Goal: Transaction & Acquisition: Purchase product/service

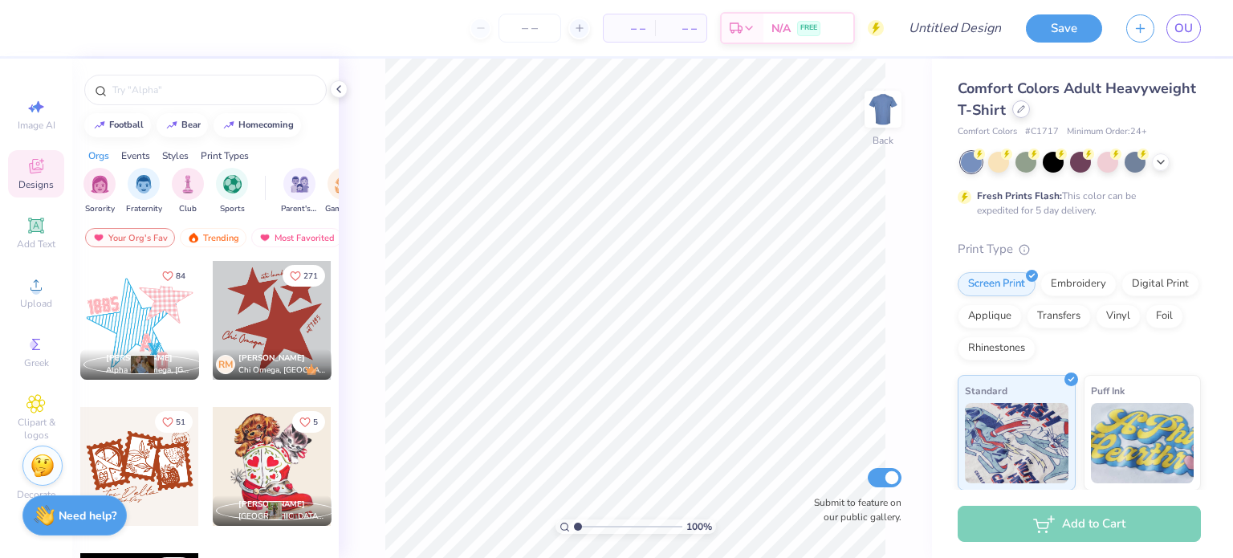
click at [1025, 112] on icon at bounding box center [1021, 109] width 8 height 8
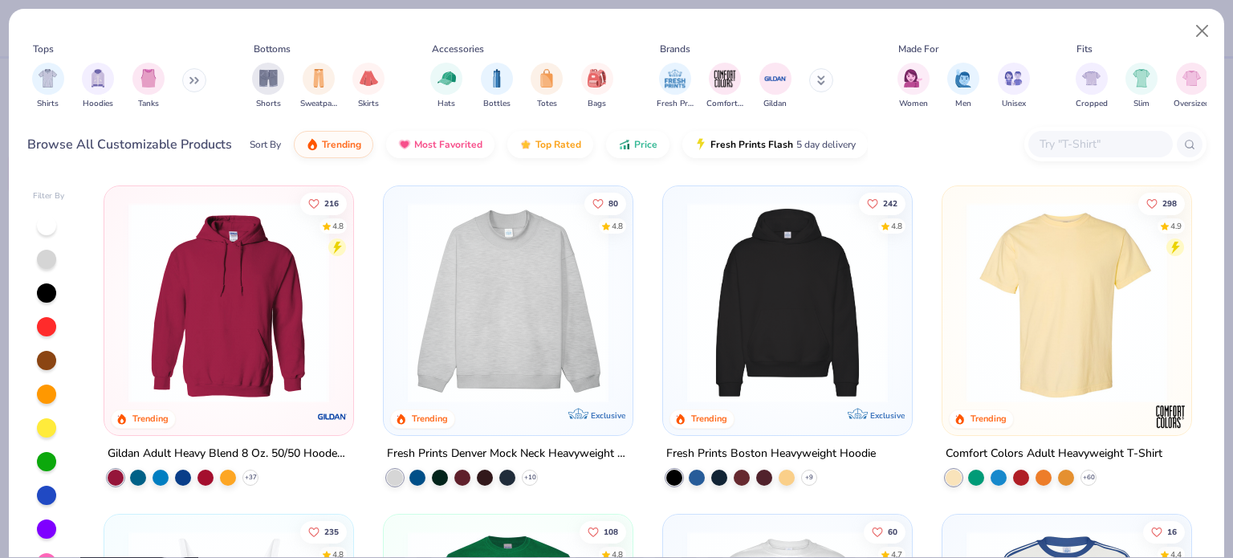
click at [1092, 149] on input "text" at bounding box center [1100, 144] width 124 height 18
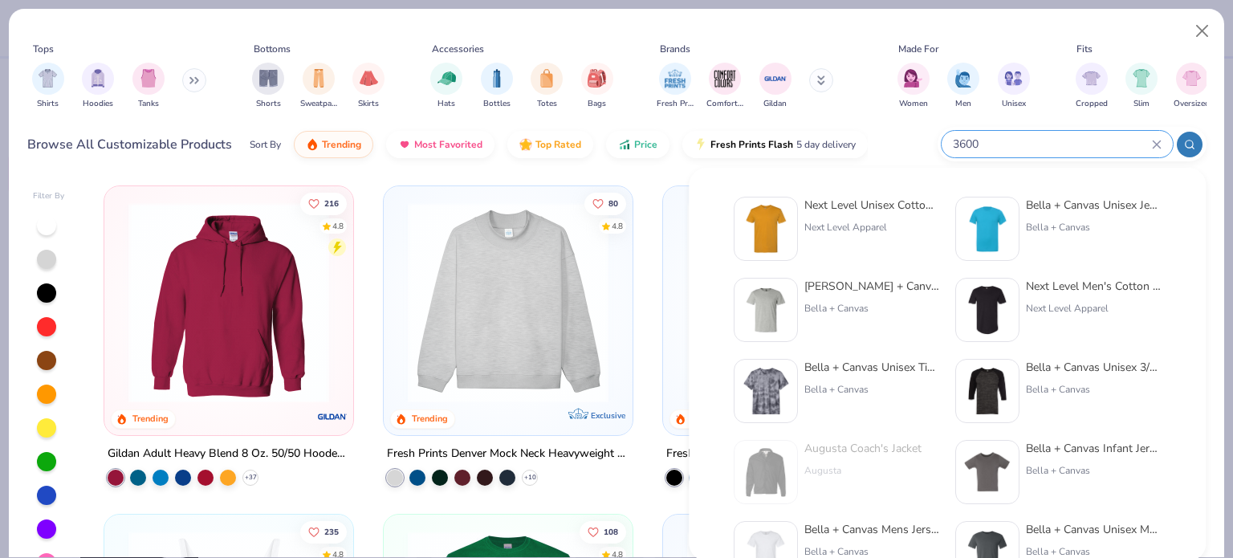
type input "3600"
click at [894, 208] on div "Next Level Unisex Cotton T-Shirt" at bounding box center [872, 205] width 135 height 17
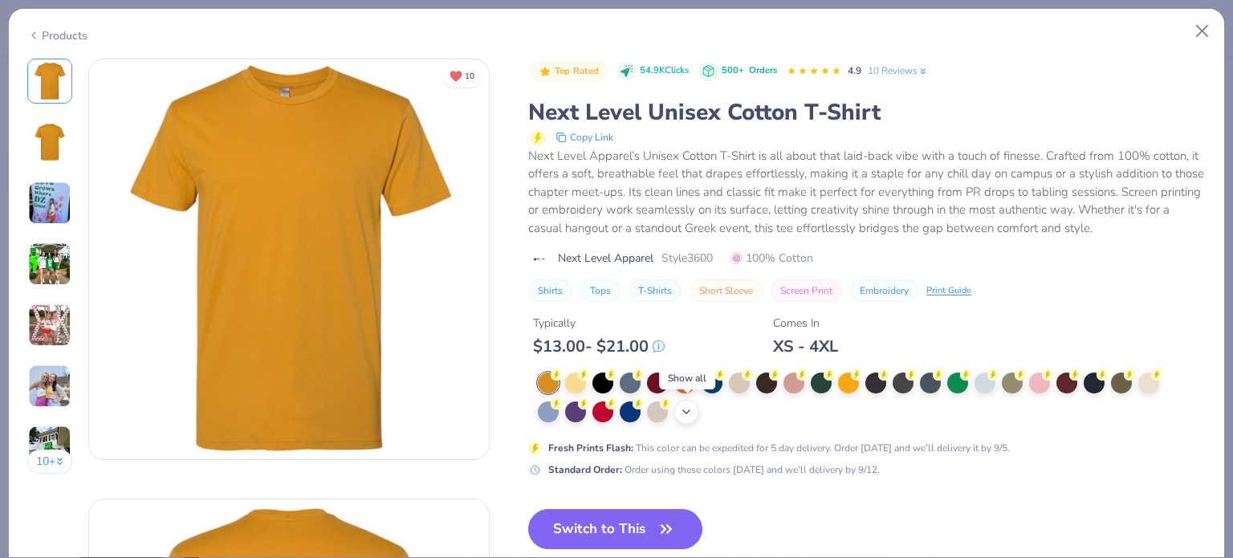
click at [690, 409] on icon at bounding box center [686, 411] width 13 height 13
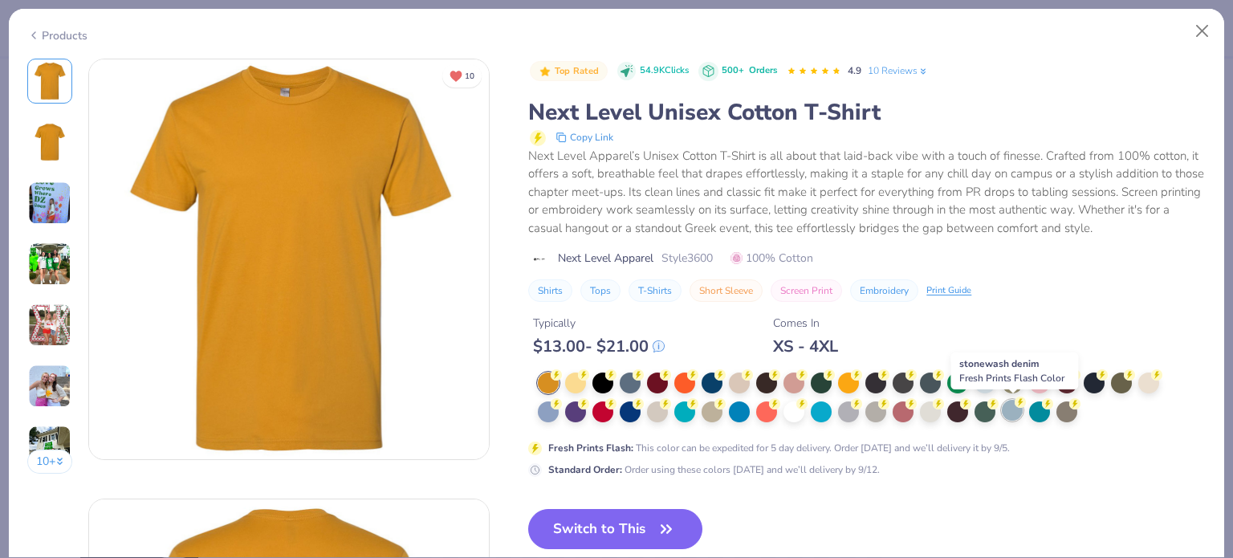
click at [1014, 410] on div at bounding box center [1012, 410] width 21 height 21
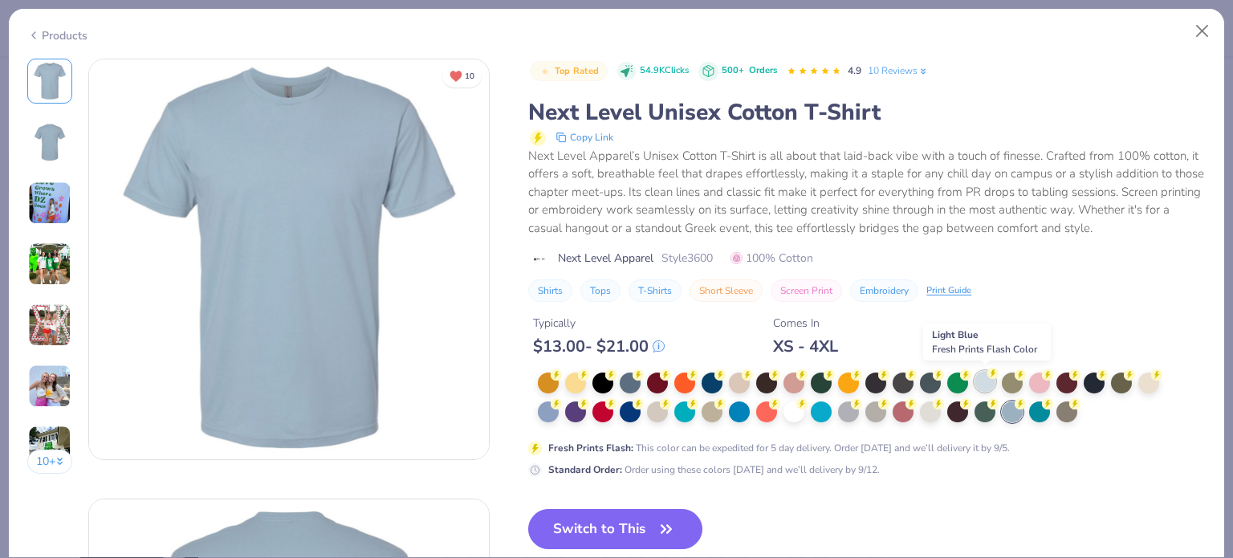
click at [989, 385] on div at bounding box center [985, 381] width 21 height 21
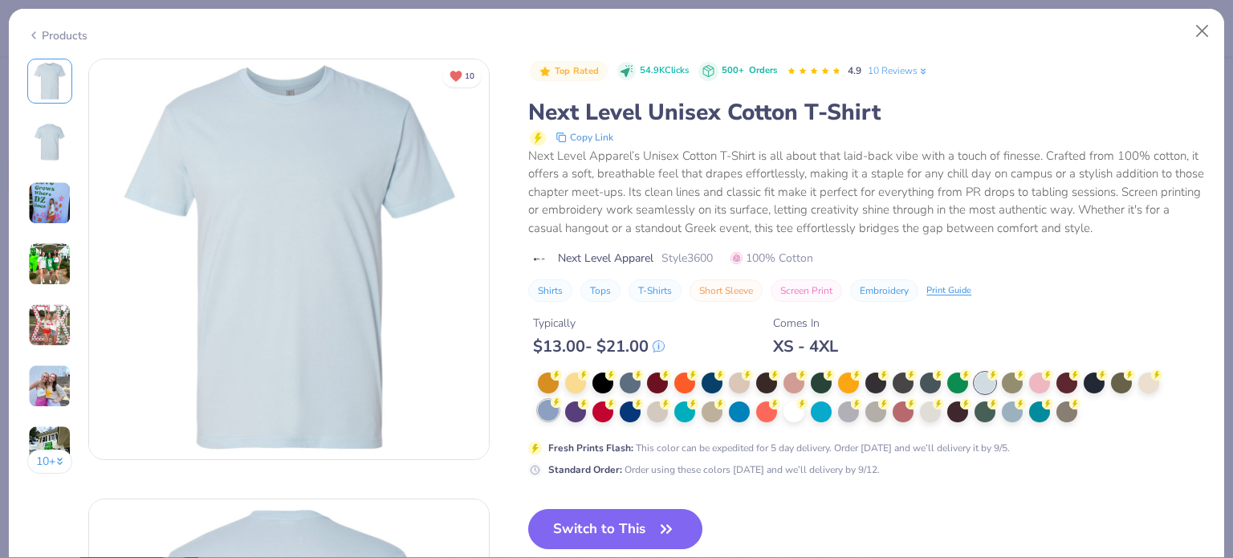
click at [544, 414] on div at bounding box center [548, 410] width 21 height 21
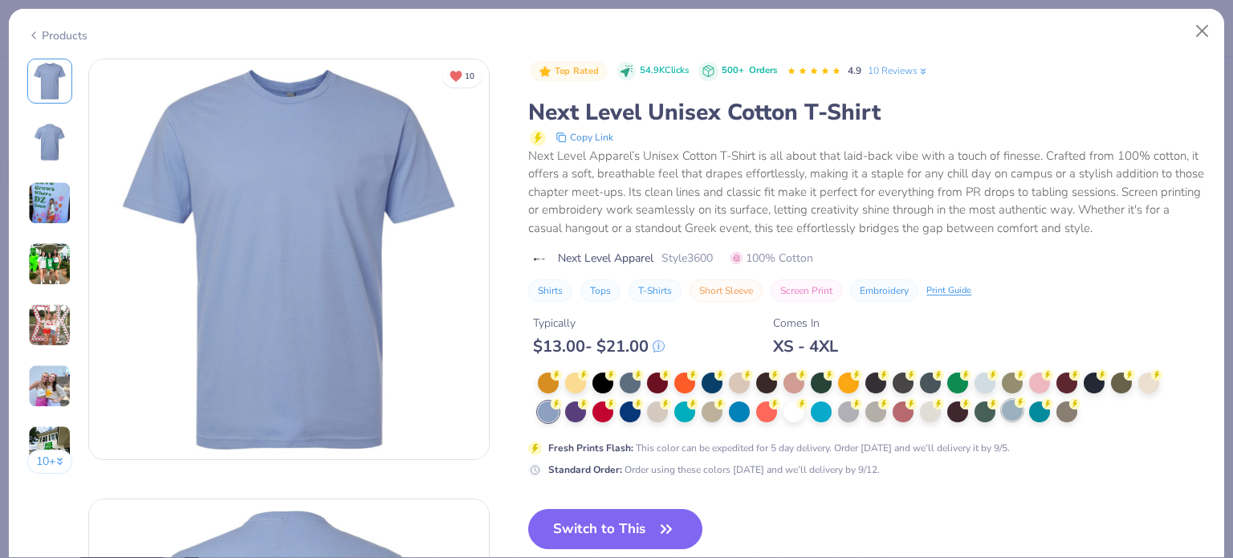
click at [1014, 419] on div at bounding box center [1012, 410] width 21 height 21
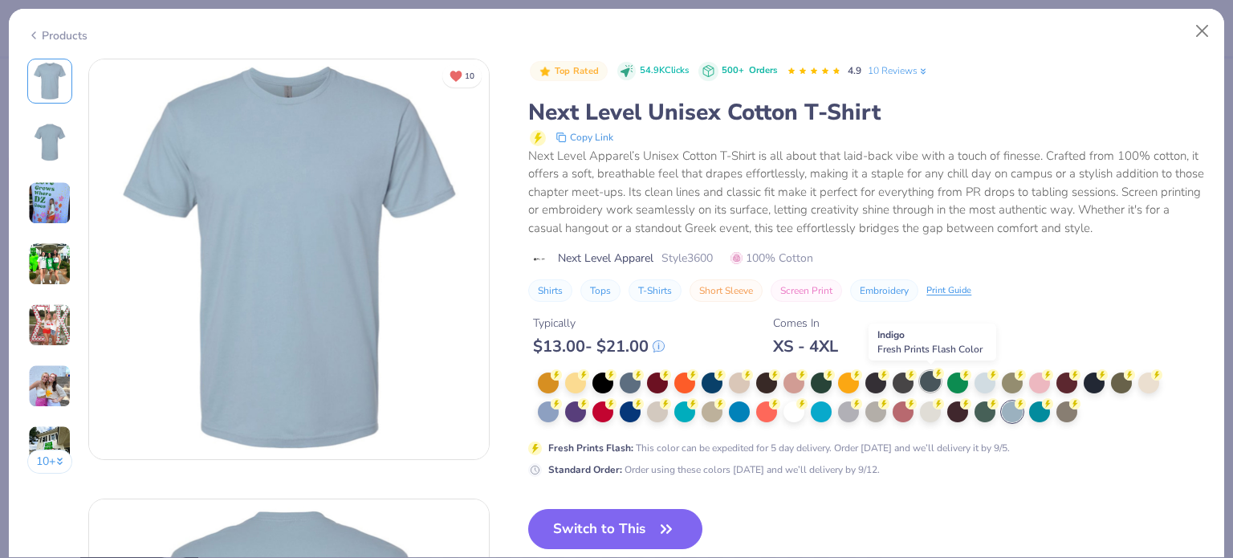
click at [929, 387] on div at bounding box center [930, 381] width 21 height 21
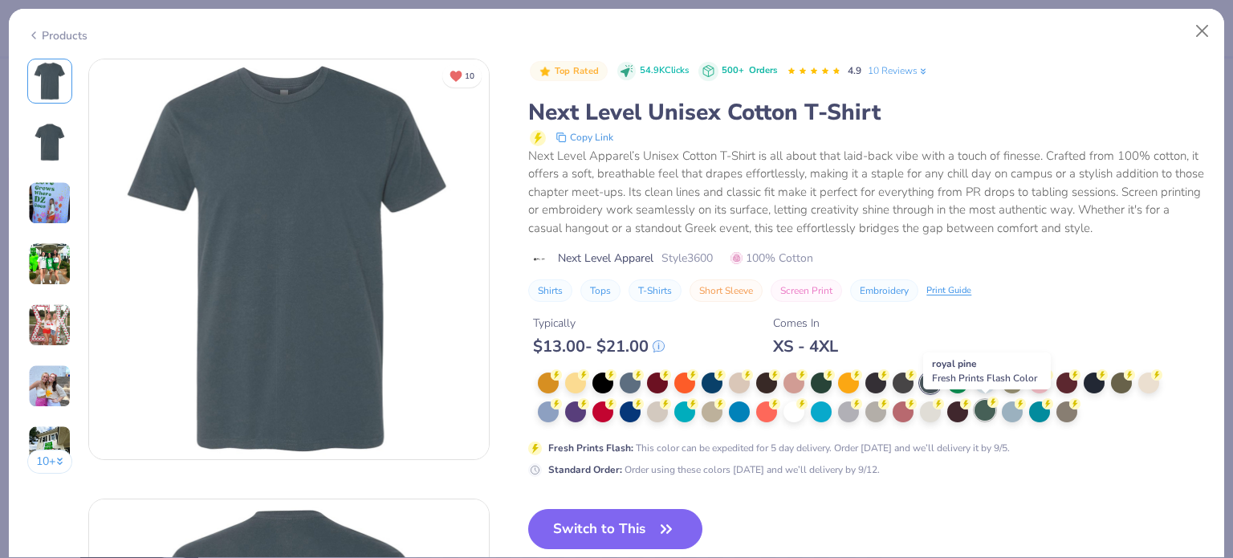
click at [986, 410] on div at bounding box center [985, 410] width 21 height 21
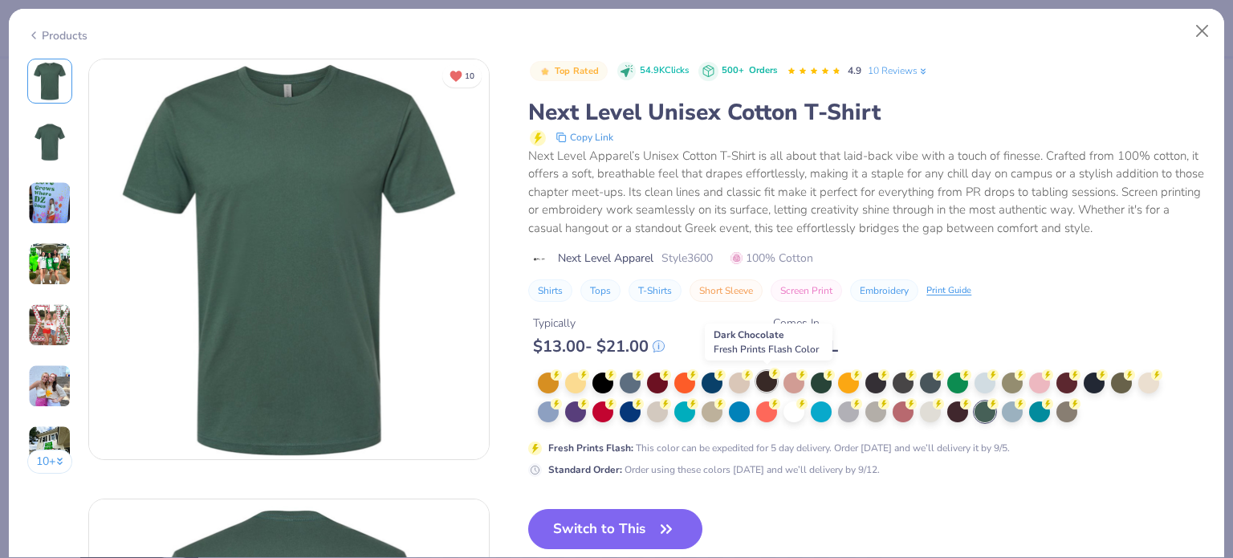
click at [764, 384] on div at bounding box center [766, 381] width 21 height 21
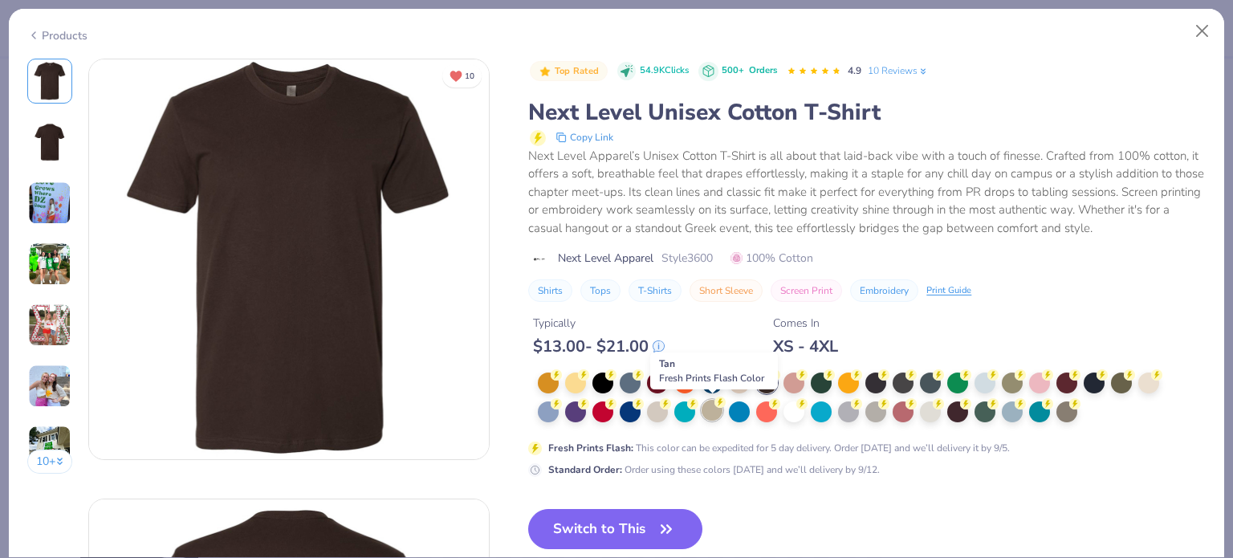
click at [715, 408] on div at bounding box center [712, 410] width 21 height 21
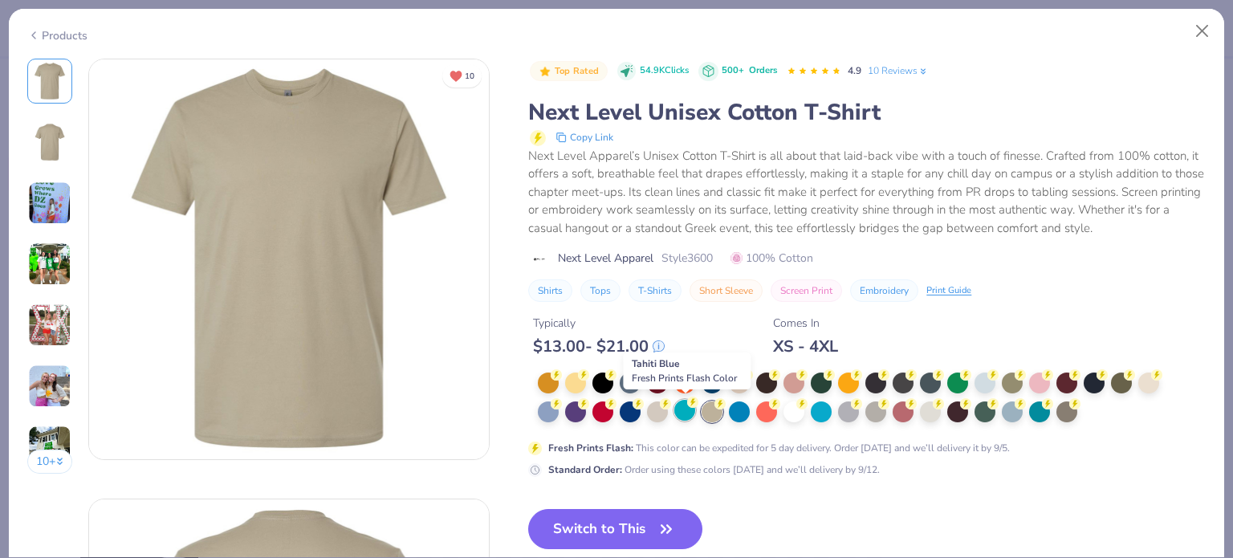
click at [688, 407] on div at bounding box center [684, 410] width 21 height 21
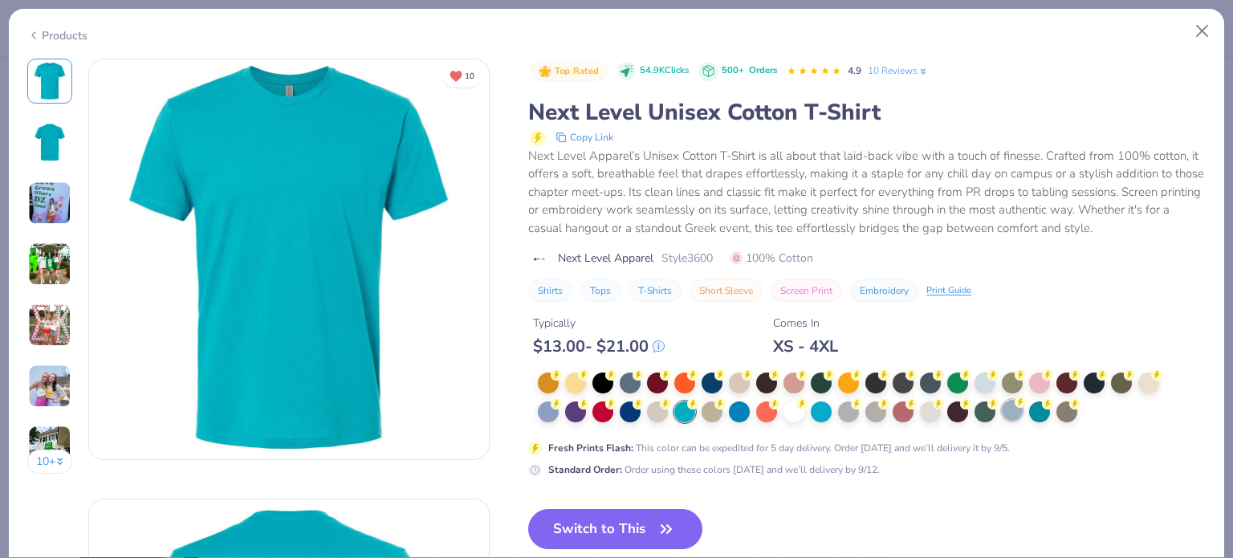
click at [1012, 416] on div at bounding box center [1012, 410] width 21 height 21
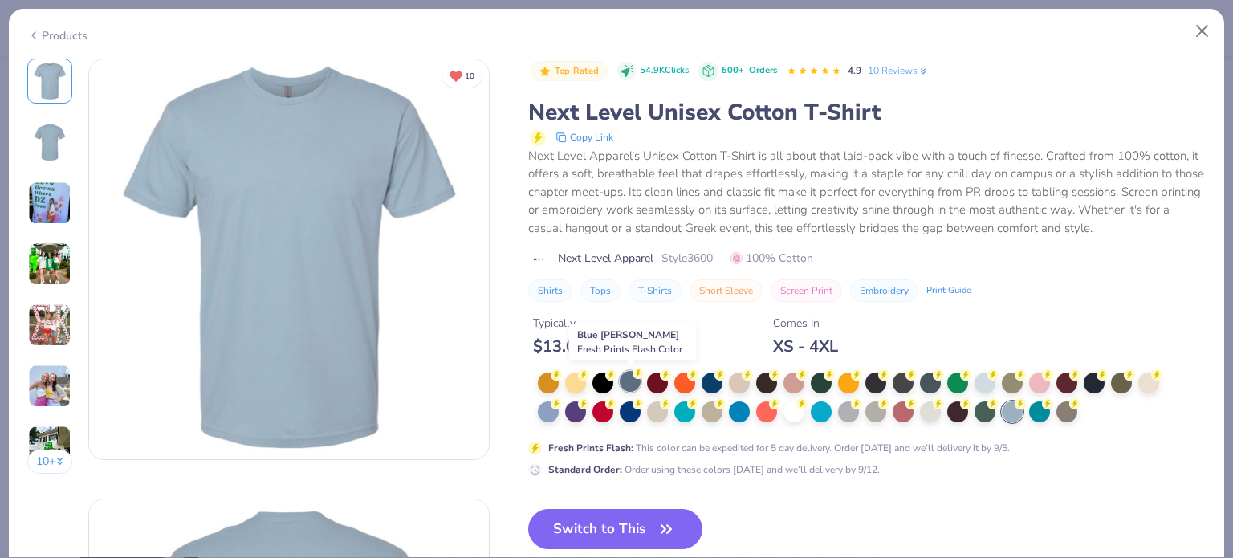
click at [626, 378] on div at bounding box center [630, 381] width 21 height 21
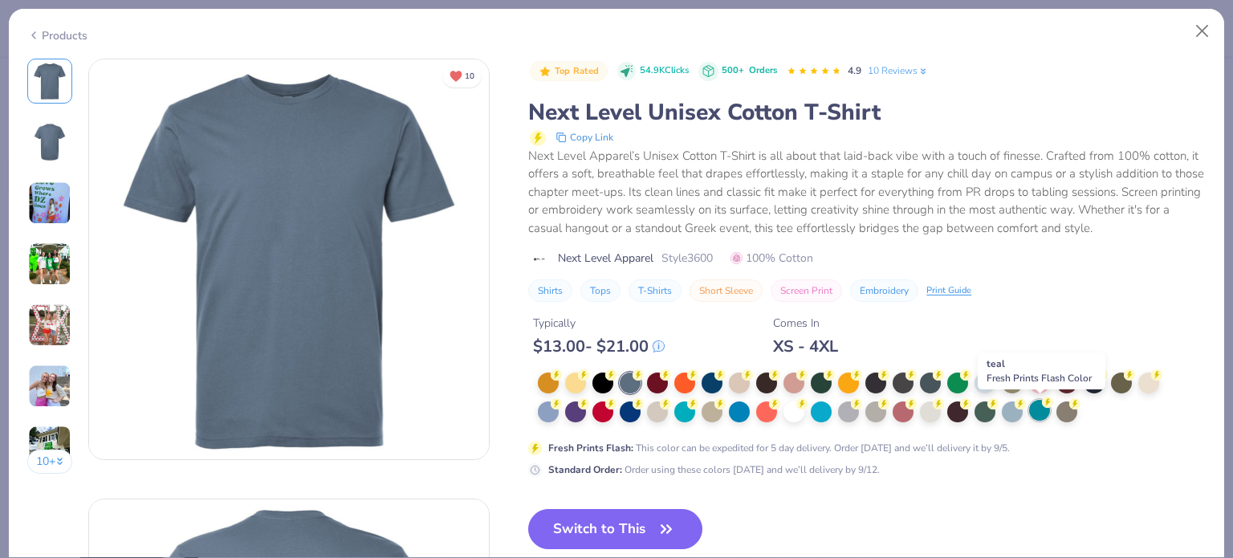
click at [1039, 413] on div at bounding box center [1039, 410] width 21 height 21
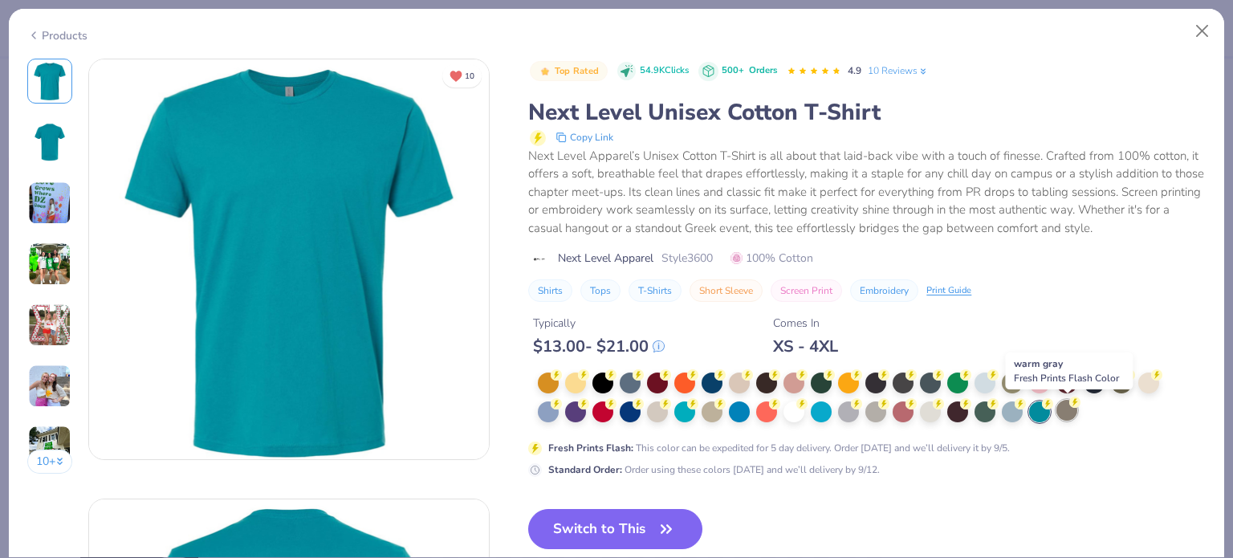
click at [1063, 406] on div at bounding box center [1067, 410] width 21 height 21
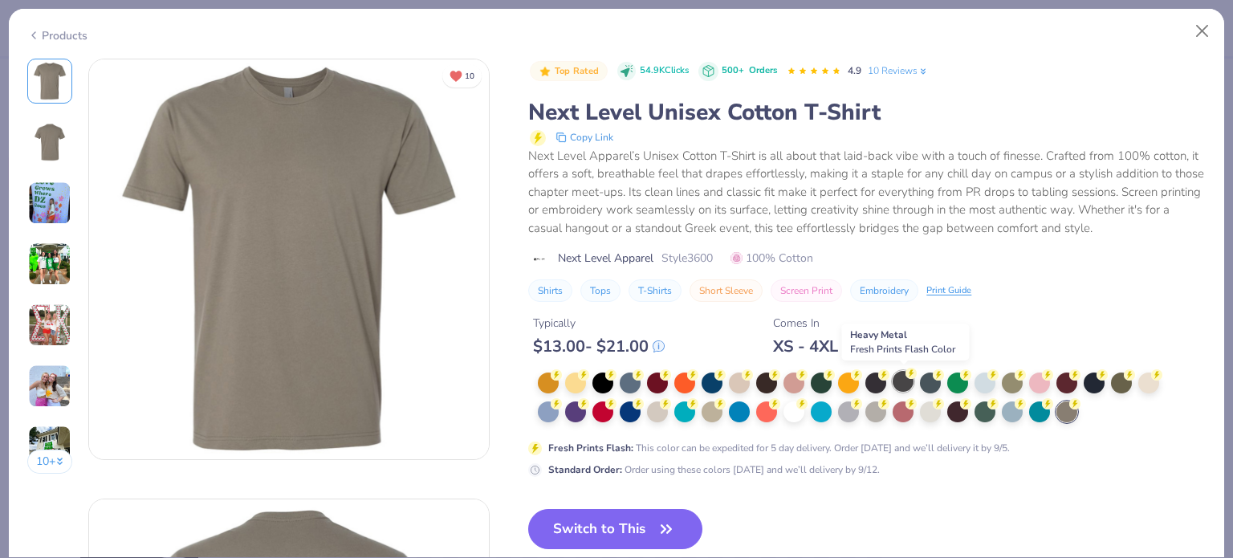
click at [905, 384] on div at bounding box center [903, 381] width 21 height 21
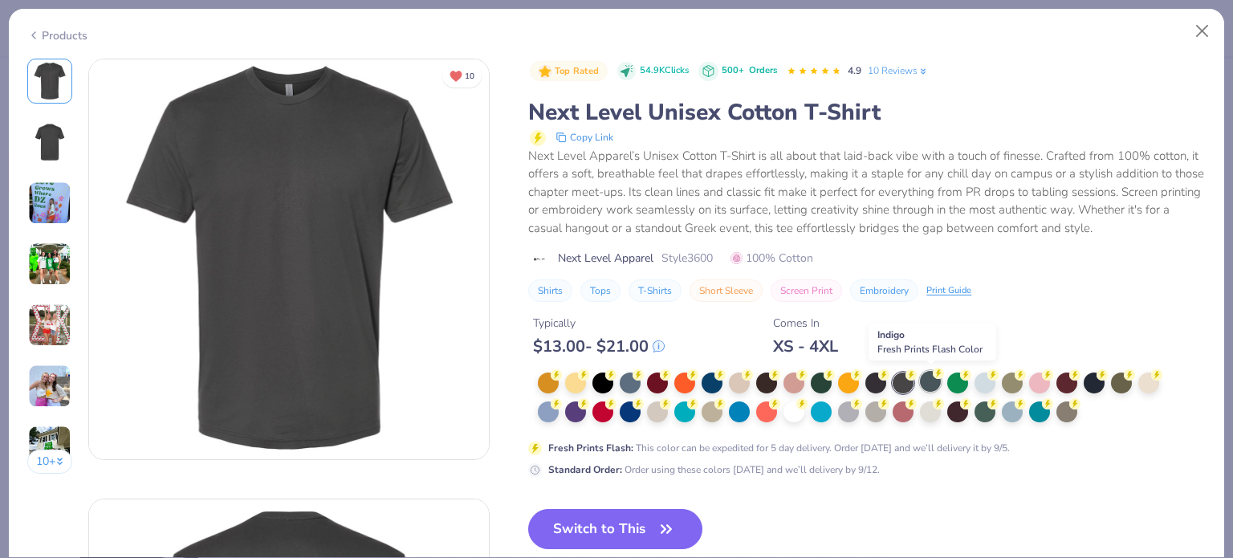
click at [931, 384] on div at bounding box center [930, 381] width 21 height 21
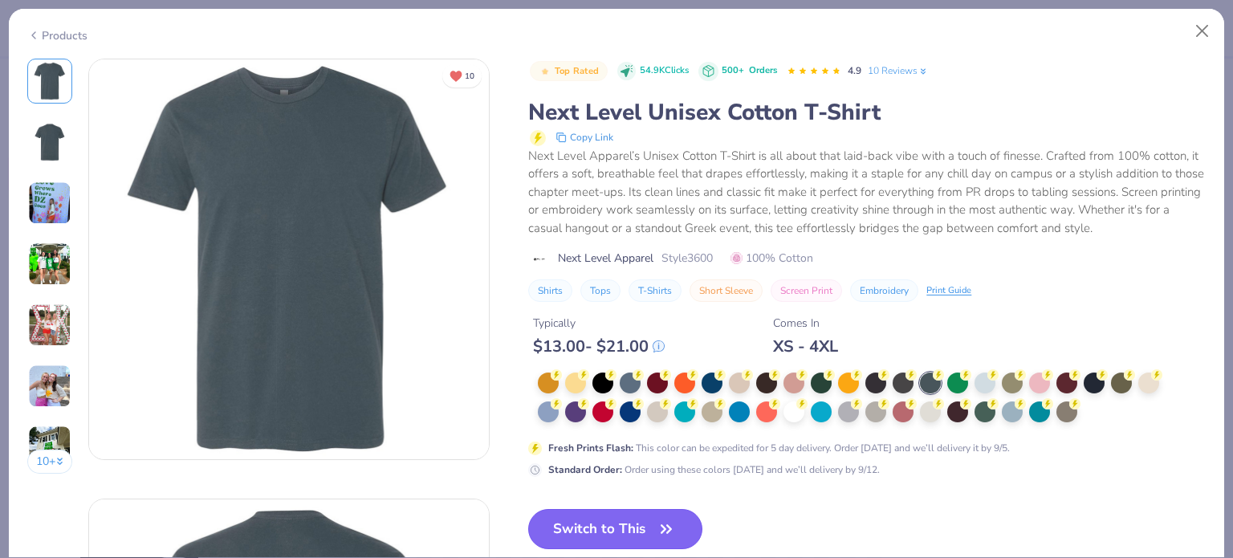
click at [626, 532] on button "Switch to This" at bounding box center [615, 529] width 174 height 40
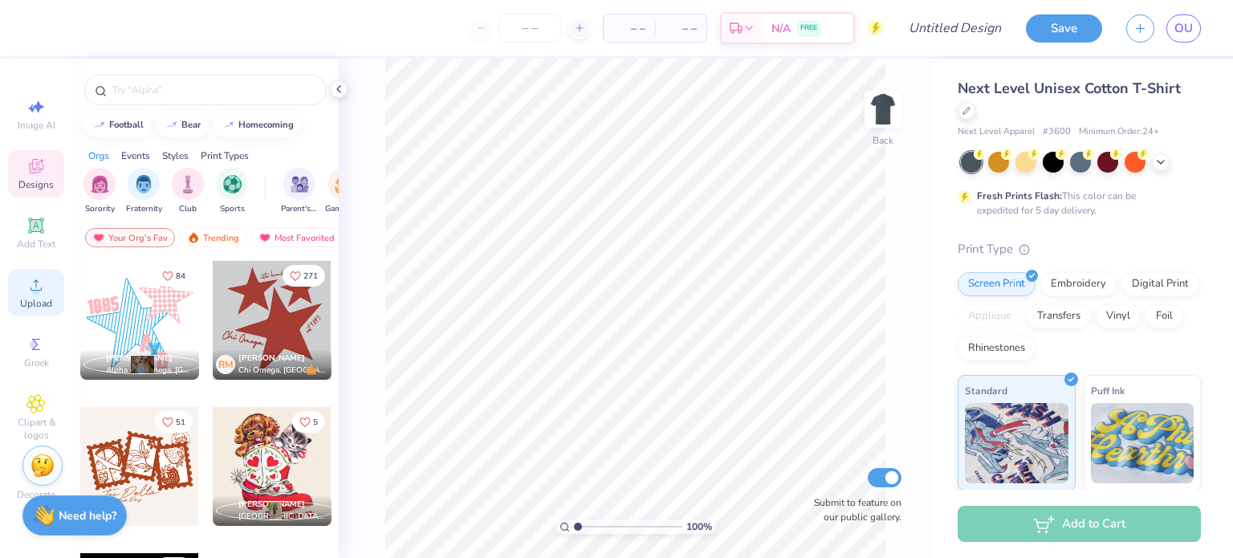
click at [35, 291] on circle at bounding box center [35, 290] width 9 height 9
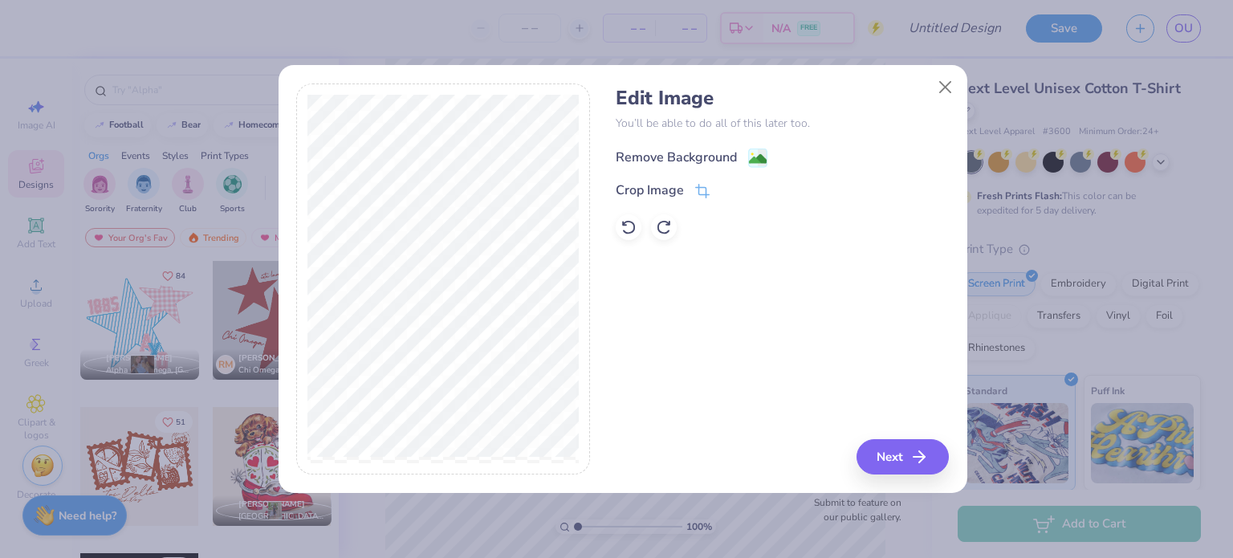
click at [760, 154] on image at bounding box center [758, 159] width 18 height 18
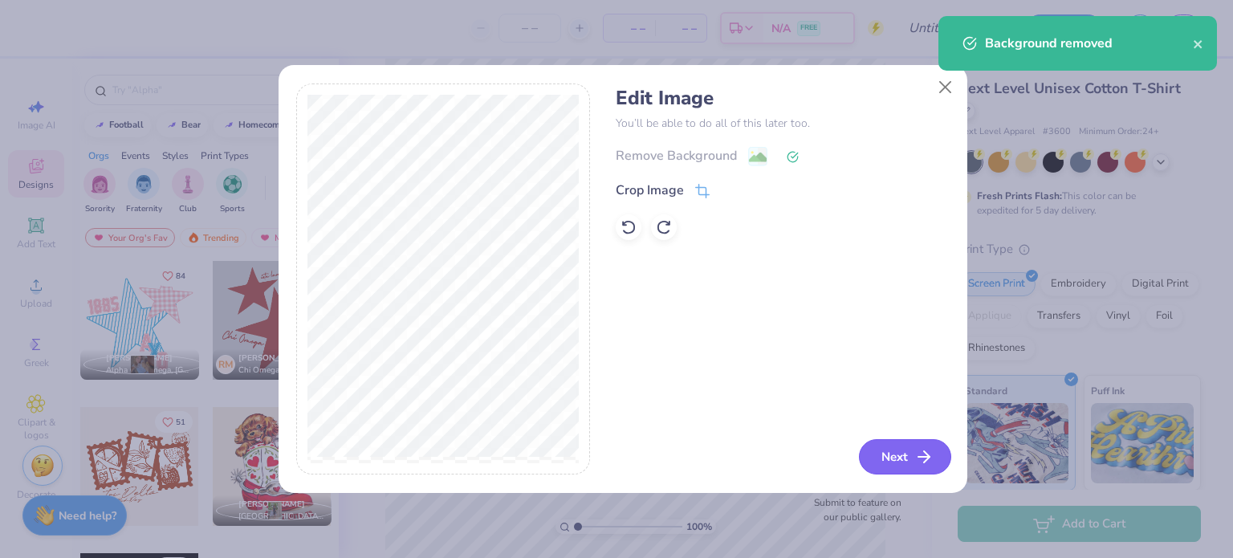
click at [875, 464] on button "Next" at bounding box center [905, 456] width 92 height 35
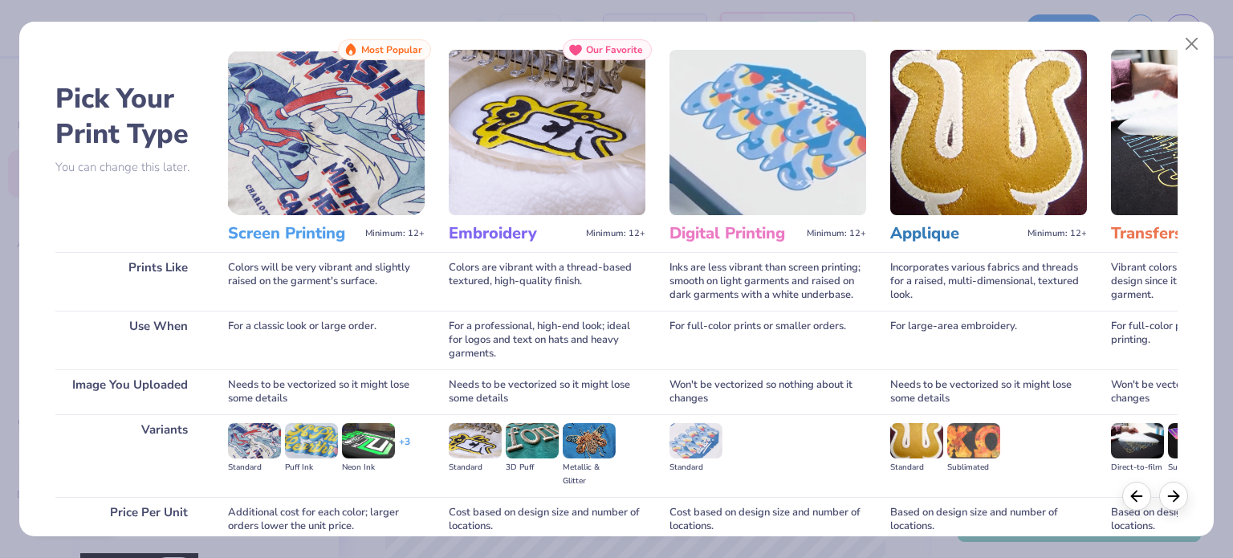
scroll to position [161, 0]
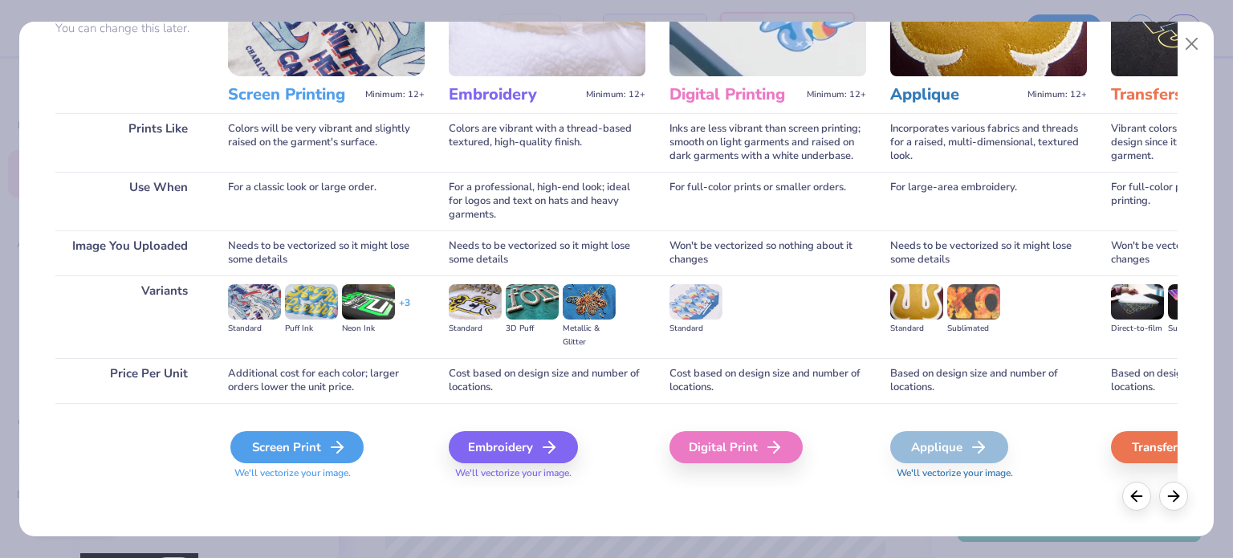
click at [303, 447] on div "Screen Print" at bounding box center [296, 447] width 133 height 32
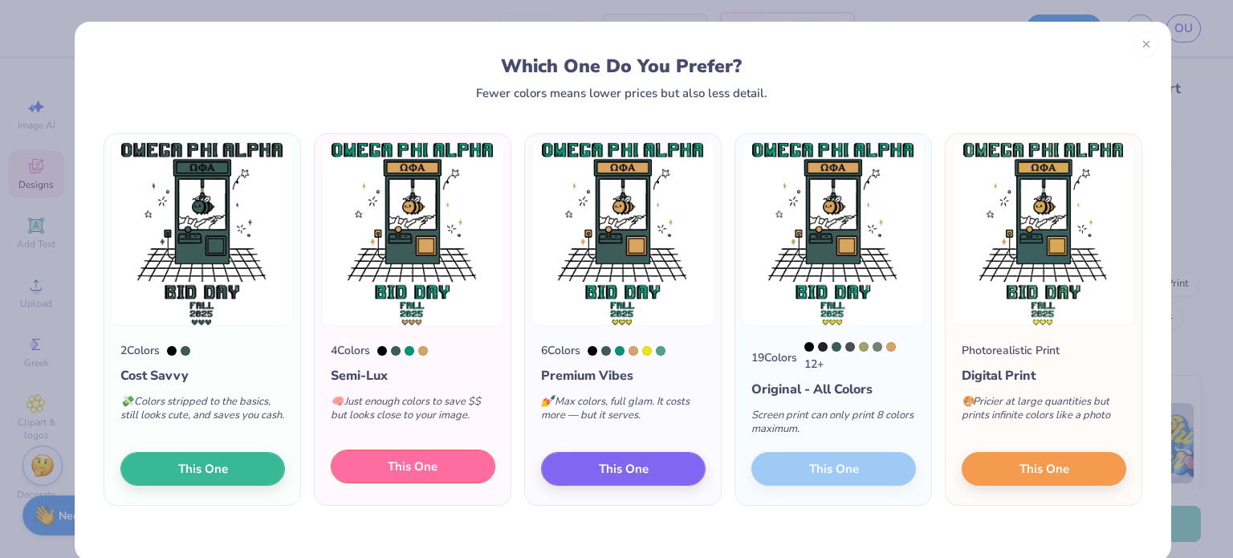
click at [412, 472] on span "This One" at bounding box center [413, 467] width 50 height 18
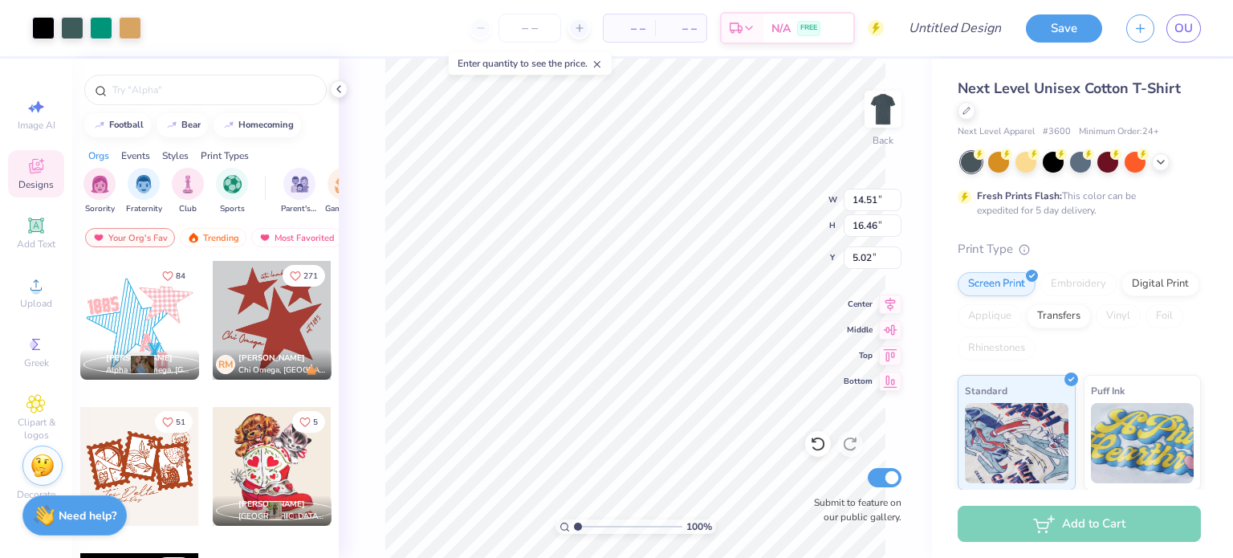
type input "3.00"
type input "11.84"
type input "13.44"
type input "10.83"
type input "12.29"
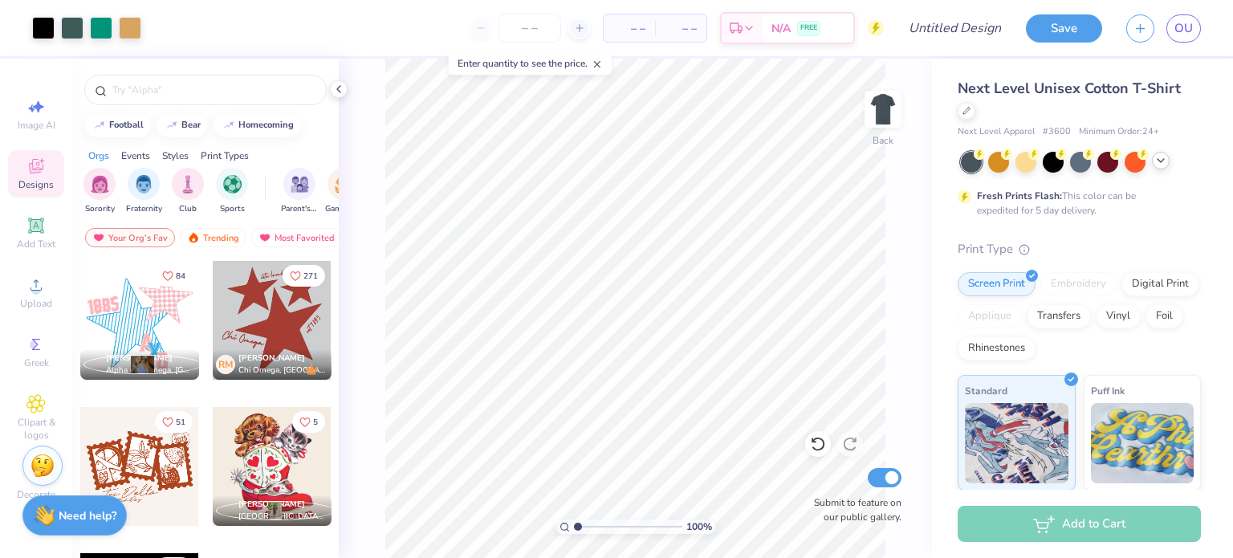
click at [1167, 158] on icon at bounding box center [1161, 160] width 13 height 13
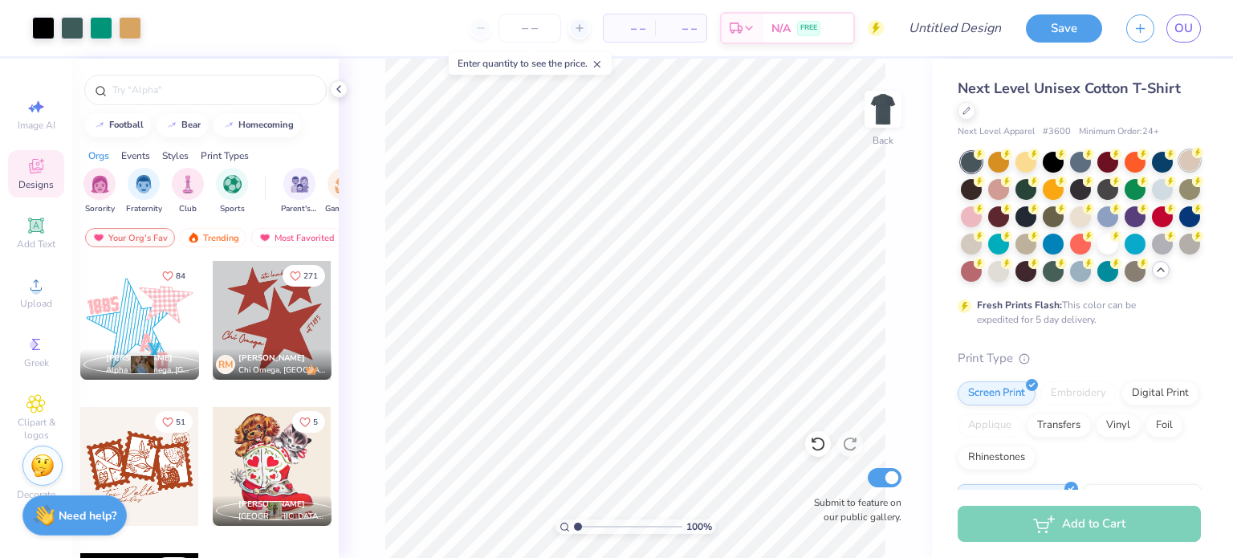
click at [1180, 171] on div at bounding box center [1190, 160] width 21 height 21
click at [1070, 280] on div at bounding box center [1080, 269] width 21 height 21
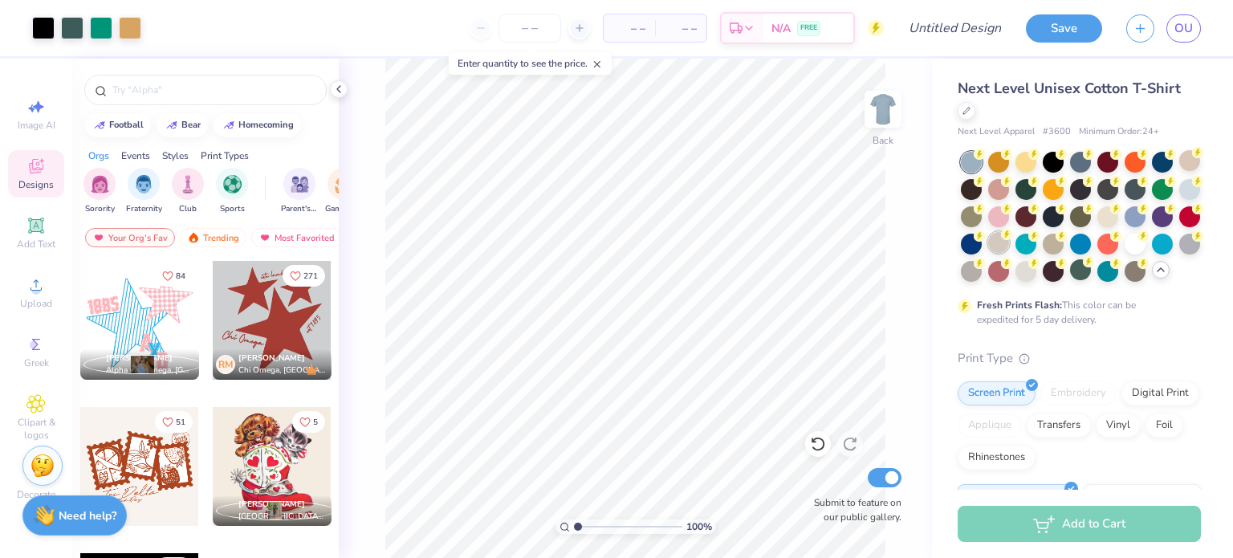
click at [1009, 247] on div at bounding box center [998, 242] width 21 height 21
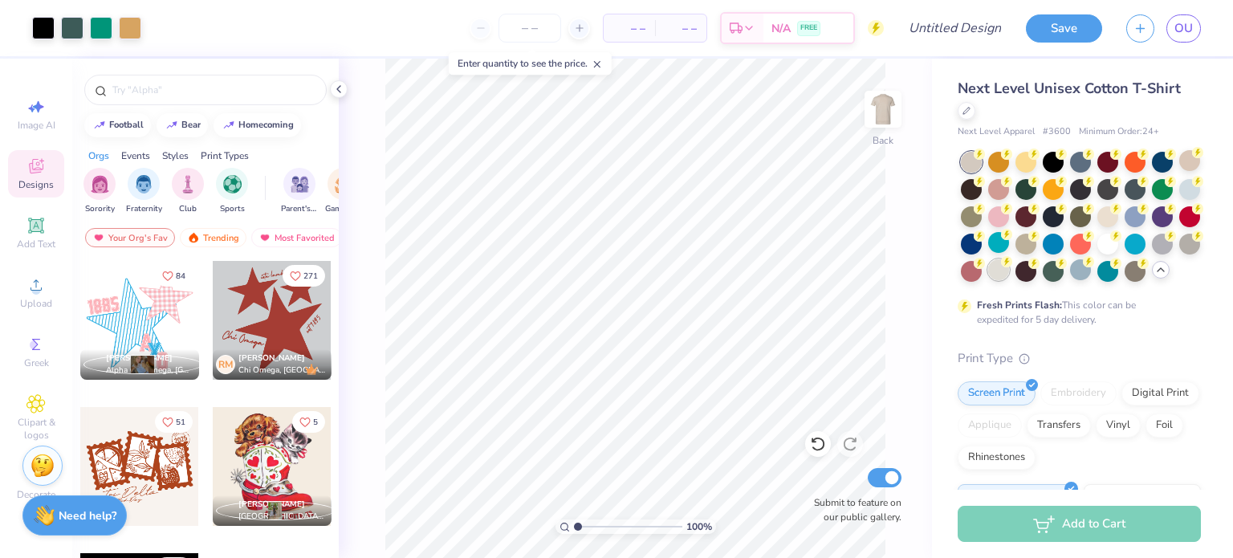
click at [1009, 273] on div at bounding box center [998, 269] width 21 height 21
click at [1180, 253] on div at bounding box center [1190, 242] width 21 height 21
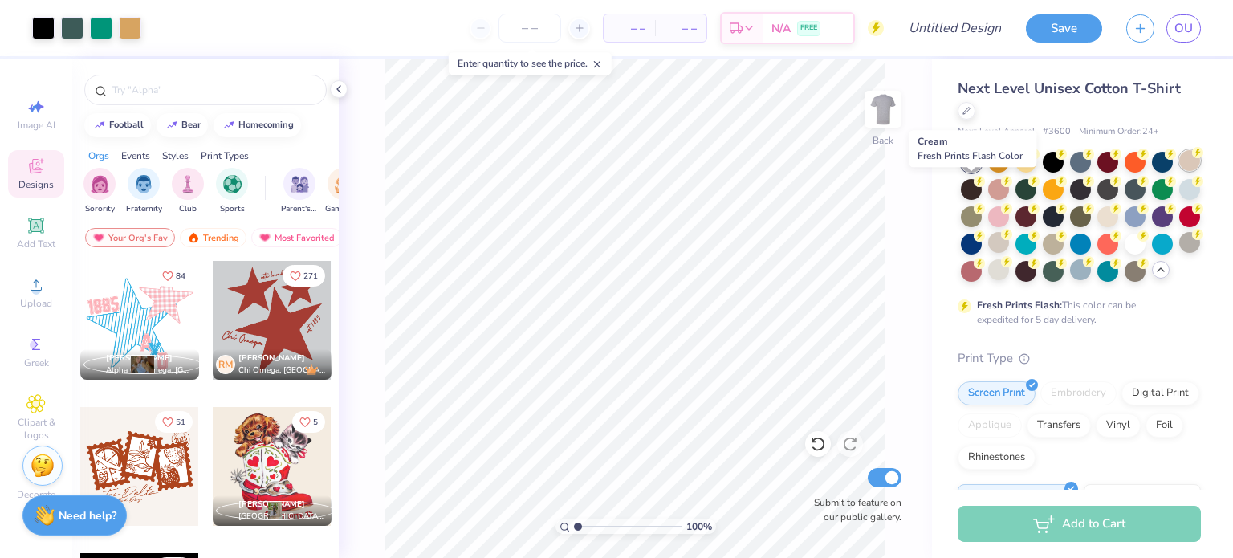
click at [1180, 171] on div at bounding box center [1190, 160] width 21 height 21
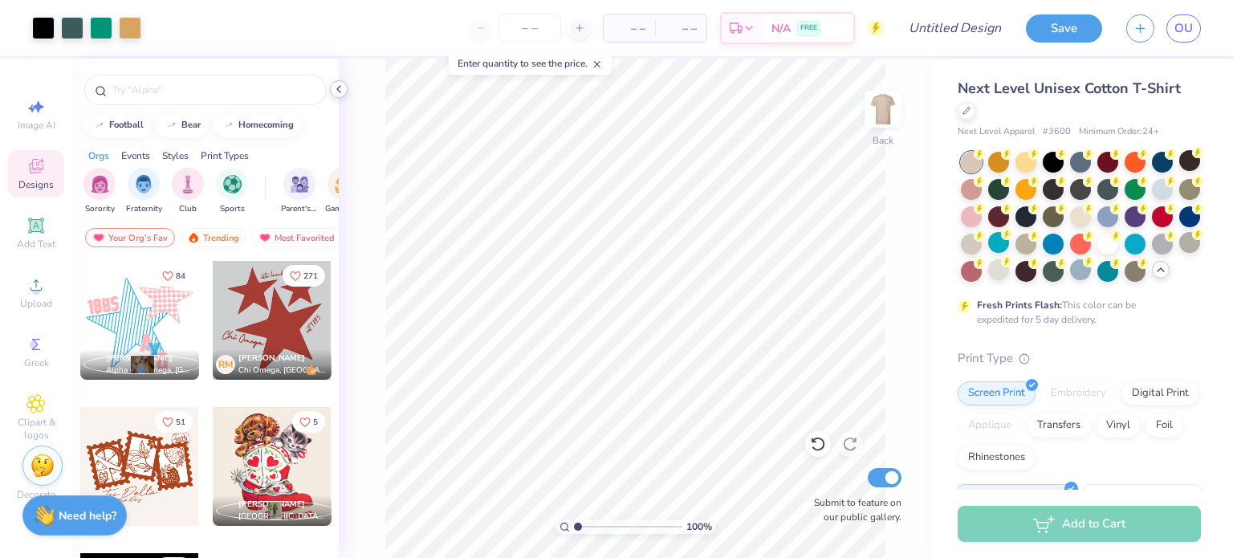
click at [343, 89] on icon at bounding box center [338, 89] width 13 height 13
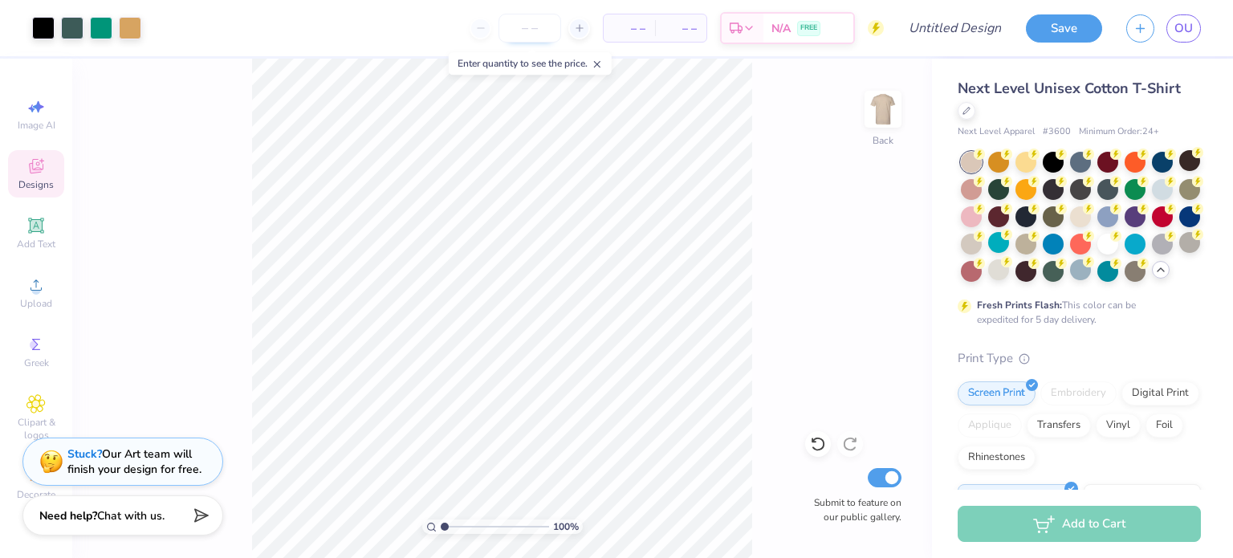
click at [538, 30] on input "number" at bounding box center [530, 28] width 63 height 29
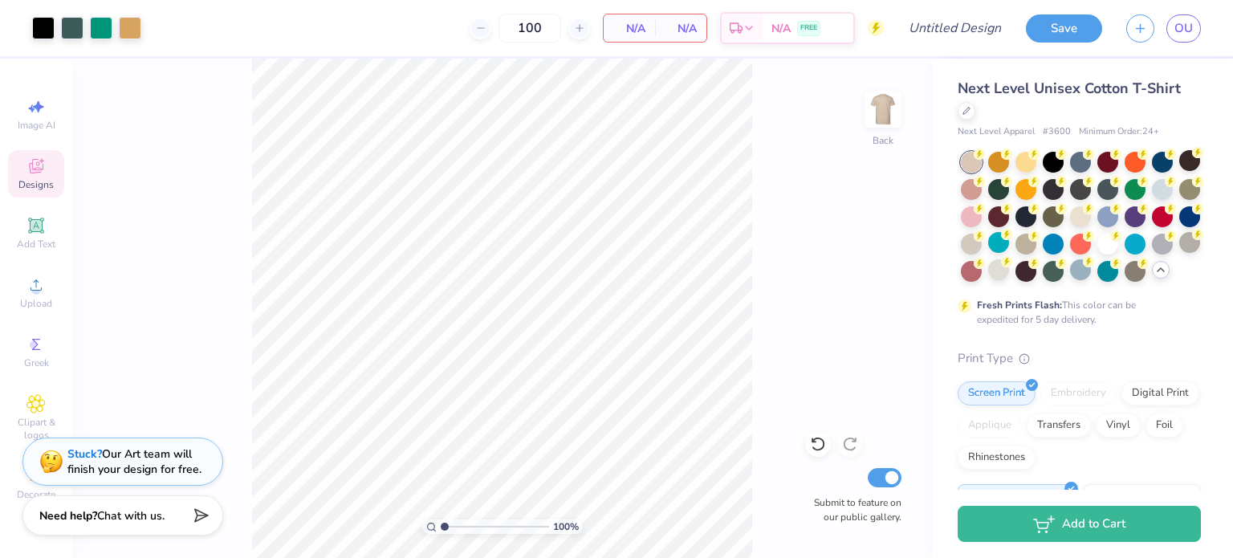
click at [431, 35] on div "100 N/A Per Item N/A Total Est. Delivery N/A FREE" at bounding box center [518, 28] width 731 height 56
click at [630, 28] on span "N/A" at bounding box center [629, 28] width 32 height 17
click at [633, 30] on span "N/A" at bounding box center [629, 28] width 32 height 17
click at [545, 33] on input "100" at bounding box center [530, 28] width 63 height 29
type input "100"
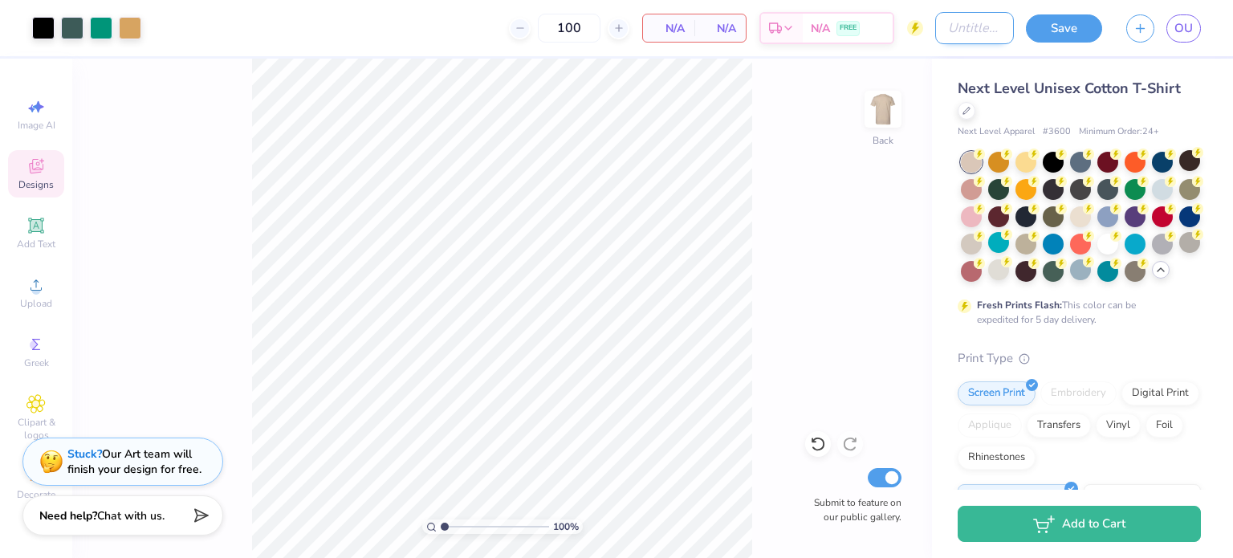
click at [938, 35] on input "Design Title" at bounding box center [974, 28] width 79 height 32
click at [1200, 121] on div "Next Level Unisex Cotton T-Shirt Next Level Apparel # 3600 Minimum Order: 24 + …" at bounding box center [1082, 453] width 301 height 788
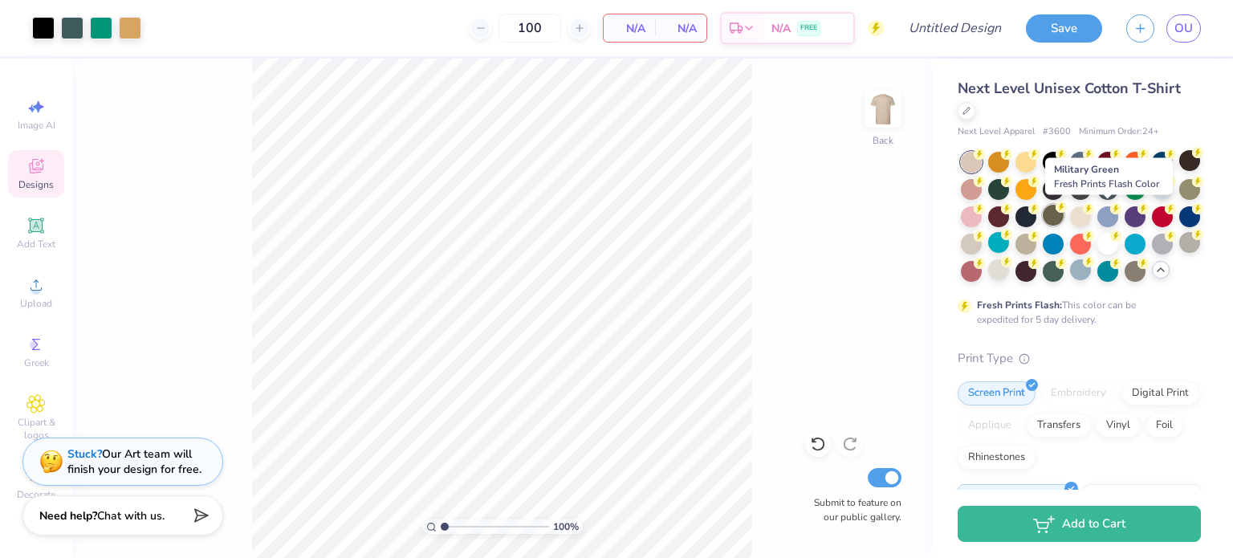
click at [1064, 214] on div at bounding box center [1053, 215] width 21 height 21
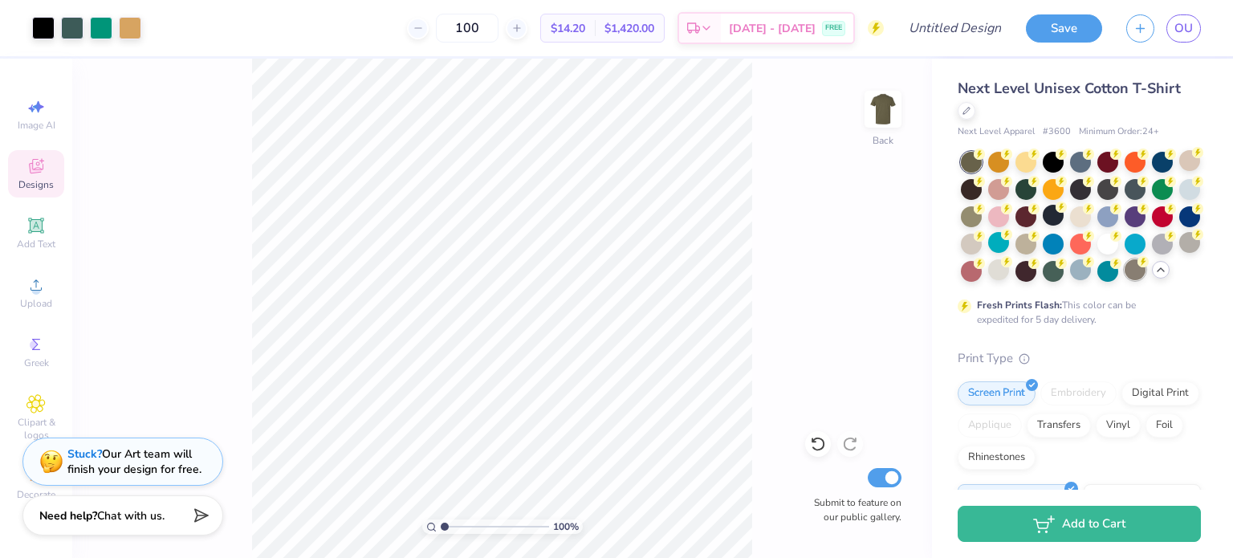
click at [1125, 280] on div at bounding box center [1135, 269] width 21 height 21
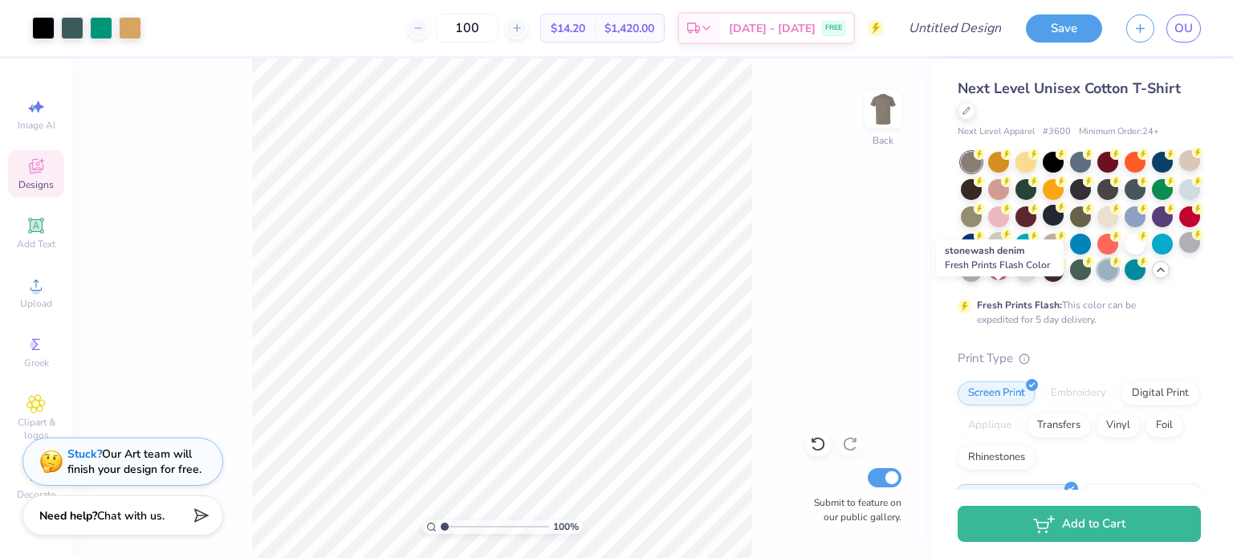
click at [1098, 280] on div at bounding box center [1108, 269] width 21 height 21
click at [1070, 280] on div at bounding box center [1080, 269] width 21 height 21
click at [982, 271] on div at bounding box center [971, 269] width 21 height 21
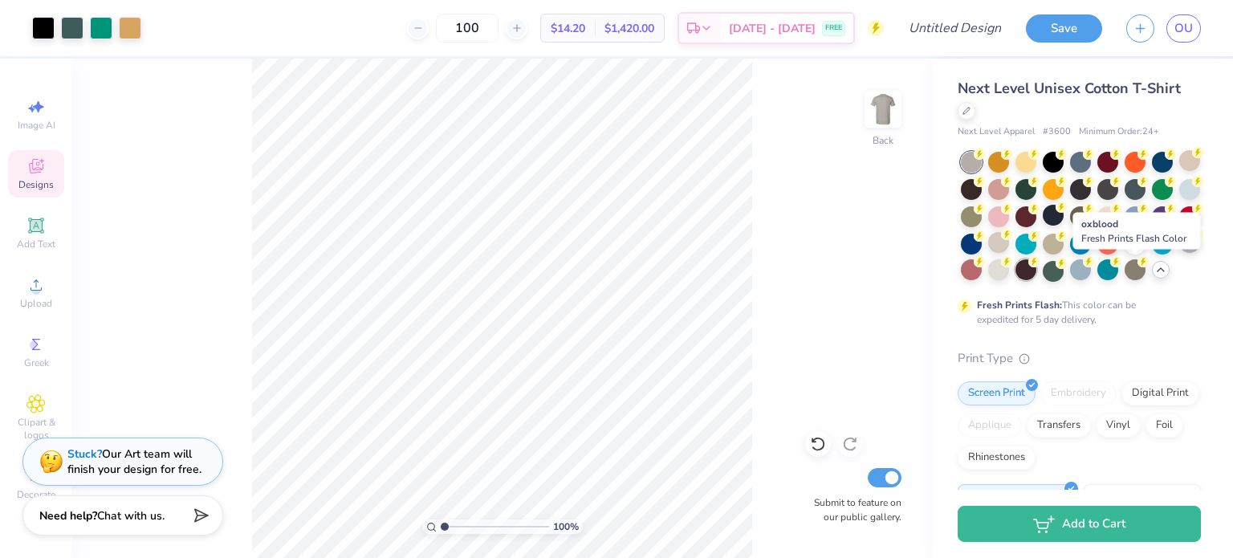
click at [1037, 271] on div at bounding box center [1026, 269] width 21 height 21
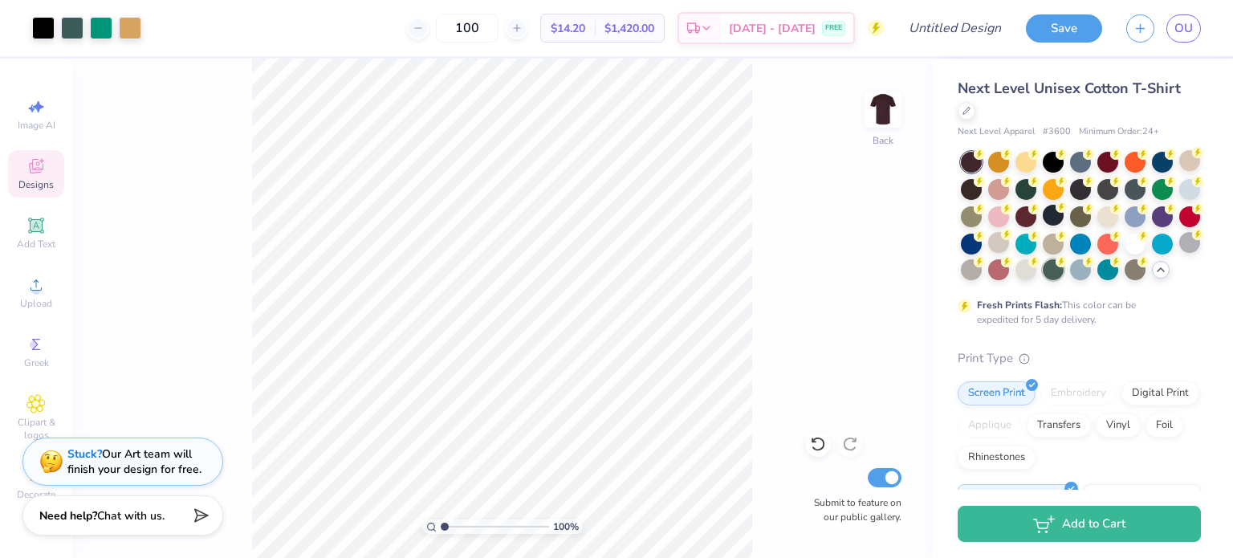
click at [1064, 271] on div at bounding box center [1053, 269] width 21 height 21
click at [1064, 246] on div at bounding box center [1053, 242] width 21 height 21
click at [1021, 165] on div at bounding box center [1026, 160] width 21 height 21
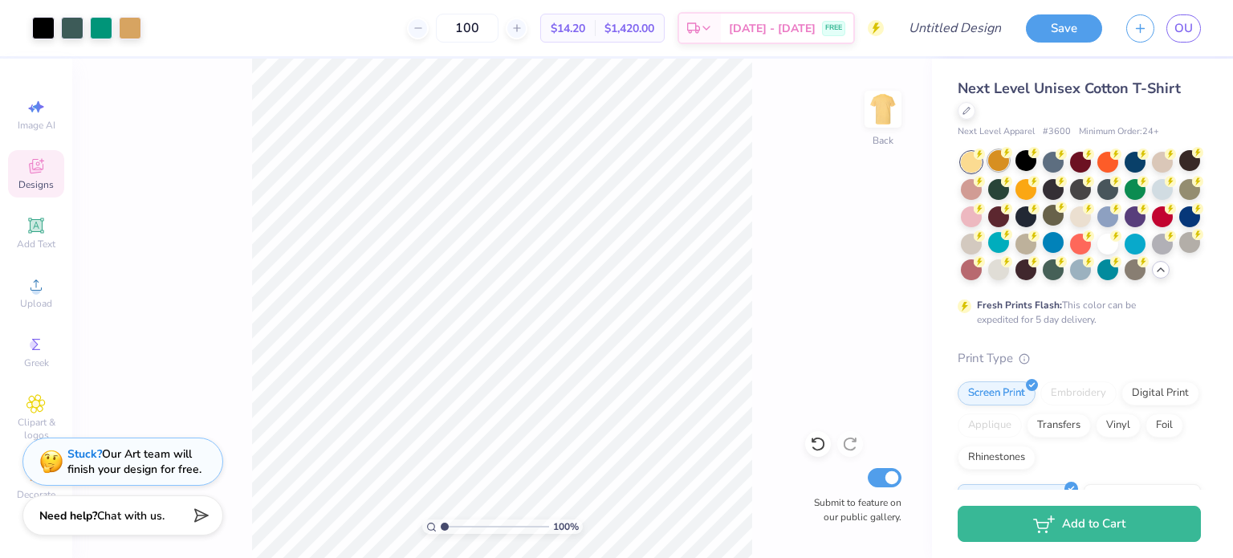
click at [997, 163] on div at bounding box center [998, 160] width 21 height 21
click at [129, 29] on div at bounding box center [130, 26] width 22 height 22
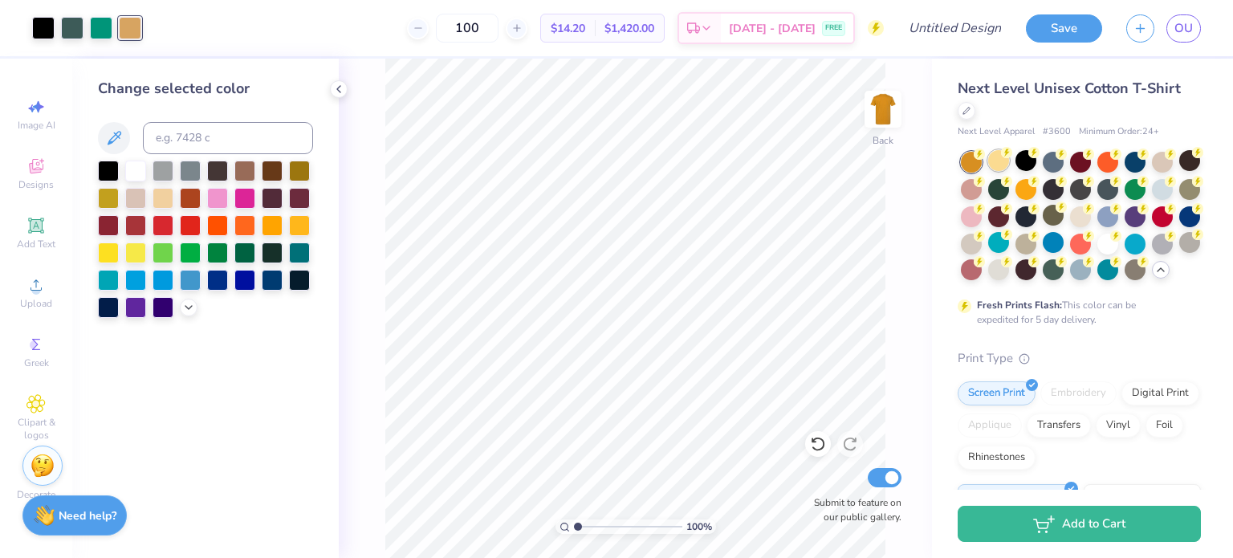
click at [1000, 164] on div at bounding box center [998, 160] width 21 height 21
click at [271, 231] on div at bounding box center [272, 224] width 21 height 21
click at [77, 27] on div at bounding box center [72, 26] width 22 height 22
click at [42, 23] on div at bounding box center [43, 26] width 22 height 22
click at [132, 22] on div at bounding box center [130, 26] width 22 height 22
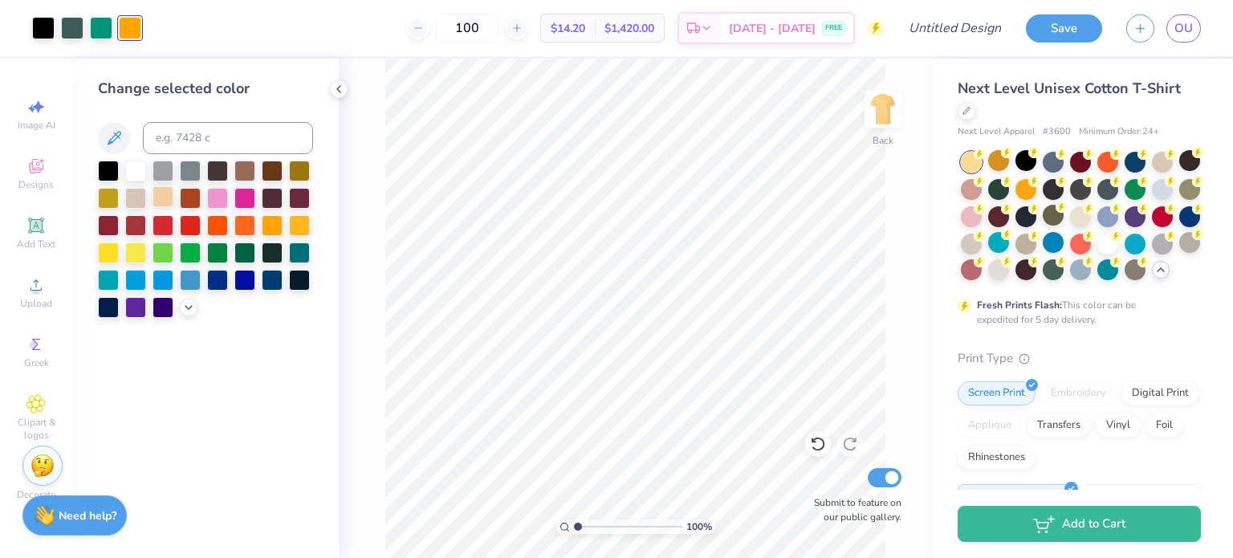
click at [161, 197] on div at bounding box center [163, 196] width 21 height 21
click at [265, 230] on div at bounding box center [272, 224] width 21 height 21
click at [309, 224] on div at bounding box center [299, 224] width 21 height 21
click at [108, 34] on div at bounding box center [101, 26] width 22 height 22
click at [304, 249] on div at bounding box center [299, 251] width 21 height 21
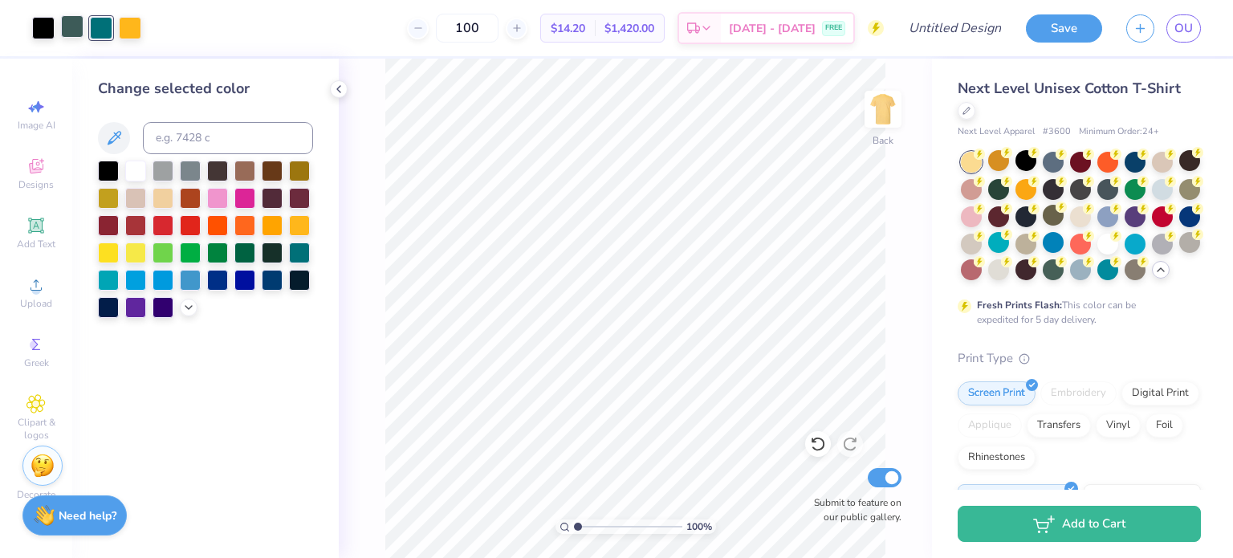
click at [80, 31] on div at bounding box center [72, 26] width 22 height 22
click at [299, 249] on div at bounding box center [299, 251] width 21 height 21
click at [244, 257] on div at bounding box center [244, 251] width 21 height 21
click at [299, 253] on div at bounding box center [299, 251] width 21 height 21
click at [230, 365] on div "Change selected color" at bounding box center [205, 308] width 267 height 499
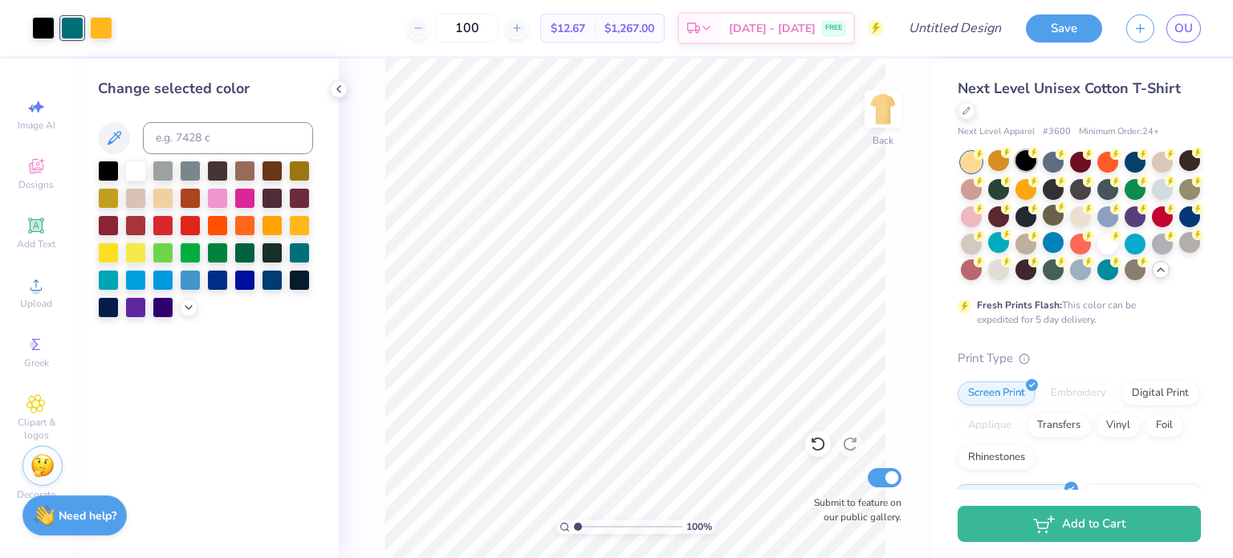
click at [1019, 163] on div at bounding box center [1026, 160] width 21 height 21
click at [35, 33] on div at bounding box center [43, 26] width 22 height 22
click at [135, 165] on div at bounding box center [135, 169] width 21 height 21
click at [161, 169] on div at bounding box center [163, 169] width 21 height 21
click at [137, 173] on div at bounding box center [135, 169] width 21 height 21
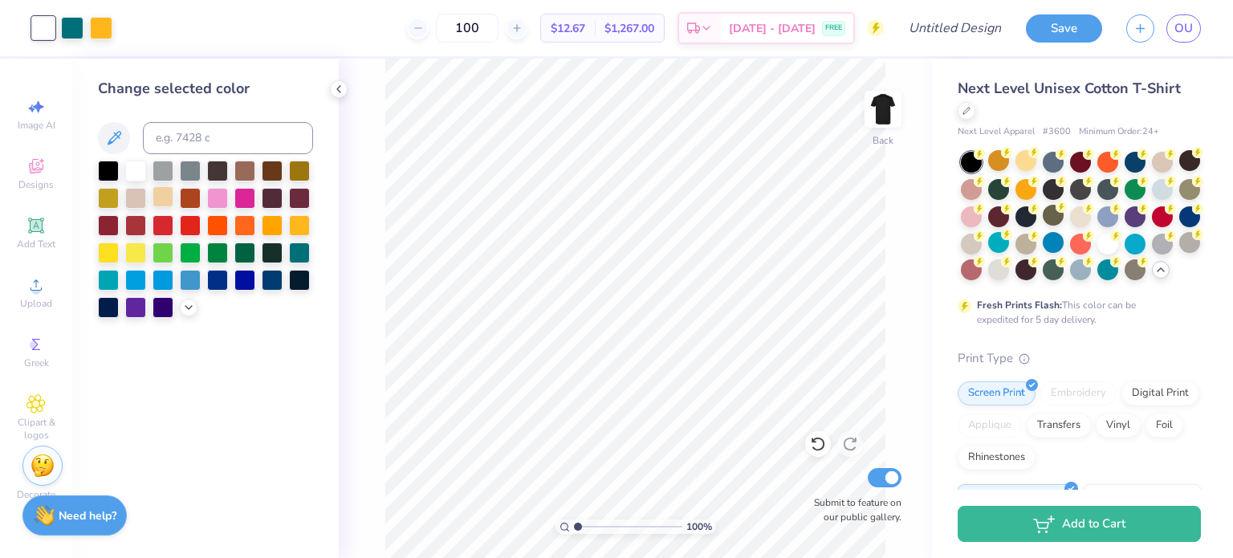
click at [168, 195] on div at bounding box center [163, 196] width 21 height 21
click at [138, 166] on div at bounding box center [135, 169] width 21 height 21
click at [104, 171] on div at bounding box center [108, 169] width 21 height 21
click at [1021, 158] on div at bounding box center [1026, 160] width 21 height 21
click at [1168, 165] on div at bounding box center [1162, 160] width 21 height 21
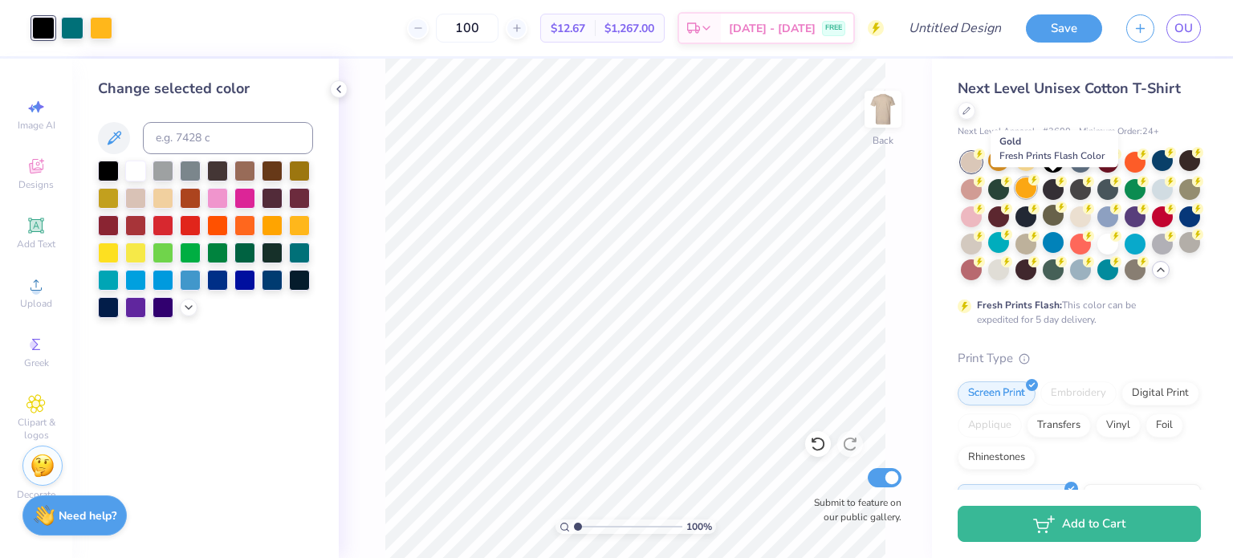
click at [1037, 192] on div at bounding box center [1026, 187] width 21 height 21
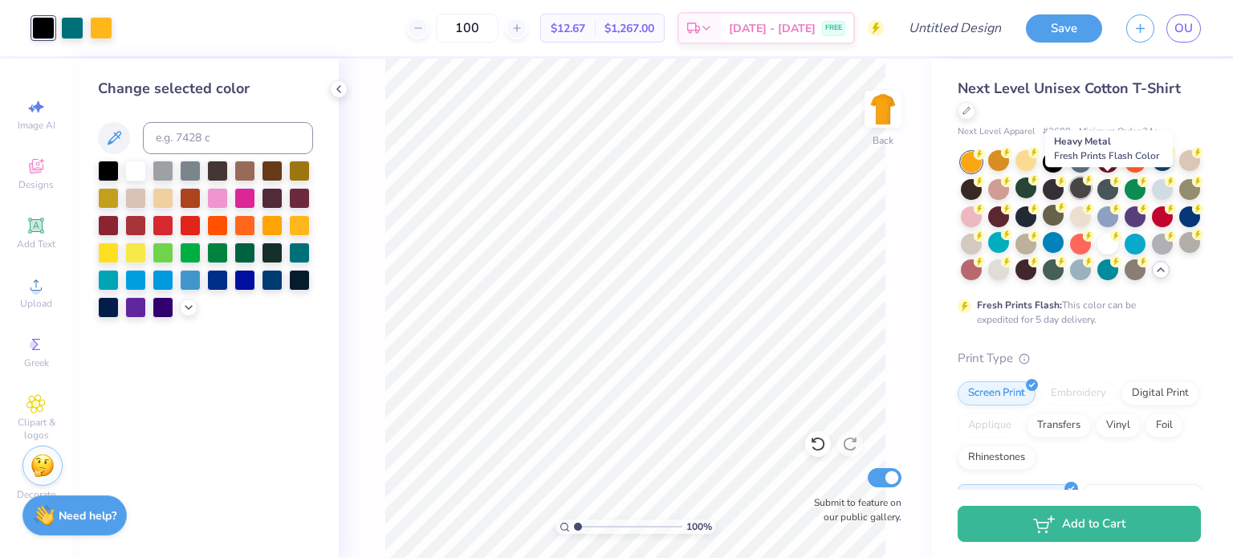
click at [1091, 192] on div at bounding box center [1080, 187] width 21 height 21
click at [1119, 189] on div at bounding box center [1108, 187] width 21 height 21
click at [76, 28] on div at bounding box center [72, 26] width 22 height 22
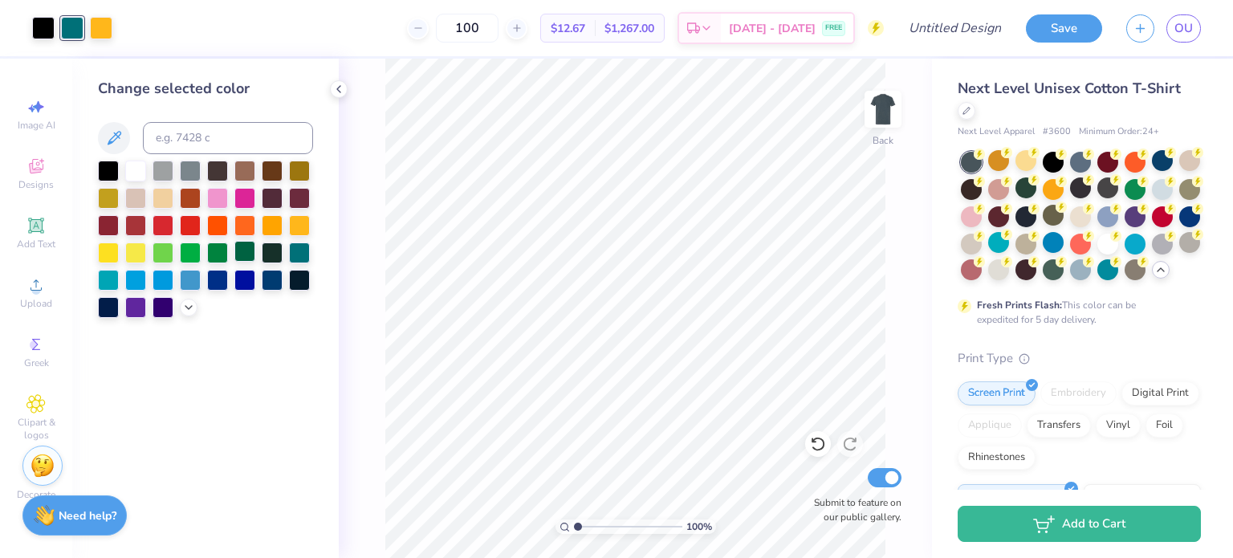
click at [246, 252] on div at bounding box center [244, 251] width 21 height 21
click at [299, 253] on div at bounding box center [299, 251] width 21 height 21
click at [1180, 226] on div at bounding box center [1190, 215] width 21 height 21
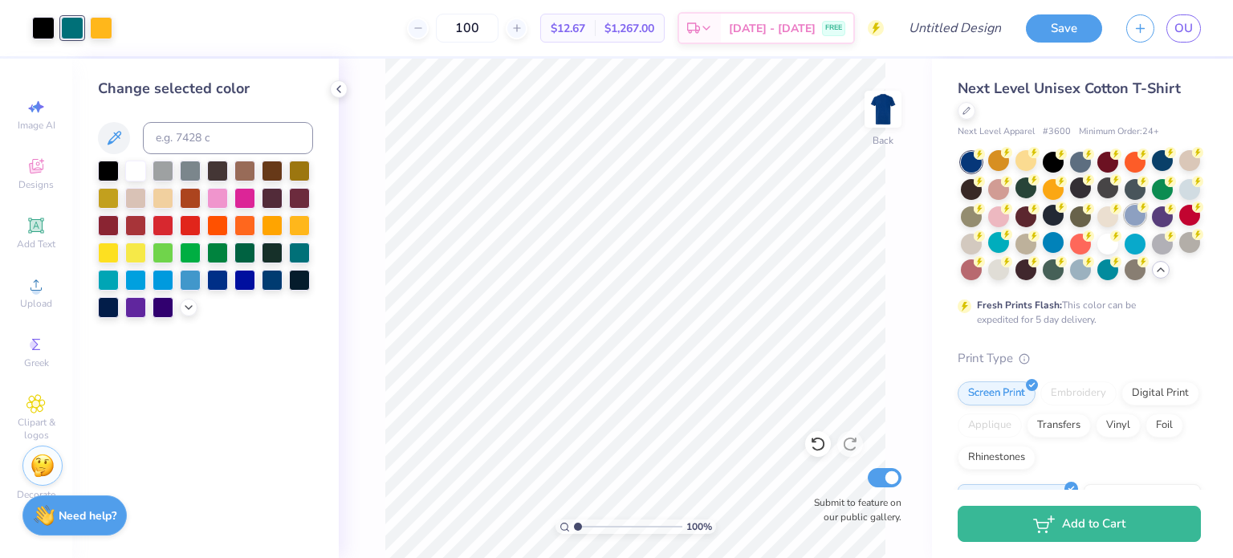
click at [1125, 226] on div at bounding box center [1135, 215] width 21 height 21
click at [1022, 168] on div at bounding box center [1026, 160] width 21 height 21
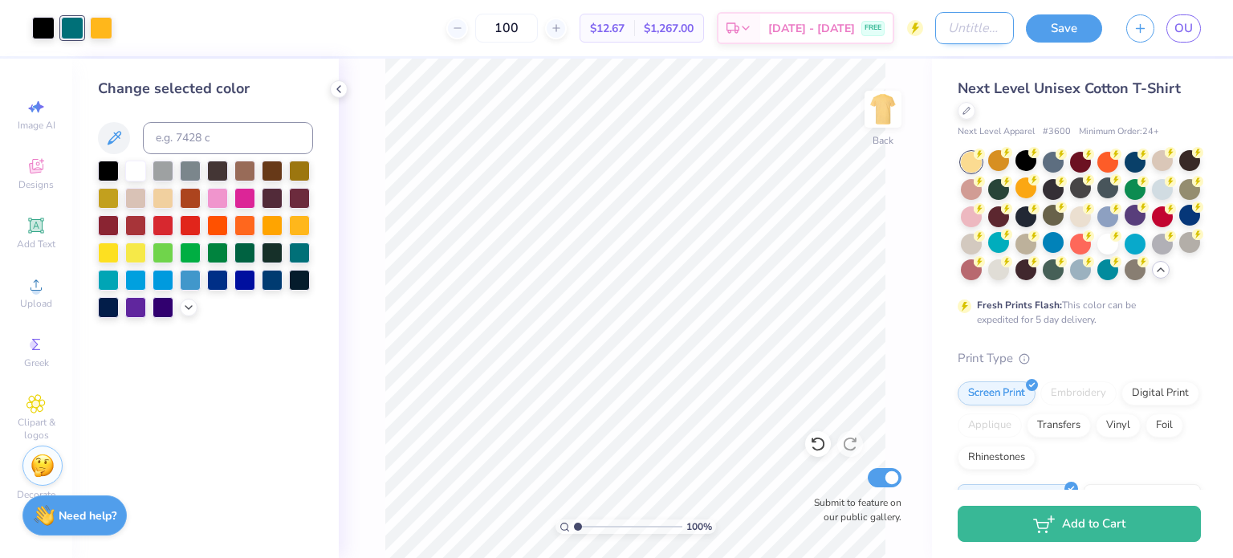
click at [937, 32] on input "Design Title" at bounding box center [974, 28] width 79 height 32
type input "Bid Day 2025"
click at [1064, 192] on div at bounding box center [1053, 187] width 21 height 21
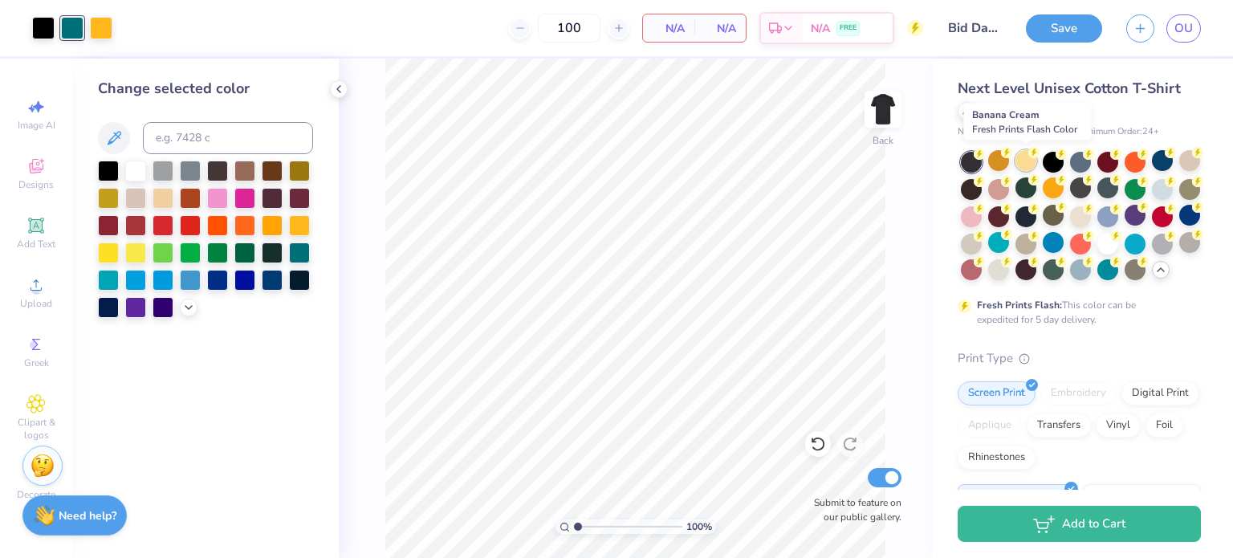
click at [1022, 158] on div at bounding box center [1026, 160] width 21 height 21
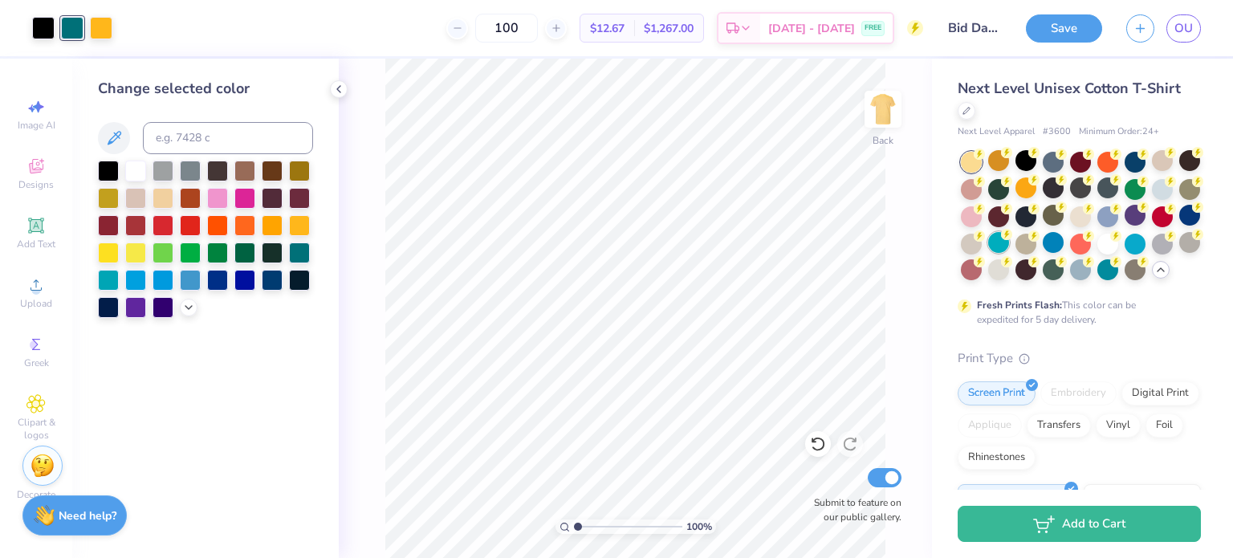
click at [1009, 247] on div at bounding box center [998, 242] width 21 height 21
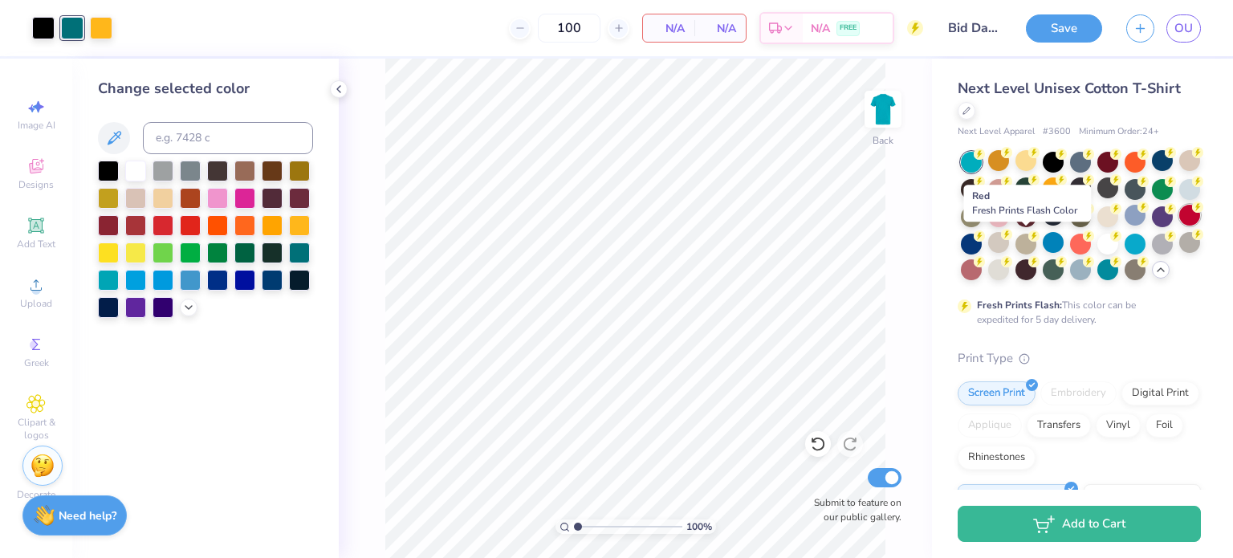
click at [1180, 226] on div at bounding box center [1190, 215] width 21 height 21
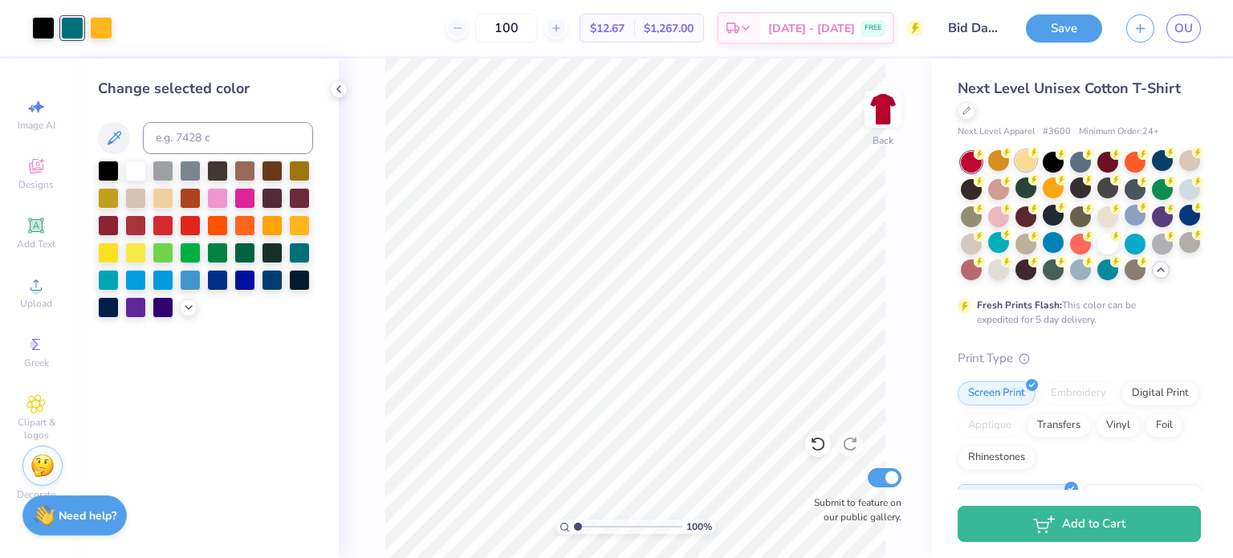
click at [1018, 163] on div at bounding box center [1026, 160] width 21 height 21
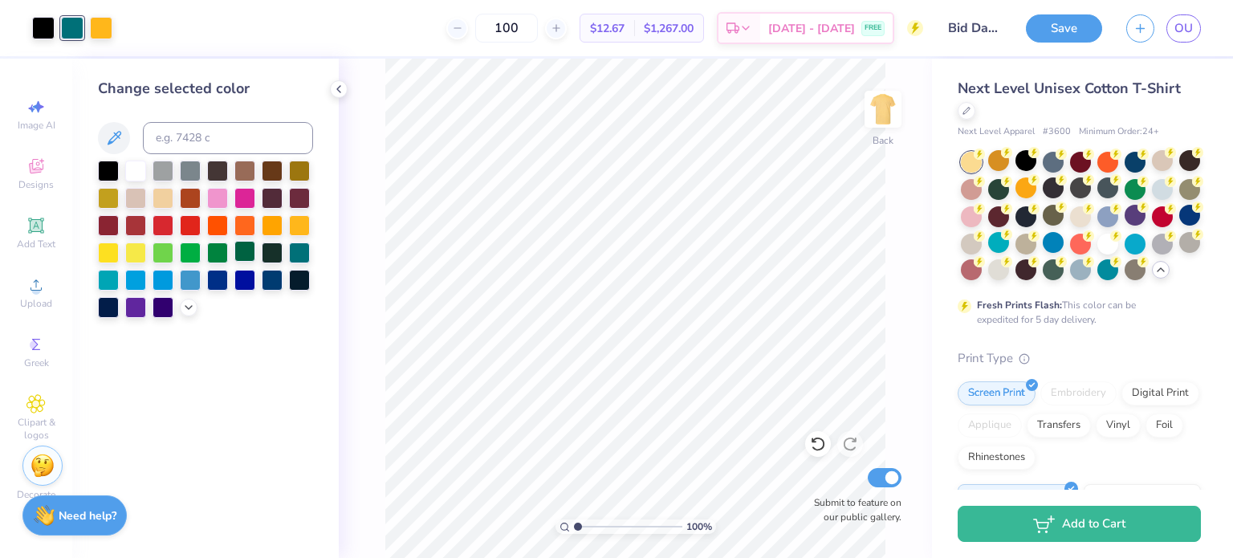
click at [244, 256] on div at bounding box center [244, 251] width 21 height 21
click at [212, 255] on div at bounding box center [217, 251] width 21 height 21
click at [246, 259] on div at bounding box center [244, 251] width 21 height 21
click at [302, 259] on div at bounding box center [299, 251] width 21 height 21
click at [170, 251] on div at bounding box center [163, 251] width 21 height 21
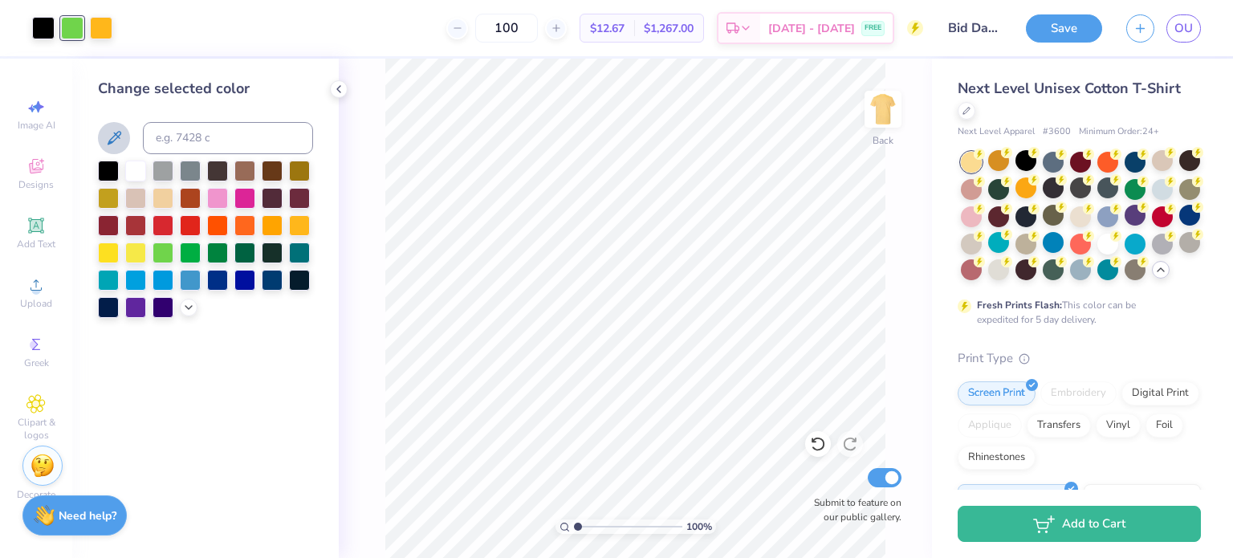
click at [104, 138] on icon at bounding box center [113, 137] width 19 height 19
click at [189, 307] on polyline at bounding box center [188, 305] width 6 height 3
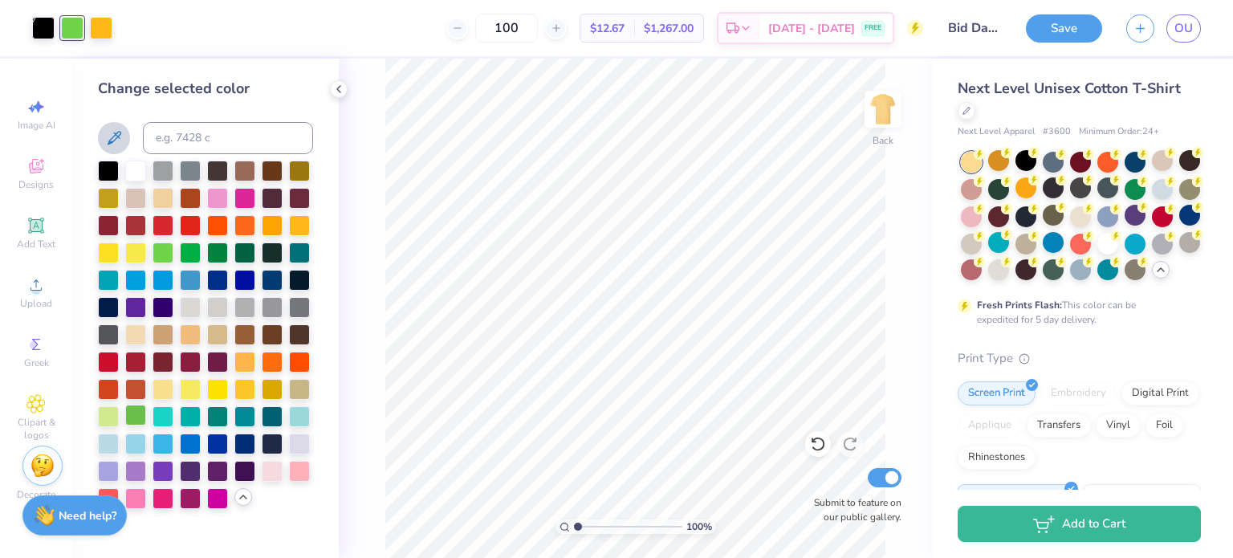
click at [135, 416] on div at bounding box center [135, 415] width 21 height 21
click at [249, 251] on div at bounding box center [244, 251] width 21 height 21
click at [218, 258] on div at bounding box center [217, 251] width 21 height 21
click at [137, 415] on div at bounding box center [135, 415] width 21 height 21
click at [214, 420] on div at bounding box center [217, 415] width 21 height 21
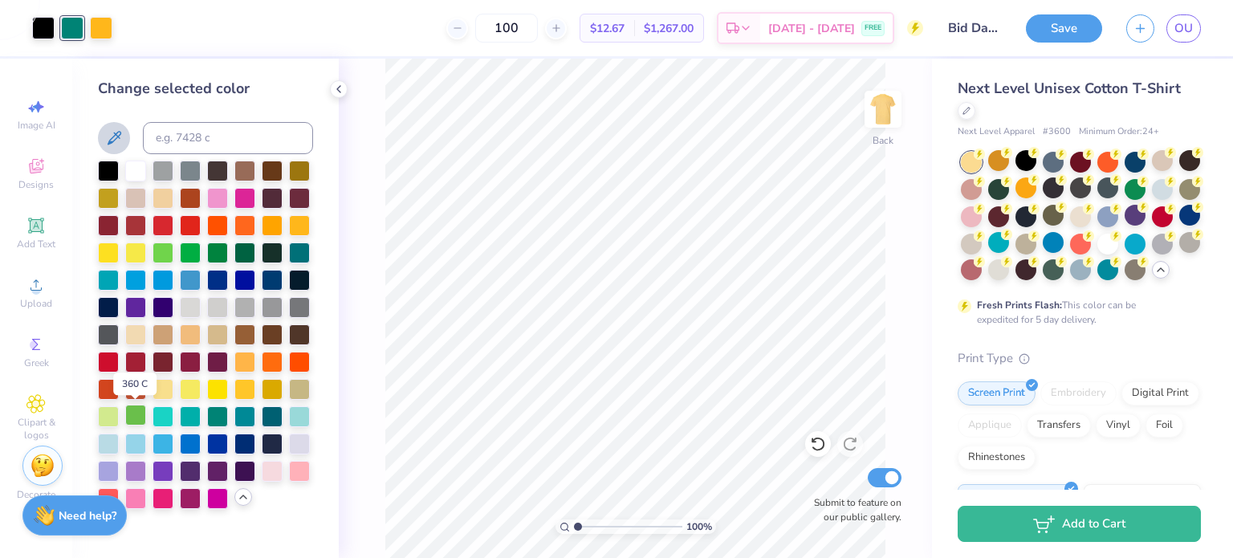
click at [135, 422] on div at bounding box center [135, 415] width 21 height 21
click at [215, 272] on div at bounding box center [217, 278] width 21 height 21
click at [273, 276] on div at bounding box center [272, 278] width 21 height 21
click at [304, 243] on div at bounding box center [299, 251] width 21 height 21
click at [299, 251] on div at bounding box center [299, 251] width 21 height 21
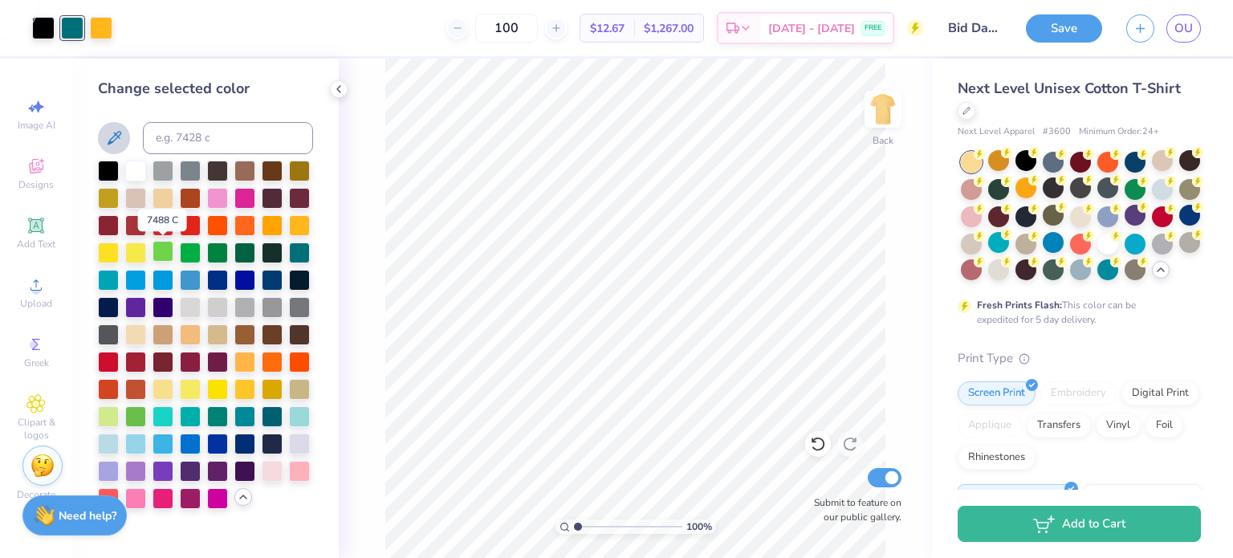
click at [170, 253] on div at bounding box center [163, 251] width 21 height 21
click at [138, 225] on div at bounding box center [135, 224] width 21 height 21
click at [157, 222] on div at bounding box center [163, 224] width 21 height 21
click at [246, 219] on div at bounding box center [244, 224] width 21 height 21
click at [277, 172] on div at bounding box center [272, 169] width 21 height 21
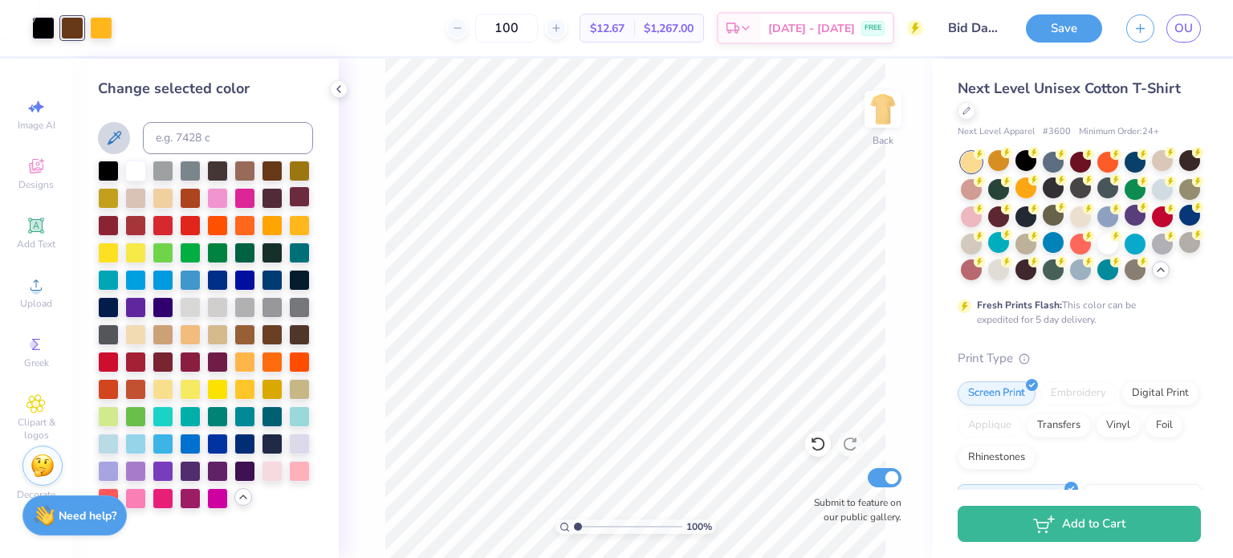
click at [304, 193] on div at bounding box center [299, 196] width 21 height 21
click at [157, 199] on div at bounding box center [163, 196] width 21 height 21
click at [135, 205] on div at bounding box center [135, 196] width 21 height 21
click at [105, 199] on div at bounding box center [108, 196] width 21 height 21
click at [250, 283] on div at bounding box center [244, 278] width 21 height 21
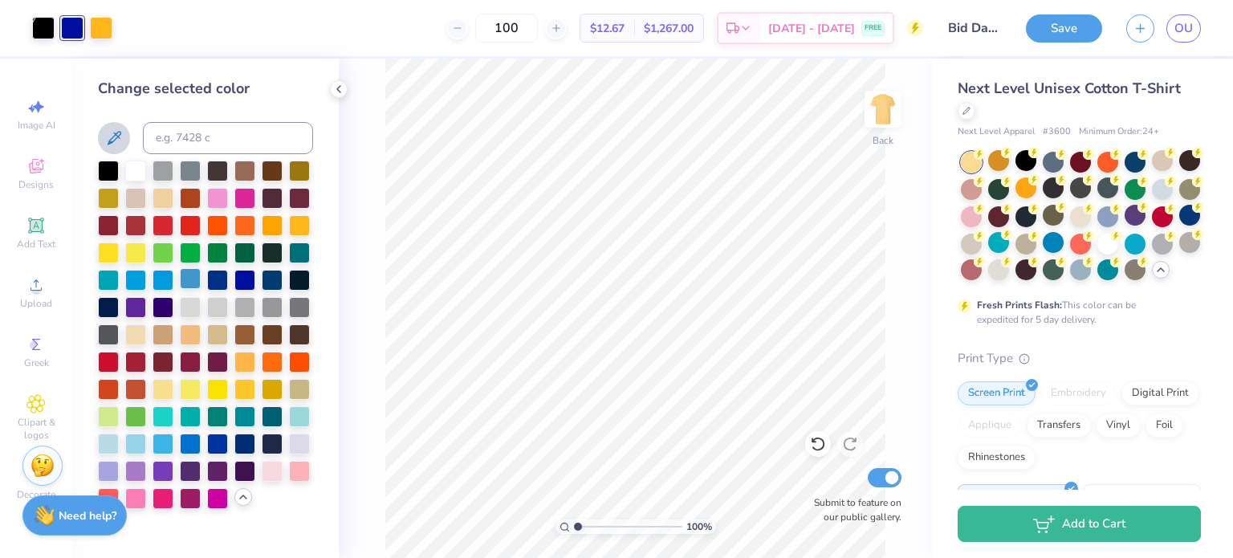
click at [180, 279] on div at bounding box center [190, 278] width 21 height 21
click at [135, 279] on div at bounding box center [135, 278] width 21 height 21
click at [111, 279] on div at bounding box center [108, 278] width 21 height 21
click at [243, 336] on div at bounding box center [244, 333] width 21 height 21
click at [107, 283] on div at bounding box center [108, 278] width 21 height 21
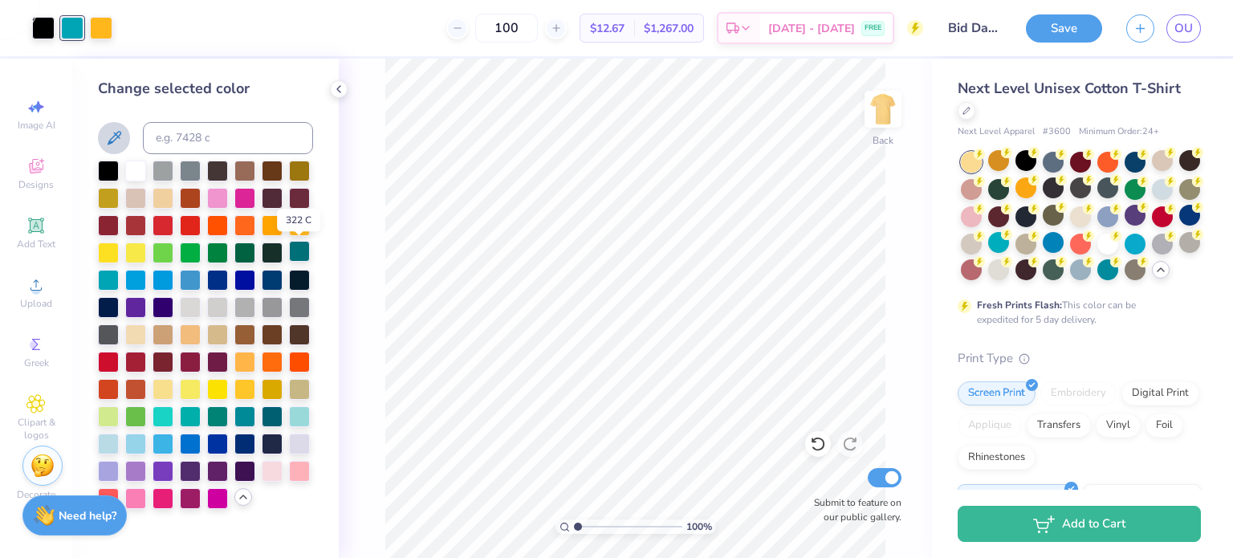
click at [295, 250] on div at bounding box center [299, 251] width 21 height 21
click at [104, 279] on div at bounding box center [108, 278] width 21 height 21
click at [276, 381] on div at bounding box center [272, 387] width 21 height 21
click at [299, 387] on div at bounding box center [299, 387] width 21 height 21
click at [271, 418] on div at bounding box center [272, 415] width 21 height 21
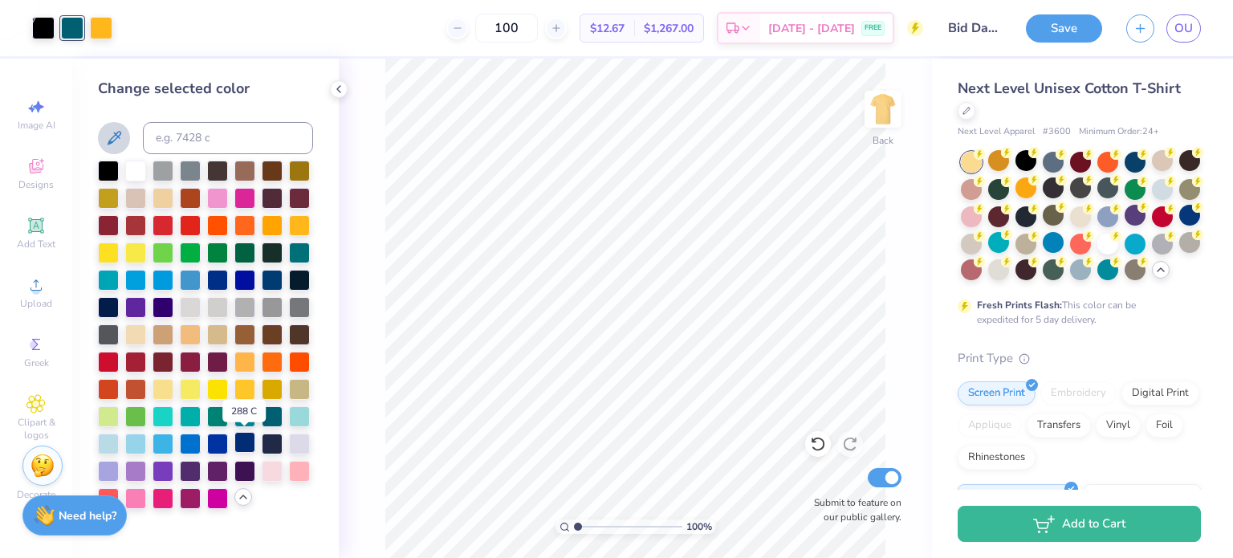
click at [243, 438] on div at bounding box center [244, 442] width 21 height 21
click at [180, 444] on div at bounding box center [190, 442] width 21 height 21
click at [159, 442] on div at bounding box center [163, 442] width 21 height 21
click at [133, 416] on div at bounding box center [135, 415] width 21 height 21
click at [100, 34] on div at bounding box center [101, 26] width 22 height 22
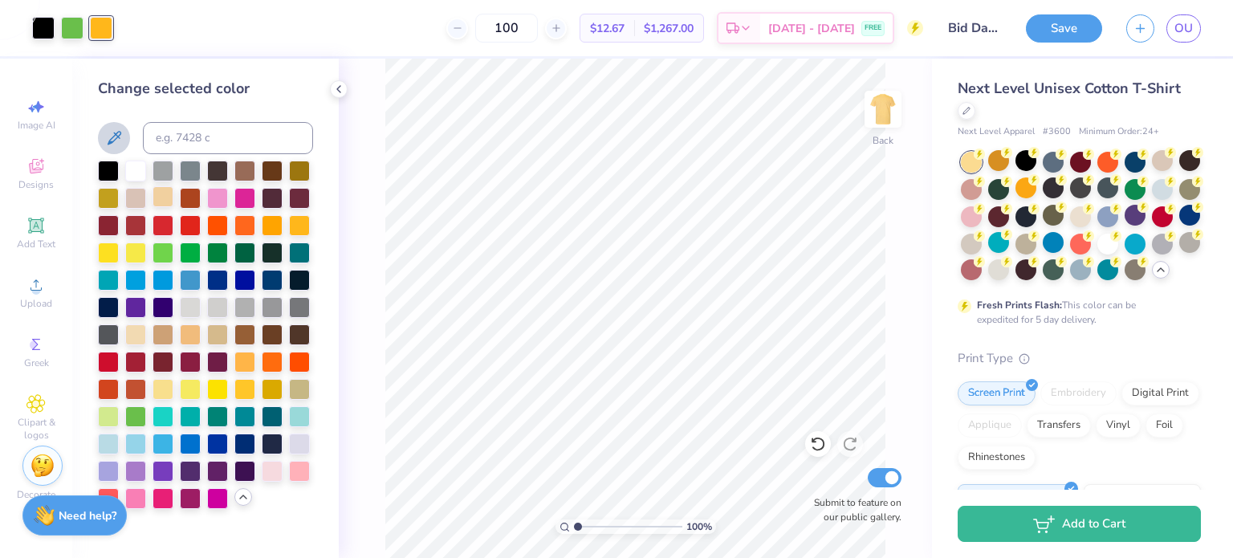
click at [163, 203] on div at bounding box center [163, 196] width 21 height 21
click at [133, 257] on div at bounding box center [135, 251] width 21 height 21
click at [107, 258] on div at bounding box center [108, 251] width 21 height 21
click at [189, 393] on div at bounding box center [190, 387] width 21 height 21
click at [218, 391] on div at bounding box center [217, 387] width 21 height 21
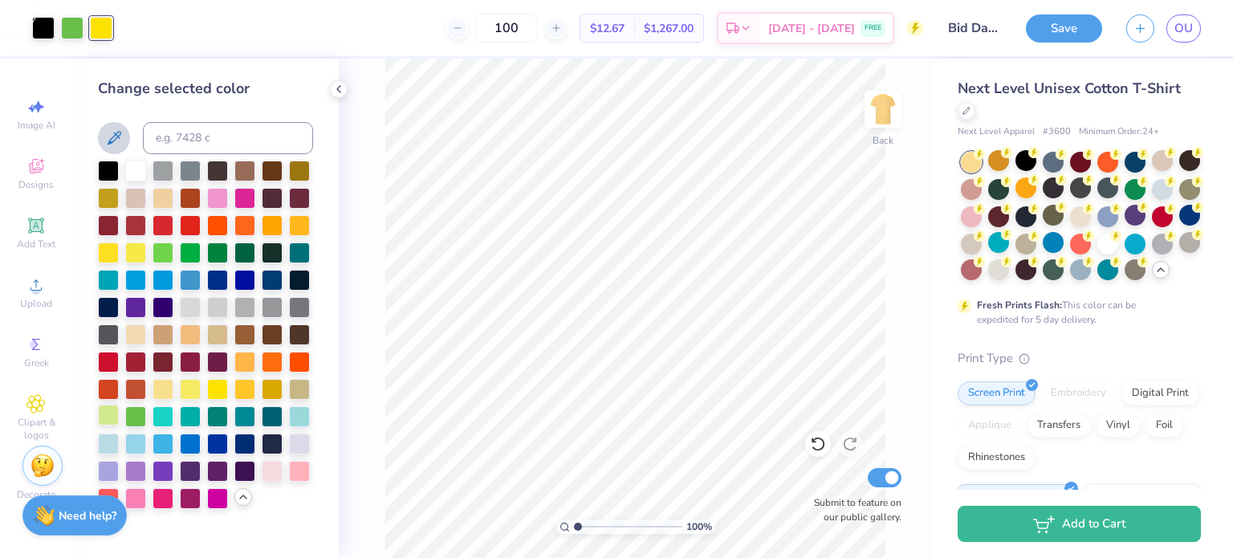
click at [111, 412] on div at bounding box center [108, 415] width 21 height 21
click at [189, 391] on div at bounding box center [190, 387] width 21 height 21
click at [214, 387] on div at bounding box center [217, 387] width 21 height 21
click at [67, 30] on div at bounding box center [72, 26] width 22 height 22
click at [109, 416] on div at bounding box center [108, 415] width 21 height 21
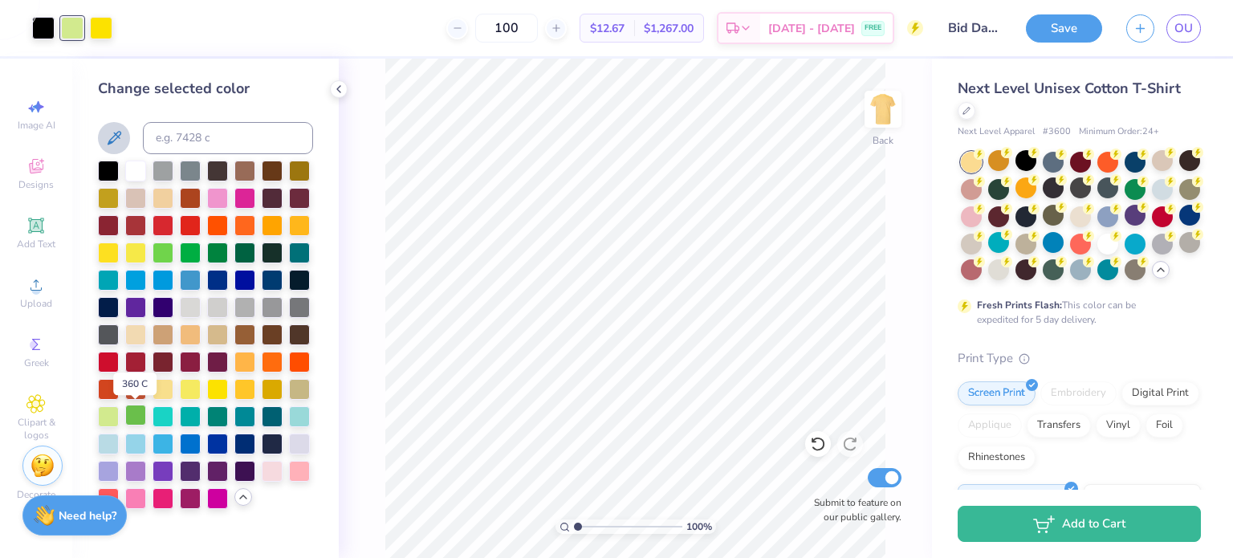
click at [132, 414] on div at bounding box center [135, 415] width 21 height 21
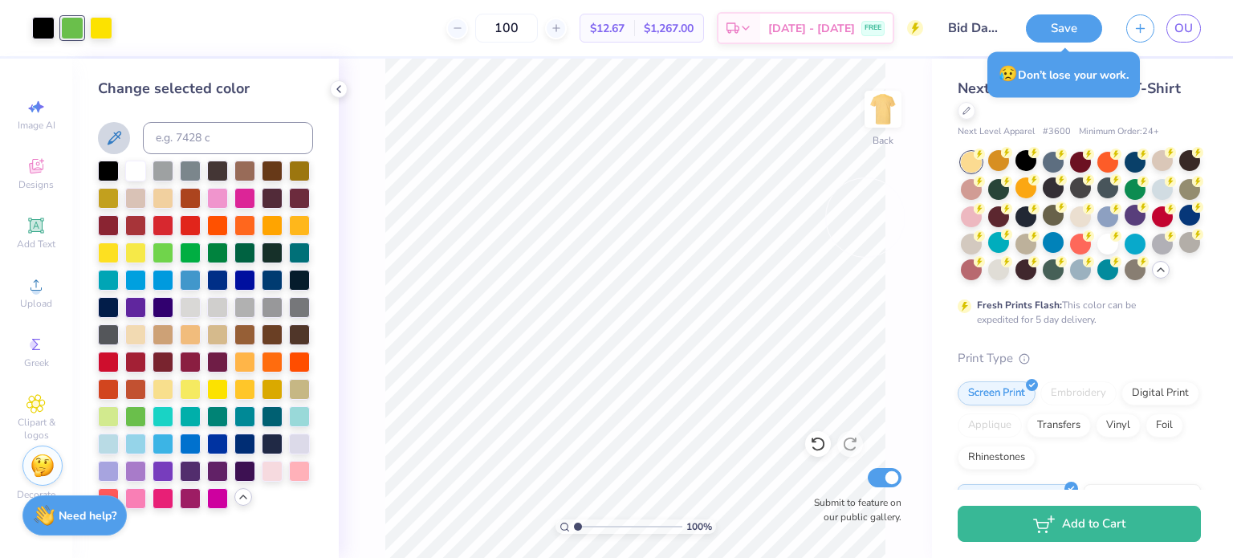
click at [1001, 115] on div "Next Level Unisex Cotton T-Shirt" at bounding box center [1079, 99] width 243 height 43
click at [1089, 30] on button "Save" at bounding box center [1064, 26] width 76 height 28
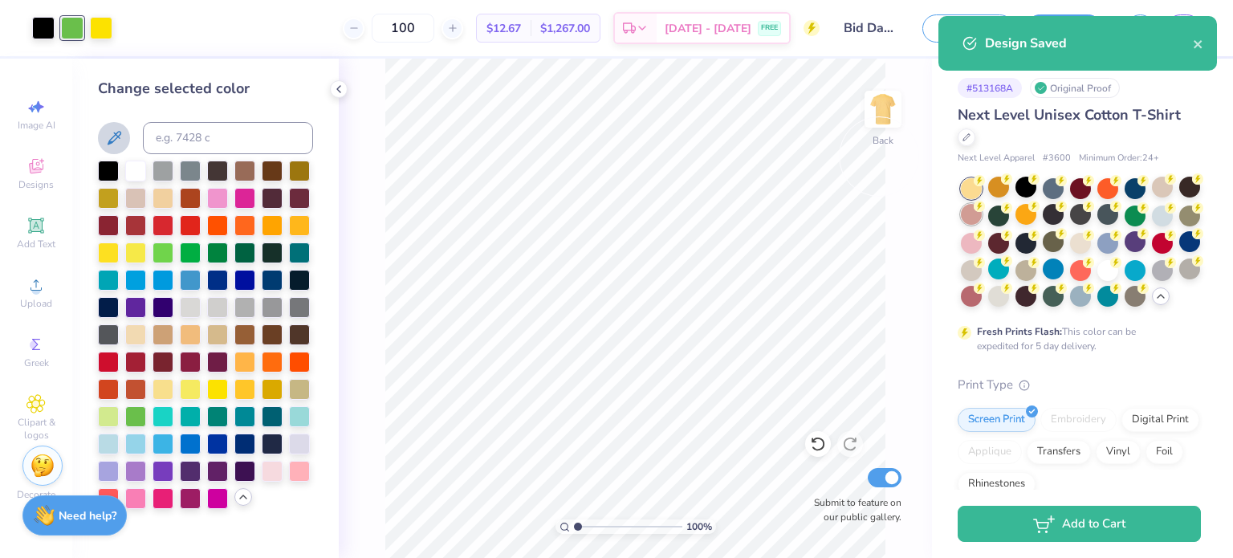
click at [982, 212] on div at bounding box center [971, 214] width 21 height 21
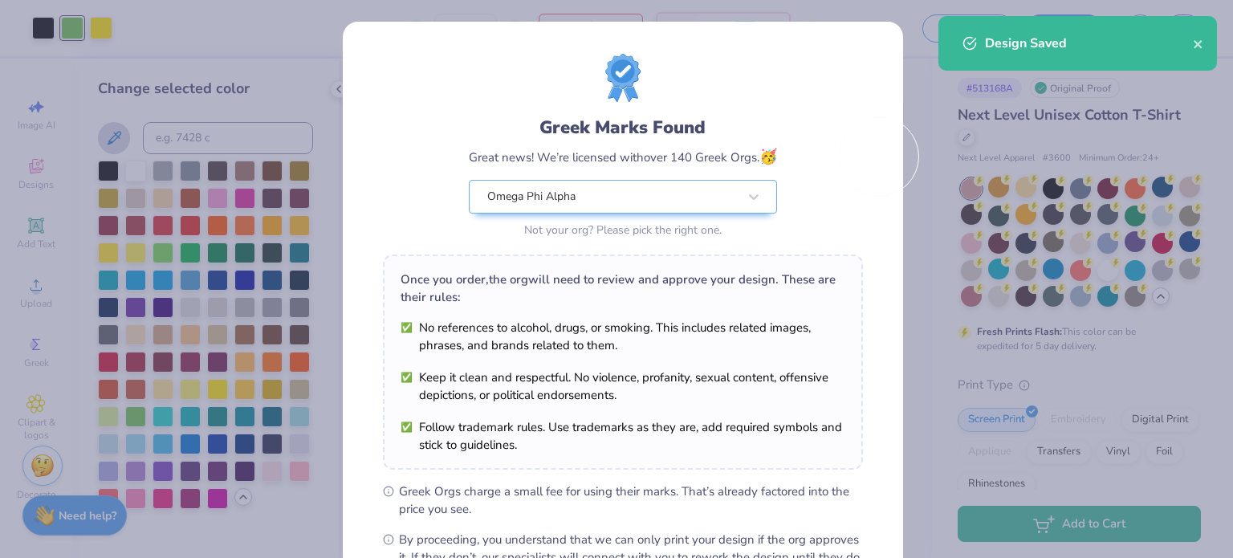
scroll to position [192, 0]
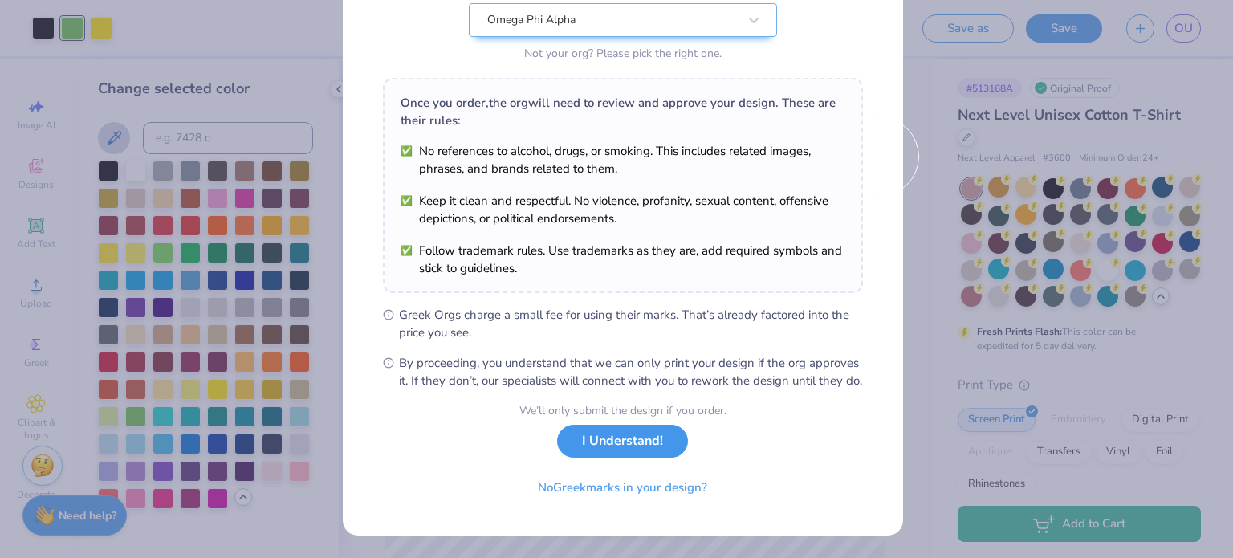
click at [636, 445] on button "I Understand!" at bounding box center [622, 441] width 131 height 33
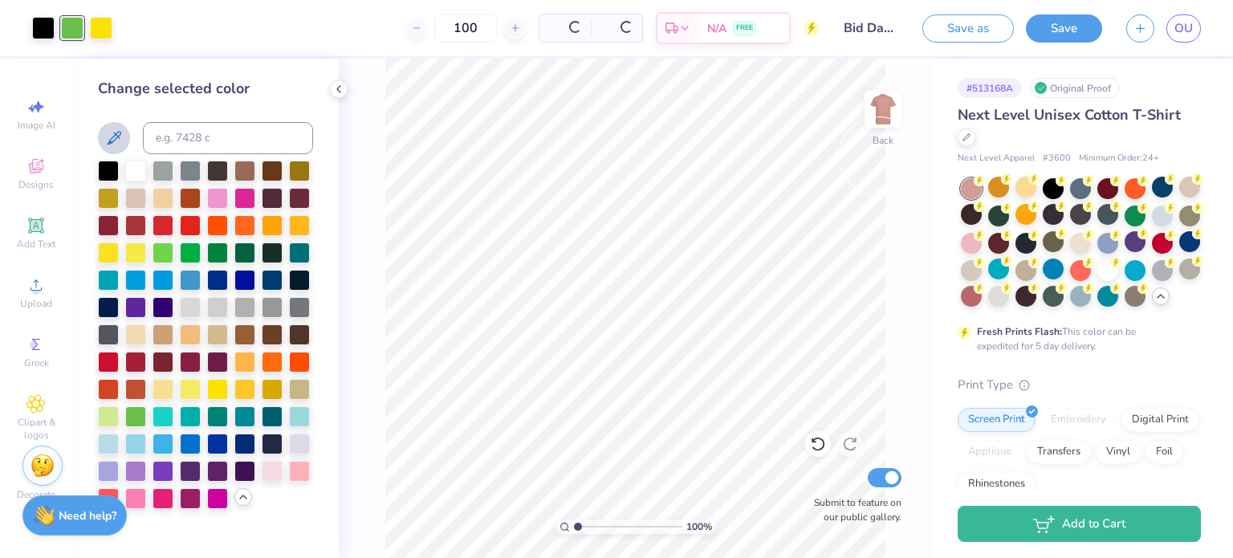
scroll to position [0, 0]
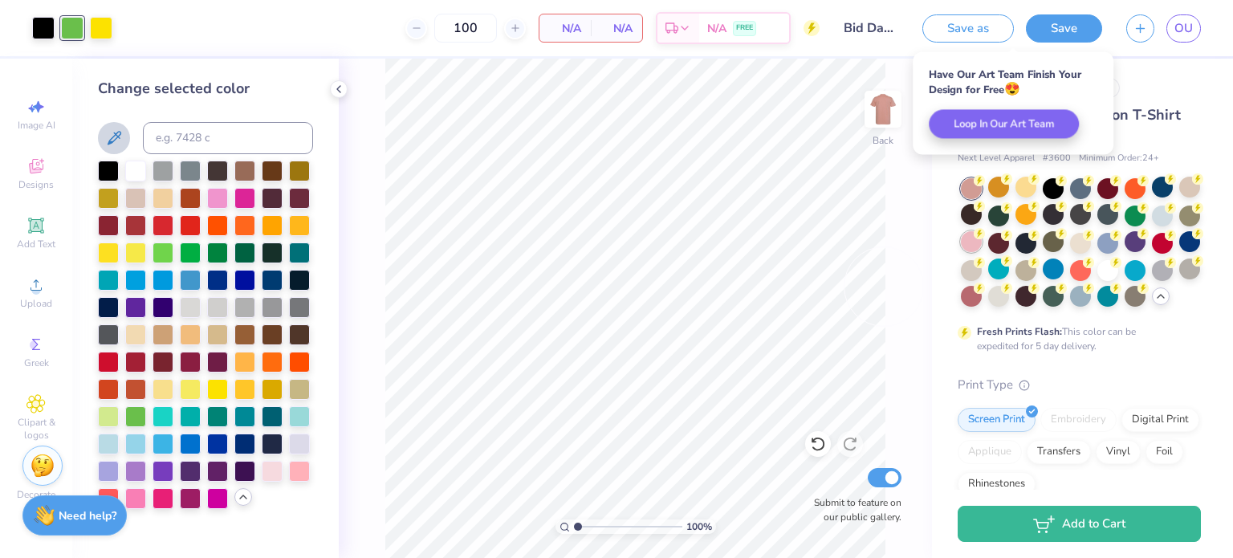
click at [982, 244] on div at bounding box center [971, 241] width 21 height 21
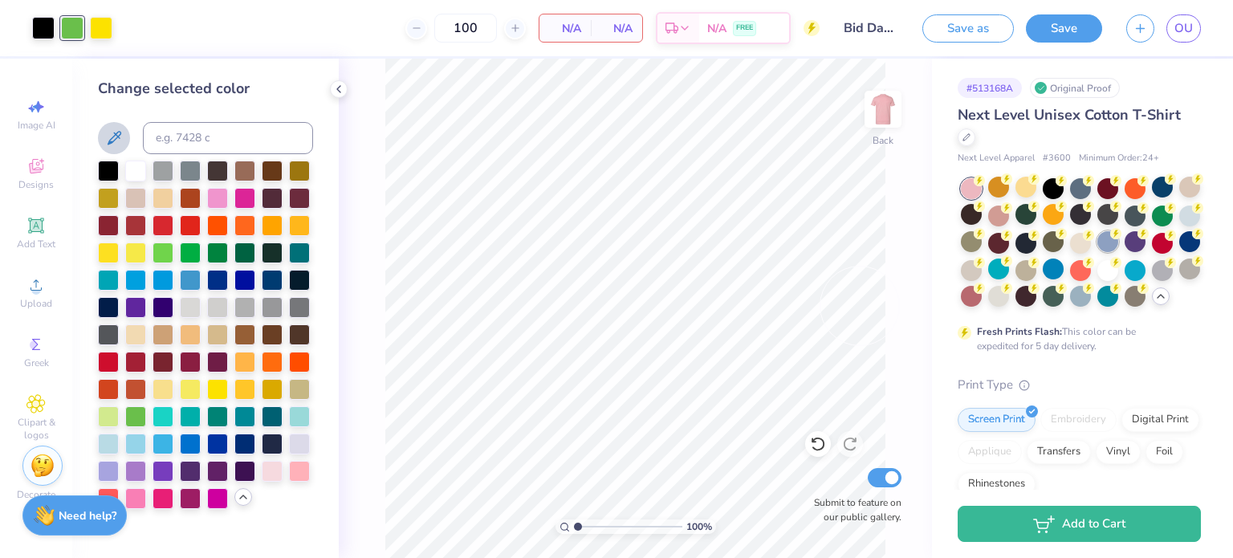
click at [1119, 249] on div at bounding box center [1108, 241] width 21 height 21
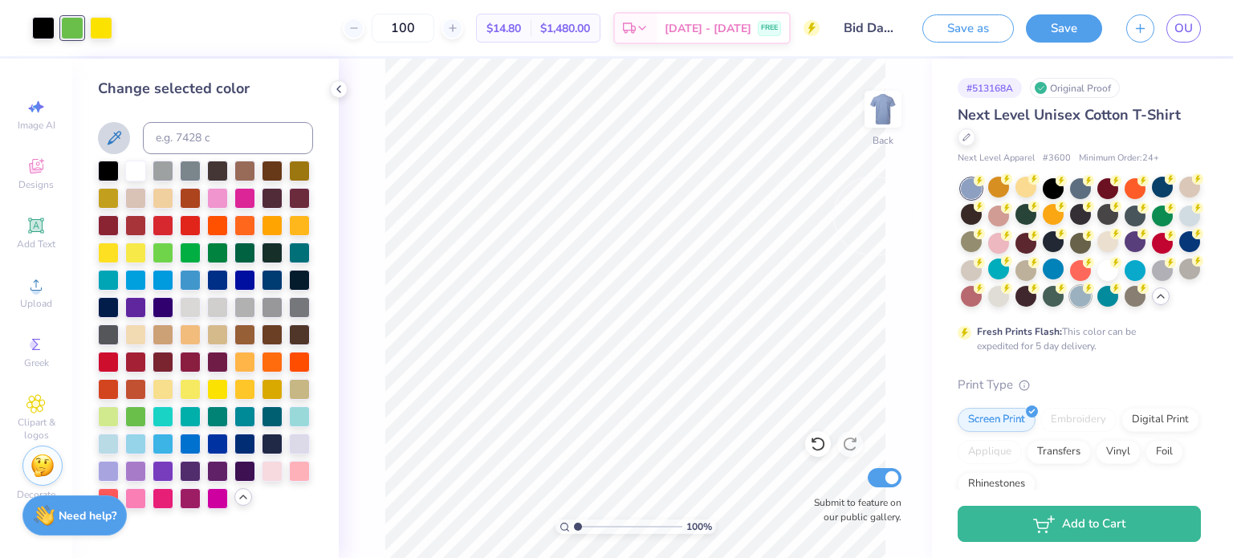
click at [1070, 307] on div at bounding box center [1080, 296] width 21 height 21
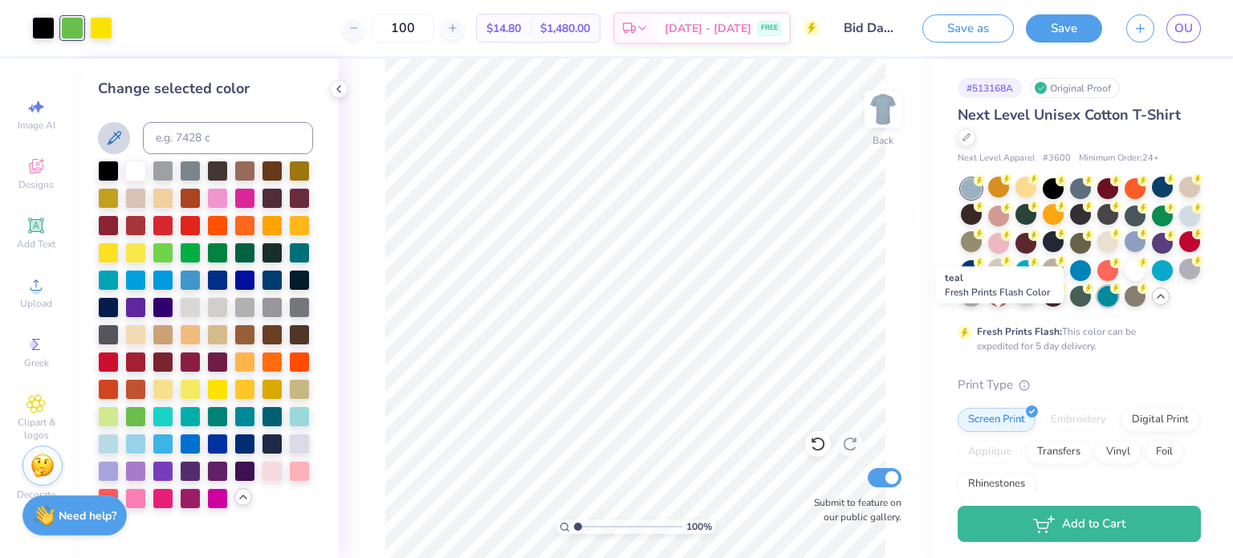
click at [1098, 307] on div at bounding box center [1108, 296] width 21 height 21
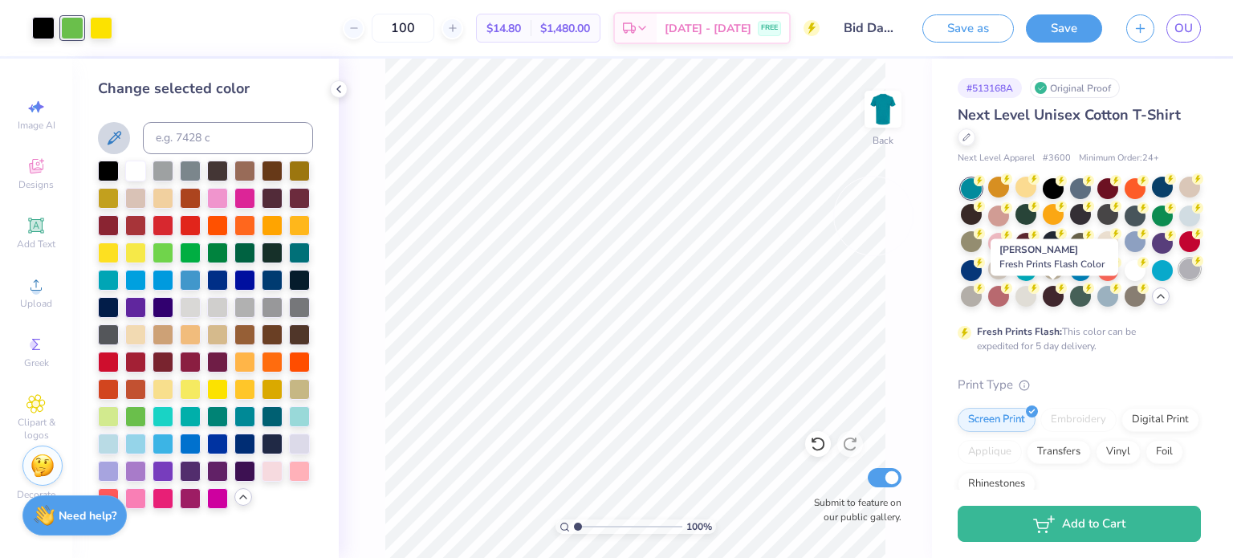
click at [1180, 279] on div at bounding box center [1190, 269] width 21 height 21
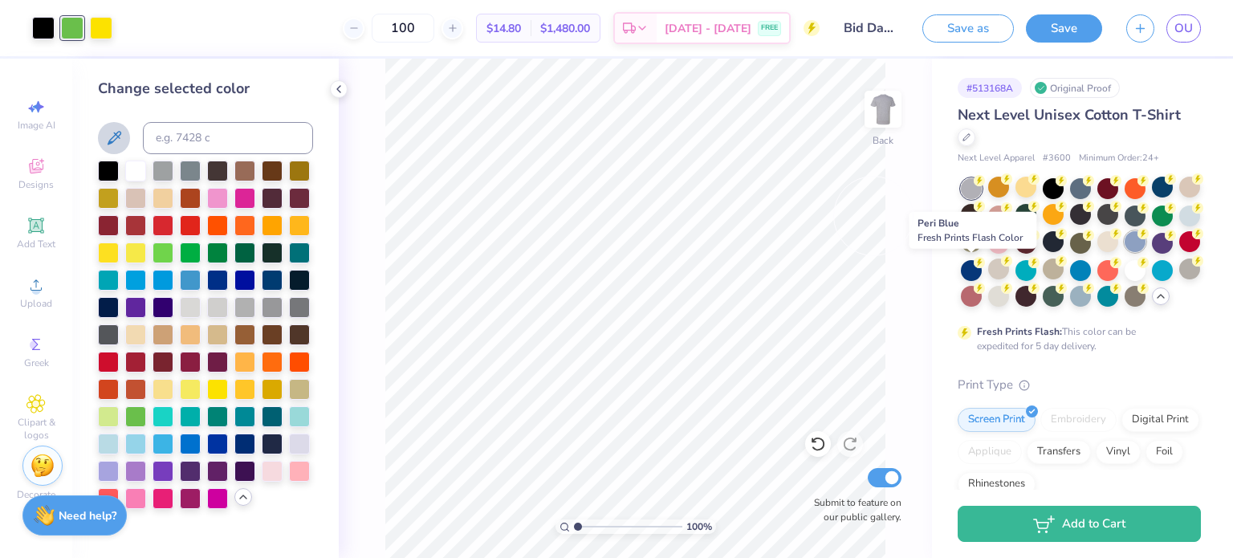
click at [1125, 252] on div at bounding box center [1135, 241] width 21 height 21
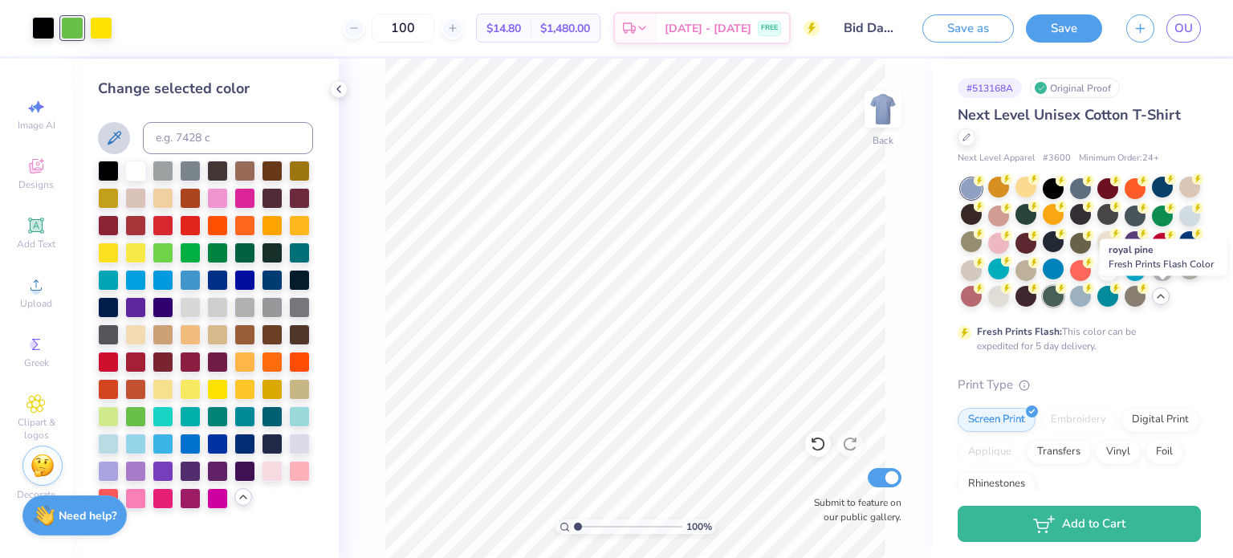
click at [1064, 299] on div at bounding box center [1053, 296] width 21 height 21
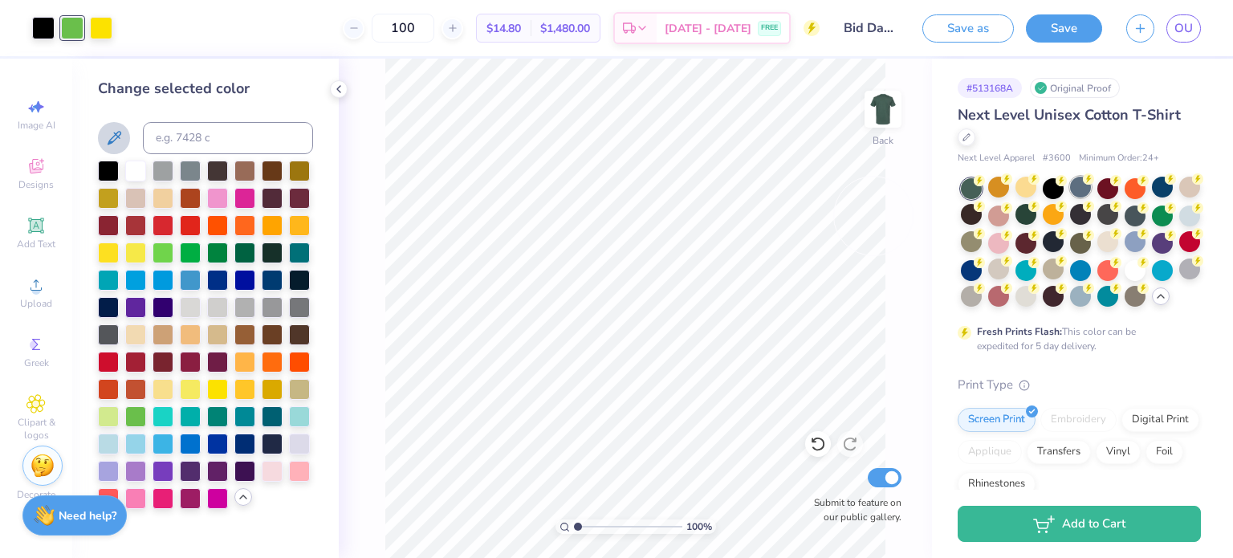
click at [1077, 185] on div at bounding box center [1080, 187] width 21 height 21
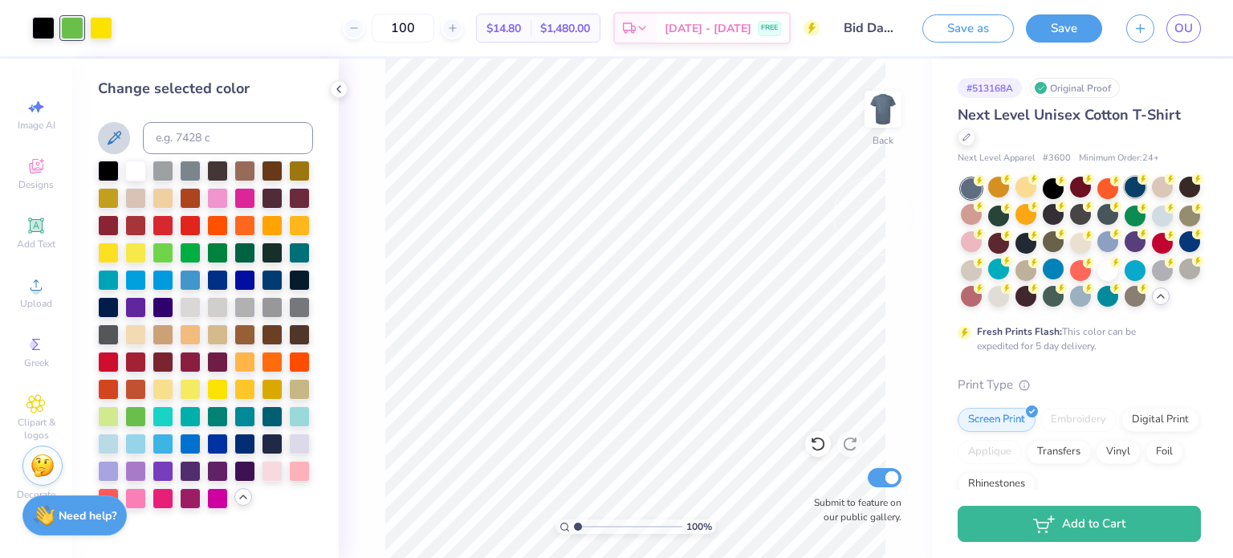
click at [1129, 191] on div at bounding box center [1135, 187] width 21 height 21
click at [1119, 243] on div at bounding box center [1108, 241] width 21 height 21
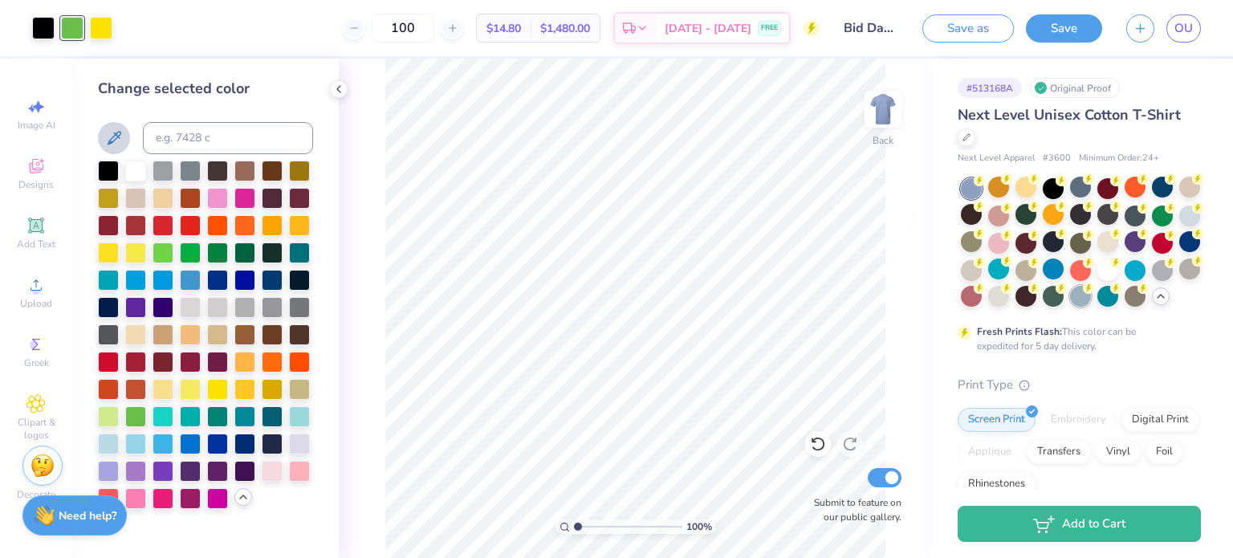
click at [1083, 294] on circle at bounding box center [1088, 288] width 11 height 11
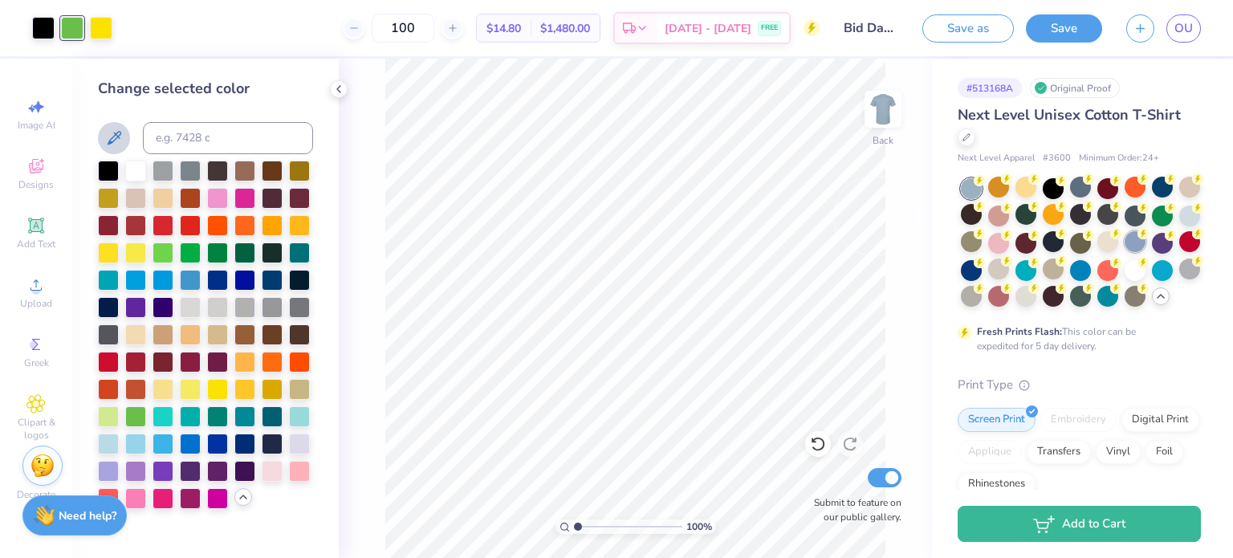
click at [1125, 252] on div at bounding box center [1135, 241] width 21 height 21
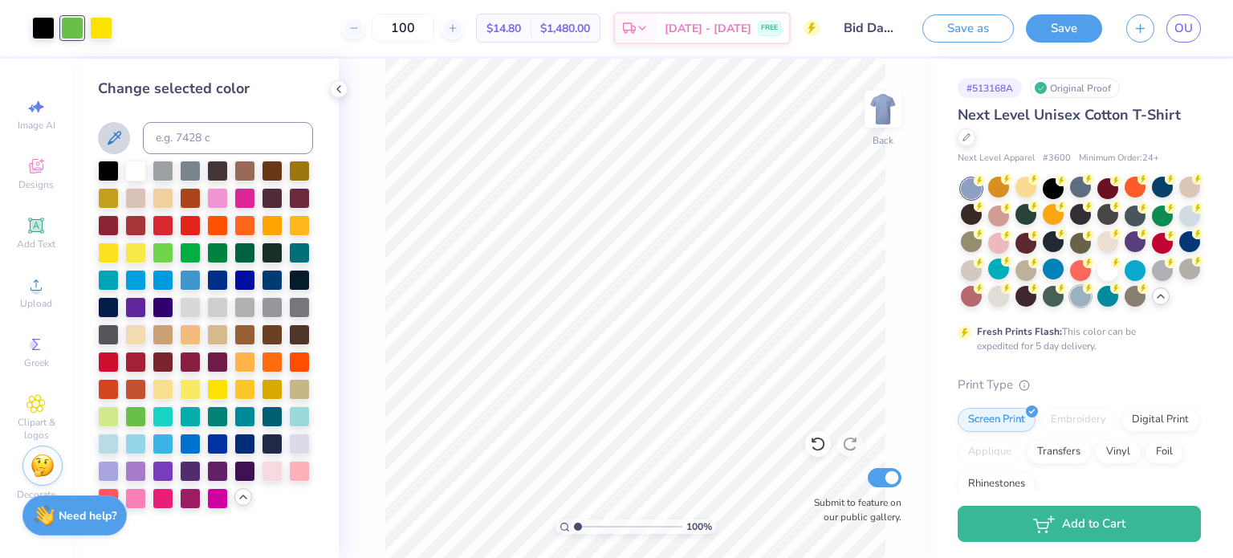
click at [1070, 307] on div at bounding box center [1080, 296] width 21 height 21
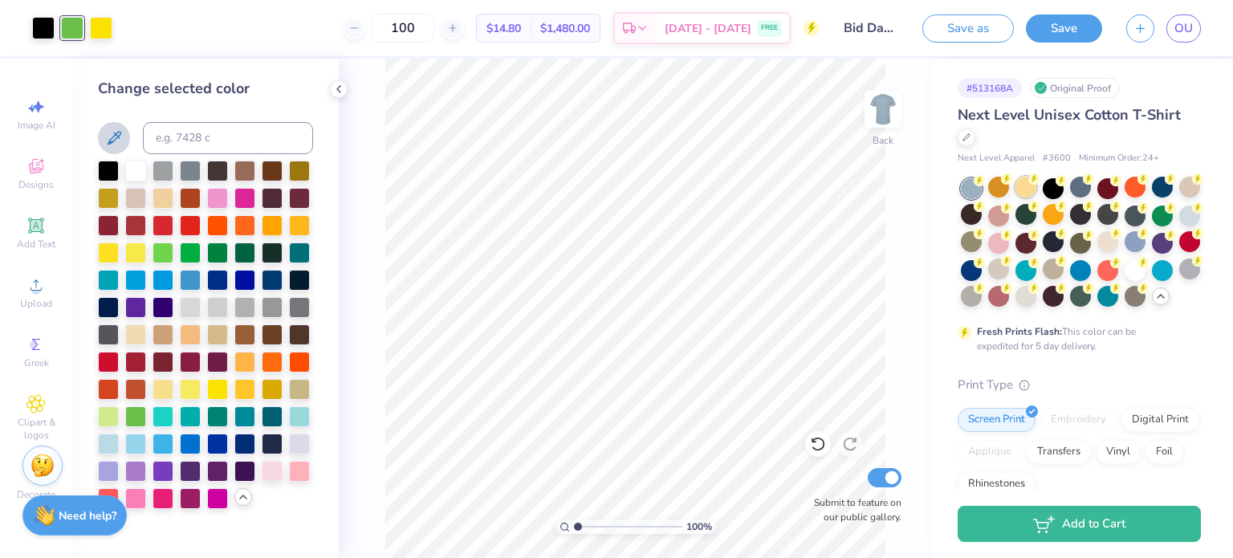
click at [1021, 194] on div at bounding box center [1026, 187] width 21 height 21
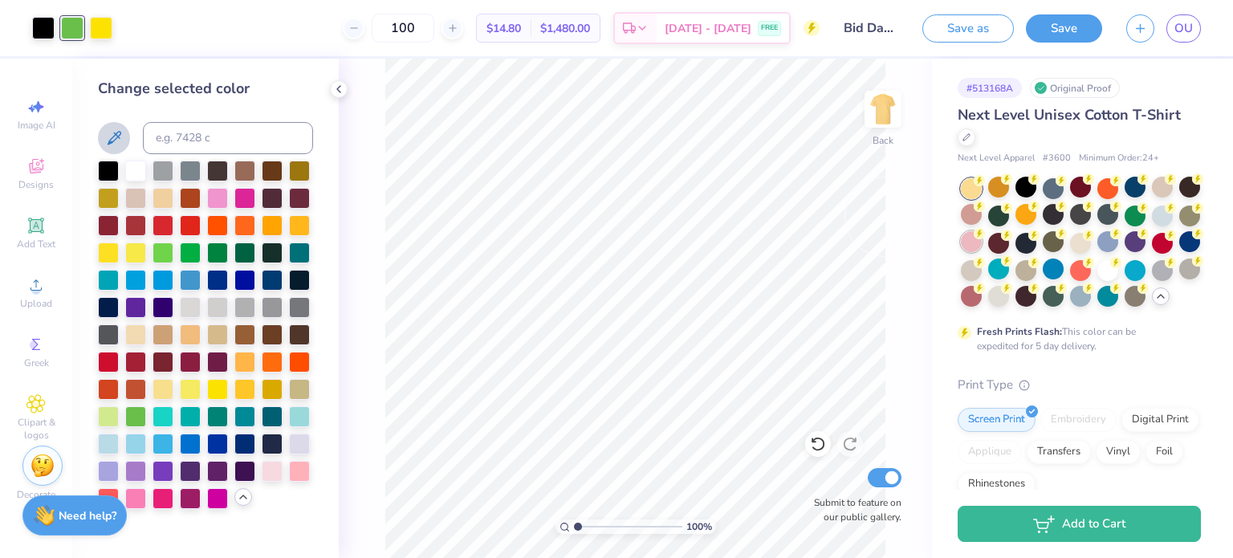
click at [982, 240] on div at bounding box center [971, 241] width 21 height 21
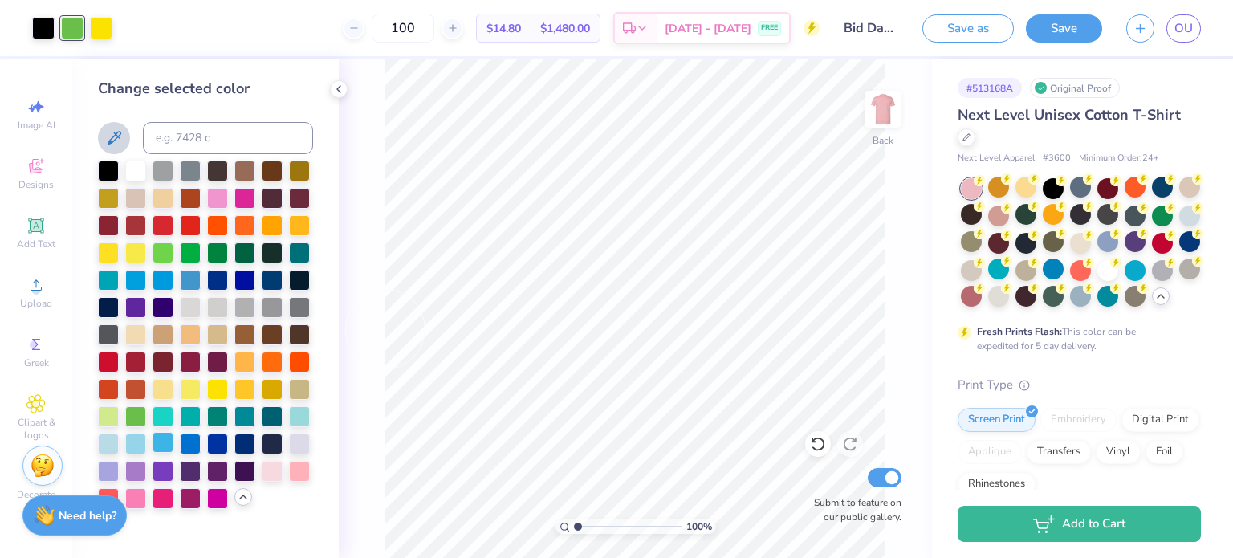
click at [169, 450] on div at bounding box center [163, 442] width 21 height 21
click at [189, 450] on div at bounding box center [190, 442] width 21 height 21
click at [162, 442] on div at bounding box center [163, 442] width 21 height 21
click at [1125, 252] on div at bounding box center [1135, 241] width 21 height 21
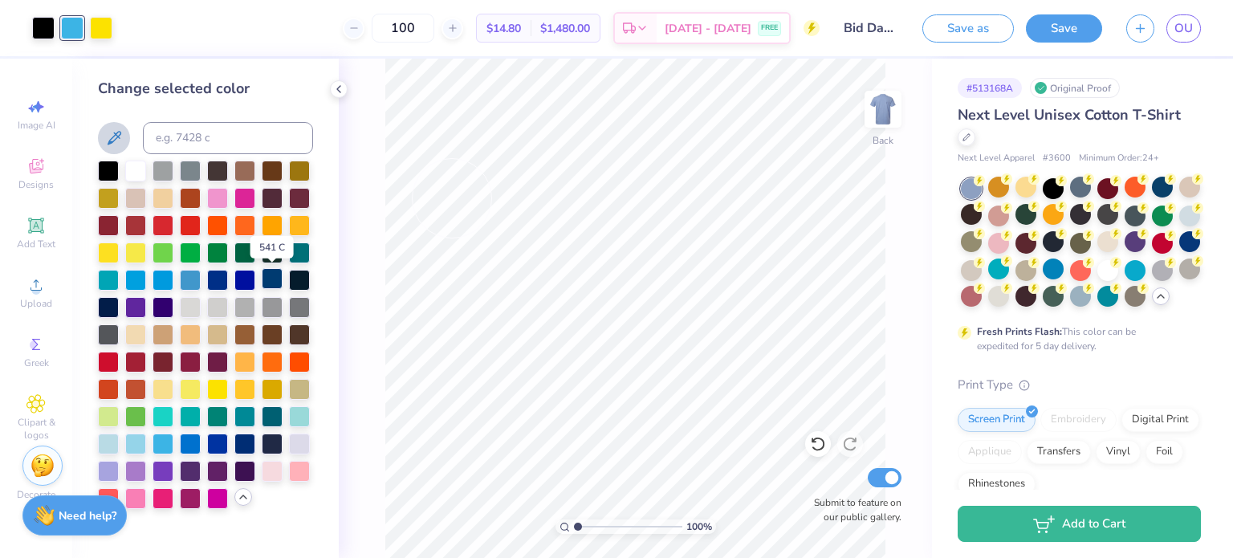
click at [271, 283] on div at bounding box center [272, 278] width 21 height 21
click at [208, 277] on div at bounding box center [217, 278] width 21 height 21
click at [212, 280] on div at bounding box center [217, 278] width 21 height 21
click at [192, 450] on div at bounding box center [190, 442] width 21 height 21
click at [166, 442] on div at bounding box center [163, 442] width 21 height 21
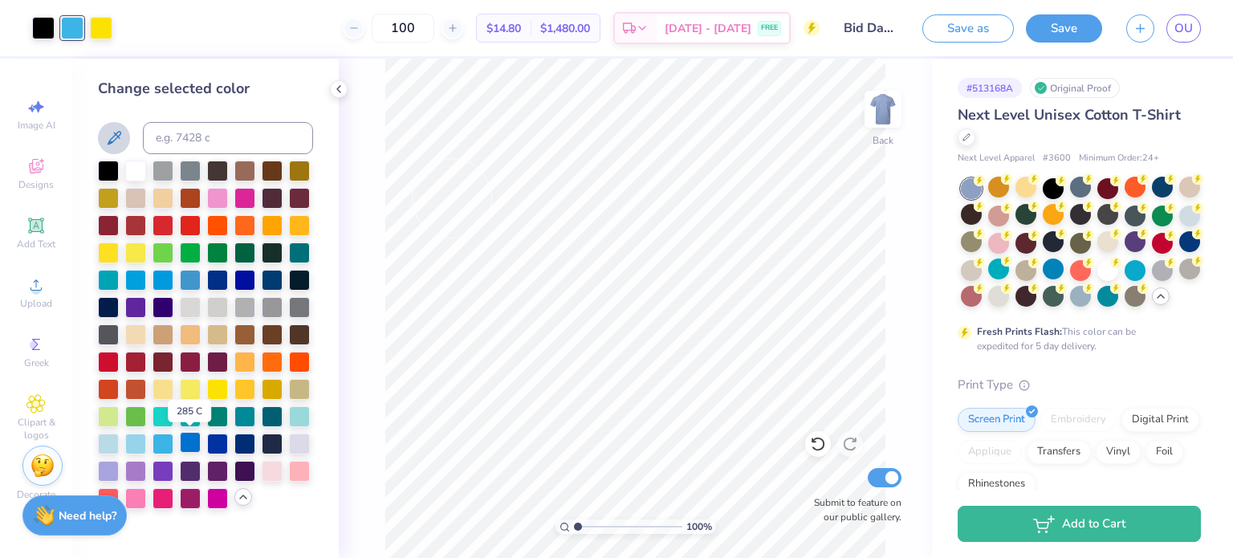
click at [189, 446] on div at bounding box center [190, 442] width 21 height 21
click at [135, 308] on div at bounding box center [135, 305] width 21 height 21
click at [75, 33] on div at bounding box center [72, 28] width 22 height 22
click at [90, 32] on div at bounding box center [101, 26] width 22 height 22
click at [138, 250] on div at bounding box center [135, 251] width 21 height 21
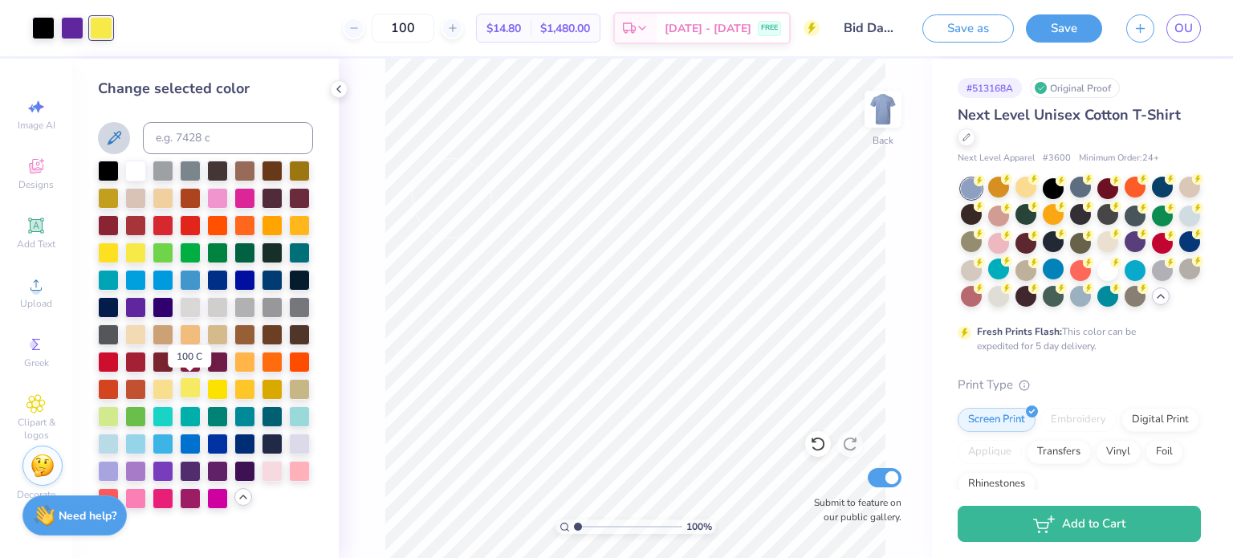
click at [186, 389] on div at bounding box center [190, 387] width 21 height 21
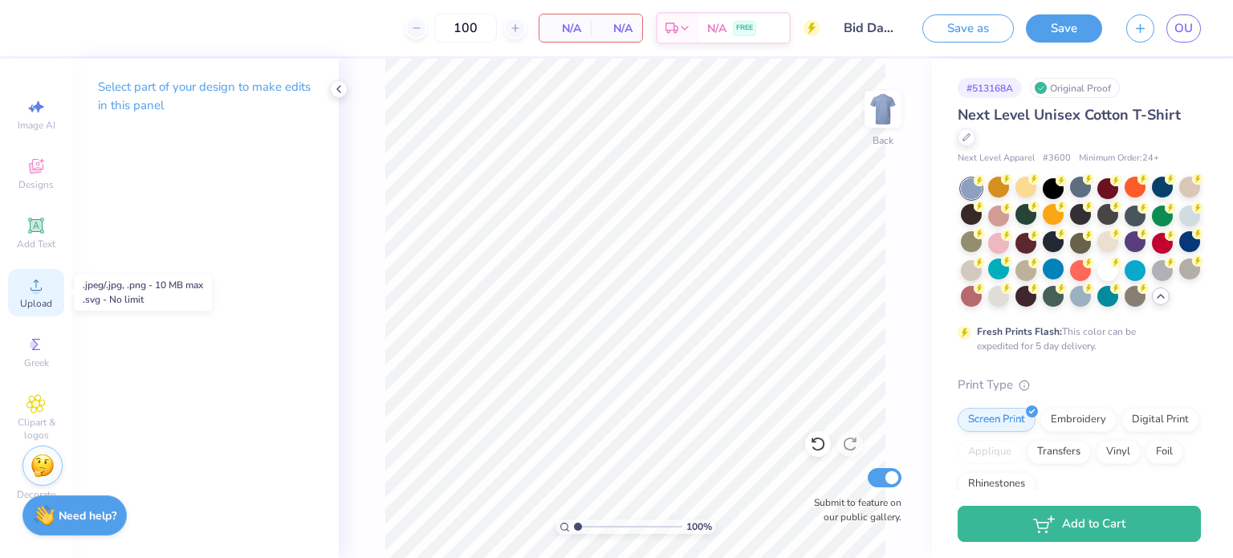
click at [39, 281] on icon at bounding box center [35, 284] width 19 height 19
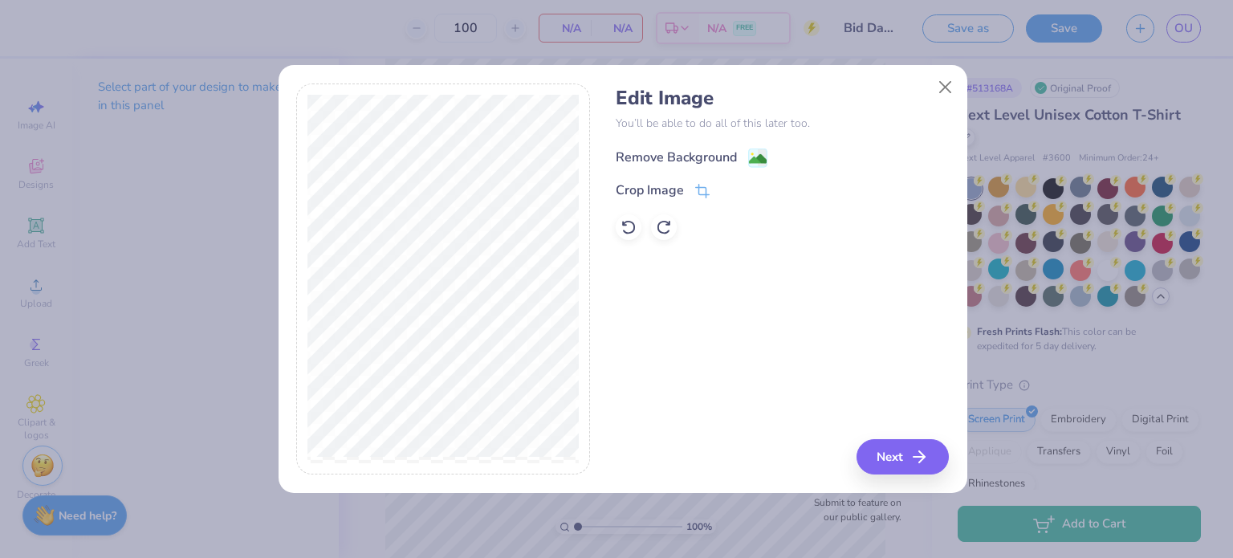
click at [716, 153] on div "Remove Background" at bounding box center [676, 157] width 121 height 19
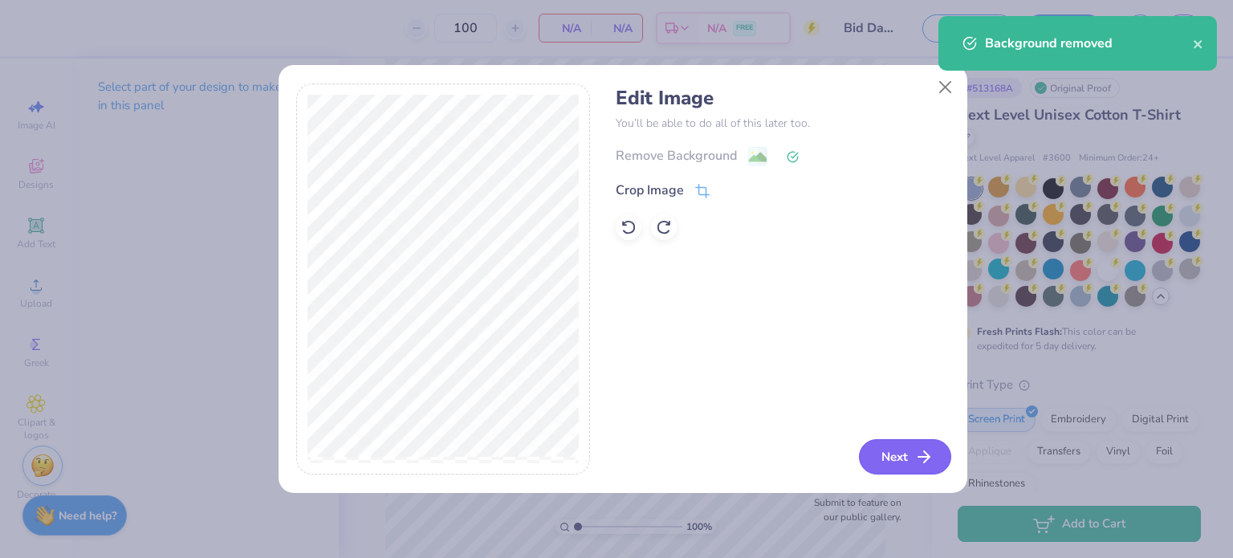
click at [874, 464] on button "Next" at bounding box center [905, 456] width 92 height 35
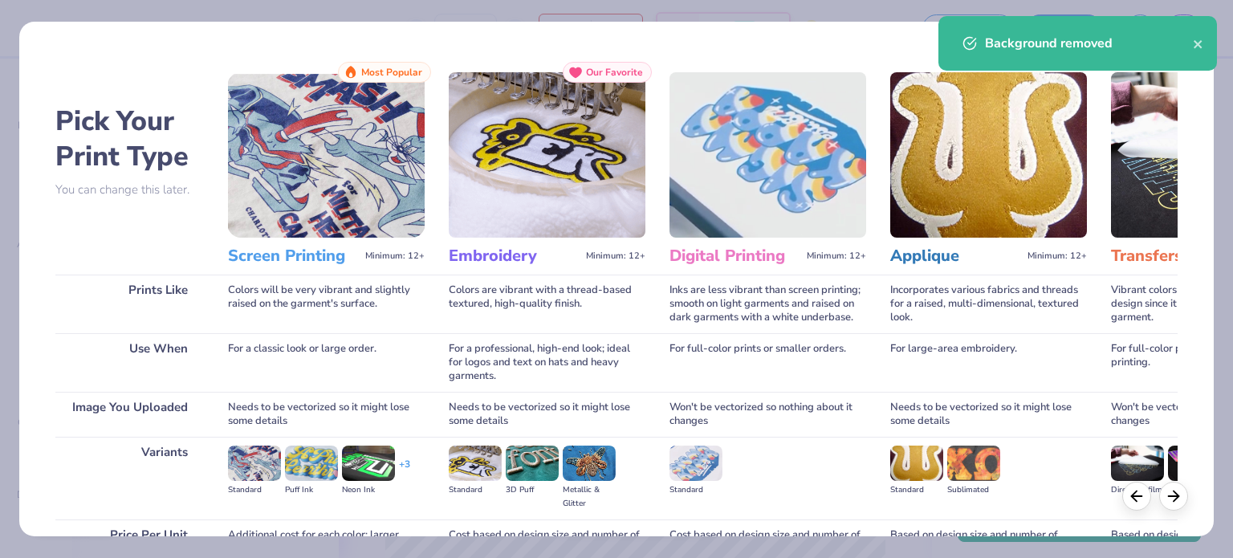
scroll to position [161, 0]
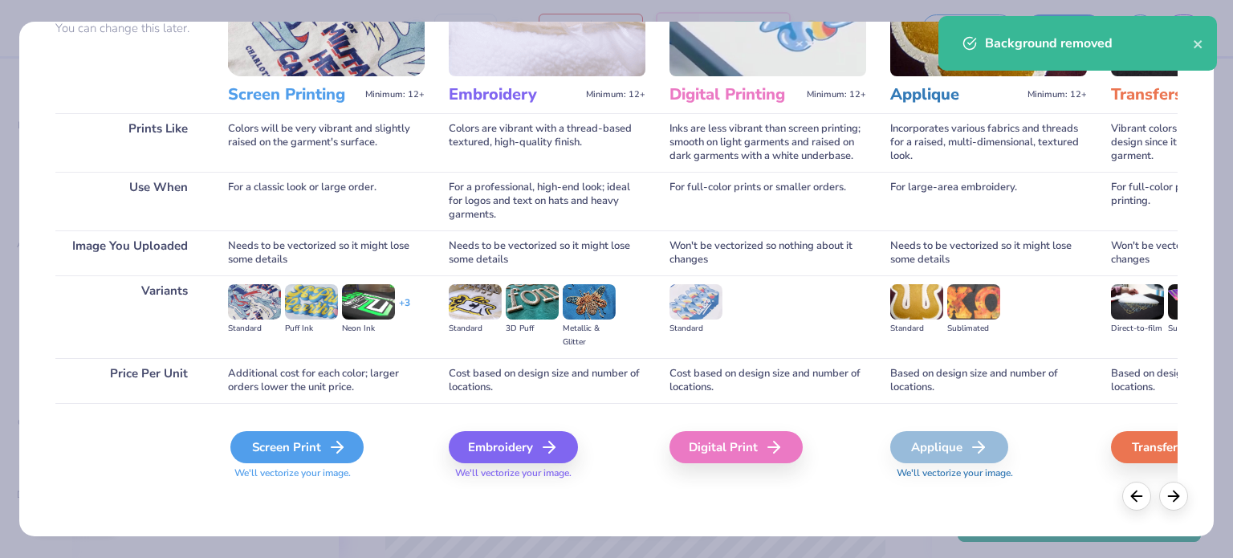
click at [324, 457] on div "Screen Print" at bounding box center [296, 447] width 133 height 32
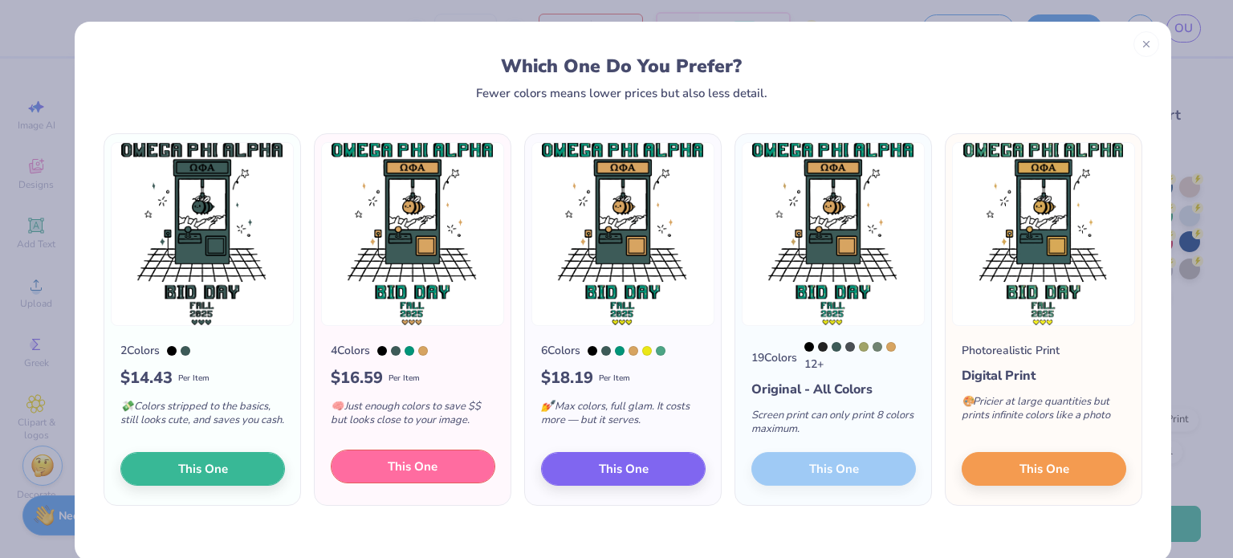
click at [388, 474] on span "This One" at bounding box center [413, 467] width 50 height 18
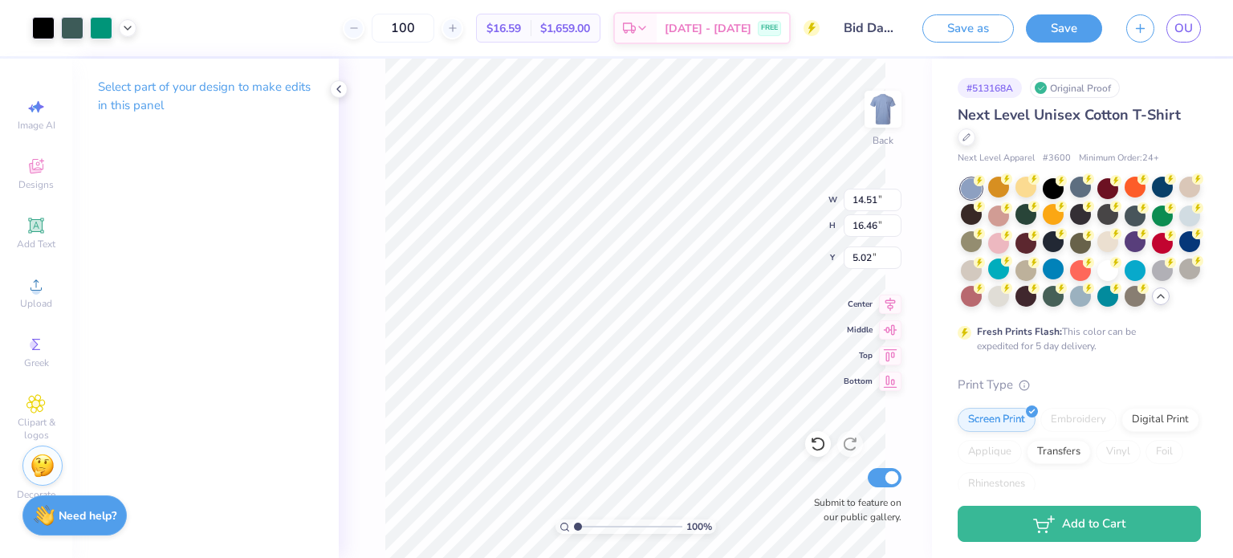
type input "3.00"
type input "11.91"
type input "13.52"
click at [122, 26] on icon at bounding box center [127, 26] width 13 height 13
click at [126, 75] on div at bounding box center [127, 67] width 22 height 22
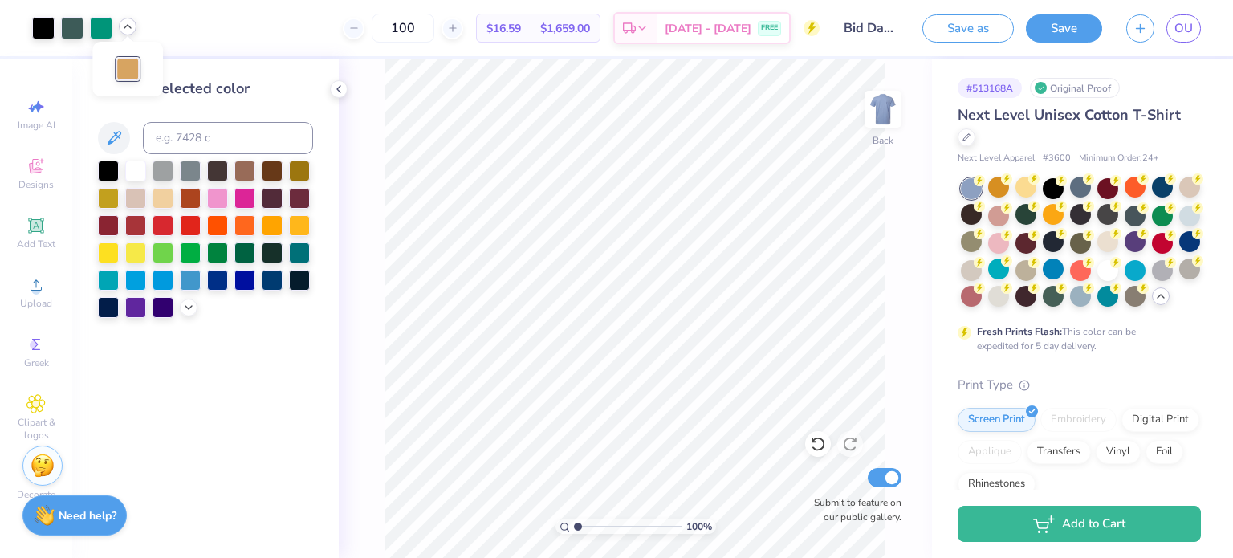
click at [198, 305] on div at bounding box center [205, 239] width 215 height 157
click at [189, 305] on icon at bounding box center [188, 306] width 13 height 13
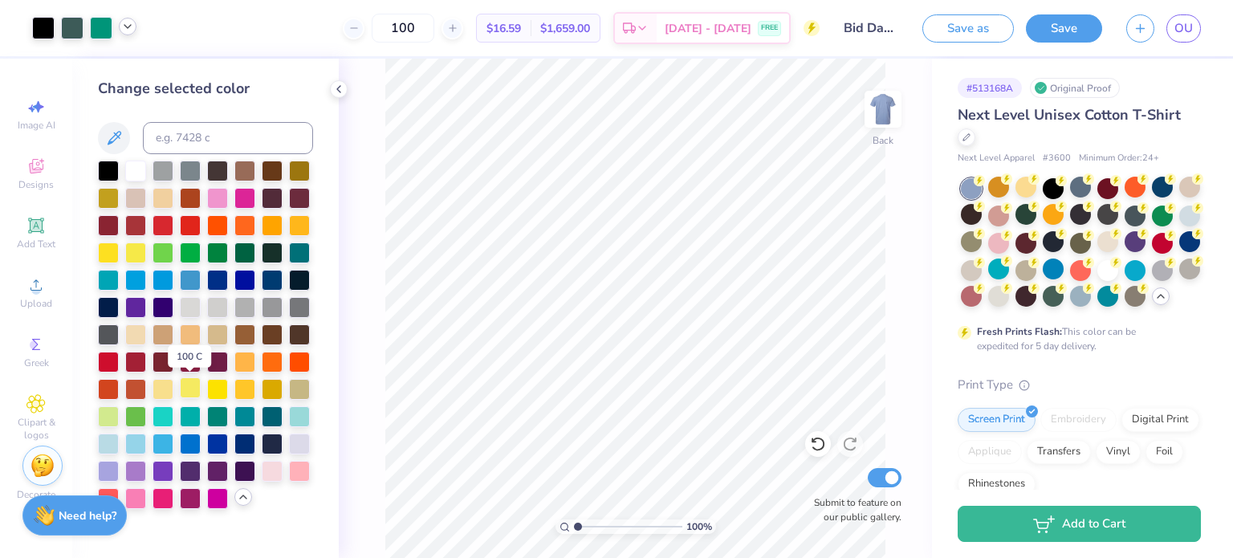
click at [189, 391] on div at bounding box center [190, 387] width 21 height 21
click at [72, 26] on div at bounding box center [72, 26] width 22 height 22
click at [210, 475] on div at bounding box center [217, 469] width 21 height 21
click at [100, 35] on div at bounding box center [101, 26] width 22 height 22
click at [159, 500] on div at bounding box center [163, 497] width 21 height 21
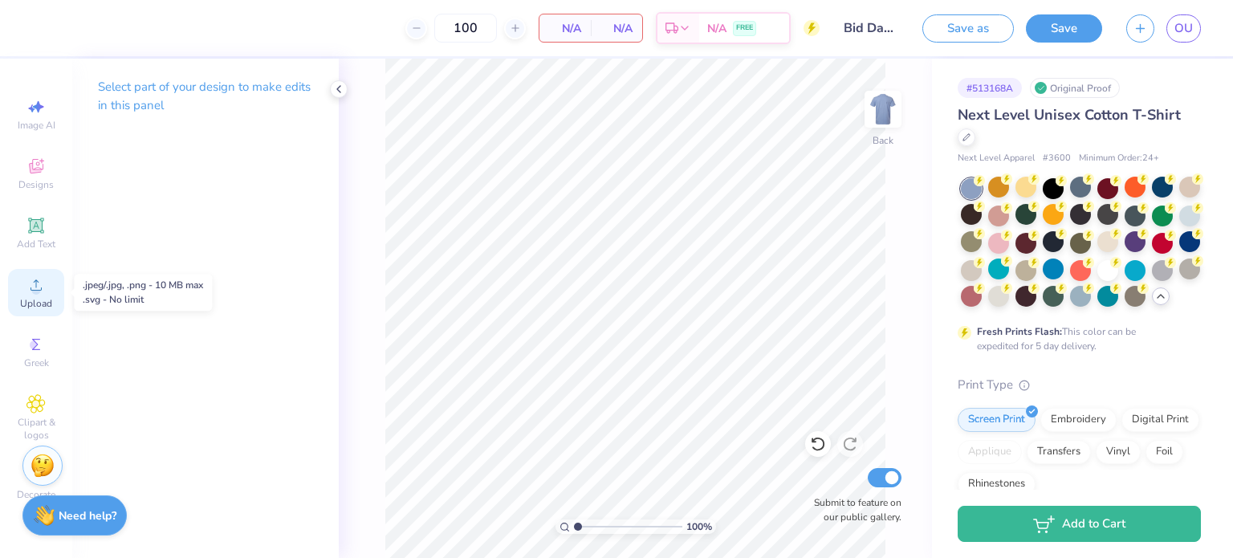
click at [30, 291] on icon at bounding box center [35, 284] width 19 height 19
click at [42, 281] on icon at bounding box center [35, 284] width 19 height 19
click at [34, 295] on div "Upload" at bounding box center [36, 292] width 56 height 47
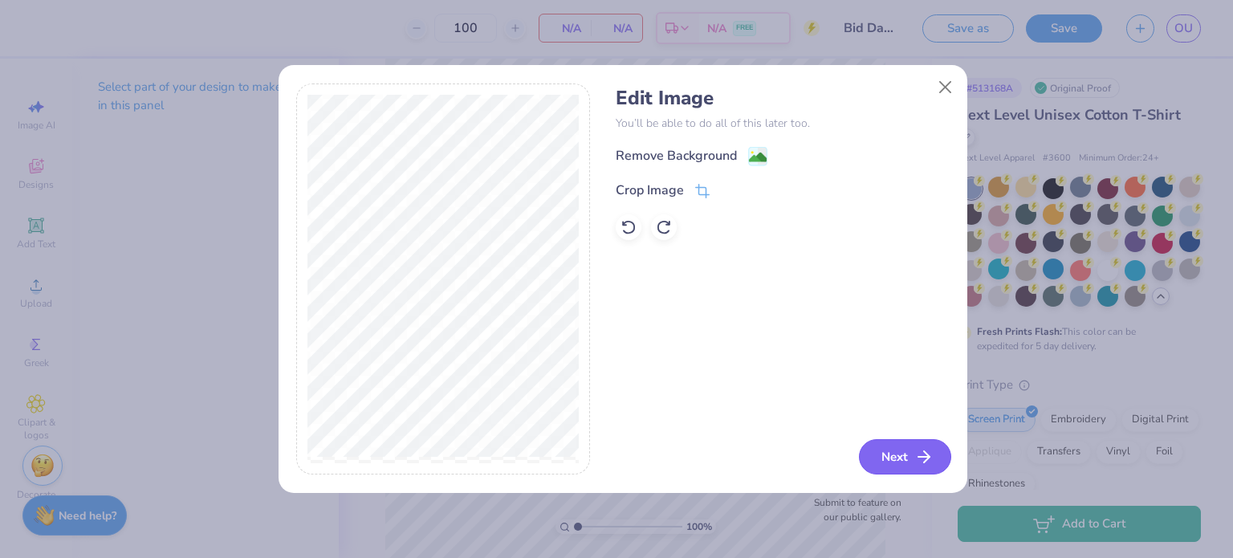
click at [889, 445] on button "Next" at bounding box center [905, 456] width 92 height 35
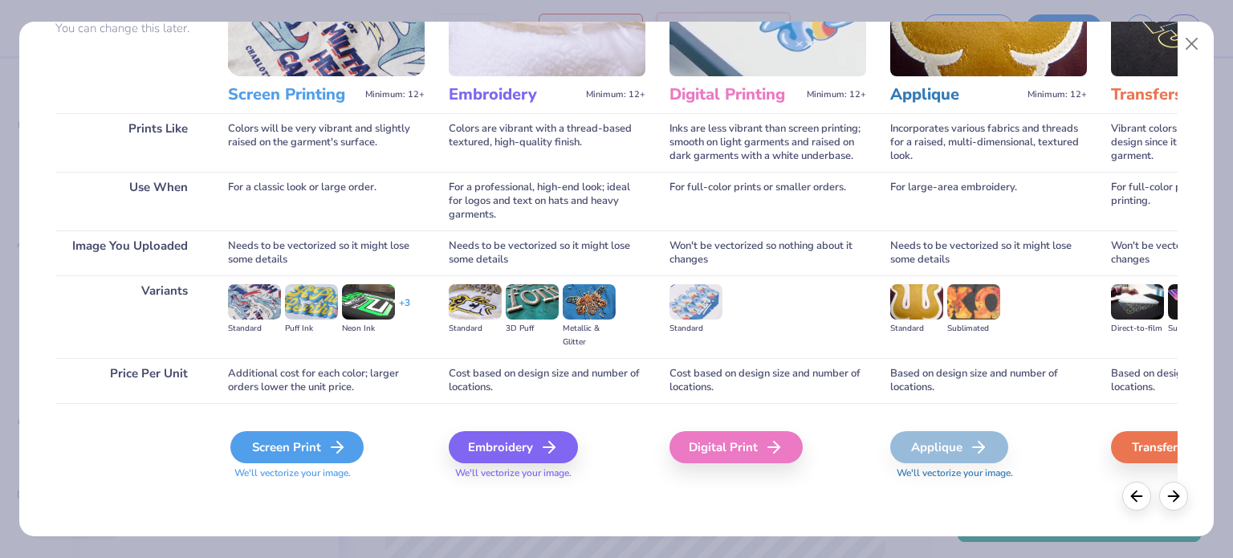
click at [251, 446] on div "Screen Print" at bounding box center [296, 447] width 133 height 32
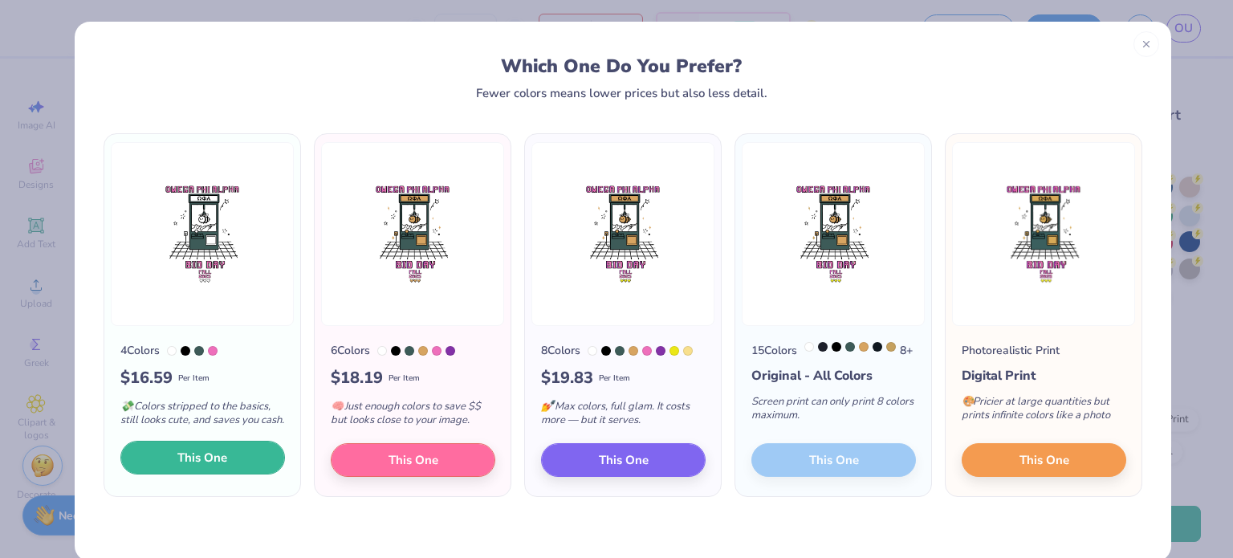
click at [181, 465] on span "This One" at bounding box center [202, 458] width 50 height 18
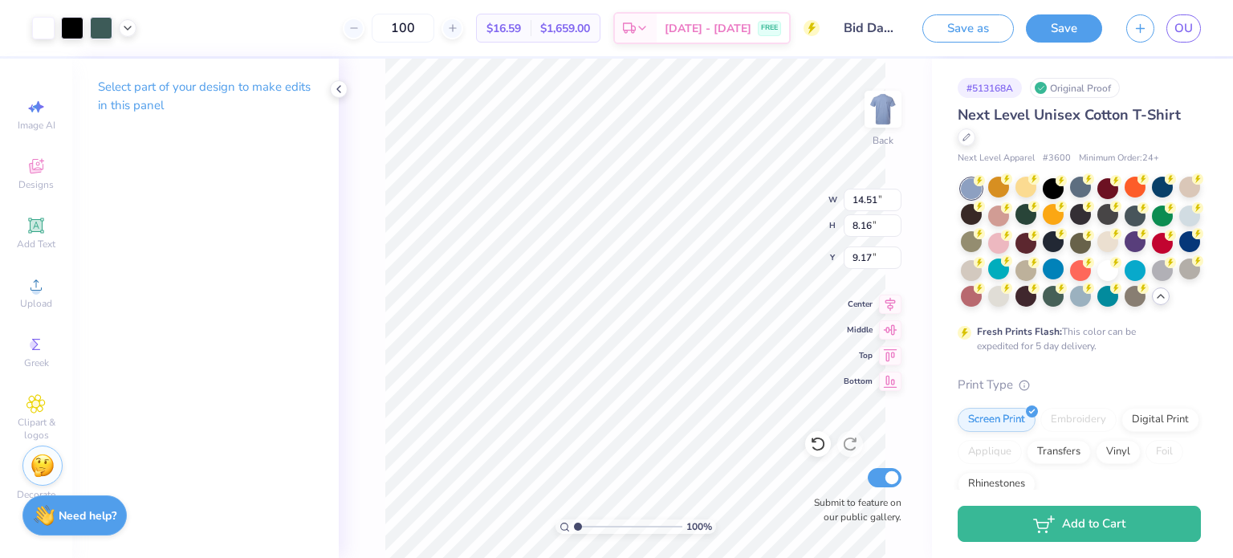
click at [624, 312] on div at bounding box center [616, 279] width 1233 height 558
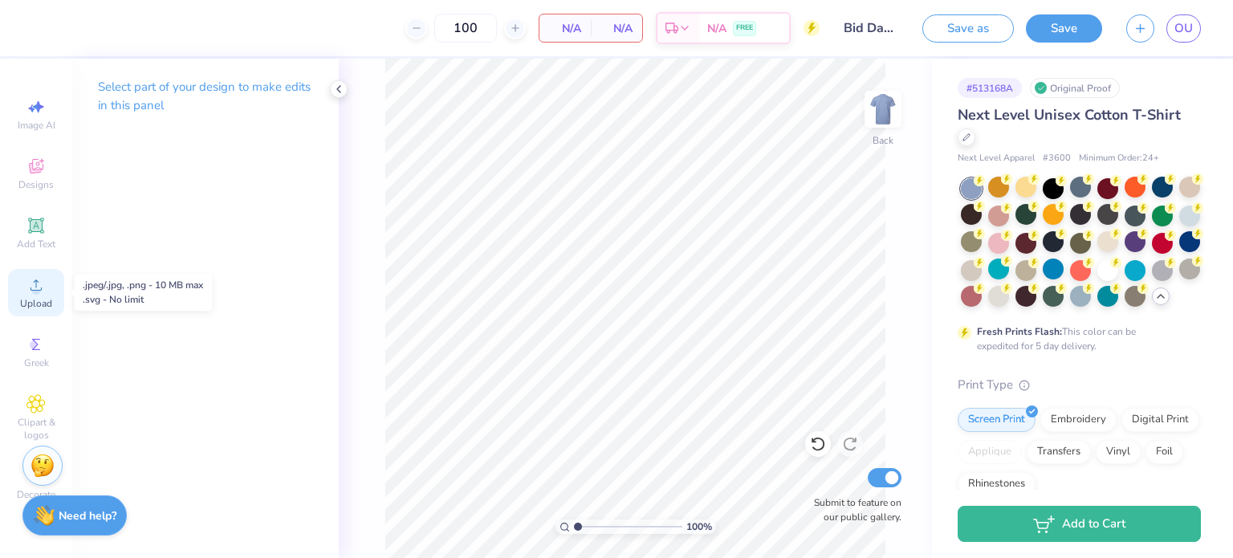
click at [21, 297] on span "Upload" at bounding box center [36, 303] width 32 height 13
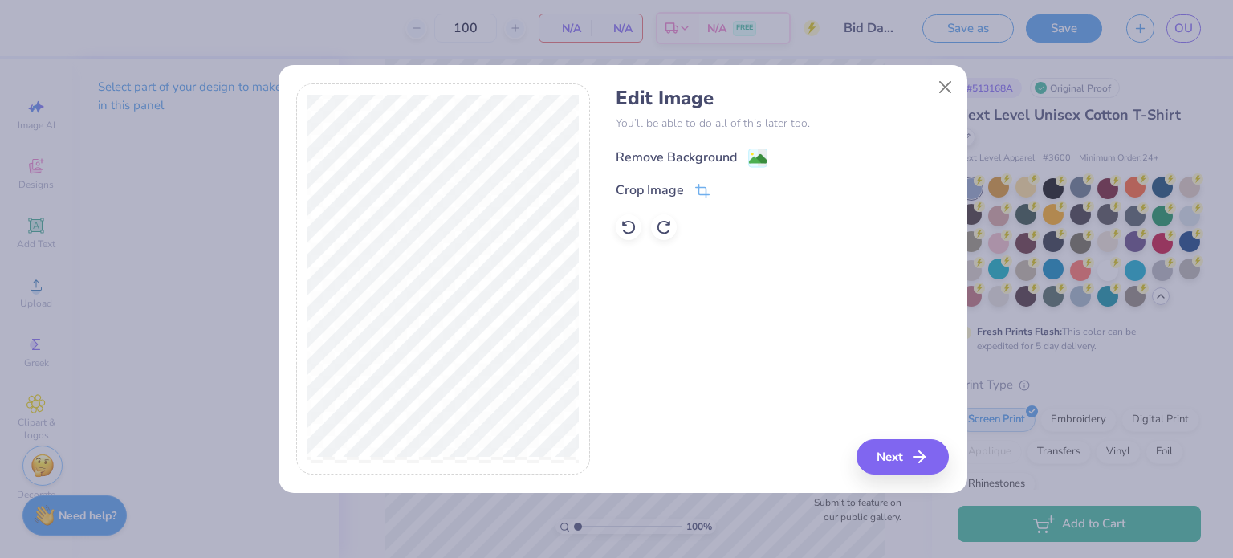
click at [631, 161] on div "Remove Background" at bounding box center [676, 157] width 121 height 19
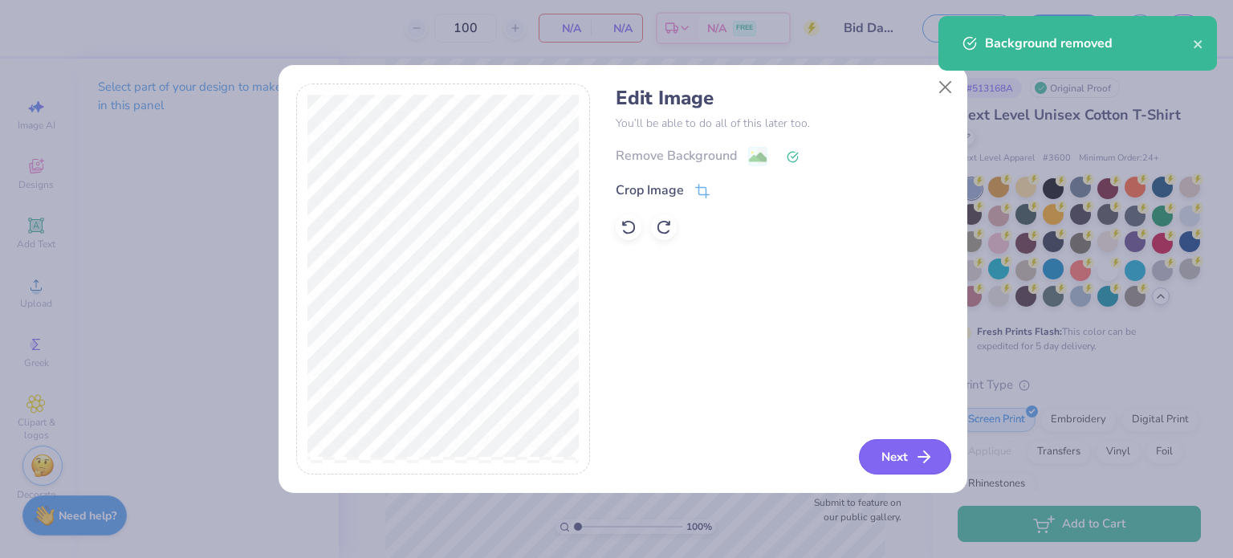
click at [897, 456] on button "Next" at bounding box center [905, 456] width 92 height 35
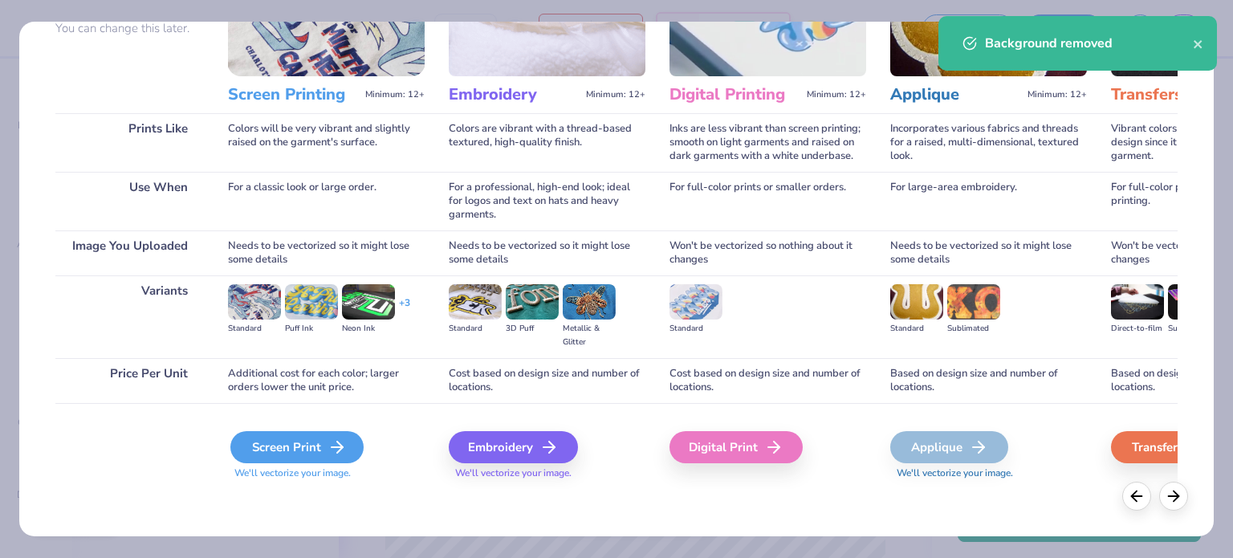
click at [276, 438] on div "Screen Print" at bounding box center [296, 447] width 133 height 32
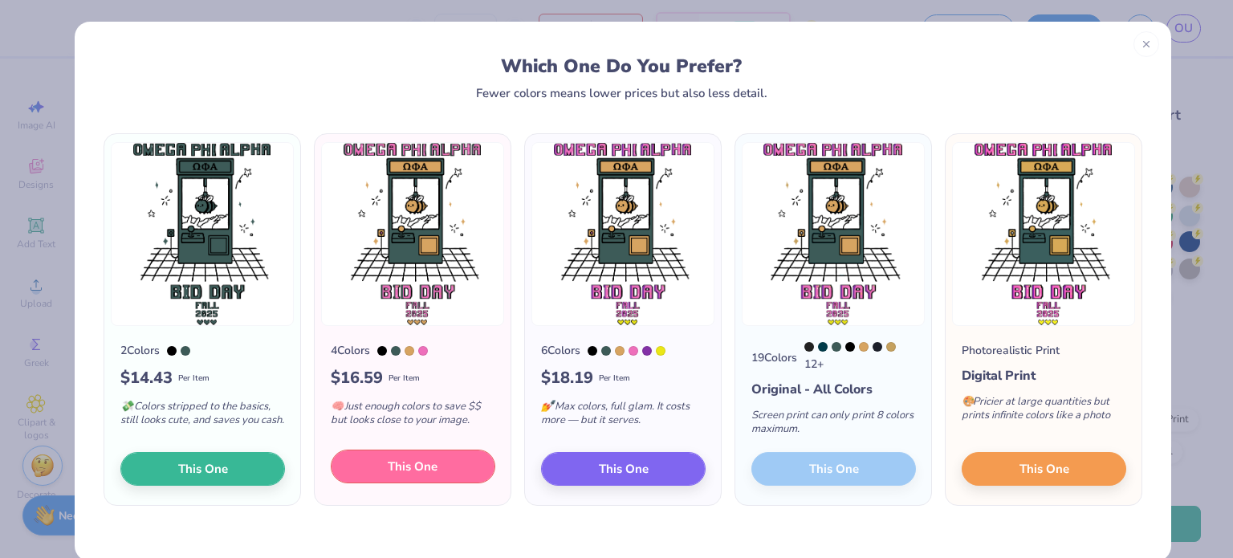
click at [377, 466] on button "This One" at bounding box center [413, 467] width 165 height 34
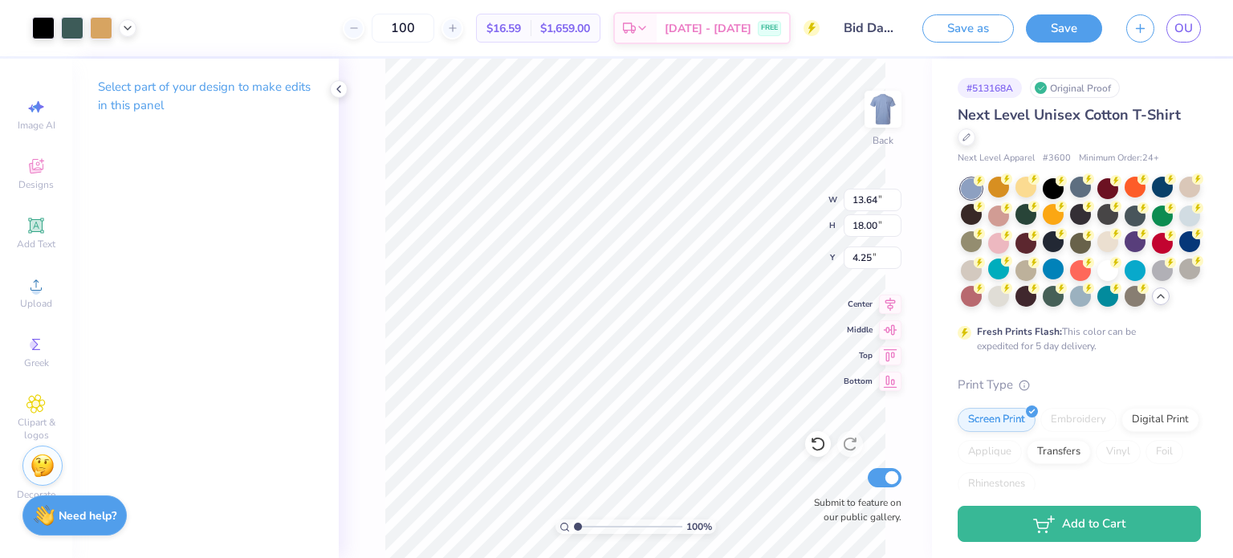
drag, startPoint x: 575, startPoint y: 351, endPoint x: 577, endPoint y: 306, distance: 45.0
click at [577, 306] on div at bounding box center [616, 279] width 1233 height 558
type input "3.00"
type input "9.93"
type input "13.10"
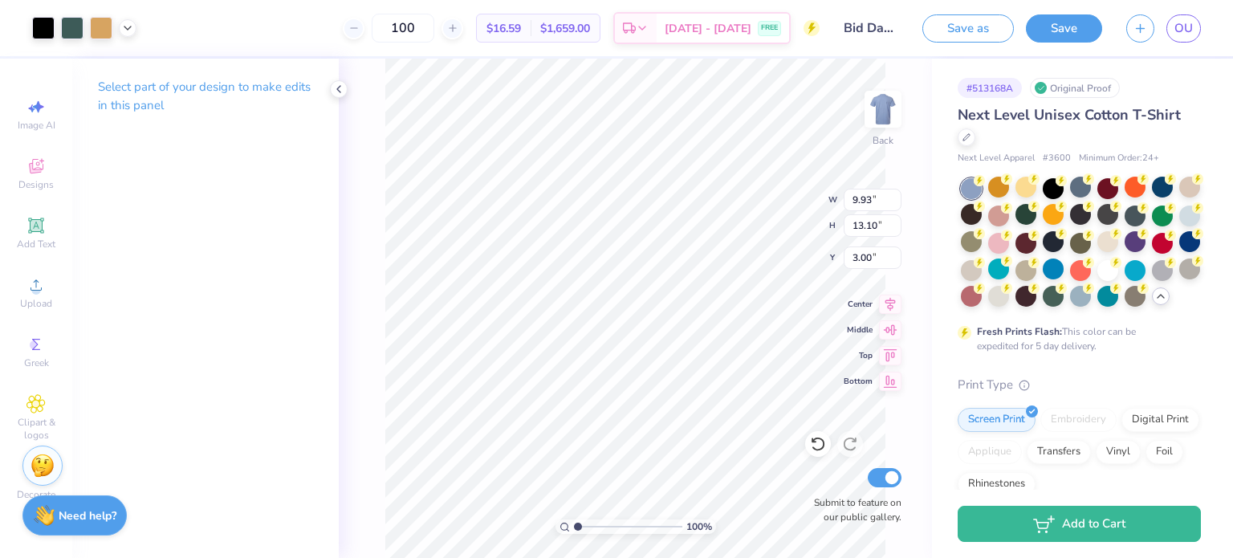
type input "11.13"
type input "14.68"
click at [132, 28] on icon at bounding box center [127, 26] width 13 height 13
click at [66, 34] on div at bounding box center [72, 26] width 22 height 22
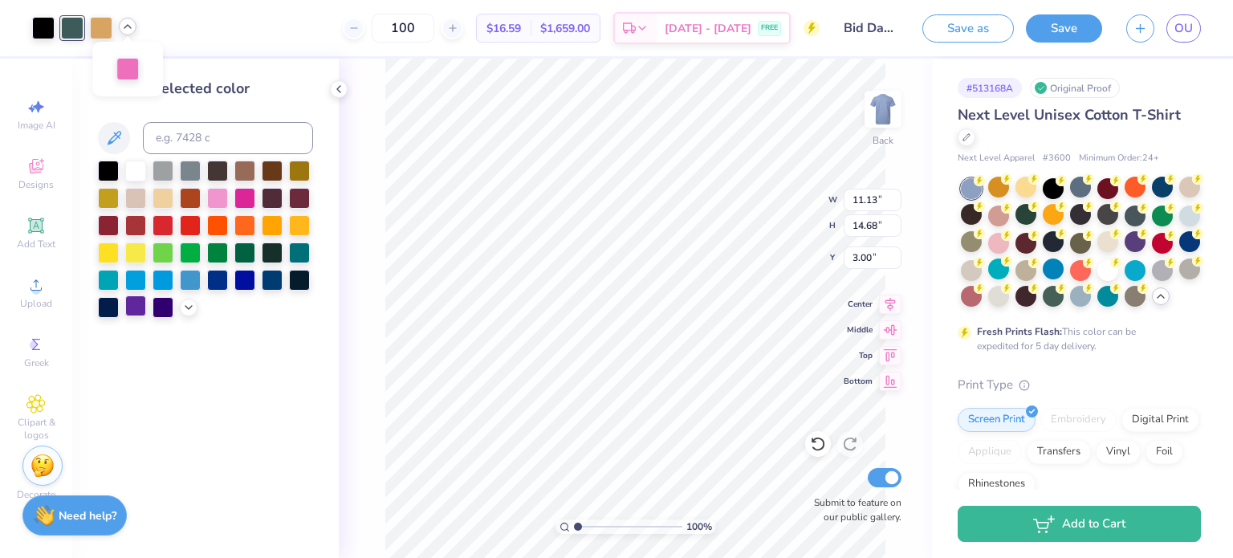
click at [137, 308] on div at bounding box center [135, 305] width 21 height 21
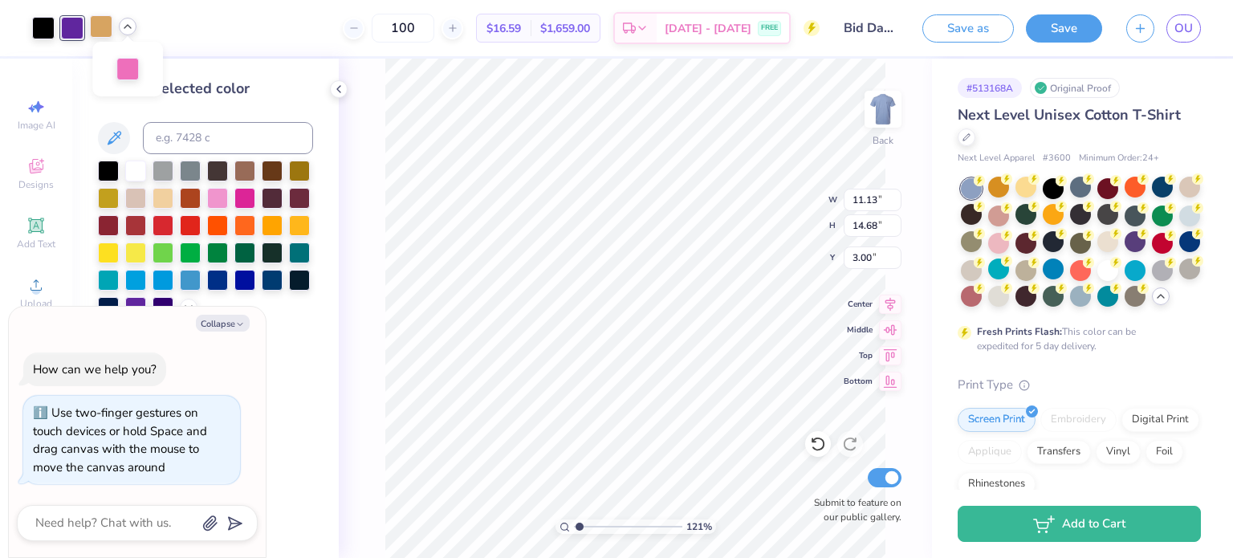
click at [98, 19] on div at bounding box center [101, 26] width 22 height 22
type input "1.20736645066029"
type textarea "x"
click at [128, 24] on icon at bounding box center [127, 26] width 13 height 13
click at [130, 250] on div at bounding box center [135, 251] width 21 height 21
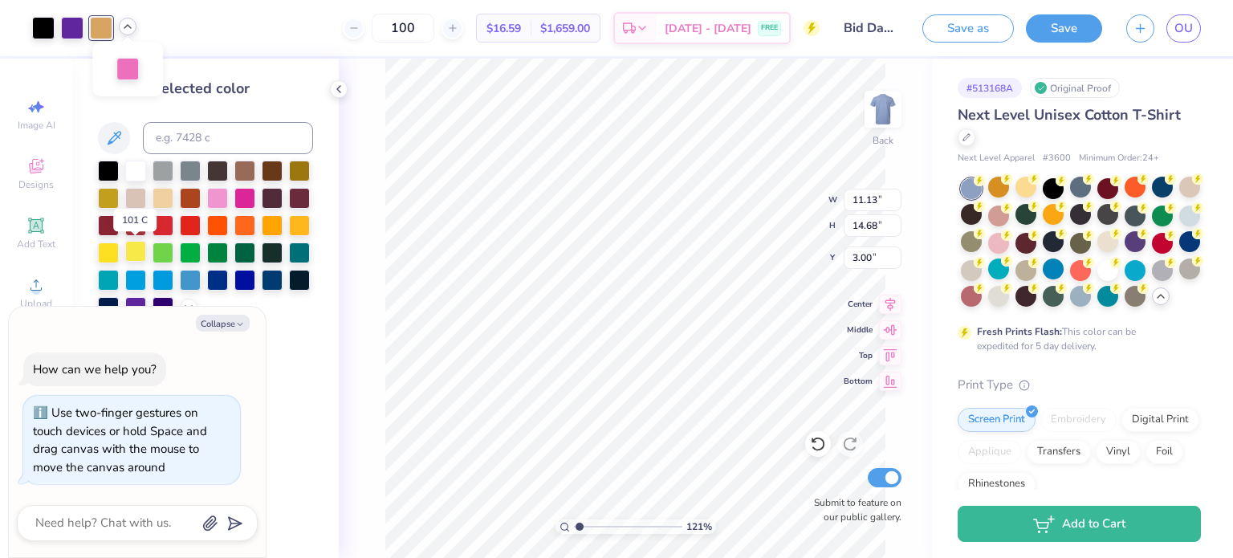
type input "1.20736645066029"
click at [299, 413] on div "Change selected color" at bounding box center [205, 308] width 267 height 499
click at [230, 317] on button "Collapse" at bounding box center [223, 323] width 54 height 17
type textarea "x"
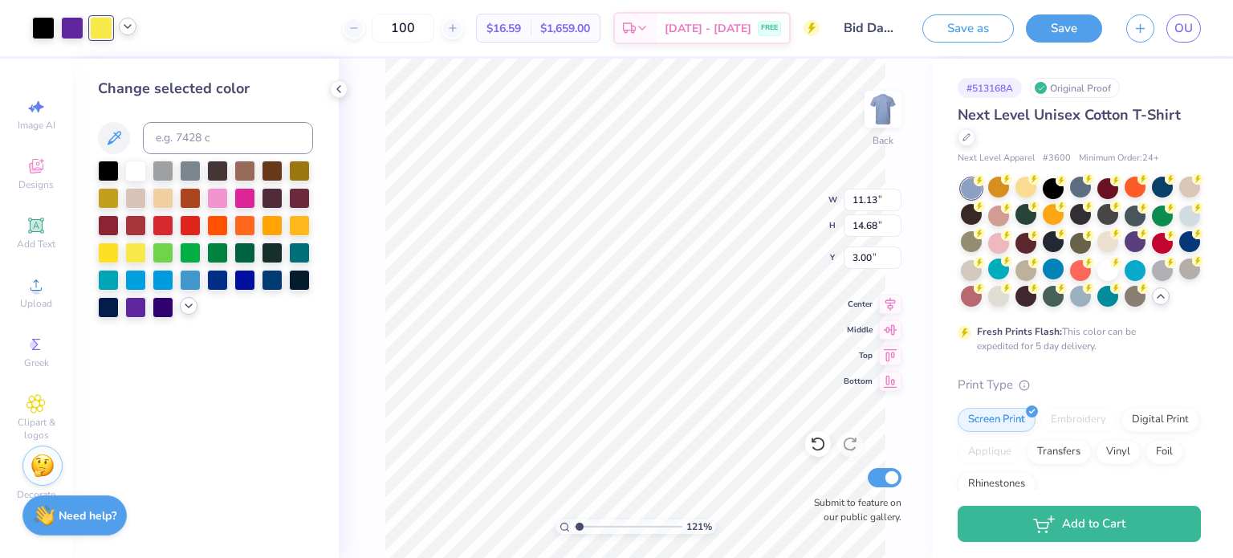
click at [191, 309] on icon at bounding box center [188, 306] width 13 height 13
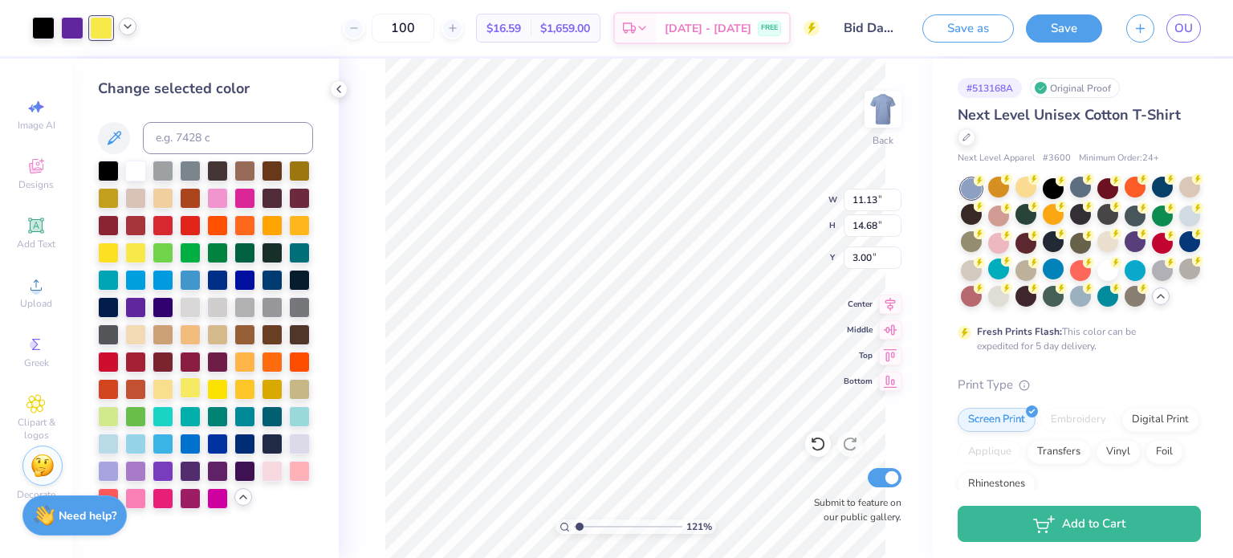
click at [192, 381] on div at bounding box center [190, 387] width 21 height 21
click at [198, 391] on div at bounding box center [190, 387] width 21 height 21
click at [181, 391] on div at bounding box center [190, 387] width 21 height 21
click at [165, 387] on div at bounding box center [163, 387] width 21 height 21
click at [196, 389] on div at bounding box center [190, 387] width 21 height 21
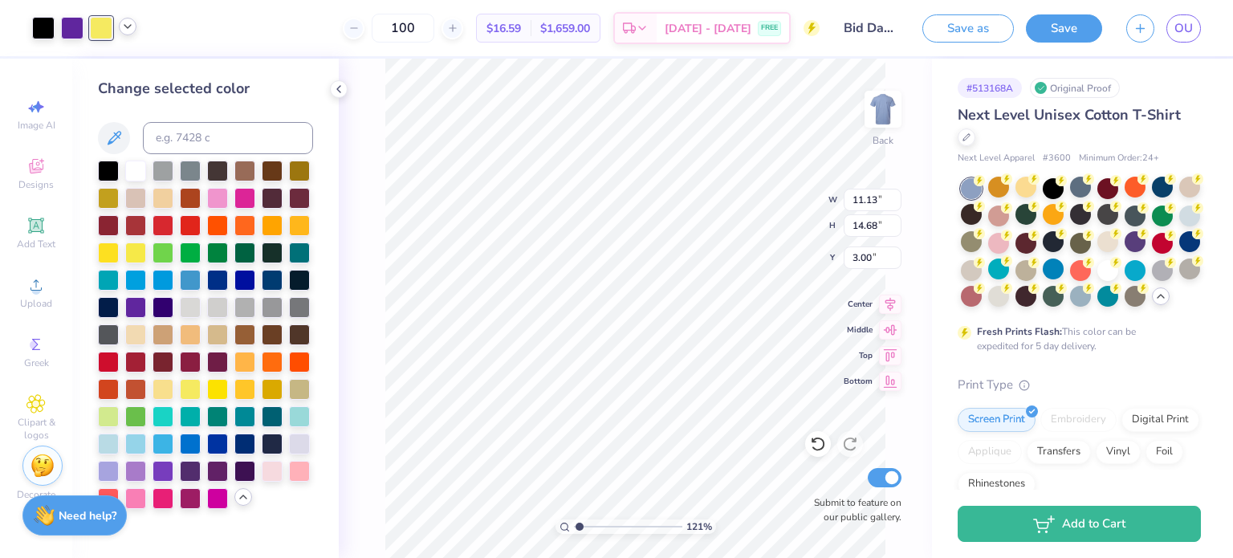
click at [131, 33] on div at bounding box center [128, 27] width 18 height 18
click at [138, 67] on div at bounding box center [127, 67] width 22 height 22
click at [137, 495] on div at bounding box center [135, 497] width 21 height 21
click at [218, 500] on div at bounding box center [217, 497] width 21 height 21
click at [246, 201] on div at bounding box center [244, 196] width 21 height 21
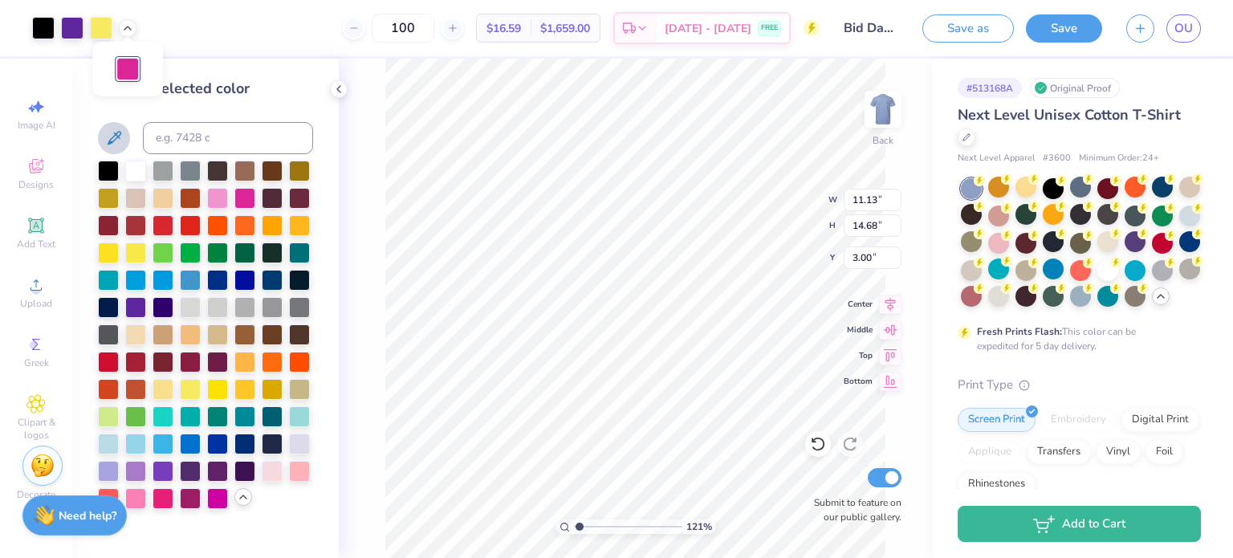
click at [117, 145] on icon at bounding box center [113, 137] width 19 height 19
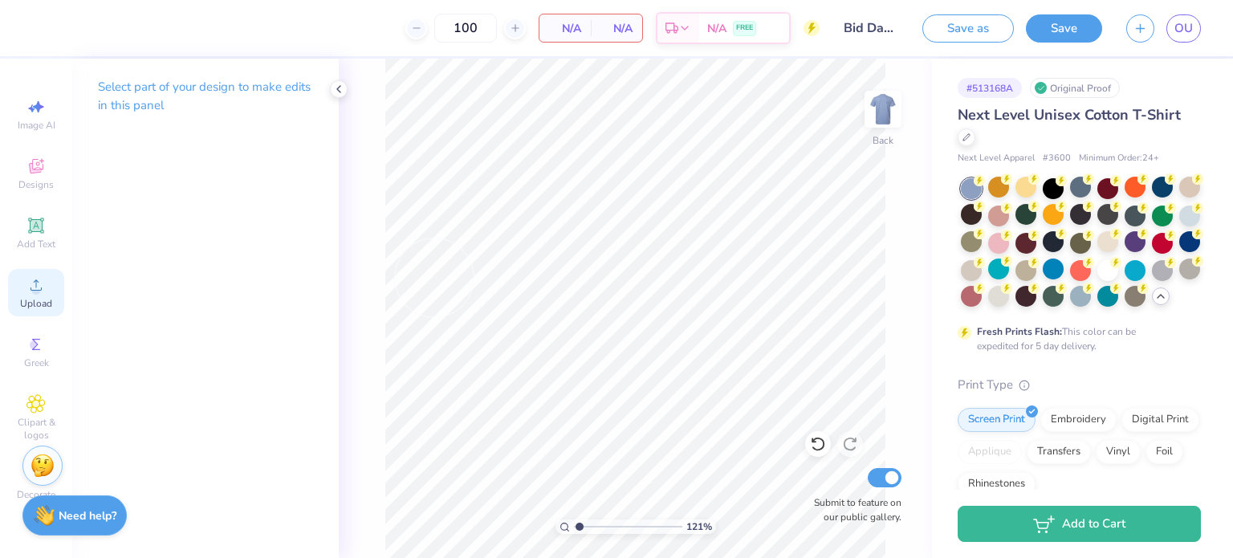
click at [54, 285] on div "Upload" at bounding box center [36, 292] width 56 height 47
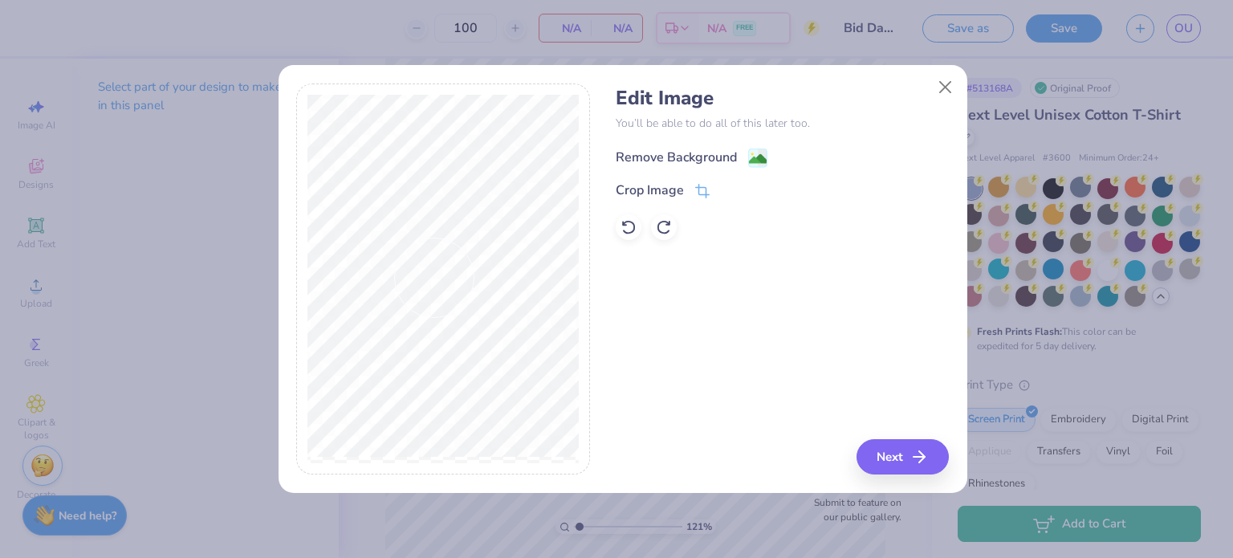
click at [666, 161] on div "Remove Background" at bounding box center [676, 157] width 121 height 19
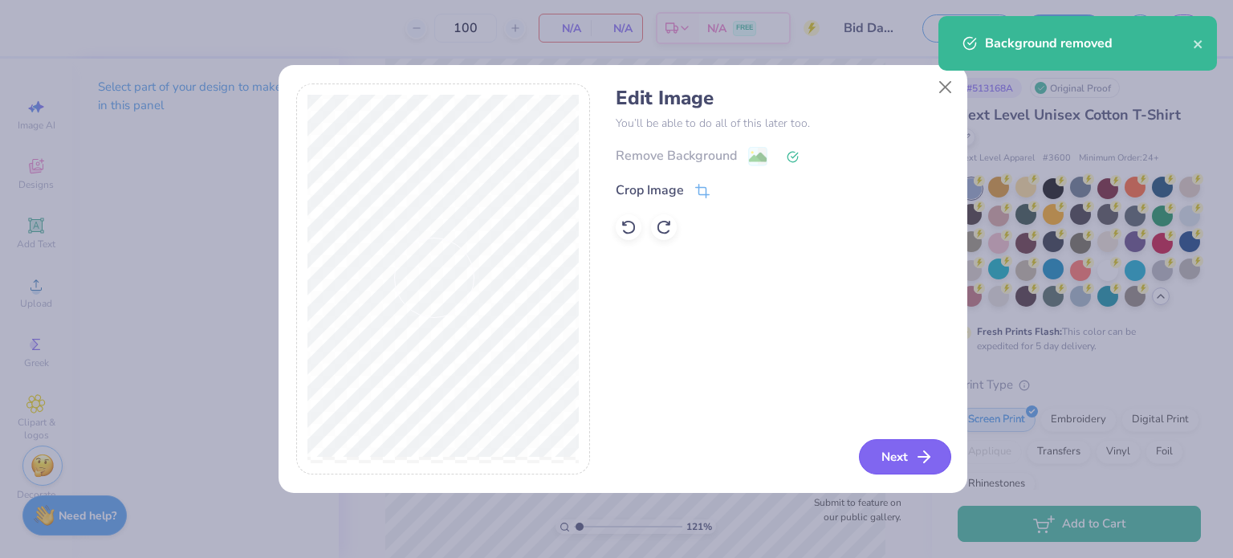
click at [880, 458] on button "Next" at bounding box center [905, 456] width 92 height 35
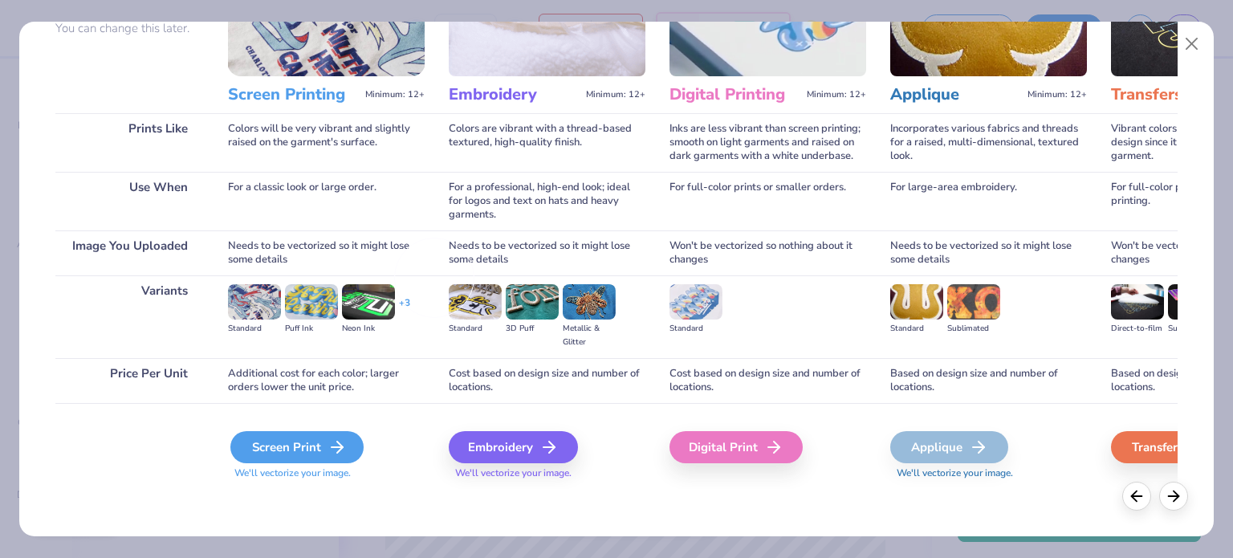
click at [295, 450] on div "Screen Print" at bounding box center [296, 447] width 133 height 32
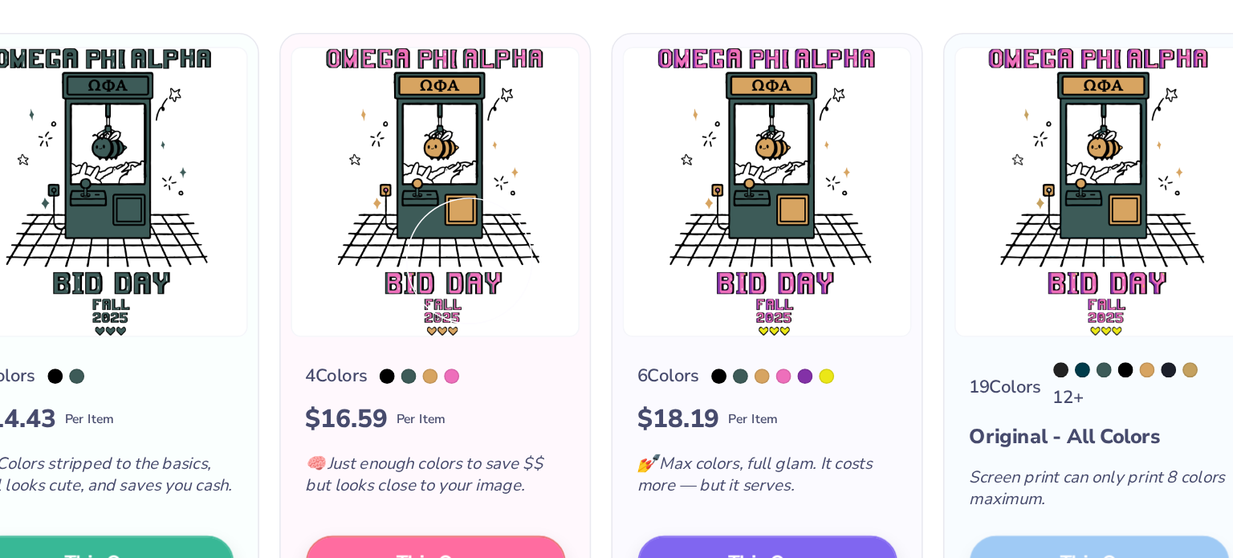
scroll to position [26, 0]
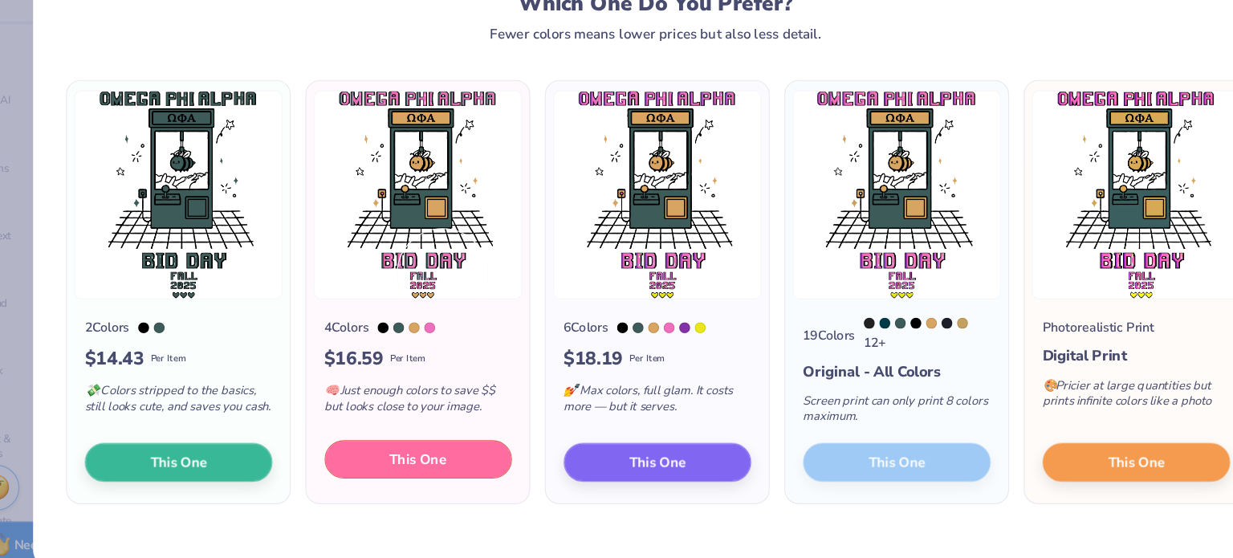
click at [389, 437] on span "This One" at bounding box center [413, 441] width 50 height 18
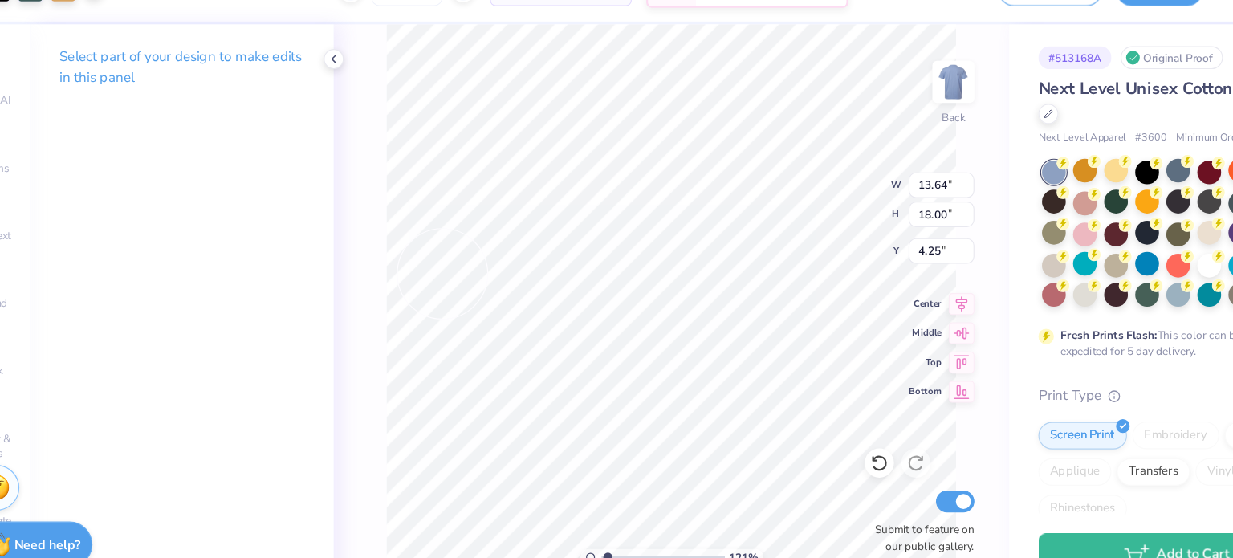
drag, startPoint x: 639, startPoint y: 353, endPoint x: 632, endPoint y: 276, distance: 77.4
click at [632, 276] on div at bounding box center [616, 279] width 1233 height 558
type input "1.20736645066029"
type input "11.13"
type input "14.68"
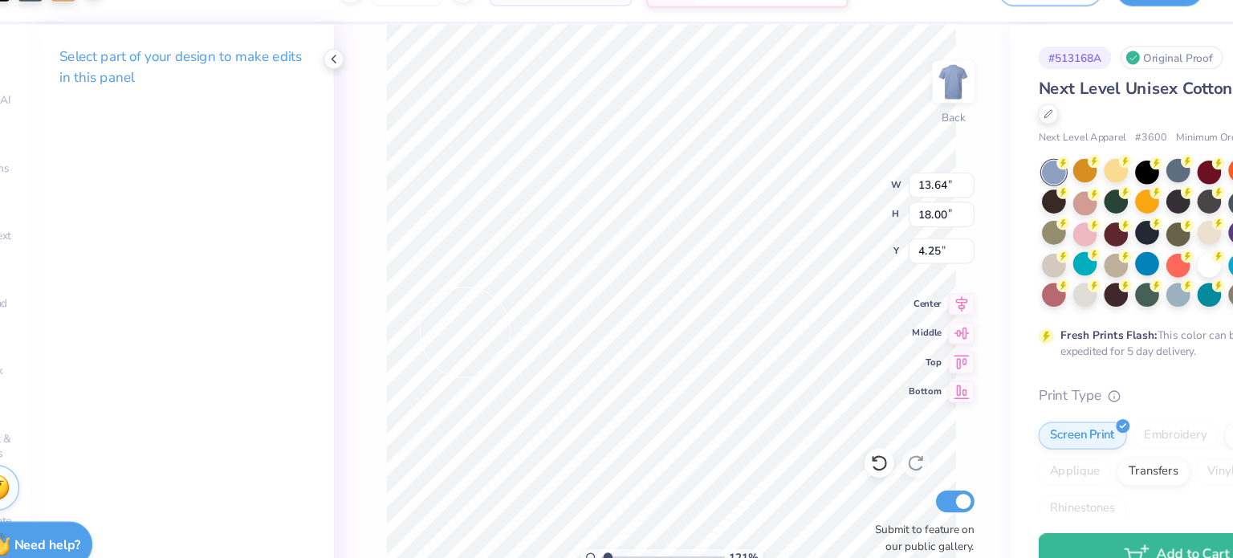
type input "3.00"
type input "1.20736645066029"
type input "13.64"
type input "18.00"
type input "4.25"
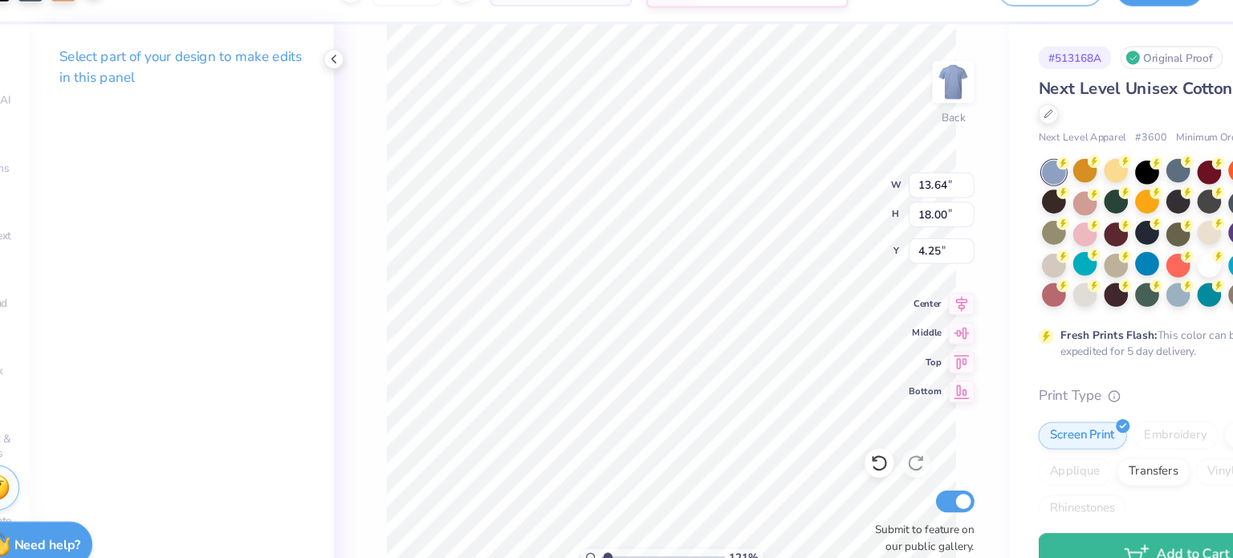
type input "1.20736645066029"
type input "10.51"
type input "13.87"
type input "8.37"
type input "1.20736645066029"
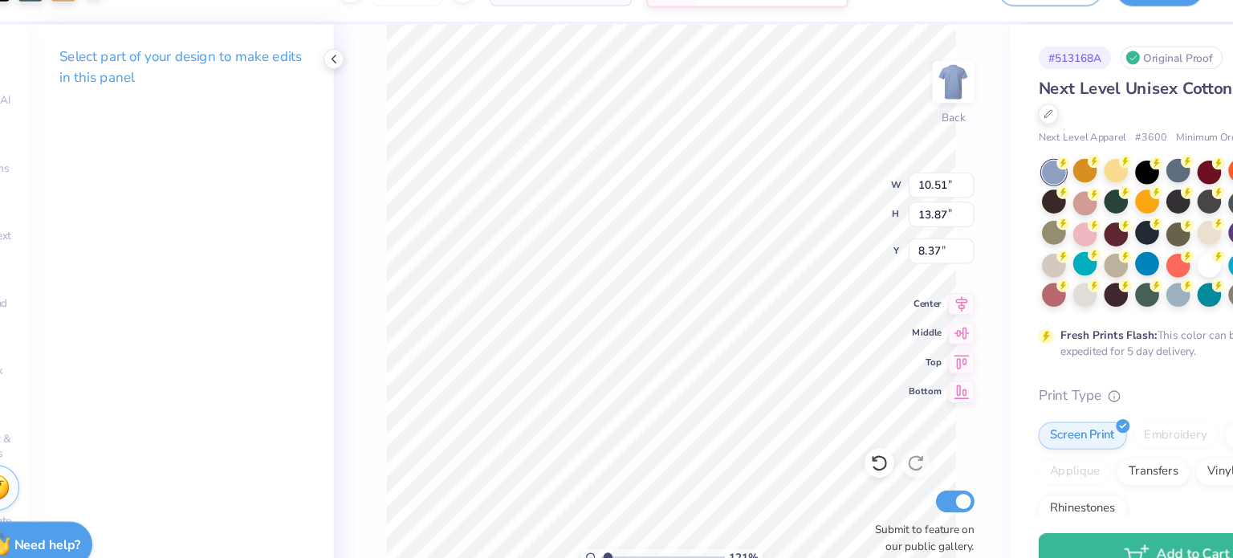
type input "3.00"
type input "1.20736645066029"
type input "11.24"
type input "14.83"
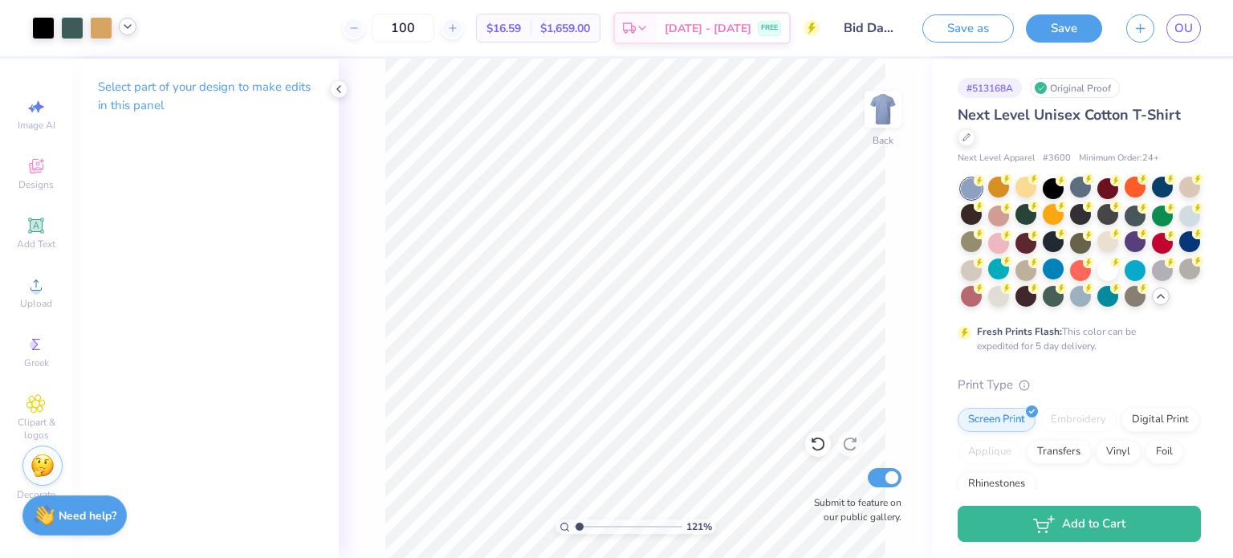
click at [132, 31] on icon at bounding box center [127, 26] width 13 height 13
click at [71, 23] on div at bounding box center [72, 26] width 22 height 22
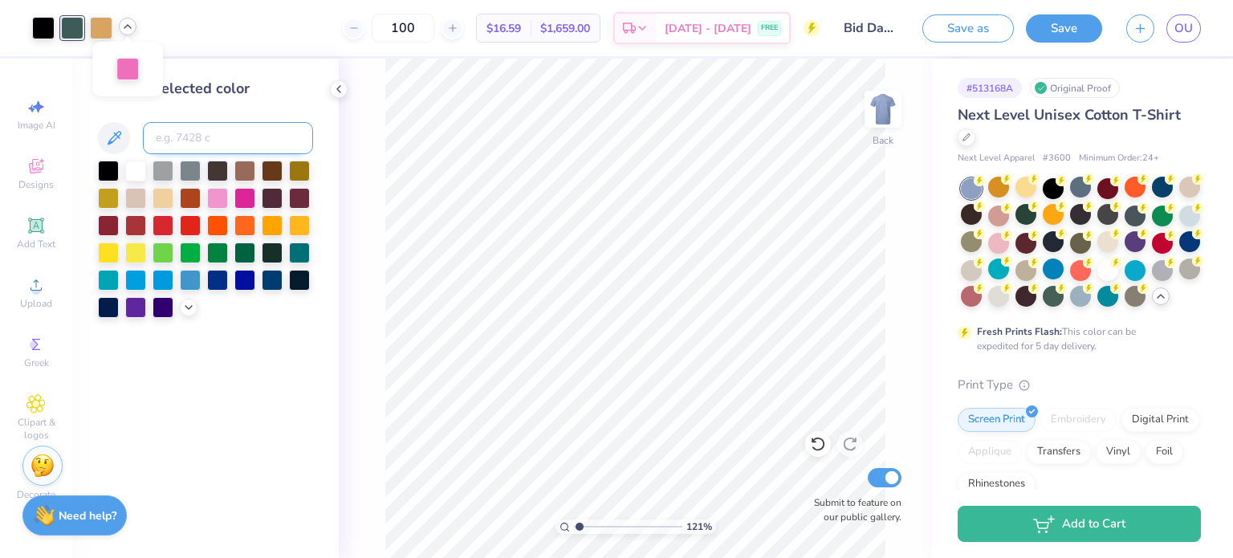
click at [171, 134] on input at bounding box center [228, 138] width 170 height 32
click at [132, 307] on div at bounding box center [135, 305] width 21 height 21
click at [247, 197] on div at bounding box center [244, 196] width 21 height 21
click at [182, 302] on icon at bounding box center [188, 306] width 13 height 13
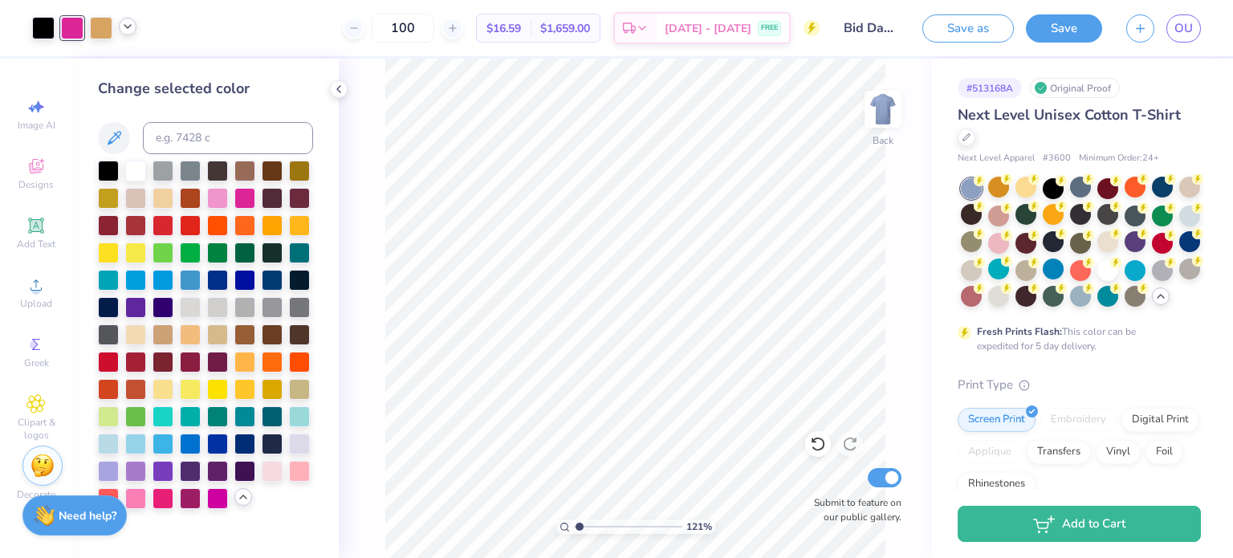
click at [124, 28] on icon at bounding box center [127, 26] width 13 height 13
click at [124, 65] on div at bounding box center [127, 67] width 22 height 22
click at [133, 299] on div at bounding box center [135, 305] width 21 height 21
click at [98, 25] on div at bounding box center [101, 26] width 22 height 22
click at [135, 256] on div at bounding box center [135, 251] width 21 height 21
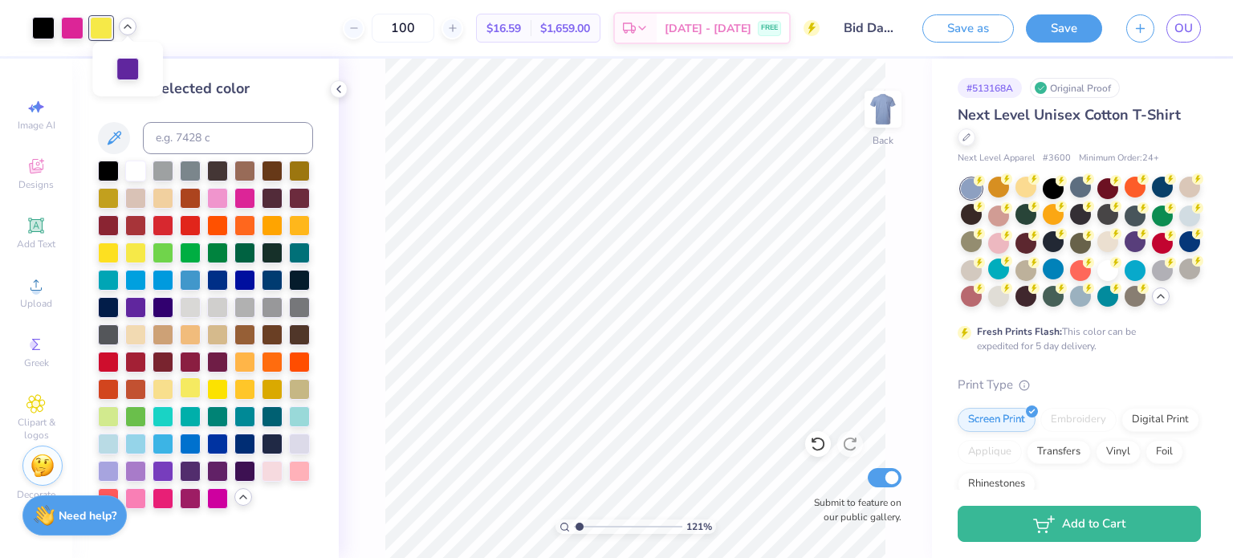
click at [191, 385] on div at bounding box center [190, 387] width 21 height 21
click at [166, 394] on div at bounding box center [163, 387] width 21 height 21
type input "1"
click at [189, 385] on div at bounding box center [190, 387] width 21 height 21
click at [246, 198] on div at bounding box center [244, 196] width 21 height 21
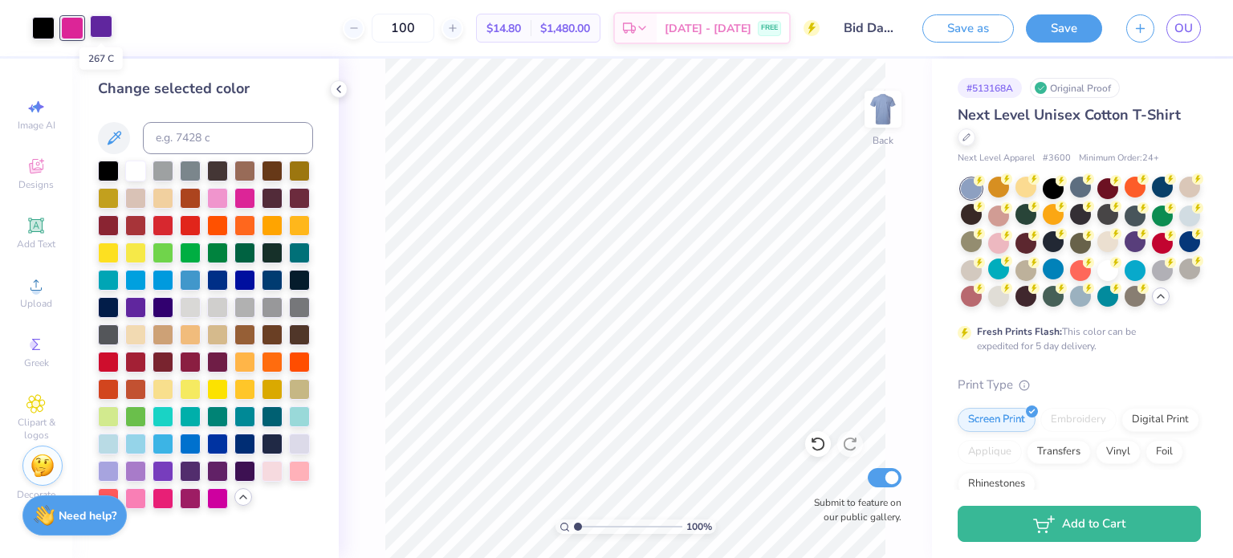
click at [100, 25] on div at bounding box center [101, 26] width 22 height 22
click at [816, 446] on icon at bounding box center [818, 444] width 16 height 16
click at [77, 21] on div at bounding box center [72, 26] width 22 height 22
click at [189, 141] on input at bounding box center [228, 138] width 170 height 32
click at [132, 28] on icon at bounding box center [127, 26] width 13 height 13
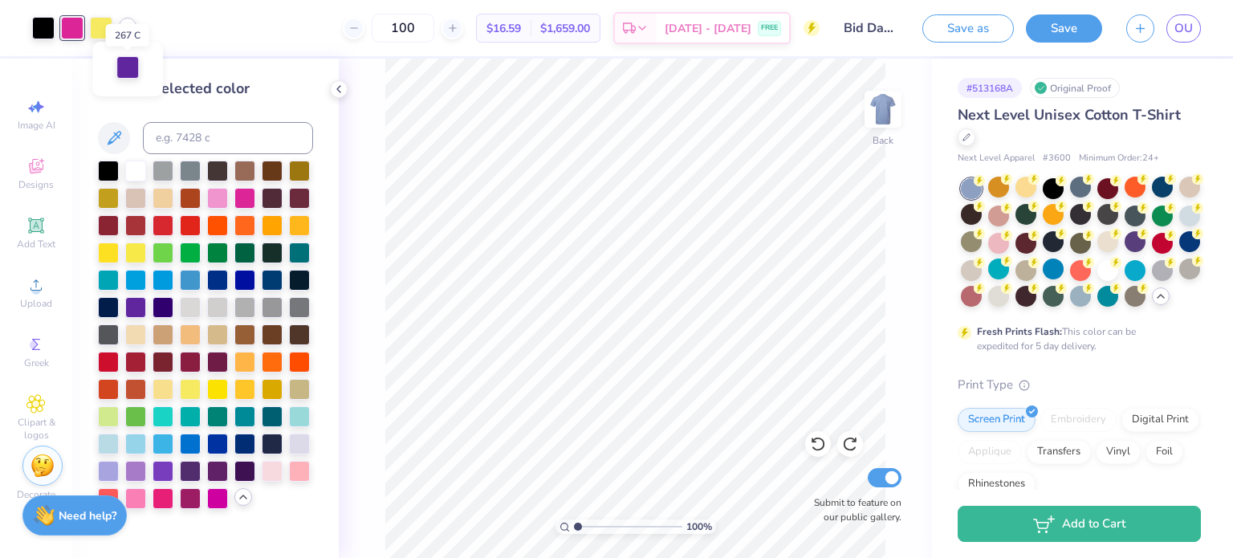
click at [132, 67] on div at bounding box center [127, 67] width 22 height 22
click at [255, 189] on div at bounding box center [244, 196] width 21 height 21
click at [251, 191] on div at bounding box center [244, 196] width 21 height 21
click at [809, 442] on div at bounding box center [818, 444] width 26 height 26
click at [169, 134] on input at bounding box center [228, 138] width 170 height 32
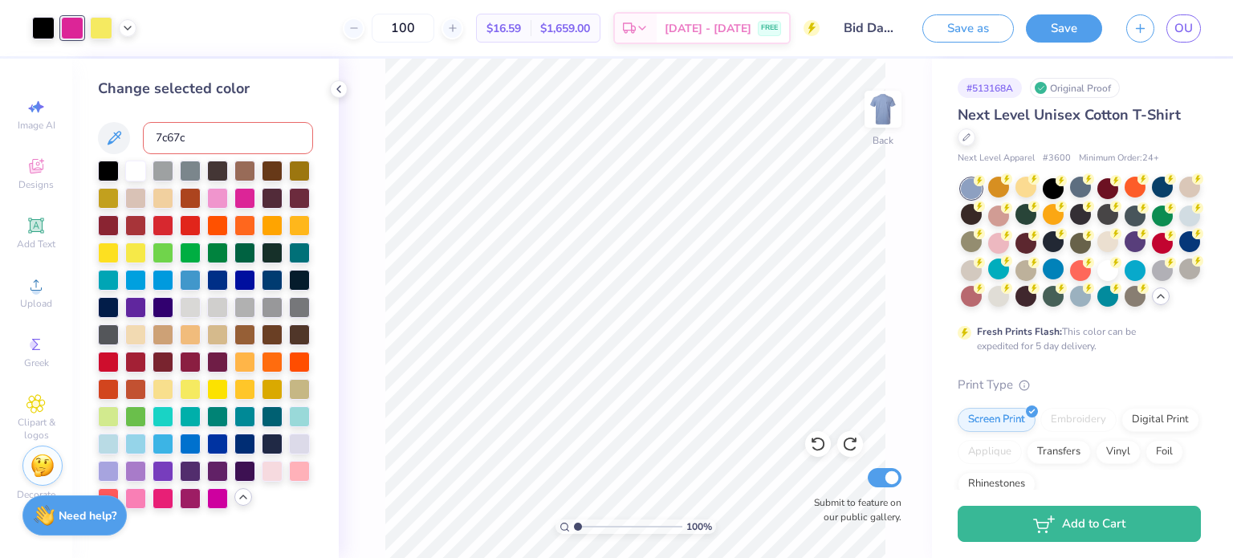
type input "7c67c6"
click at [247, 122] on input "7c67c6" at bounding box center [228, 138] width 170 height 32
drag, startPoint x: 213, startPoint y: 138, endPoint x: 140, endPoint y: 137, distance: 73.1
click at [140, 137] on div "7c67c6" at bounding box center [205, 138] width 215 height 32
click at [121, 28] on icon at bounding box center [127, 26] width 13 height 13
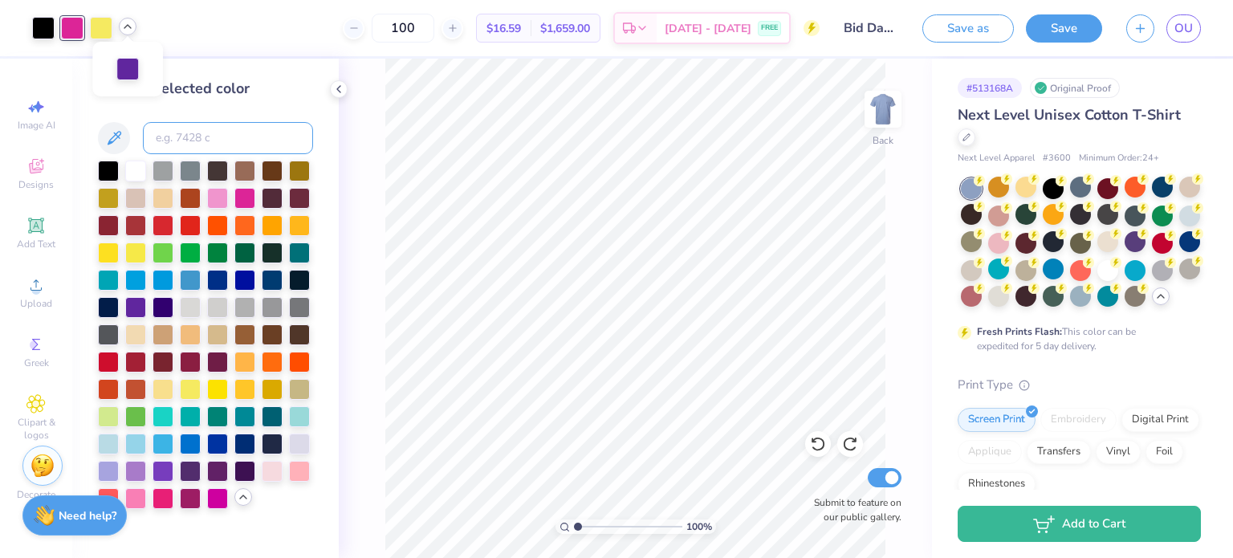
click at [167, 122] on input at bounding box center [228, 138] width 170 height 32
click at [161, 474] on div at bounding box center [163, 469] width 21 height 21
click at [125, 33] on div at bounding box center [128, 27] width 18 height 18
click at [132, 70] on div at bounding box center [127, 67] width 22 height 22
click at [244, 196] on div at bounding box center [244, 196] width 21 height 21
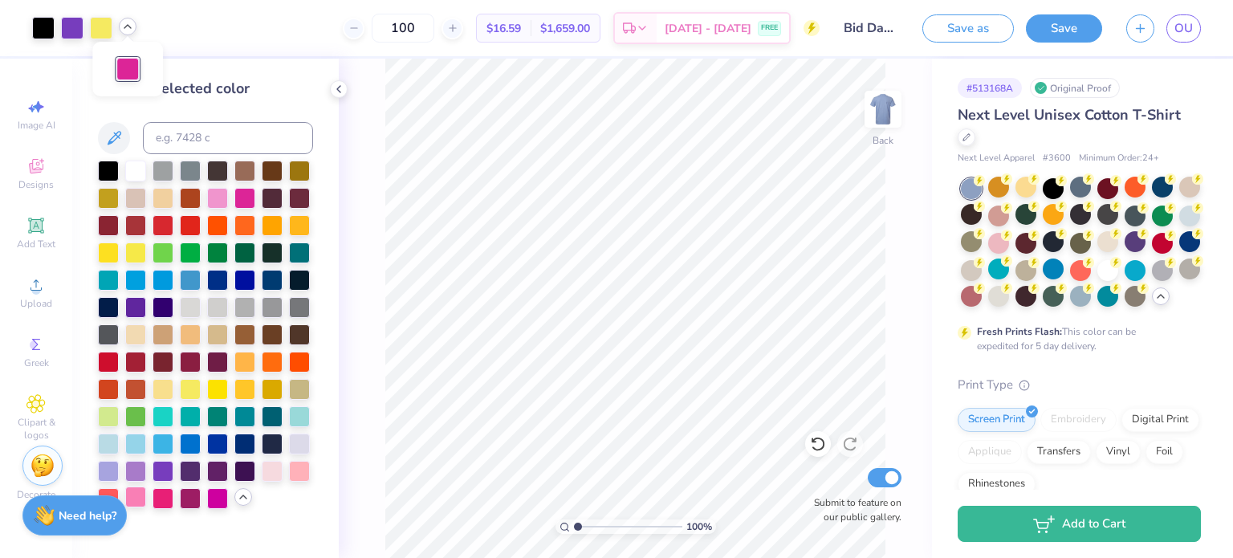
click at [140, 500] on div at bounding box center [135, 497] width 21 height 21
click at [74, 22] on div at bounding box center [72, 26] width 22 height 22
click at [133, 304] on div at bounding box center [135, 305] width 21 height 21
click at [198, 143] on input at bounding box center [228, 138] width 170 height 32
click at [122, 22] on icon at bounding box center [127, 26] width 13 height 13
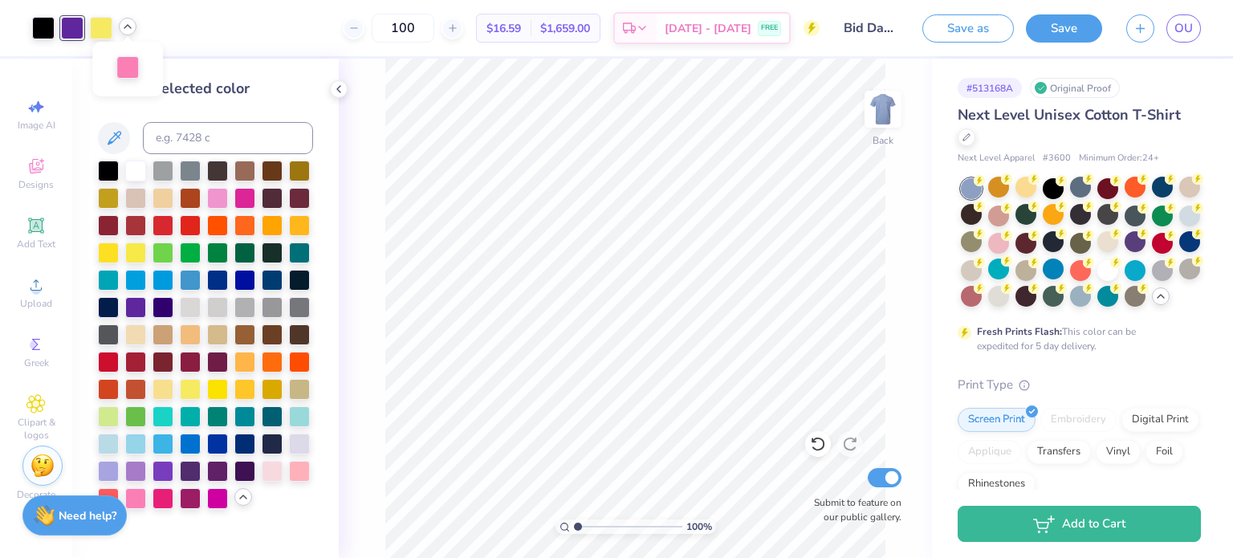
click at [124, 75] on div at bounding box center [127, 67] width 22 height 22
click at [241, 199] on div at bounding box center [244, 196] width 21 height 21
click at [141, 487] on div at bounding box center [135, 497] width 21 height 21
click at [247, 200] on div at bounding box center [244, 196] width 21 height 21
click at [334, 94] on icon at bounding box center [338, 89] width 13 height 13
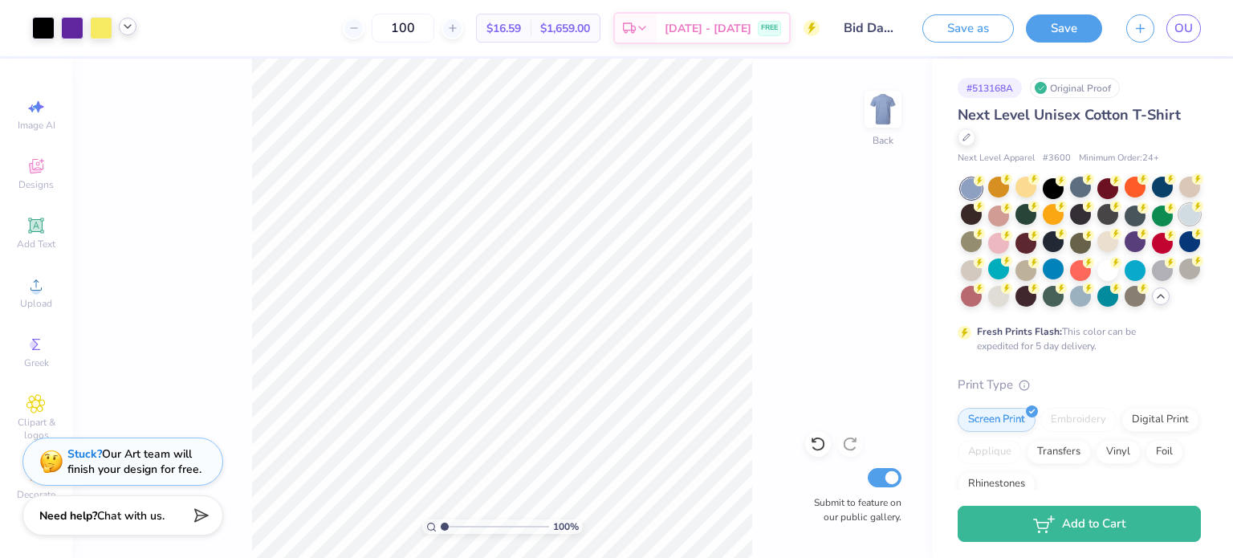
click at [1192, 212] on circle at bounding box center [1197, 206] width 11 height 11
click at [1098, 279] on div at bounding box center [1108, 269] width 21 height 21
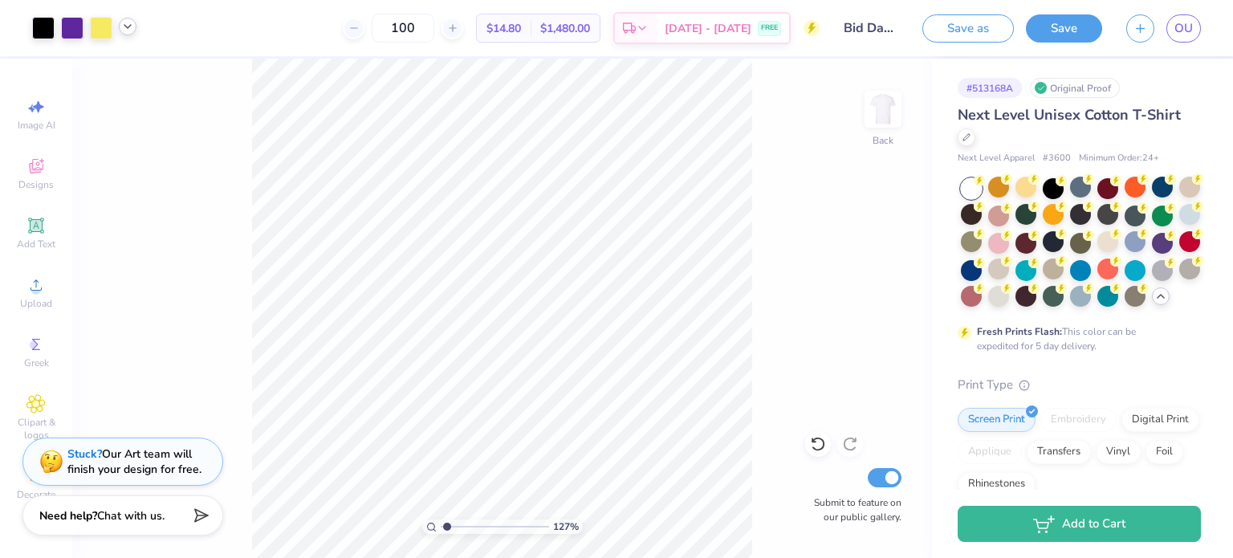
click at [122, 28] on icon at bounding box center [127, 26] width 13 height 13
click at [128, 27] on icon at bounding box center [127, 26] width 13 height 13
click at [39, 164] on icon at bounding box center [35, 166] width 19 height 19
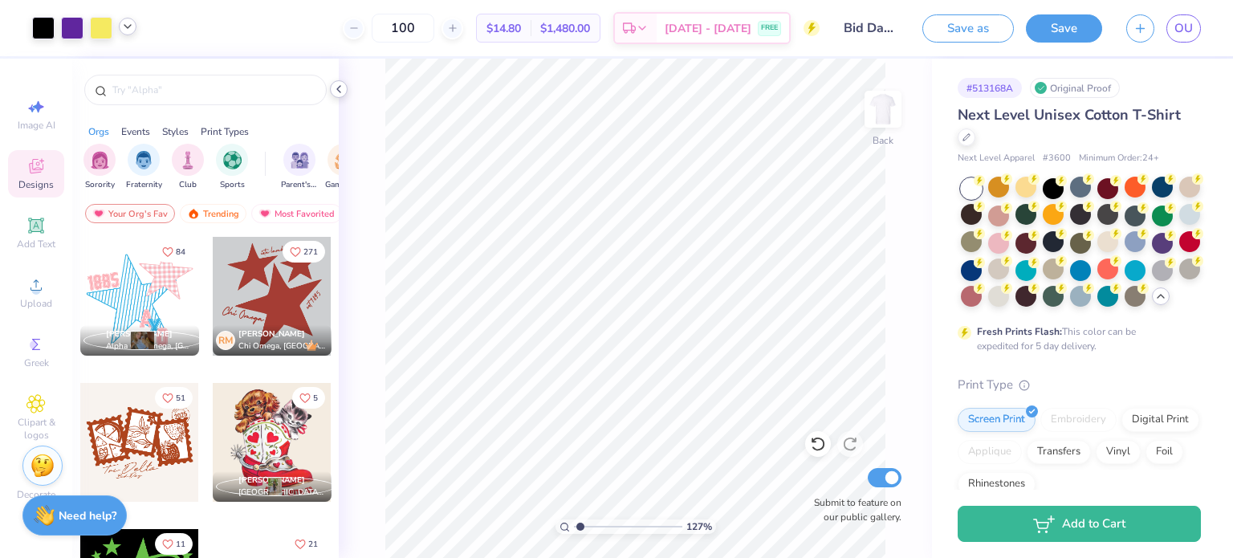
click at [340, 92] on polyline at bounding box center [338, 89] width 3 height 6
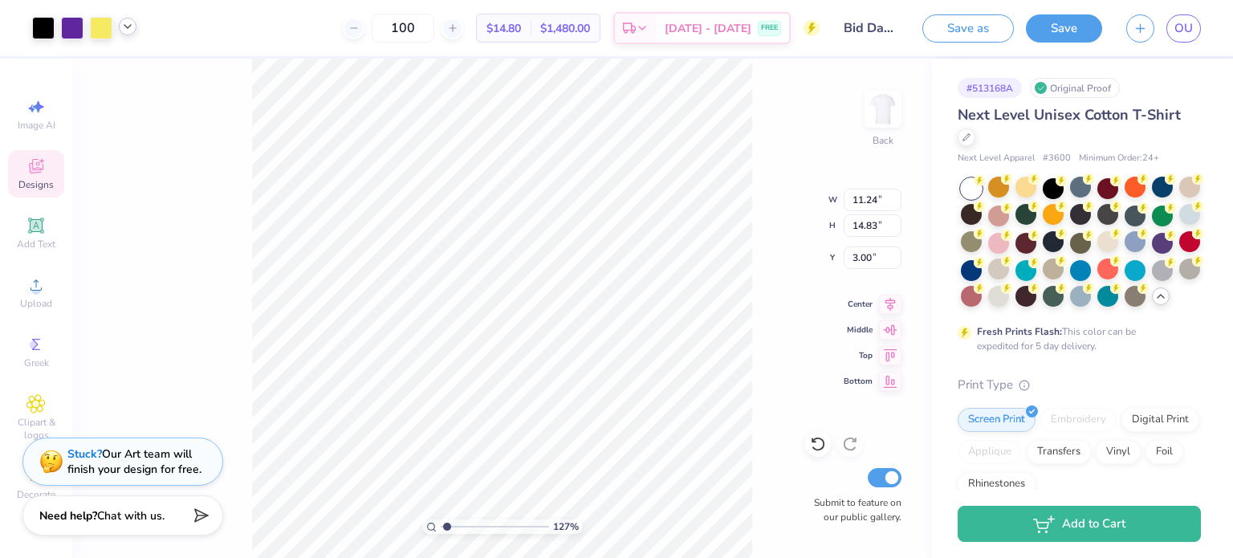
click at [132, 23] on icon at bounding box center [127, 26] width 13 height 13
click at [132, 68] on div at bounding box center [127, 67] width 22 height 22
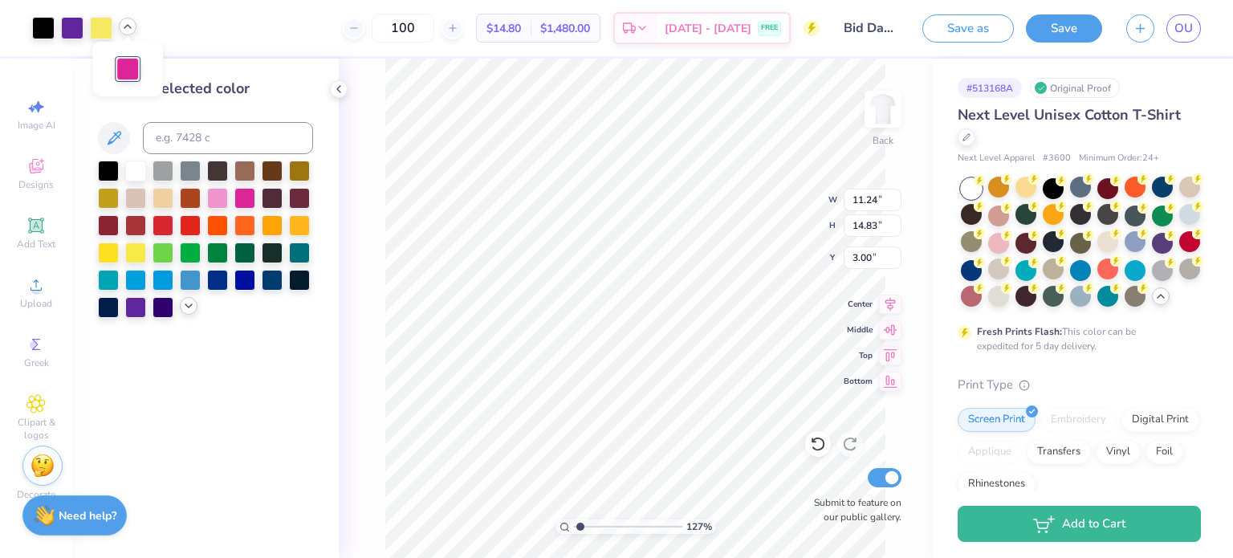
click at [193, 311] on icon at bounding box center [188, 306] width 13 height 13
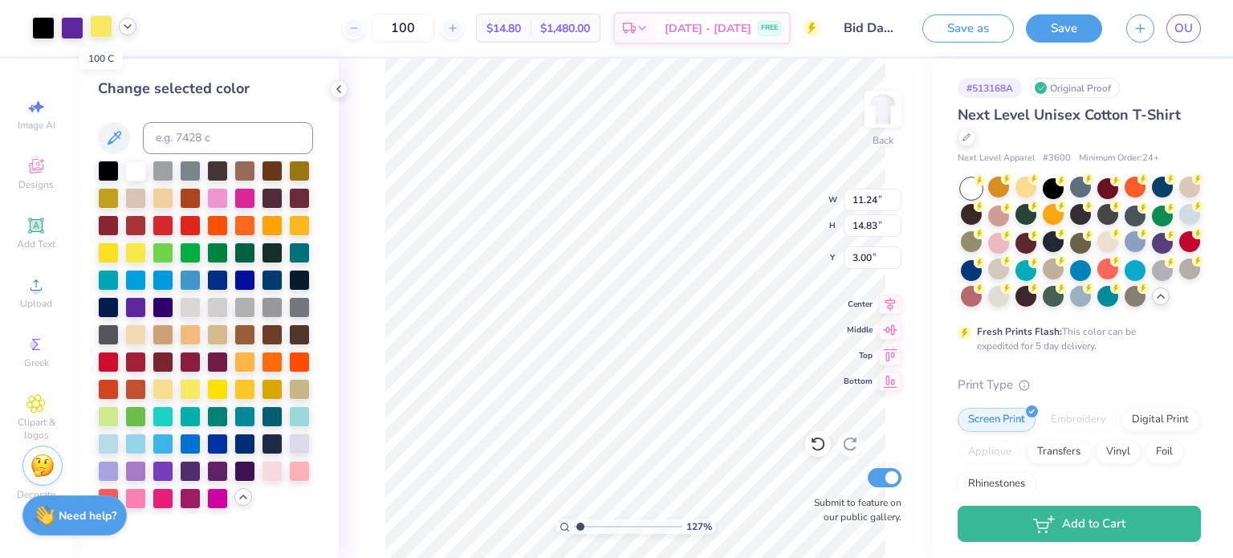
click at [100, 30] on div at bounding box center [101, 26] width 22 height 22
click at [133, 256] on div at bounding box center [135, 251] width 21 height 21
click at [165, 391] on div at bounding box center [163, 387] width 21 height 21
click at [1070, 307] on div at bounding box center [1080, 296] width 21 height 21
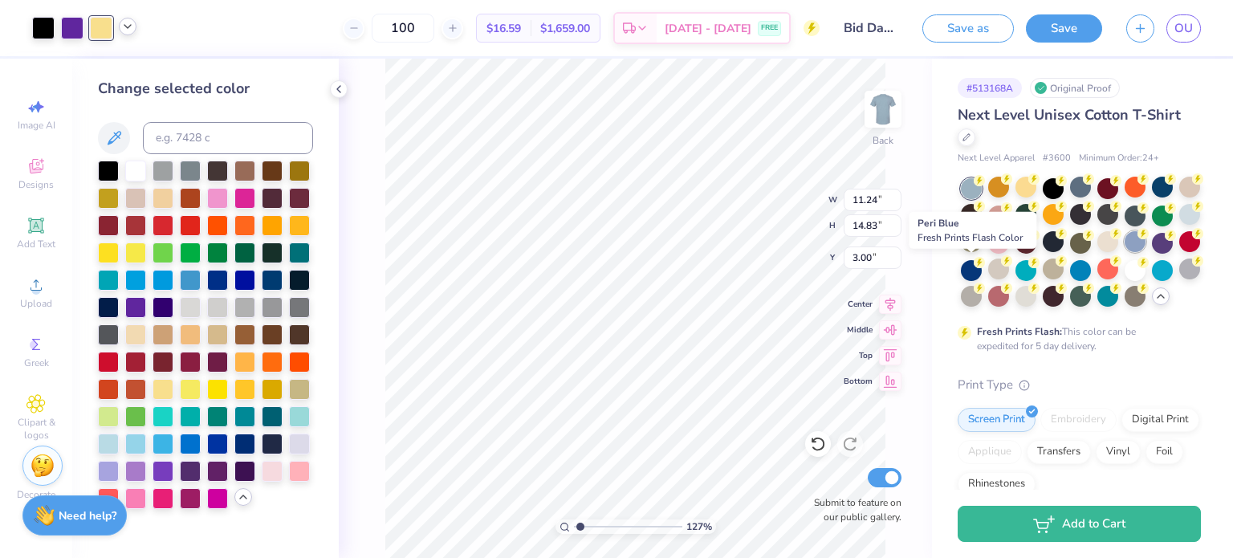
click at [1125, 252] on div at bounding box center [1135, 241] width 21 height 21
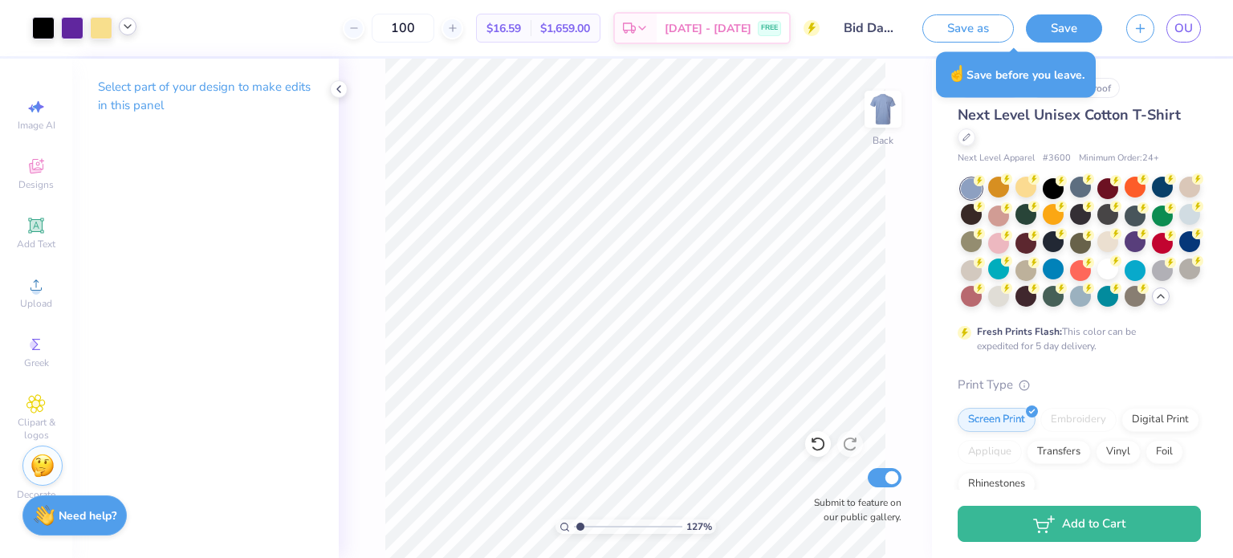
click at [128, 30] on icon at bounding box center [127, 26] width 13 height 13
click at [128, 68] on div at bounding box center [127, 67] width 22 height 22
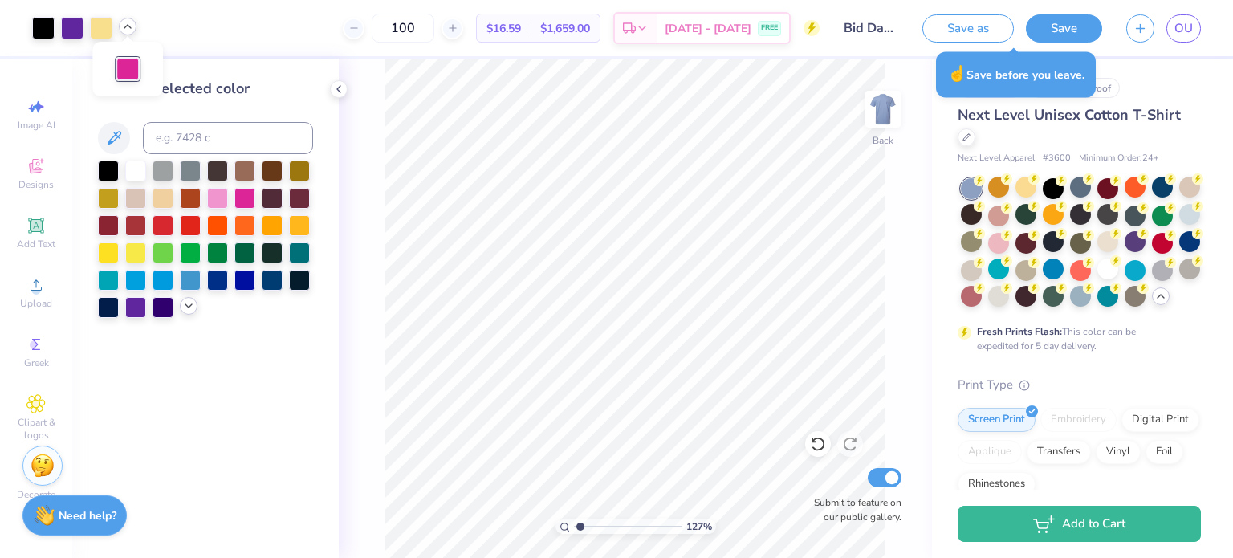
click at [189, 308] on icon at bounding box center [188, 306] width 13 height 13
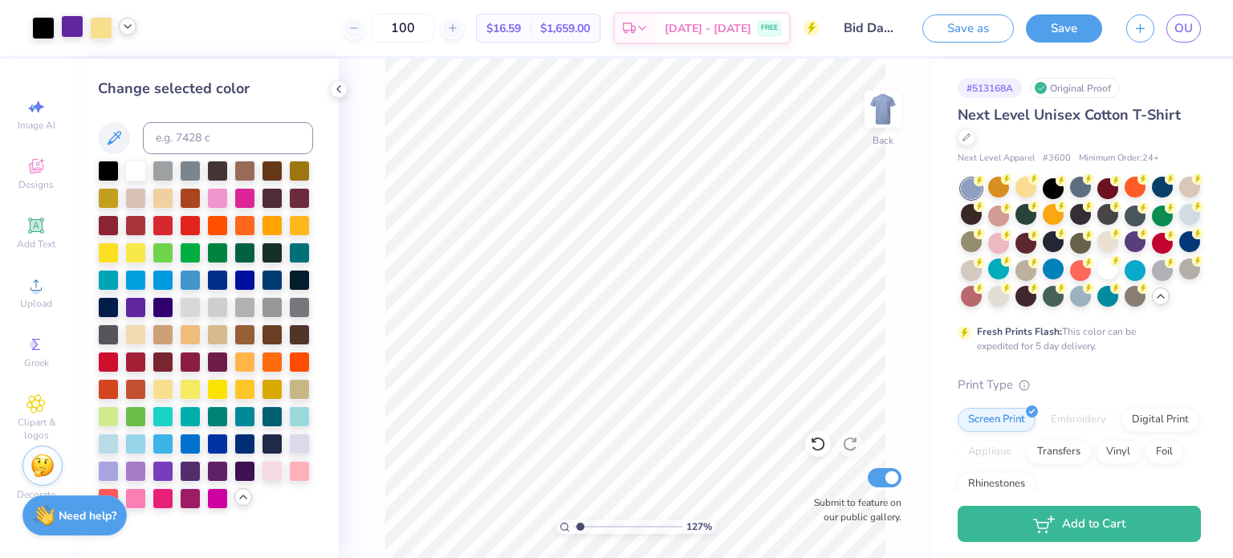
click at [74, 38] on div at bounding box center [72, 26] width 22 height 22
click at [125, 31] on icon at bounding box center [127, 26] width 13 height 13
click at [70, 35] on div at bounding box center [72, 28] width 22 height 22
click at [141, 309] on div at bounding box center [135, 305] width 21 height 21
click at [189, 468] on div at bounding box center [190, 469] width 21 height 21
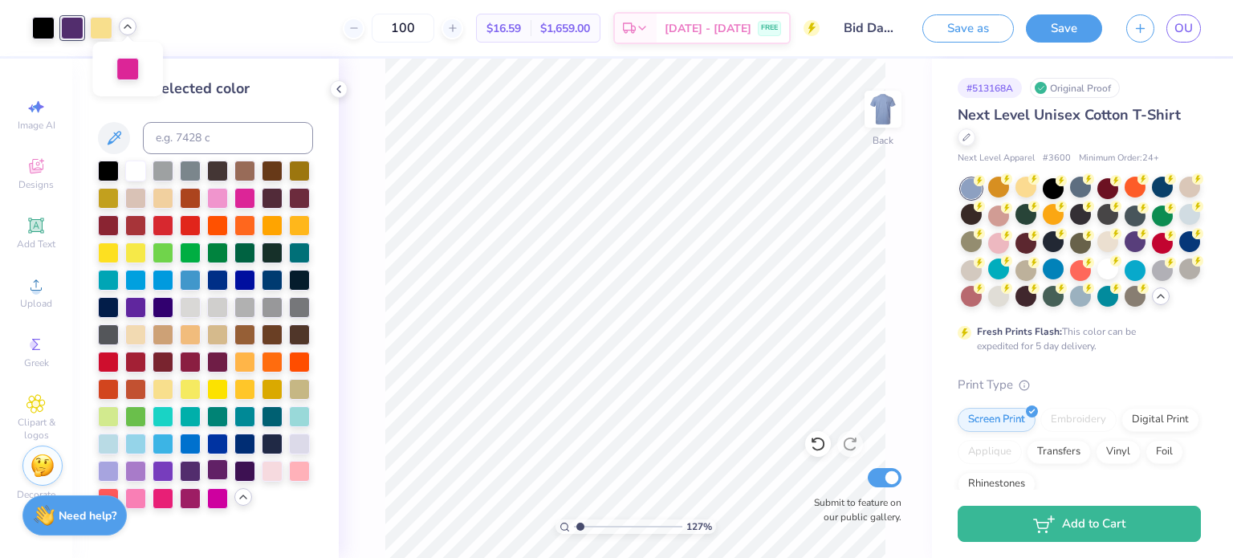
click at [226, 471] on div at bounding box center [217, 469] width 21 height 21
click at [137, 467] on div at bounding box center [135, 469] width 21 height 21
click at [110, 471] on div at bounding box center [108, 469] width 21 height 21
click at [137, 469] on div at bounding box center [135, 469] width 21 height 21
click at [214, 499] on div at bounding box center [217, 497] width 21 height 21
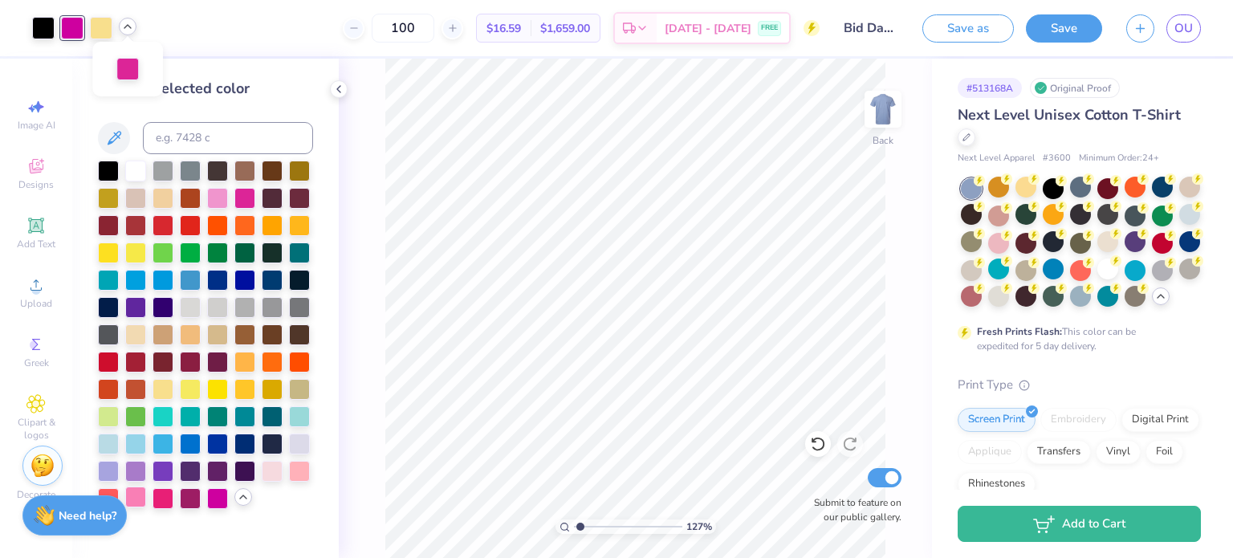
click at [139, 496] on div at bounding box center [135, 497] width 21 height 21
click at [138, 303] on div at bounding box center [135, 305] width 21 height 21
click at [159, 459] on div at bounding box center [163, 469] width 21 height 21
click at [1009, 298] on div at bounding box center [998, 296] width 21 height 21
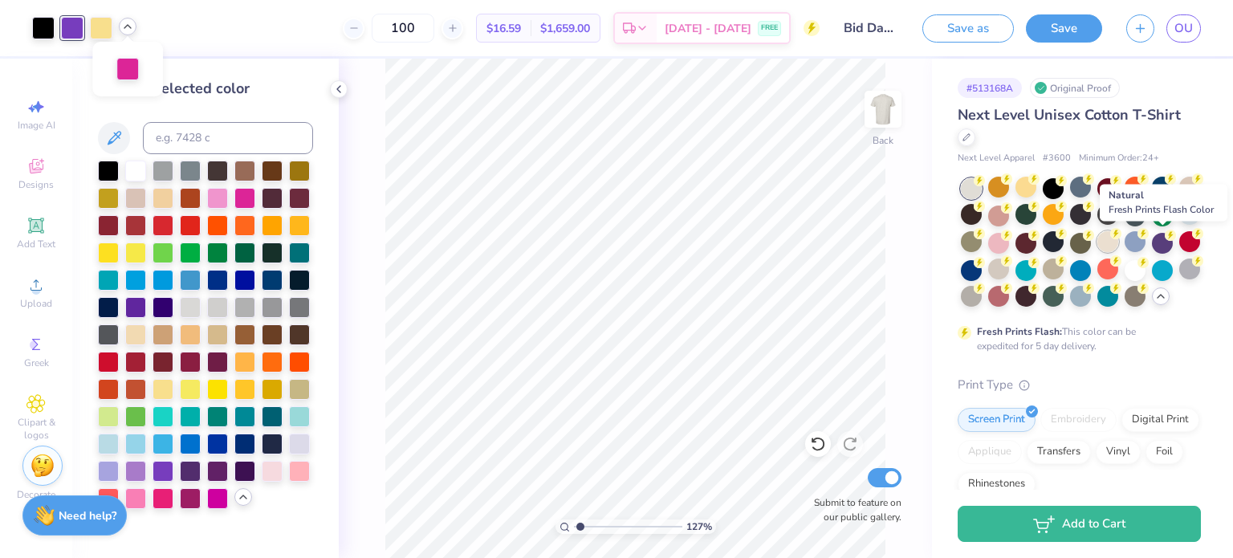
click at [1119, 244] on div at bounding box center [1108, 241] width 21 height 21
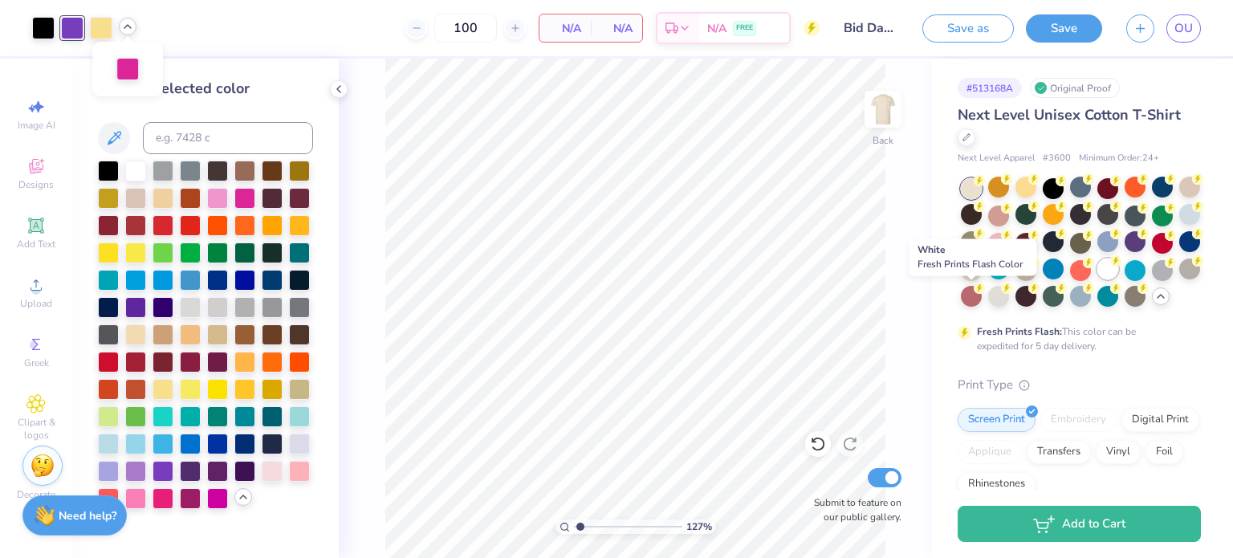
click at [1098, 279] on div at bounding box center [1108, 269] width 21 height 21
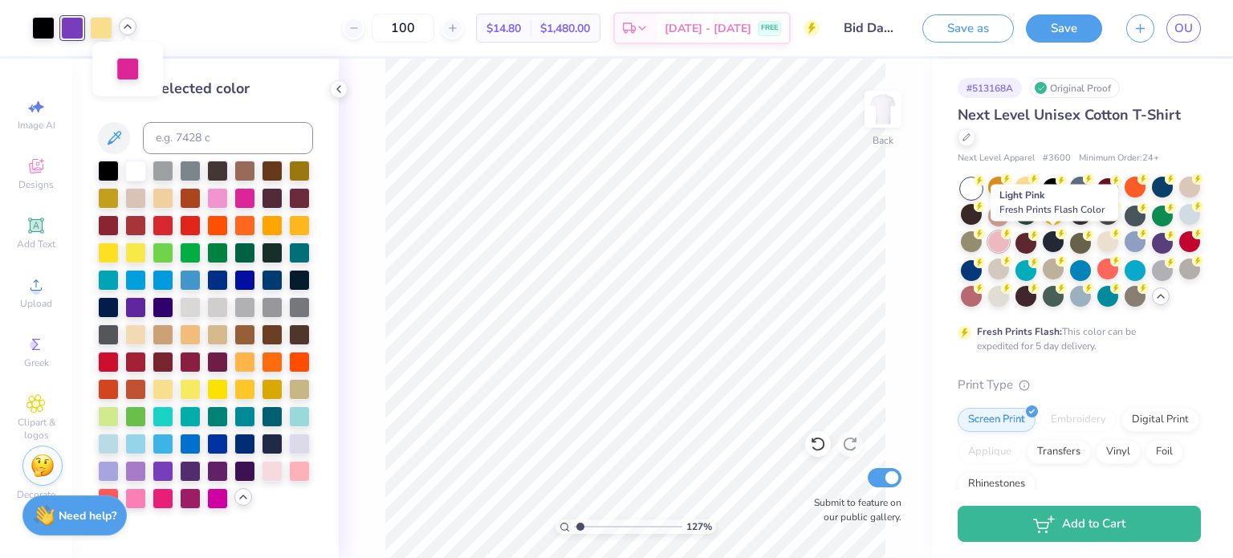
click at [1009, 243] on div at bounding box center [998, 241] width 21 height 21
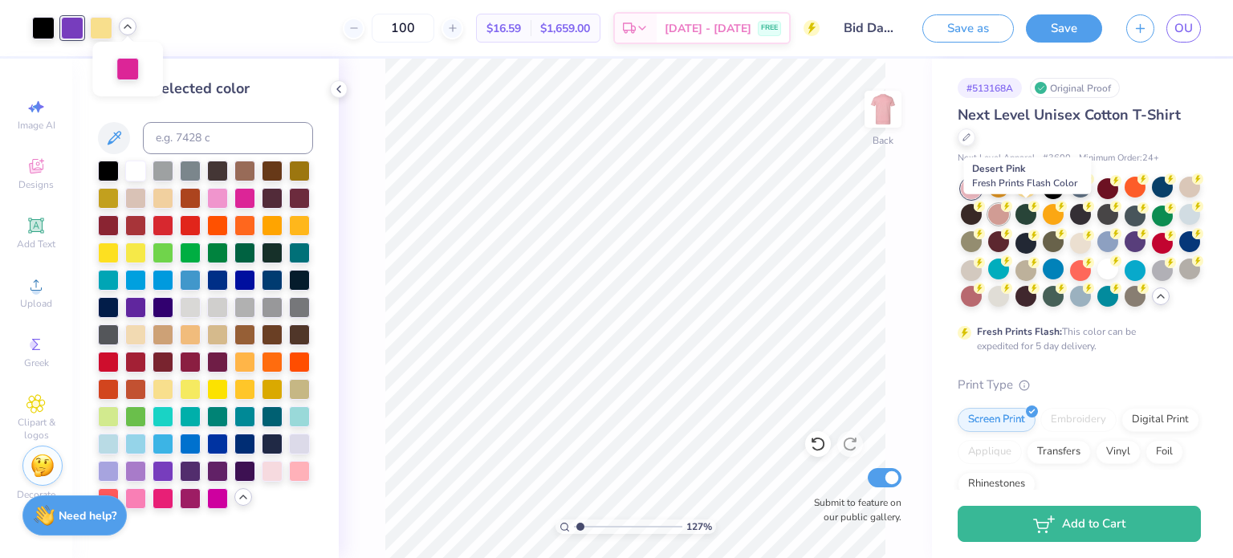
click at [1009, 215] on div at bounding box center [998, 214] width 21 height 21
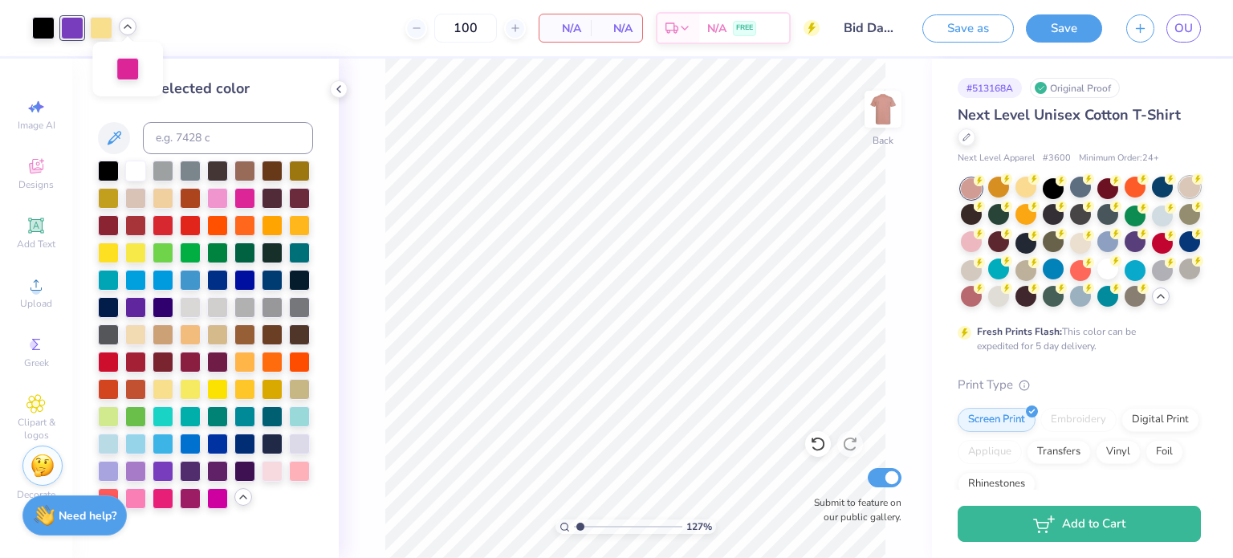
click at [1180, 198] on div at bounding box center [1190, 187] width 21 height 21
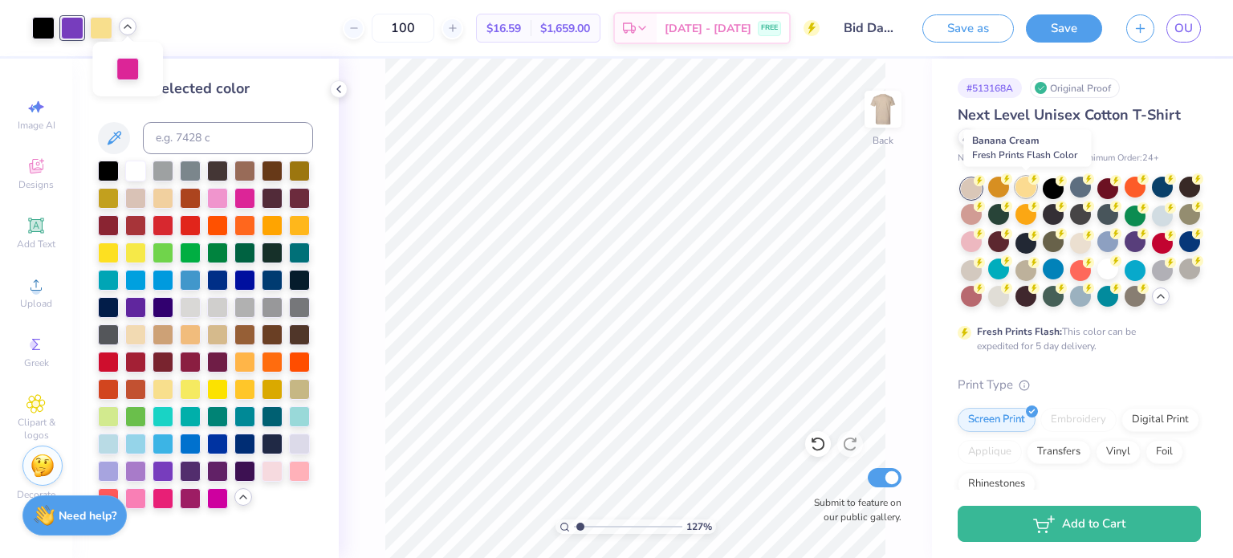
click at [1027, 193] on div at bounding box center [1026, 187] width 21 height 21
click at [1167, 191] on div at bounding box center [1162, 187] width 21 height 21
click at [1146, 213] on div at bounding box center [1135, 214] width 21 height 21
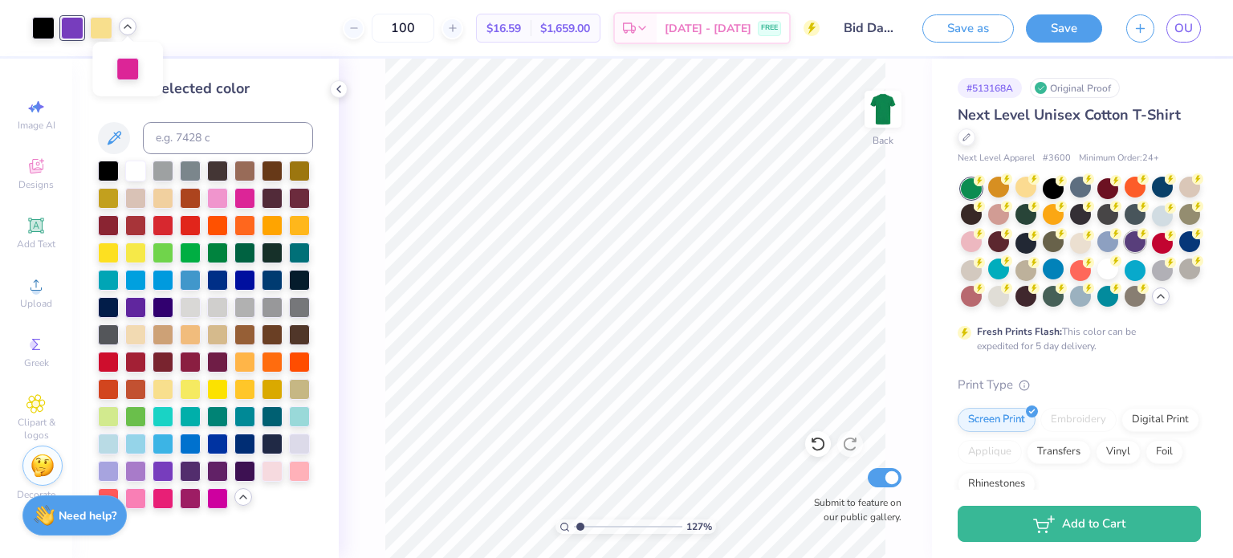
click at [1125, 252] on div at bounding box center [1135, 241] width 21 height 21
click at [982, 299] on div at bounding box center [971, 296] width 21 height 21
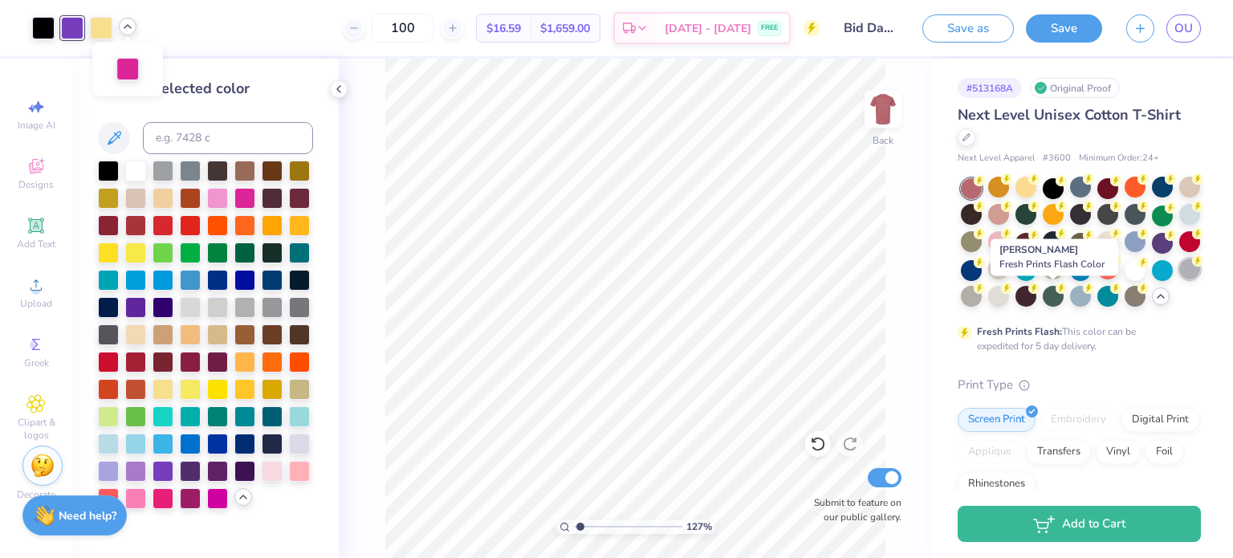
click at [1180, 279] on div at bounding box center [1190, 269] width 21 height 21
click at [1009, 300] on div at bounding box center [998, 296] width 21 height 21
click at [1152, 279] on div at bounding box center [1162, 269] width 21 height 21
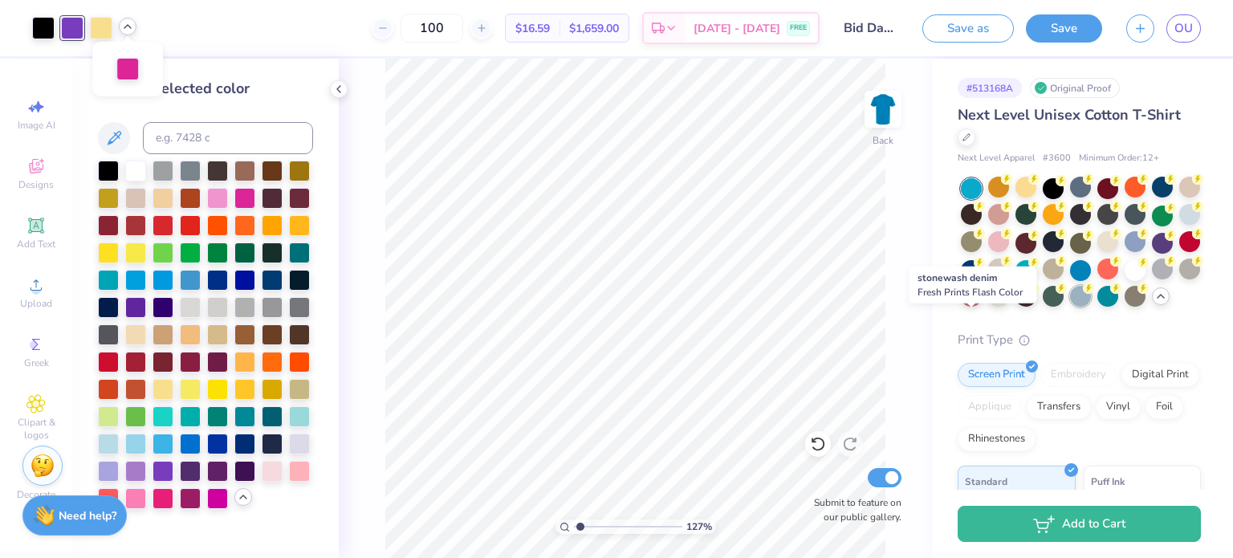
click at [1070, 307] on div at bounding box center [1080, 296] width 21 height 21
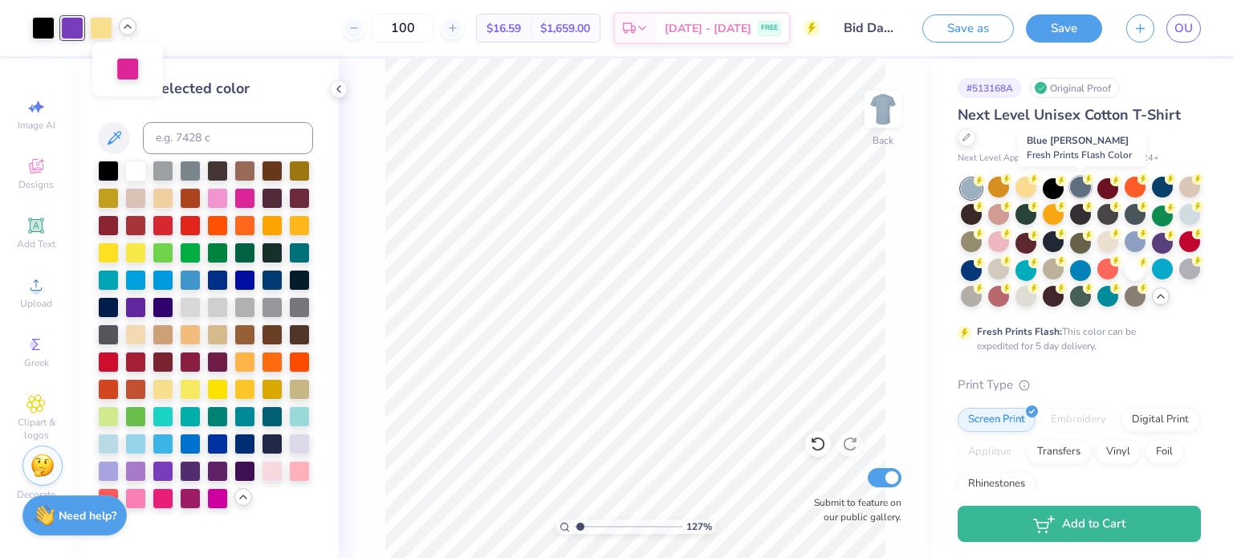
click at [1075, 186] on div at bounding box center [1080, 187] width 21 height 21
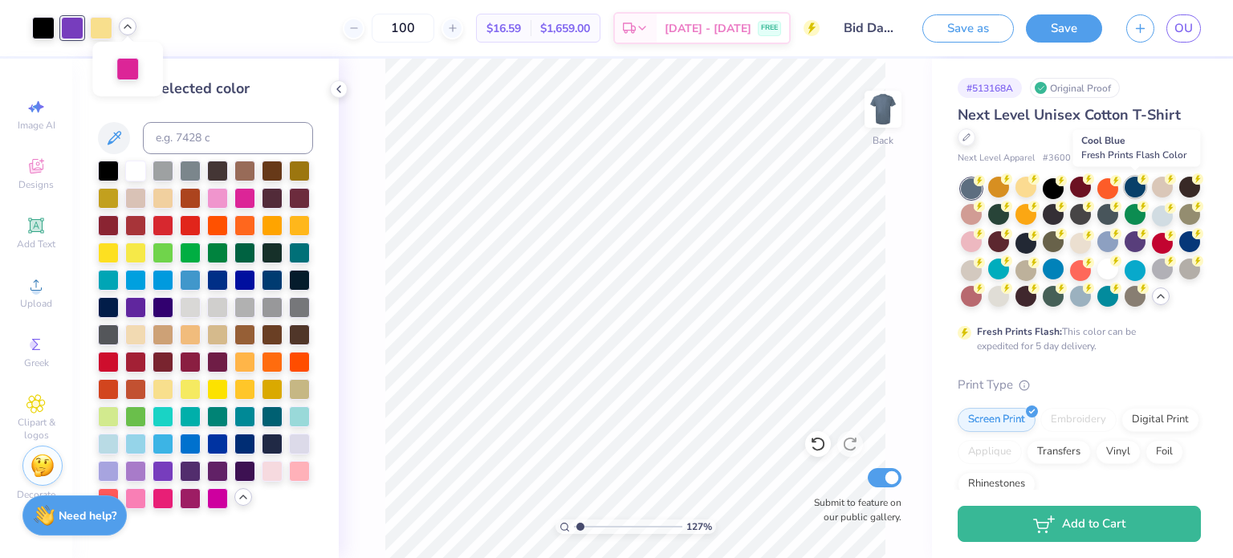
click at [1131, 186] on div at bounding box center [1135, 187] width 21 height 21
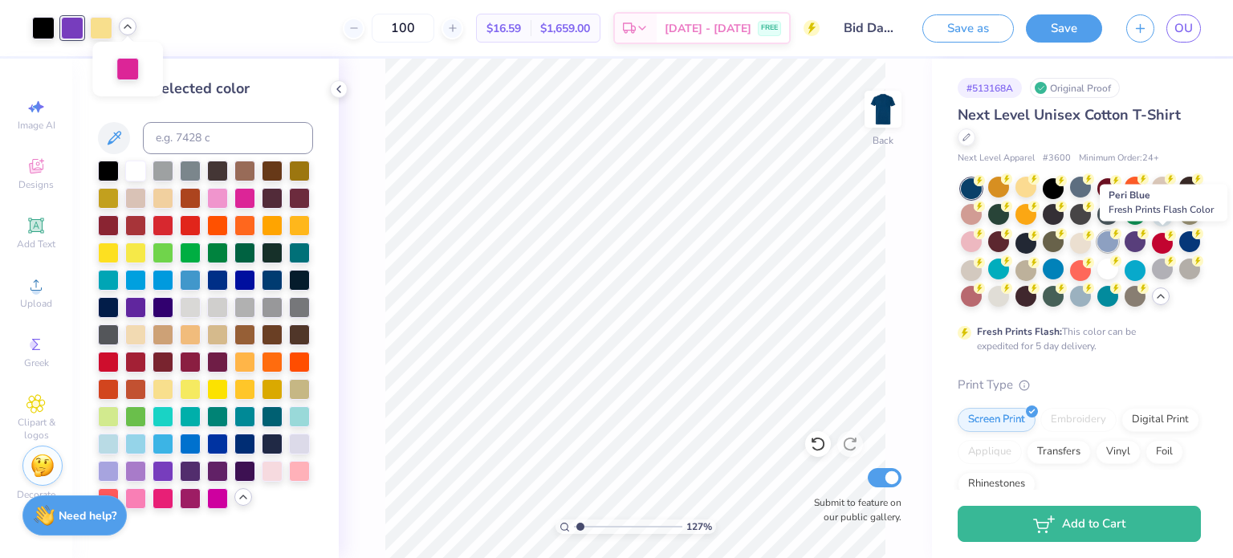
click at [1119, 246] on div at bounding box center [1108, 241] width 21 height 21
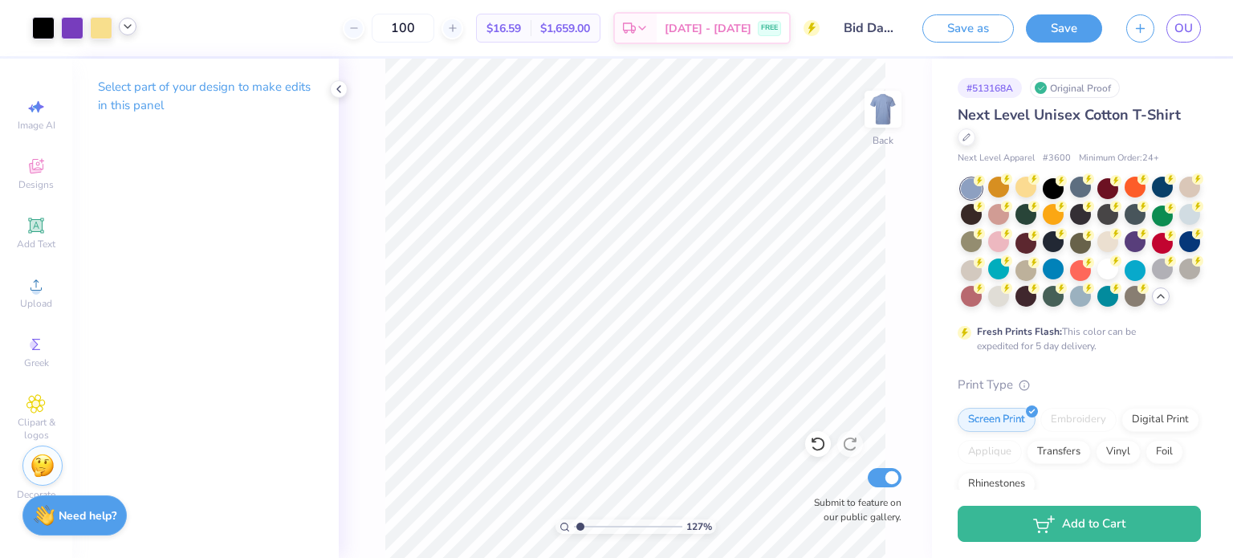
click at [127, 25] on icon at bounding box center [127, 26] width 13 height 13
click at [96, 34] on div at bounding box center [101, 26] width 22 height 22
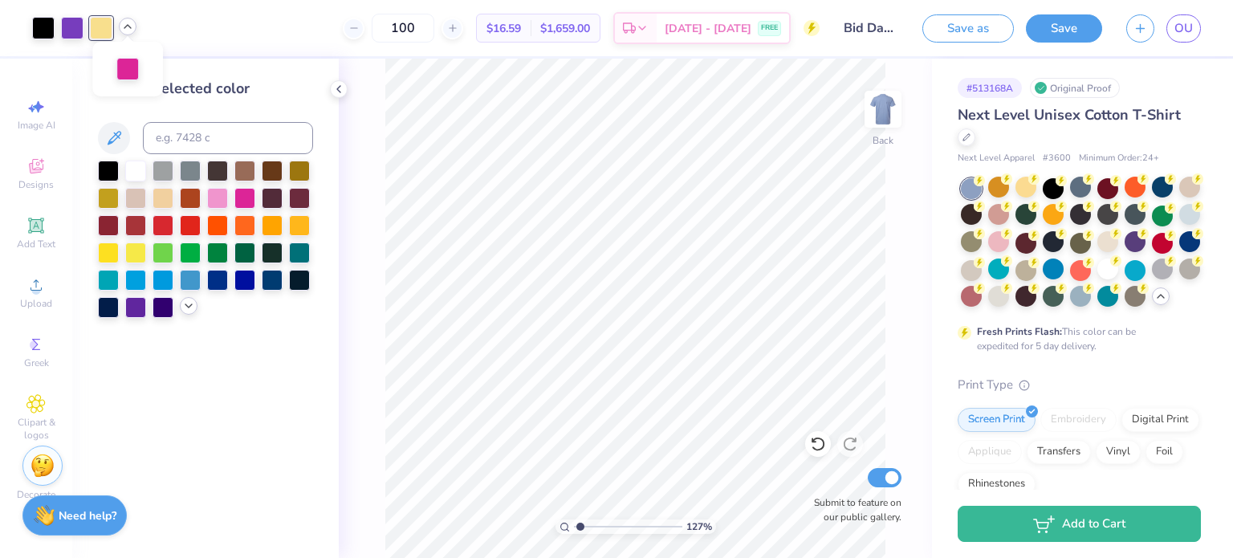
click at [189, 307] on polyline at bounding box center [188, 305] width 6 height 3
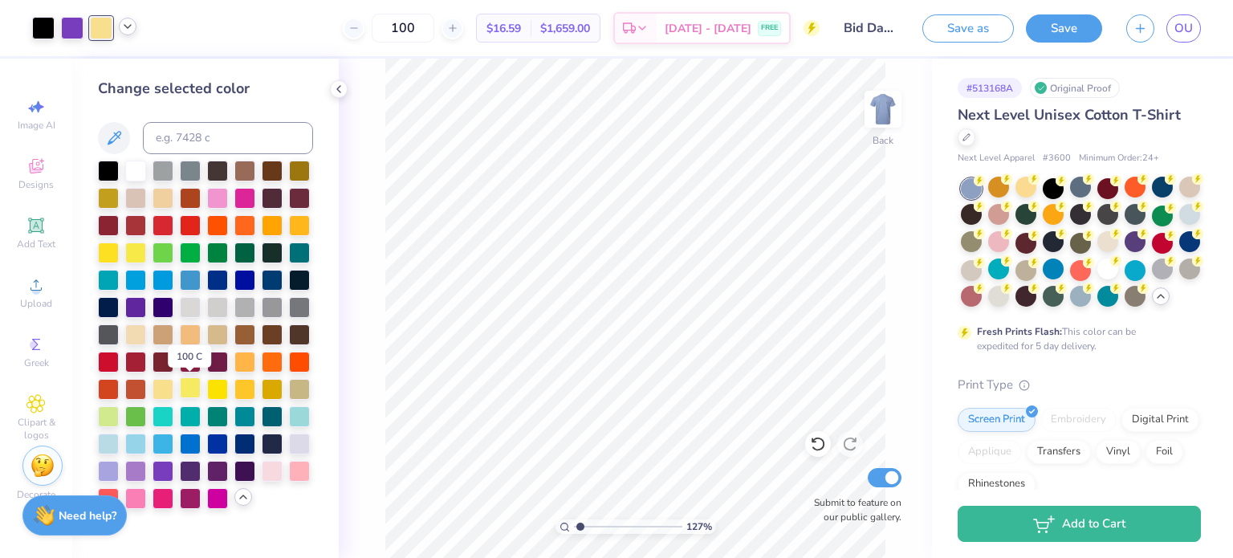
click at [189, 388] on div at bounding box center [190, 387] width 21 height 21
click at [161, 392] on div at bounding box center [163, 387] width 21 height 21
click at [161, 202] on div at bounding box center [163, 196] width 21 height 21
click at [163, 391] on div at bounding box center [163, 387] width 21 height 21
click at [186, 387] on div at bounding box center [190, 387] width 21 height 21
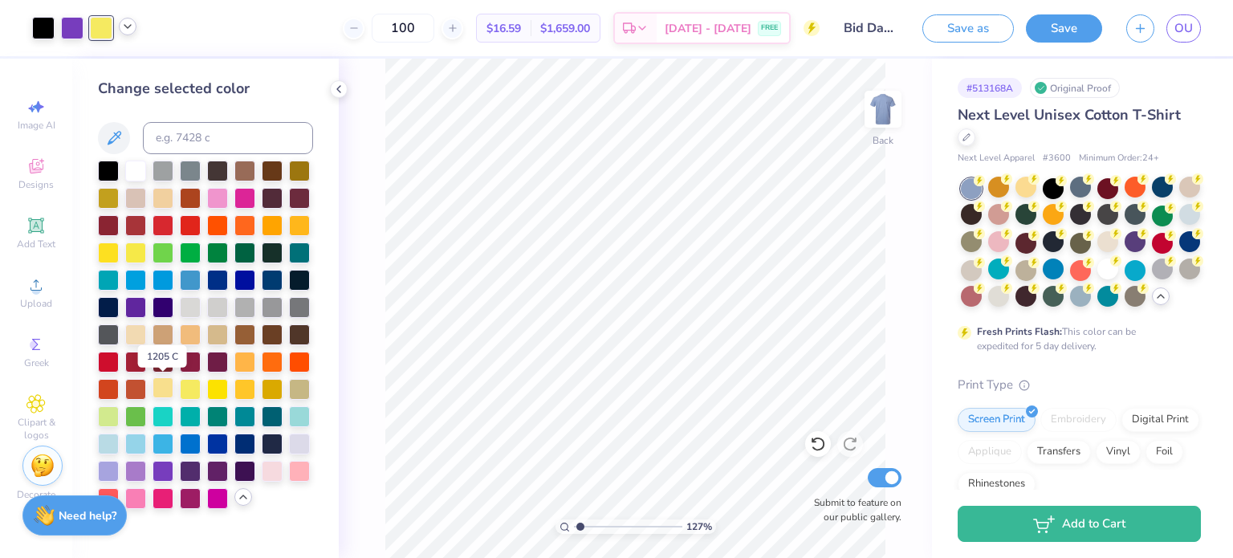
click at [166, 393] on div at bounding box center [163, 387] width 21 height 21
click at [234, 395] on div at bounding box center [244, 389] width 21 height 21
click at [222, 393] on div at bounding box center [217, 387] width 21 height 21
click at [246, 391] on div at bounding box center [244, 387] width 21 height 21
click at [248, 364] on div at bounding box center [244, 360] width 21 height 21
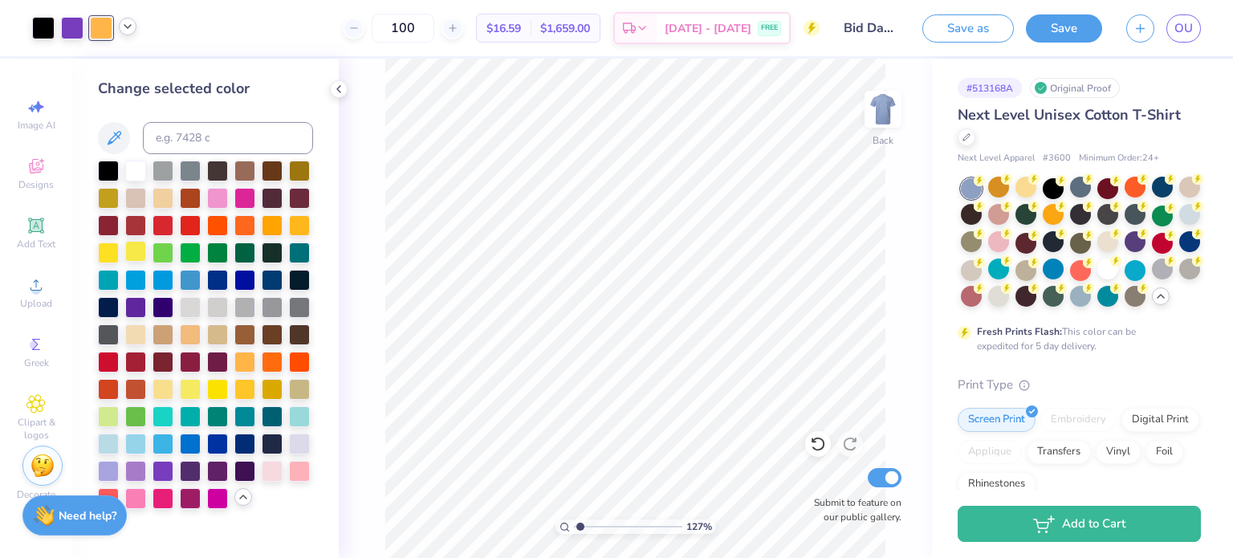
click at [140, 256] on div at bounding box center [135, 251] width 21 height 21
click at [161, 387] on div at bounding box center [163, 387] width 21 height 21
click at [71, 28] on div at bounding box center [72, 26] width 22 height 22
click at [124, 31] on icon at bounding box center [127, 26] width 13 height 13
click at [127, 65] on div at bounding box center [127, 67] width 22 height 22
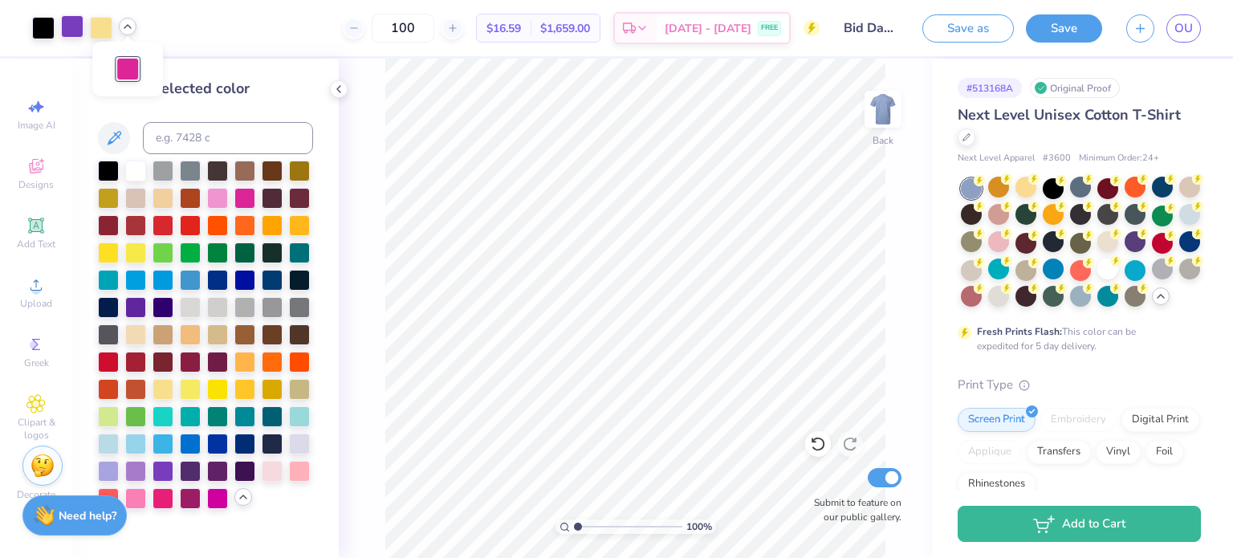
click at [76, 35] on div at bounding box center [72, 26] width 22 height 22
click at [48, 31] on div at bounding box center [43, 26] width 22 height 22
click at [216, 165] on div at bounding box center [217, 169] width 21 height 21
click at [243, 463] on div at bounding box center [244, 469] width 21 height 21
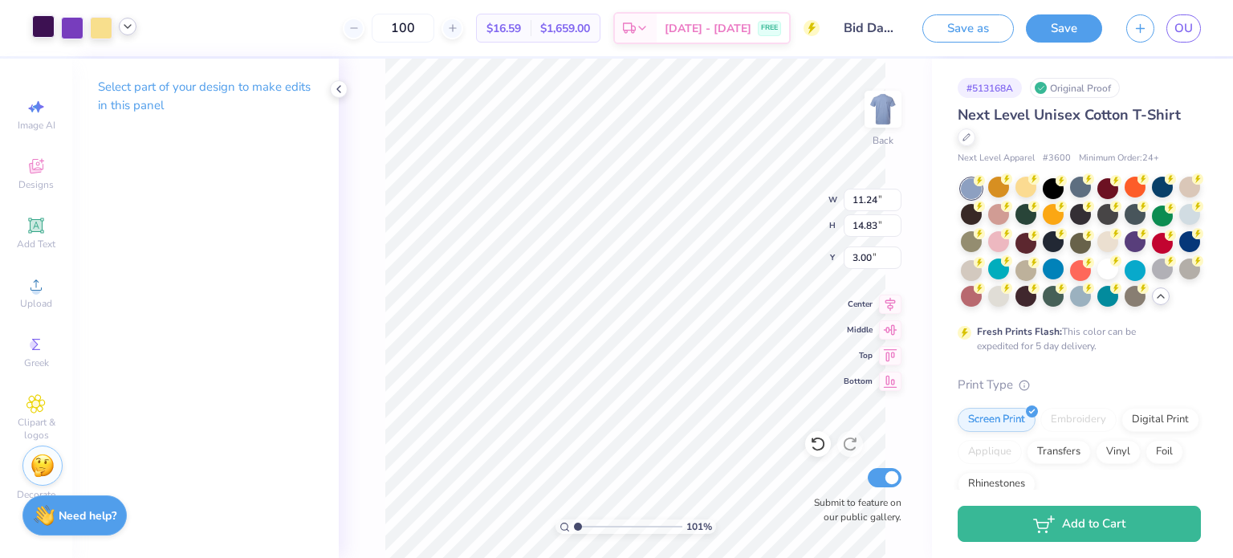
click at [46, 31] on div at bounding box center [43, 26] width 22 height 22
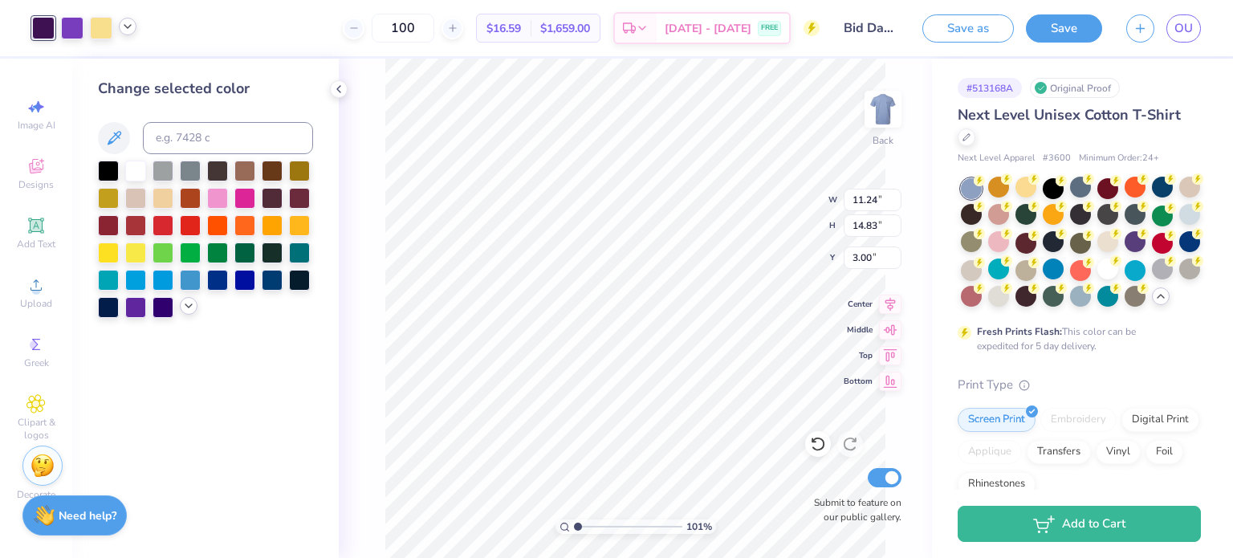
click at [186, 307] on icon at bounding box center [188, 306] width 13 height 13
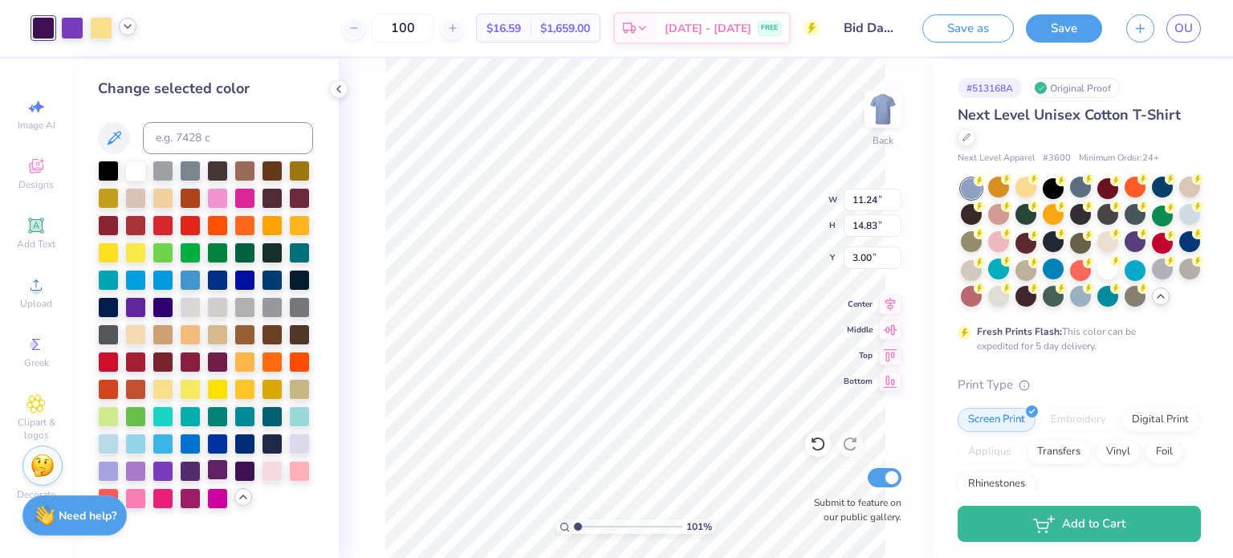
click at [220, 471] on div at bounding box center [217, 469] width 21 height 21
click at [193, 470] on div at bounding box center [190, 469] width 21 height 21
click at [185, 471] on div at bounding box center [190, 469] width 21 height 21
click at [209, 471] on div at bounding box center [217, 469] width 21 height 21
click at [218, 471] on div at bounding box center [217, 469] width 21 height 21
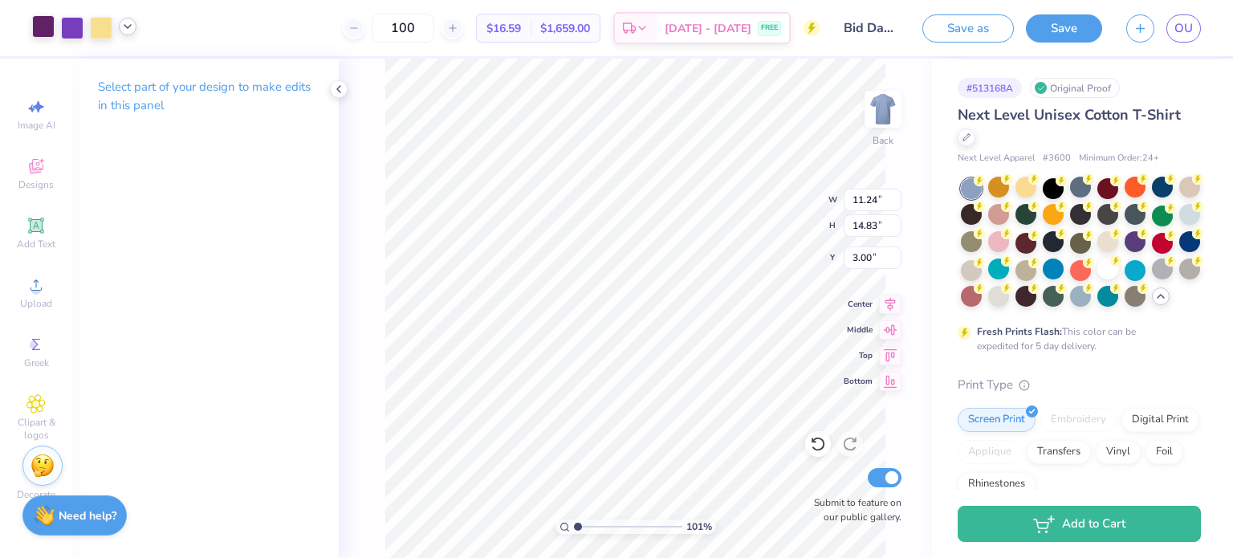
click at [44, 28] on div at bounding box center [43, 26] width 22 height 22
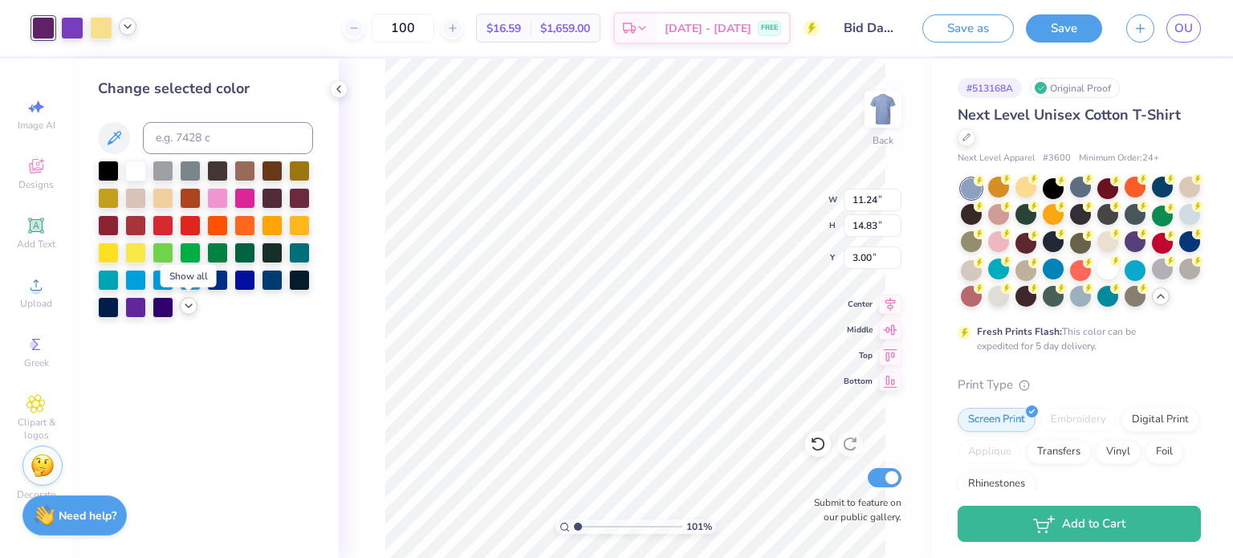
click at [184, 308] on icon at bounding box center [188, 306] width 13 height 13
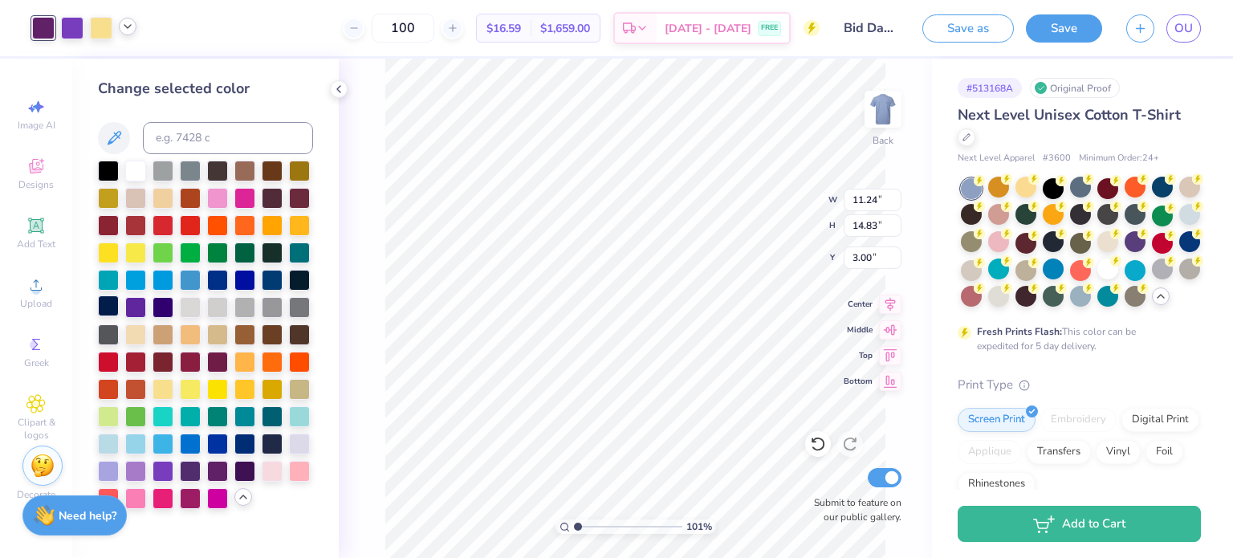
click at [112, 308] on div at bounding box center [108, 305] width 21 height 21
click at [241, 474] on div at bounding box center [244, 469] width 21 height 21
click at [218, 468] on div at bounding box center [217, 469] width 21 height 21
click at [185, 470] on div at bounding box center [190, 469] width 21 height 21
click at [244, 466] on div at bounding box center [244, 469] width 21 height 21
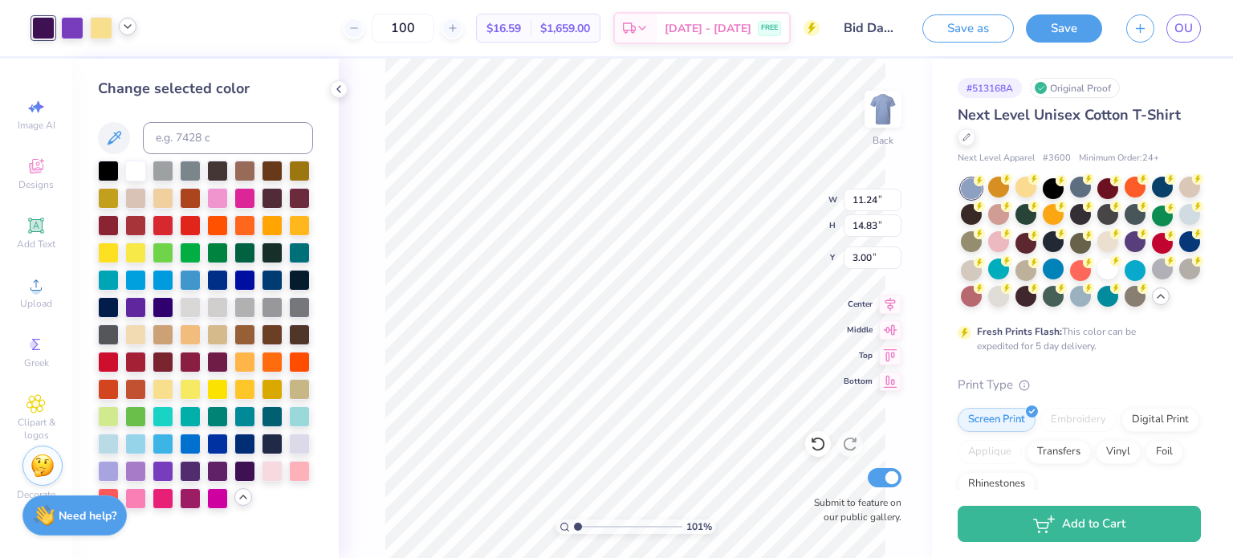
click at [381, 365] on div "101 % Back W 11.24 11.24 " H 14.83 14.83 " Y 3.00 3.00 " Center Middle Top Bott…" at bounding box center [635, 308] width 593 height 499
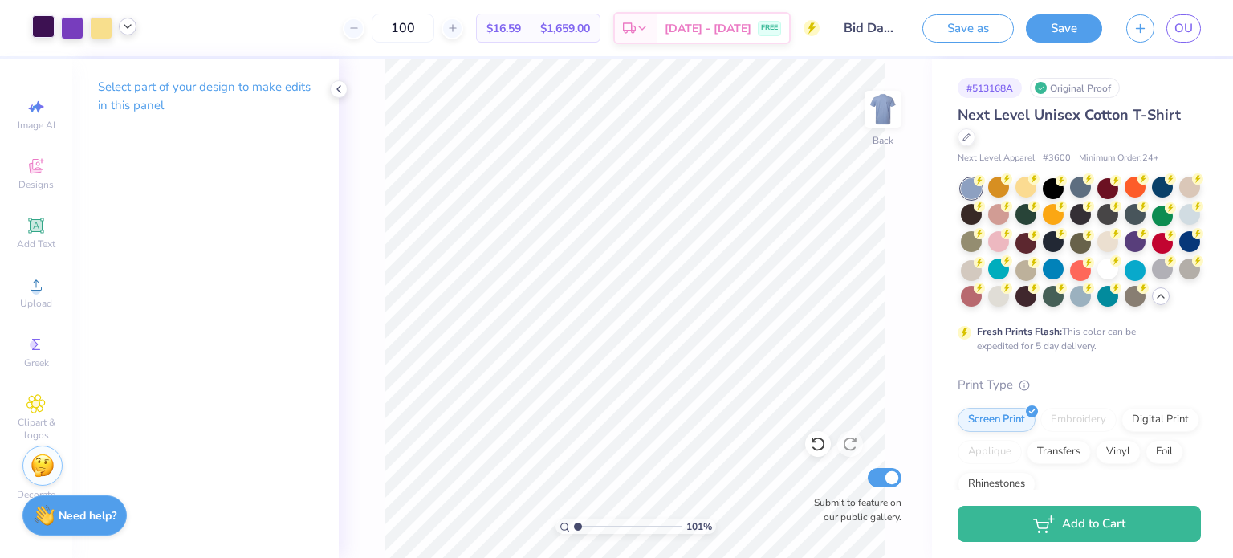
click at [39, 28] on div at bounding box center [43, 26] width 22 height 22
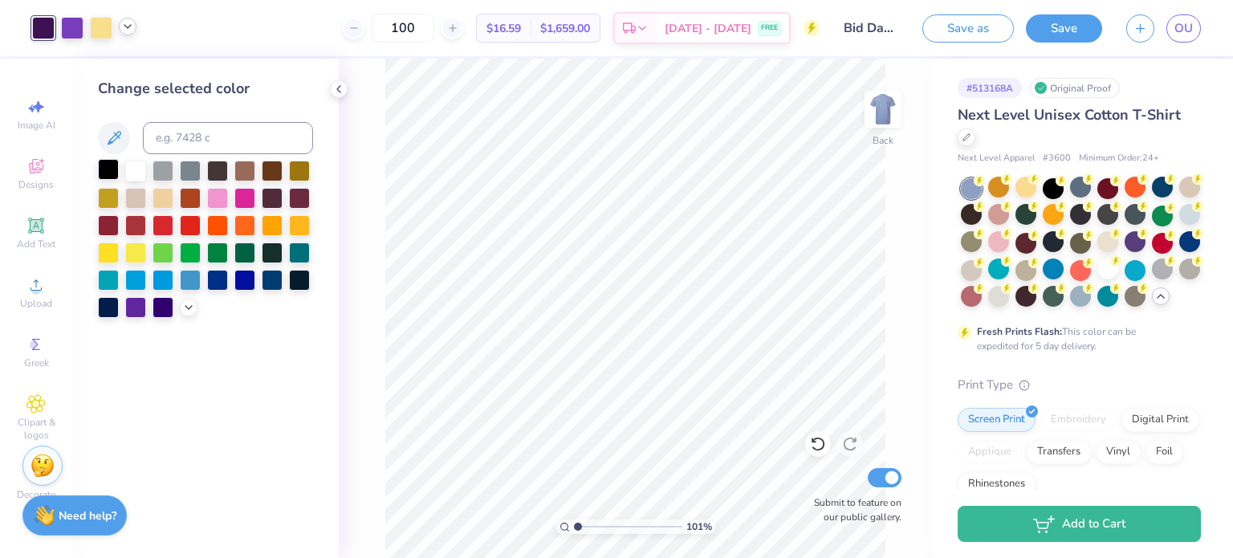
click at [111, 165] on div at bounding box center [108, 169] width 21 height 21
click at [185, 312] on div at bounding box center [189, 306] width 18 height 18
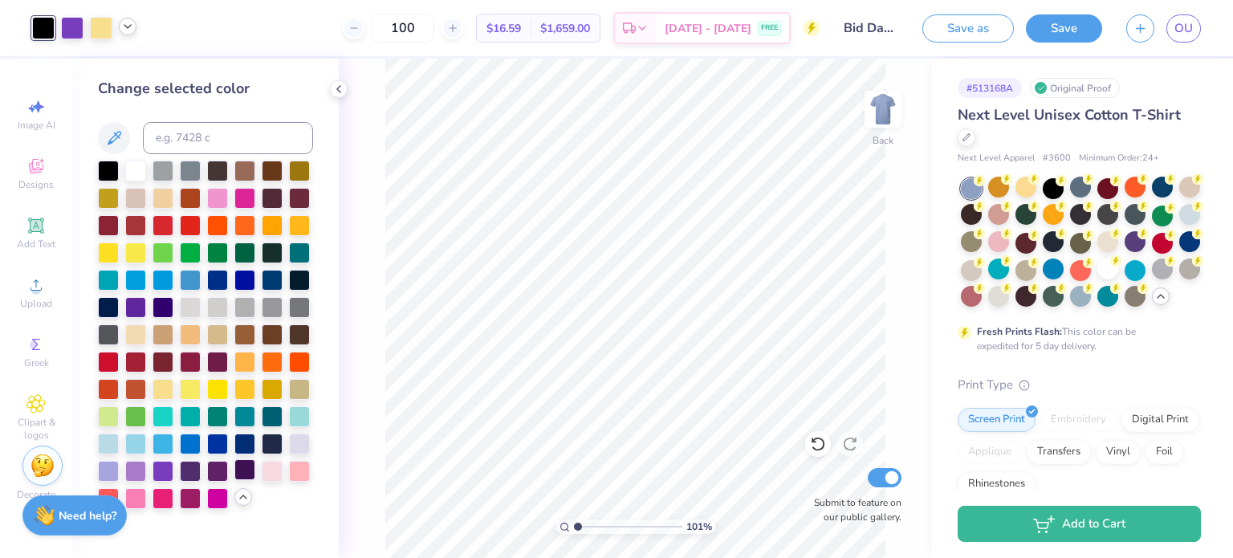
click at [242, 472] on div at bounding box center [244, 469] width 21 height 21
click at [216, 469] on div at bounding box center [217, 469] width 21 height 21
click at [189, 473] on div at bounding box center [190, 469] width 21 height 21
click at [246, 473] on div at bounding box center [244, 469] width 21 height 21
click at [127, 29] on icon at bounding box center [127, 26] width 13 height 13
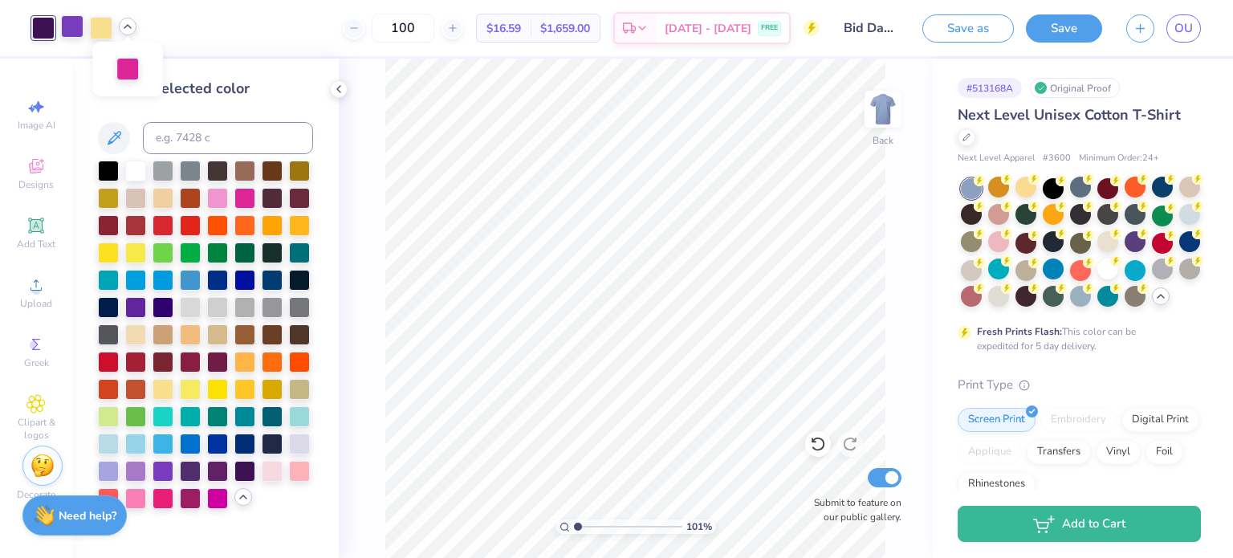
click at [71, 35] on div at bounding box center [72, 26] width 22 height 22
click at [134, 308] on div at bounding box center [135, 305] width 21 height 21
click at [169, 471] on div at bounding box center [163, 469] width 21 height 21
click at [134, 472] on div at bounding box center [135, 469] width 21 height 21
click at [157, 473] on div at bounding box center [163, 469] width 21 height 21
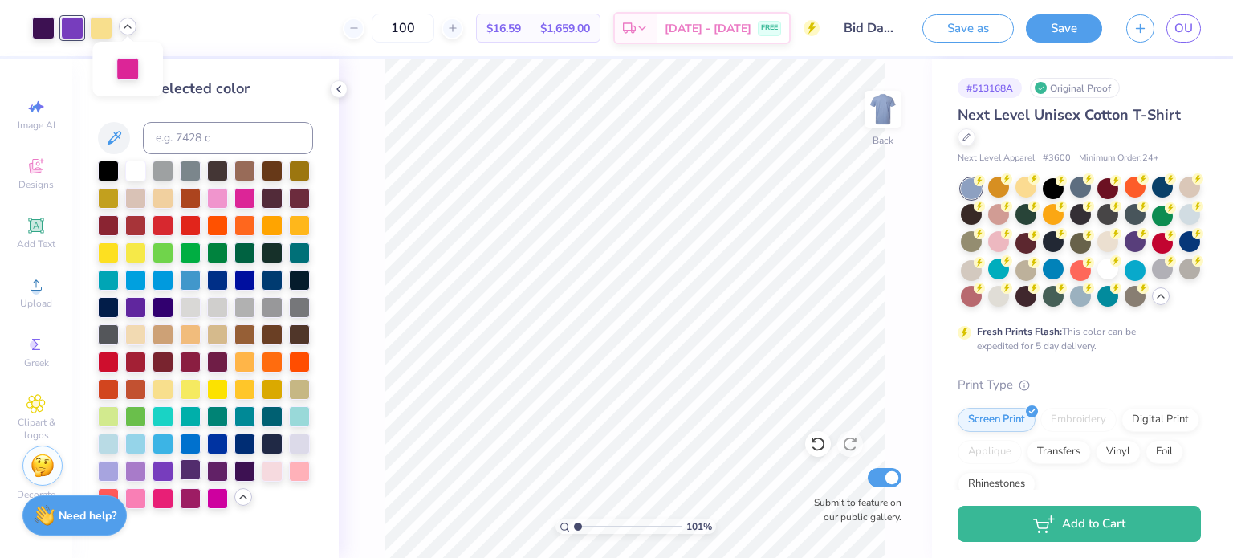
click at [193, 471] on div at bounding box center [190, 469] width 21 height 21
click at [222, 467] on div at bounding box center [217, 469] width 21 height 21
click at [131, 304] on div at bounding box center [135, 305] width 21 height 21
click at [189, 498] on div at bounding box center [190, 497] width 21 height 21
click at [131, 471] on div at bounding box center [135, 469] width 21 height 21
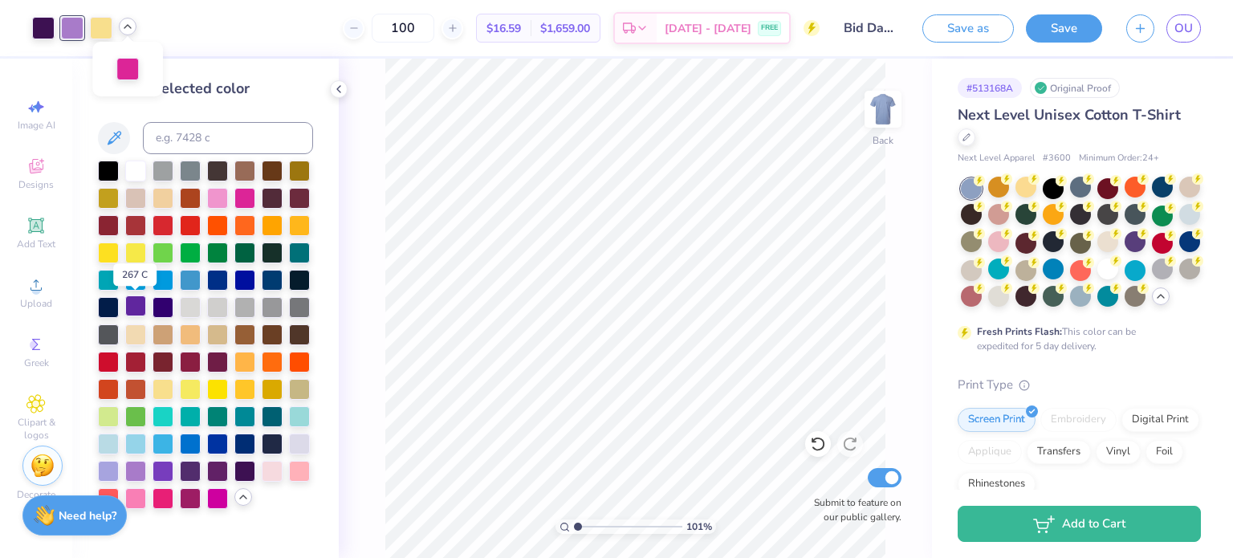
click at [132, 308] on div at bounding box center [135, 305] width 21 height 21
click at [162, 471] on div at bounding box center [163, 469] width 21 height 21
click at [136, 304] on div at bounding box center [135, 305] width 21 height 21
click at [165, 468] on div at bounding box center [163, 469] width 21 height 21
click at [124, 18] on div at bounding box center [128, 27] width 18 height 18
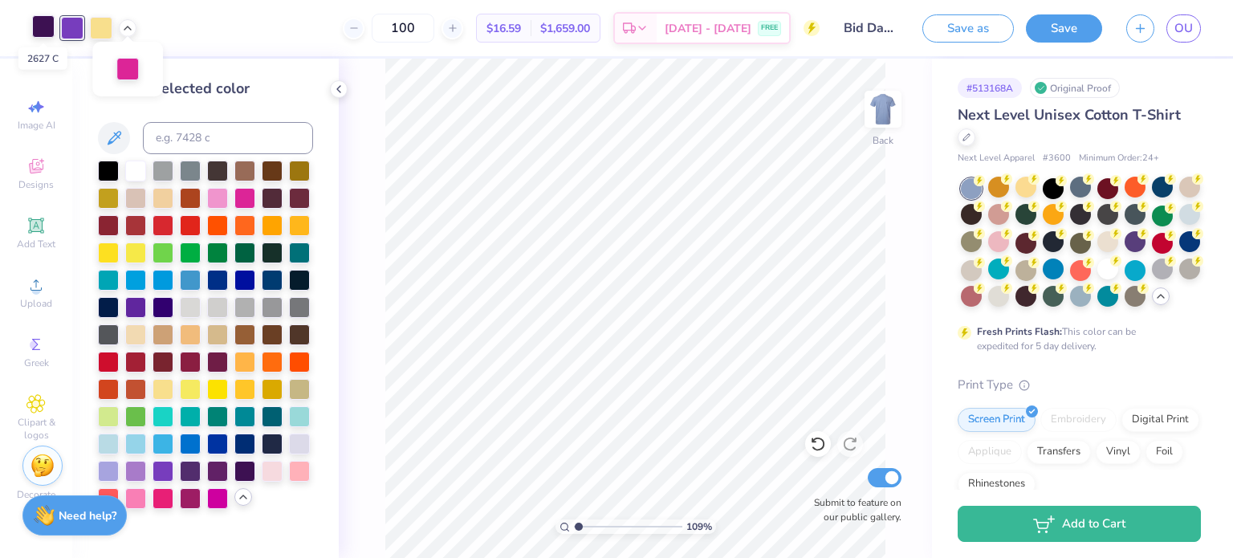
click at [41, 26] on div at bounding box center [43, 26] width 22 height 22
click at [50, 35] on div at bounding box center [43, 28] width 22 height 22
click at [216, 469] on div at bounding box center [217, 469] width 21 height 21
click at [188, 466] on div at bounding box center [190, 469] width 21 height 21
click at [242, 471] on div at bounding box center [244, 469] width 21 height 21
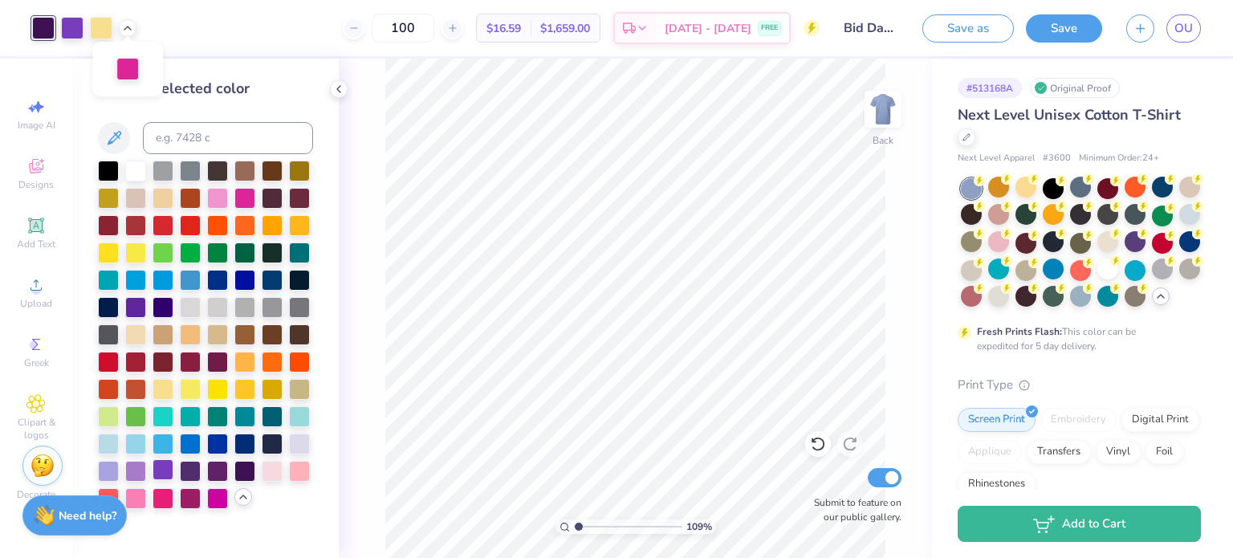
click at [161, 468] on div at bounding box center [163, 469] width 21 height 21
click at [110, 468] on div at bounding box center [108, 469] width 21 height 21
click at [131, 307] on div at bounding box center [135, 305] width 21 height 21
click at [166, 458] on div at bounding box center [205, 335] width 215 height 348
click at [169, 468] on div at bounding box center [163, 469] width 21 height 21
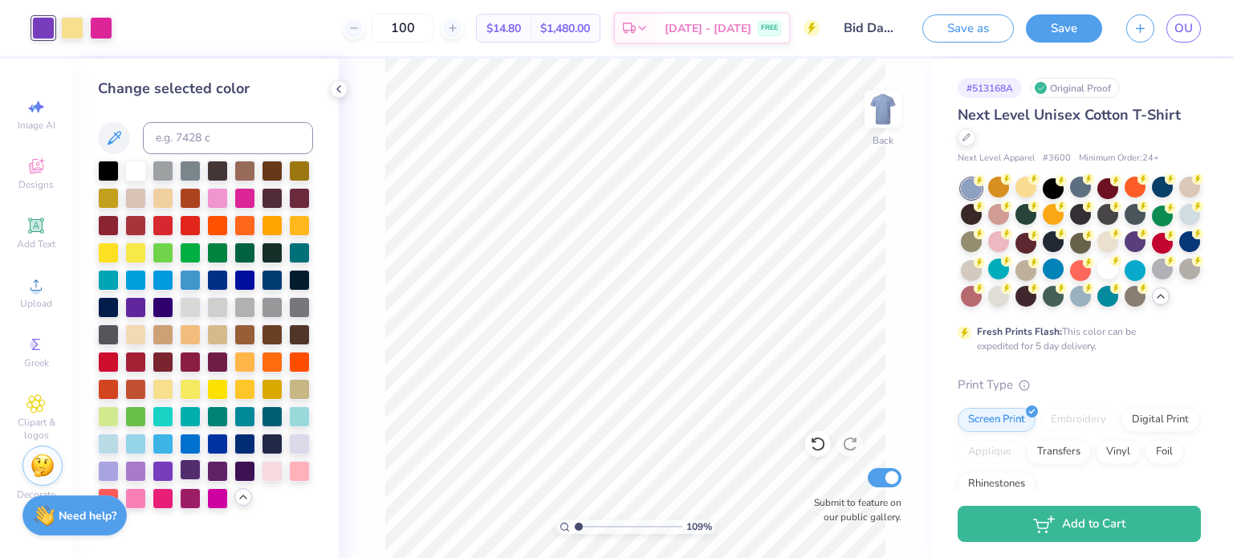
click at [189, 471] on div at bounding box center [190, 469] width 21 height 21
click at [217, 467] on div at bounding box center [217, 469] width 21 height 21
click at [817, 450] on icon at bounding box center [818, 445] width 14 height 14
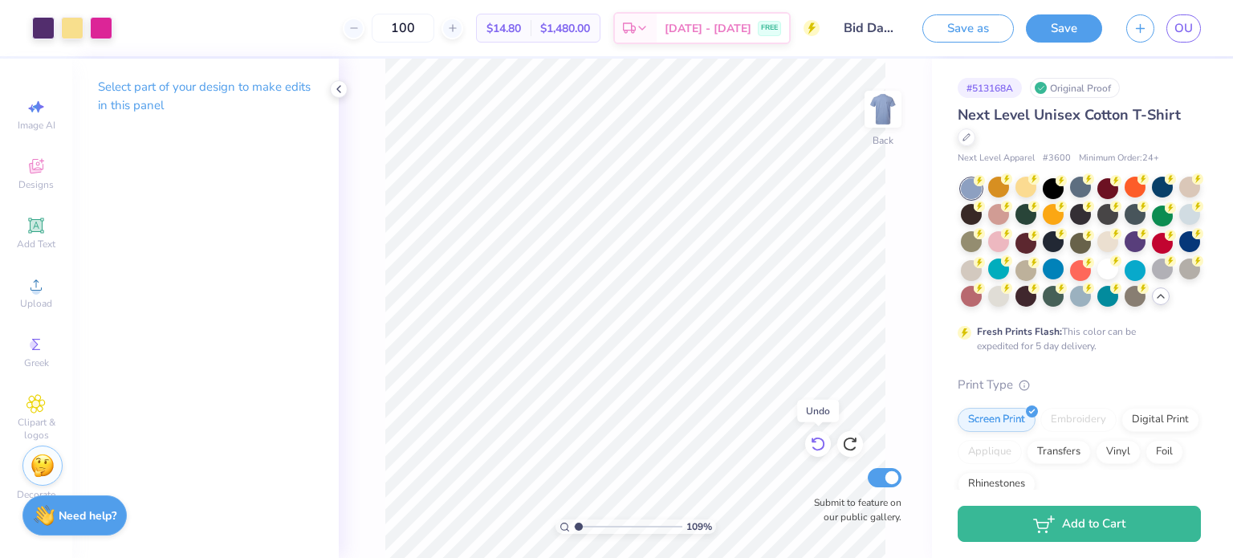
click at [817, 450] on icon at bounding box center [818, 445] width 14 height 14
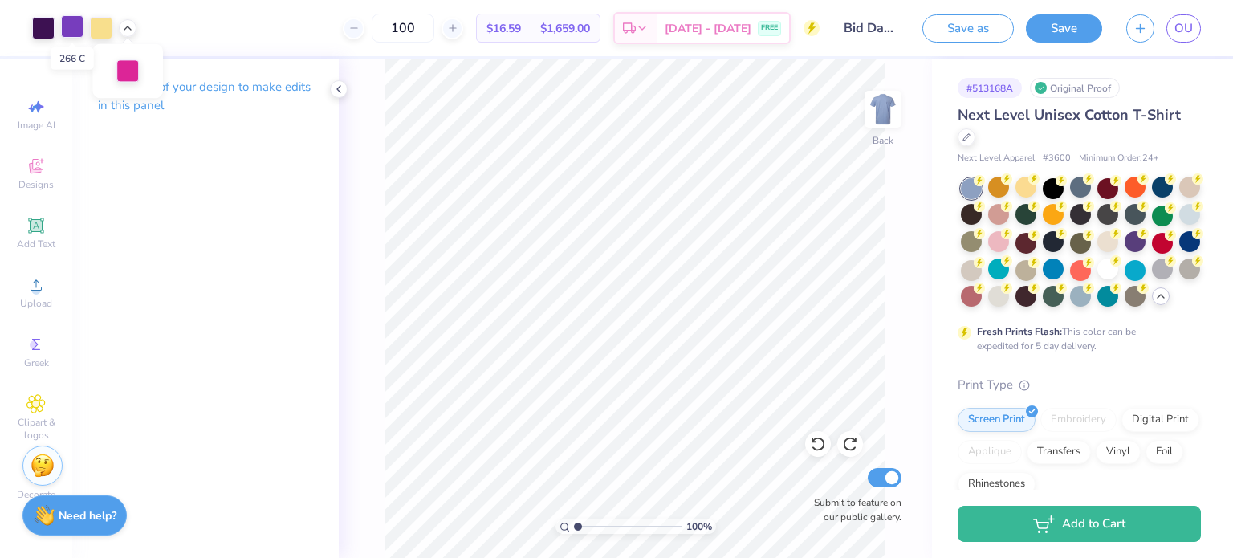
click at [75, 26] on div at bounding box center [72, 26] width 22 height 22
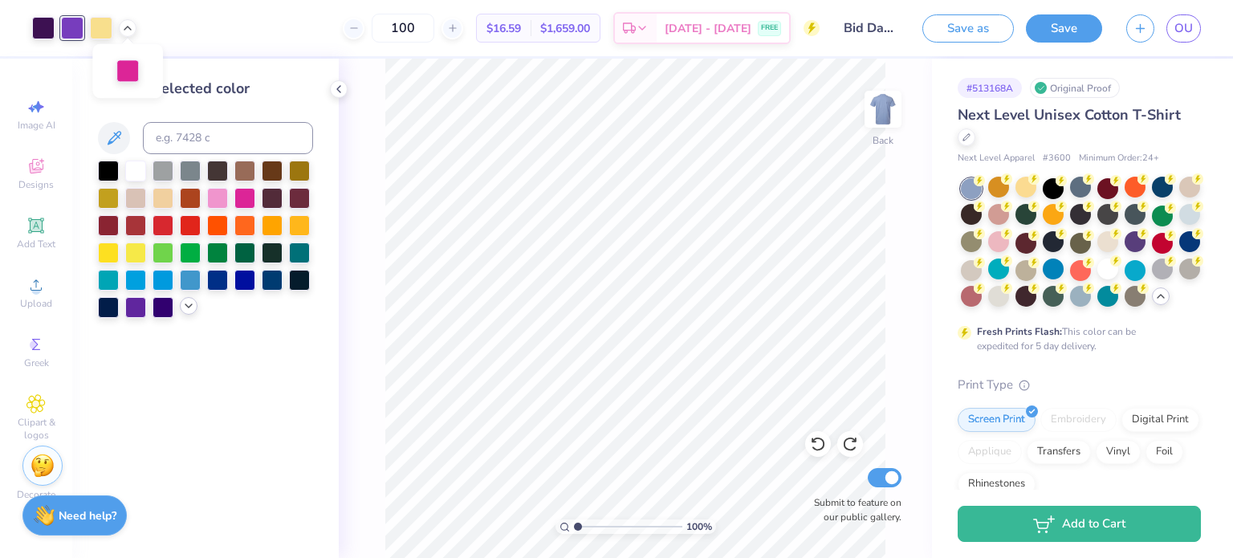
click at [189, 312] on icon at bounding box center [188, 306] width 13 height 13
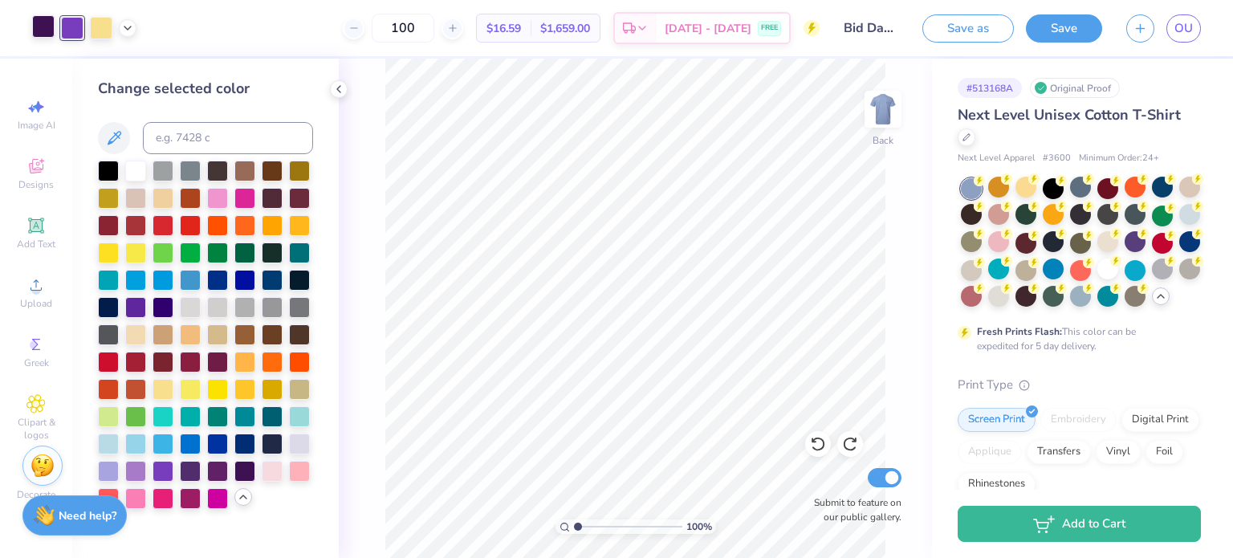
click at [51, 39] on div "Art colors" at bounding box center [68, 28] width 137 height 56
click at [43, 32] on div at bounding box center [43, 26] width 22 height 22
click at [222, 472] on div at bounding box center [217, 469] width 21 height 21
click at [189, 471] on div at bounding box center [190, 469] width 21 height 21
click at [247, 473] on div at bounding box center [244, 469] width 21 height 21
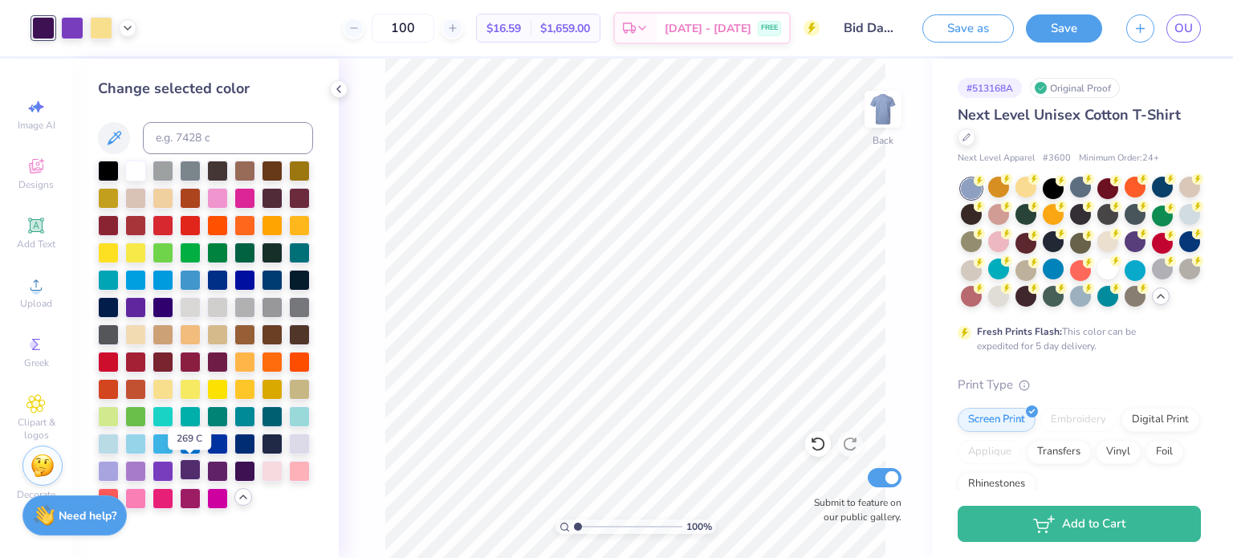
click at [192, 471] on div at bounding box center [190, 469] width 21 height 21
click at [225, 472] on div at bounding box center [217, 469] width 21 height 21
click at [190, 475] on div at bounding box center [190, 469] width 21 height 21
click at [245, 470] on div at bounding box center [244, 469] width 21 height 21
click at [245, 440] on div at bounding box center [244, 442] width 21 height 21
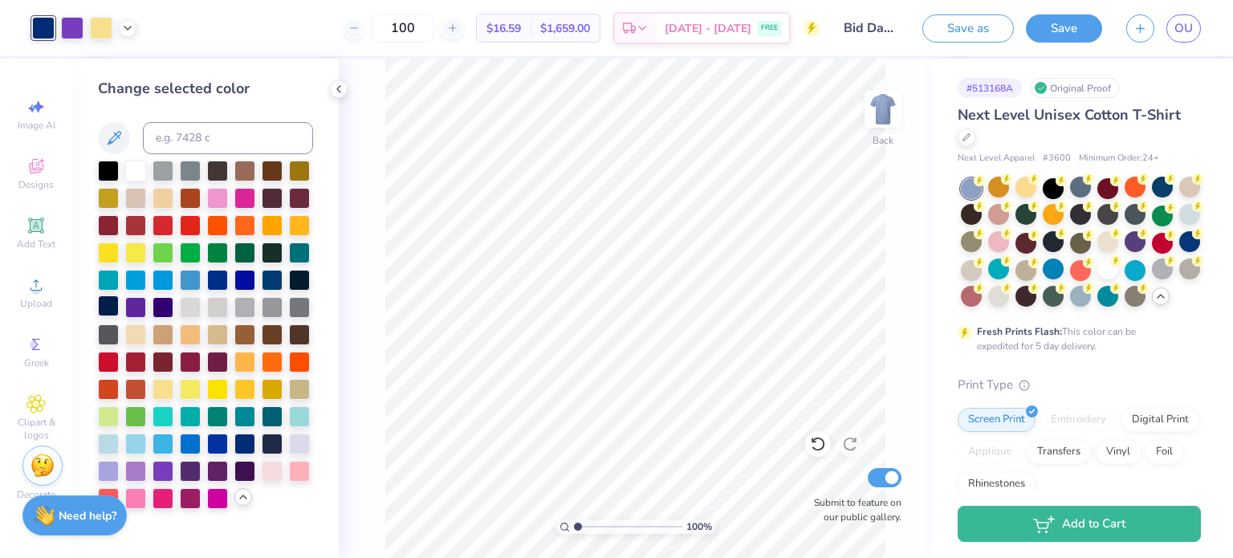
click at [109, 307] on div at bounding box center [108, 305] width 21 height 21
click at [164, 304] on div at bounding box center [163, 305] width 21 height 21
click at [275, 278] on div at bounding box center [272, 278] width 21 height 21
click at [246, 279] on div at bounding box center [244, 278] width 21 height 21
click at [215, 279] on div at bounding box center [217, 278] width 21 height 21
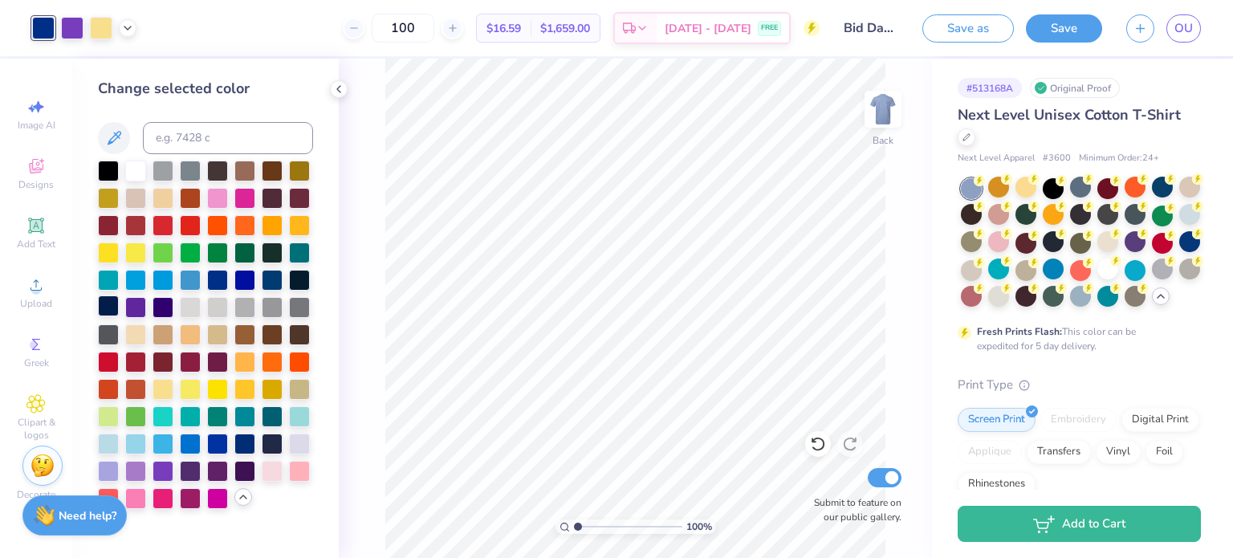
click at [101, 301] on div at bounding box center [108, 305] width 21 height 21
click at [244, 467] on div at bounding box center [244, 469] width 21 height 21
click at [275, 446] on div at bounding box center [272, 442] width 21 height 21
click at [247, 474] on div at bounding box center [244, 469] width 21 height 21
click at [214, 470] on div at bounding box center [217, 469] width 21 height 21
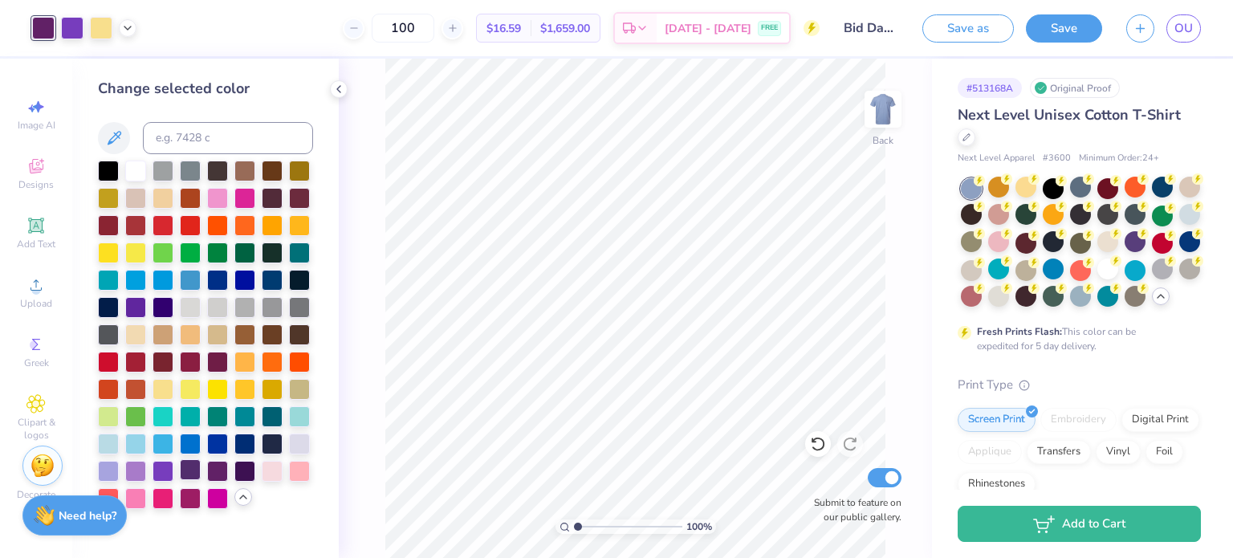
click at [180, 471] on div at bounding box center [190, 469] width 21 height 21
click at [115, 302] on div at bounding box center [108, 305] width 21 height 21
click at [165, 300] on div at bounding box center [163, 305] width 21 height 21
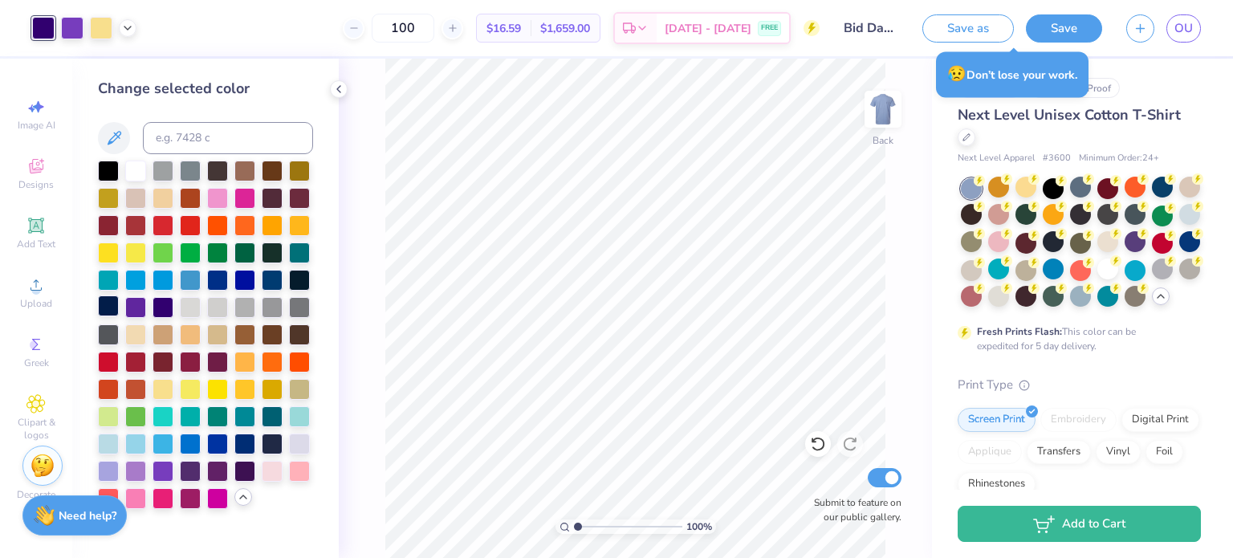
click at [112, 305] on div at bounding box center [108, 305] width 21 height 21
click at [302, 276] on div at bounding box center [299, 278] width 21 height 21
click at [105, 305] on div at bounding box center [108, 305] width 21 height 21
click at [278, 440] on div at bounding box center [272, 442] width 21 height 21
click at [116, 303] on div at bounding box center [108, 305] width 21 height 21
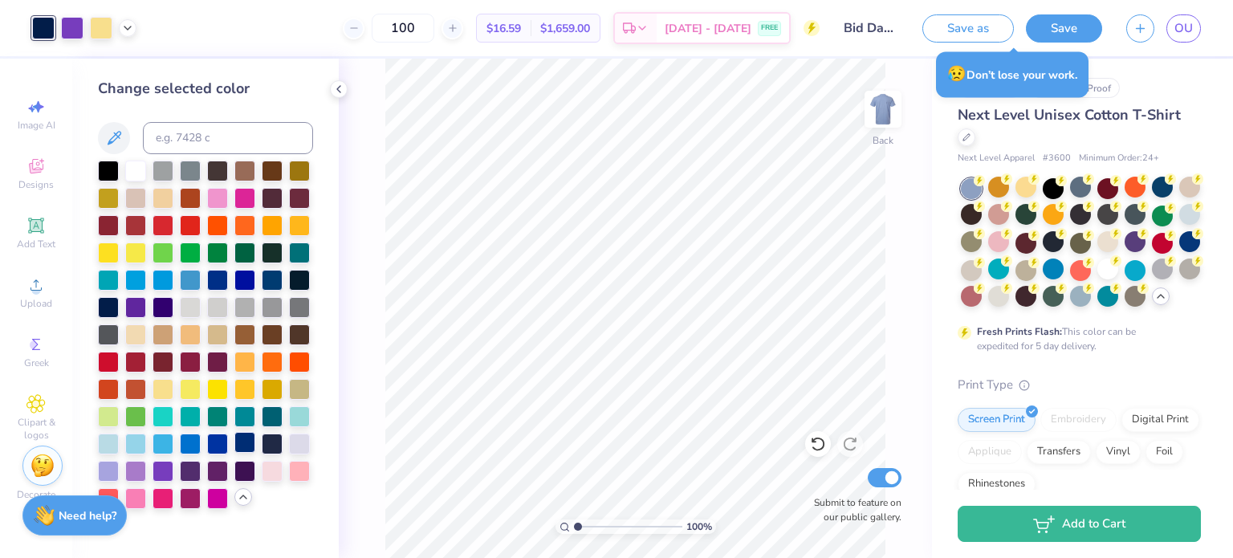
click at [248, 438] on div at bounding box center [244, 442] width 21 height 21
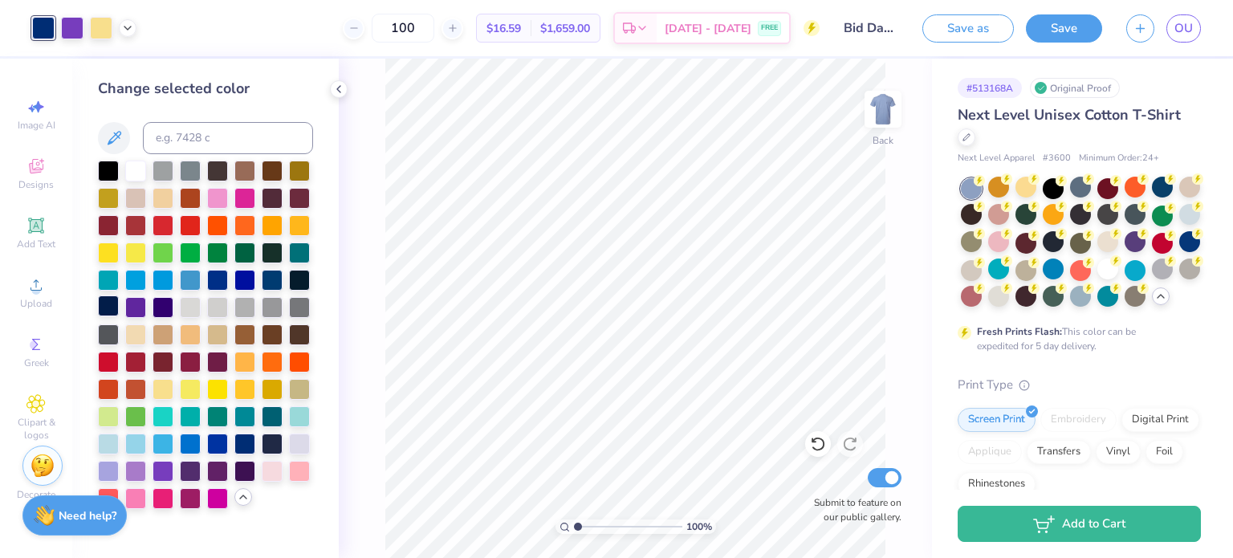
click at [112, 304] on div at bounding box center [108, 305] width 21 height 21
click at [754, 36] on div "Sep 10 - 13 FREE" at bounding box center [723, 30] width 132 height 29
click at [135, 23] on div at bounding box center [128, 27] width 18 height 18
click at [96, 32] on div at bounding box center [101, 26] width 22 height 22
click at [189, 394] on div at bounding box center [190, 387] width 21 height 21
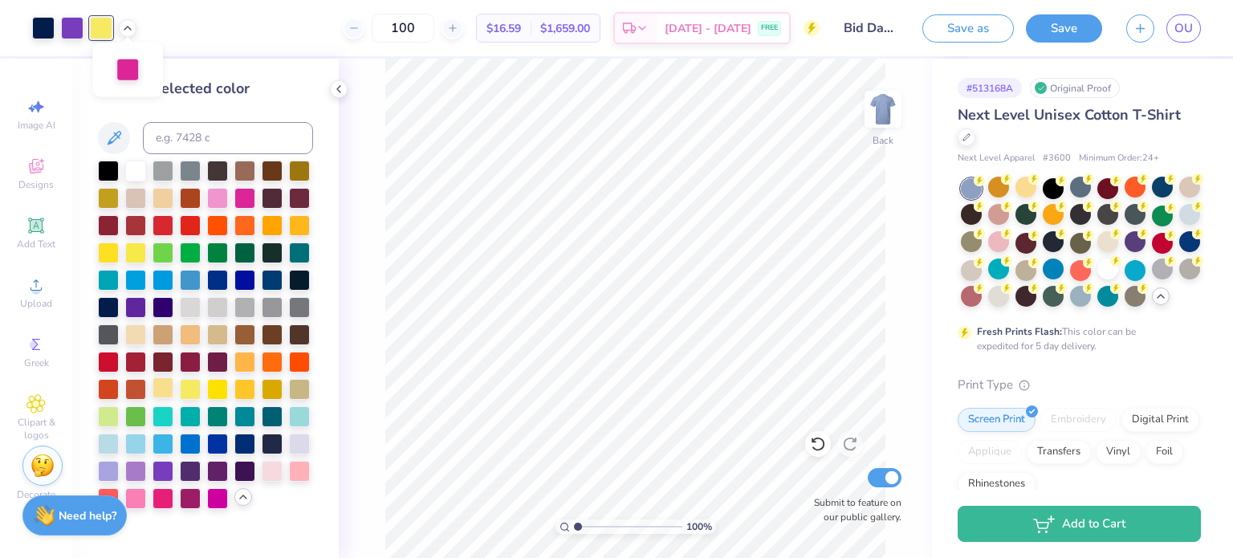
click at [163, 389] on div at bounding box center [163, 387] width 21 height 21
click at [186, 388] on div at bounding box center [190, 387] width 21 height 21
click at [165, 386] on div at bounding box center [163, 387] width 21 height 21
click at [67, 22] on div at bounding box center [72, 26] width 22 height 22
click at [50, 30] on div at bounding box center [43, 26] width 22 height 22
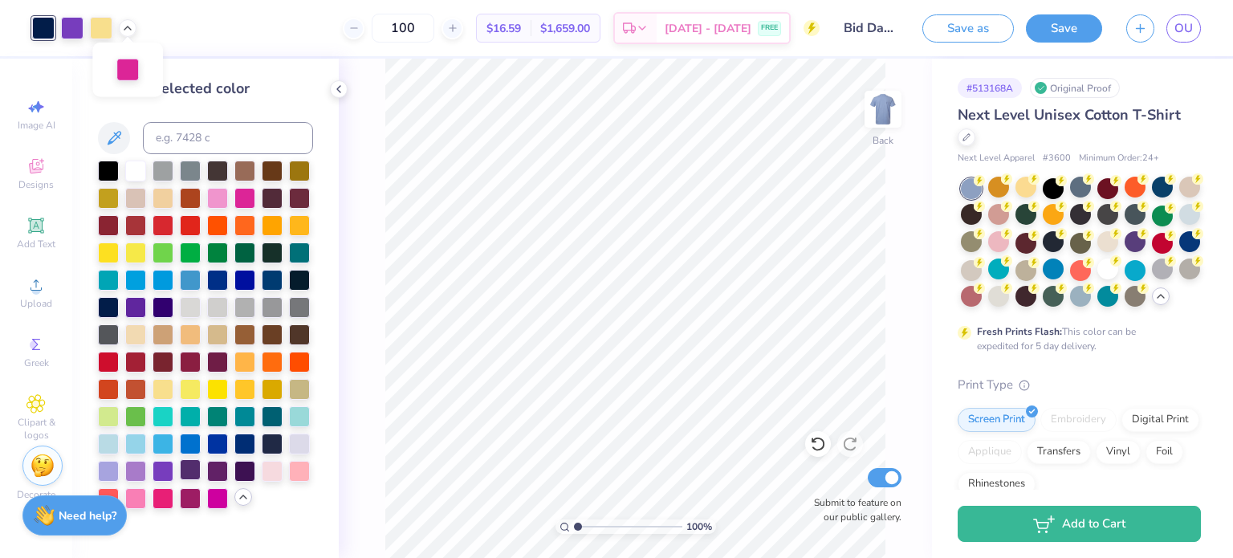
click at [180, 466] on div at bounding box center [190, 469] width 21 height 21
click at [219, 468] on div at bounding box center [217, 469] width 21 height 21
click at [186, 475] on div at bounding box center [190, 469] width 21 height 21
click at [161, 308] on div at bounding box center [163, 305] width 21 height 21
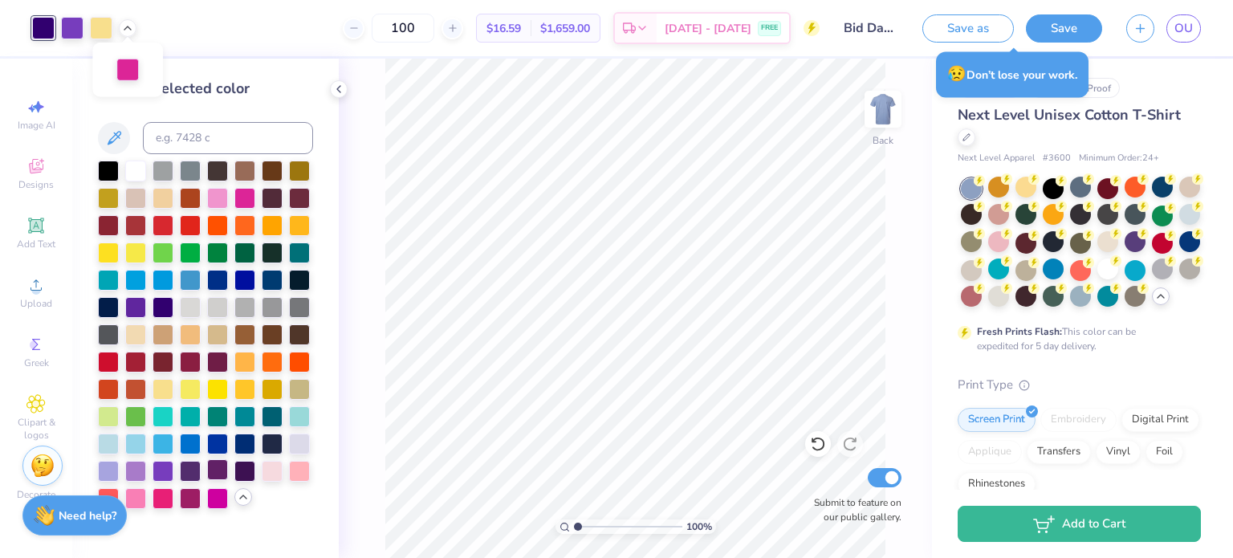
click at [216, 471] on div at bounding box center [217, 469] width 21 height 21
click at [189, 475] on div at bounding box center [190, 469] width 21 height 21
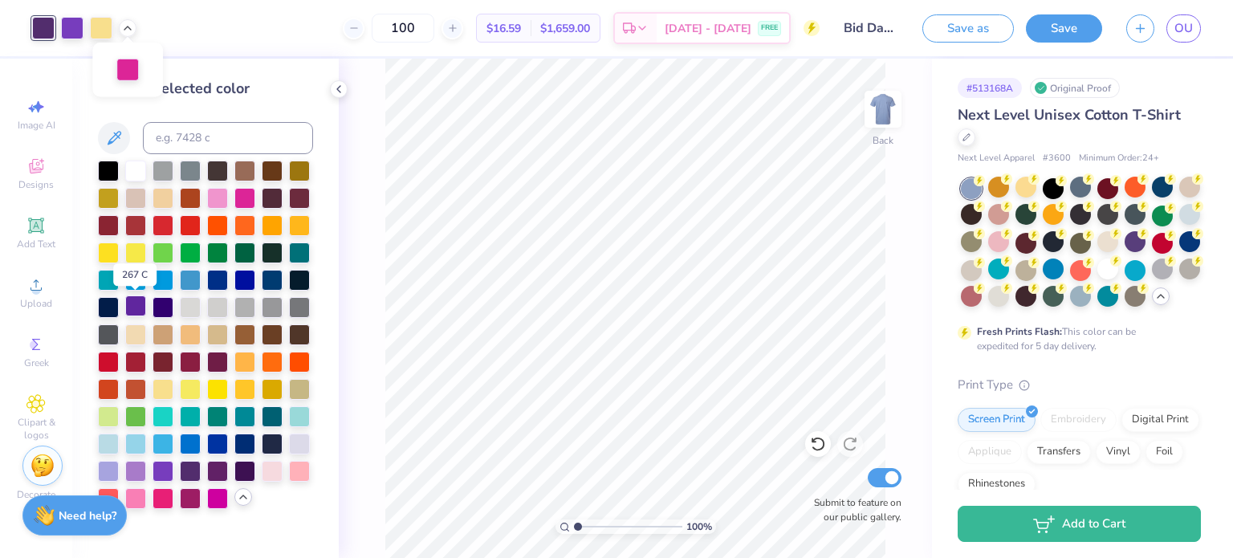
click at [132, 304] on div at bounding box center [135, 305] width 21 height 21
click at [165, 311] on div at bounding box center [163, 305] width 21 height 21
click at [104, 304] on div at bounding box center [108, 305] width 21 height 21
click at [157, 311] on div at bounding box center [163, 305] width 21 height 21
click at [195, 465] on div at bounding box center [190, 469] width 21 height 21
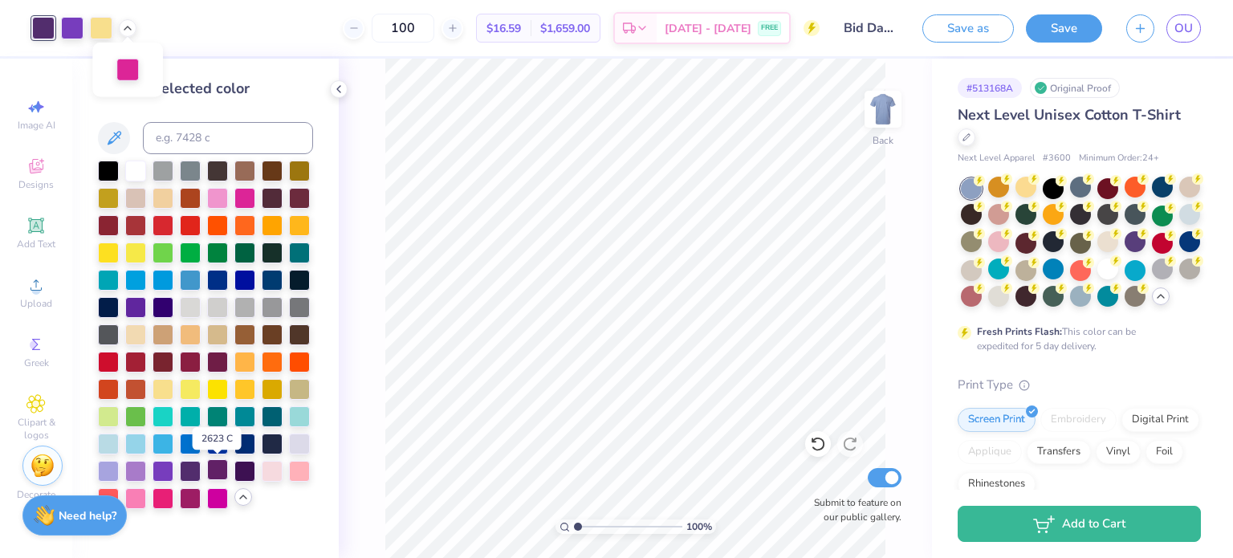
click at [215, 473] on div at bounding box center [217, 469] width 21 height 21
click at [247, 468] on div at bounding box center [244, 469] width 21 height 21
click at [157, 302] on div at bounding box center [163, 305] width 21 height 21
click at [1034, 35] on button "Save" at bounding box center [1064, 26] width 76 height 28
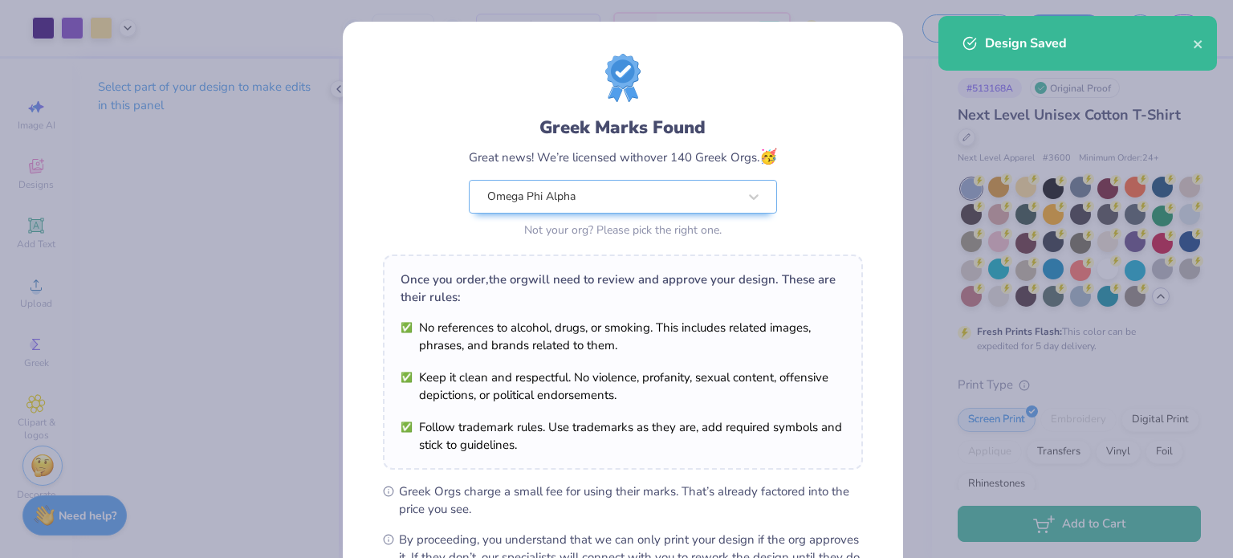
scroll to position [192, 0]
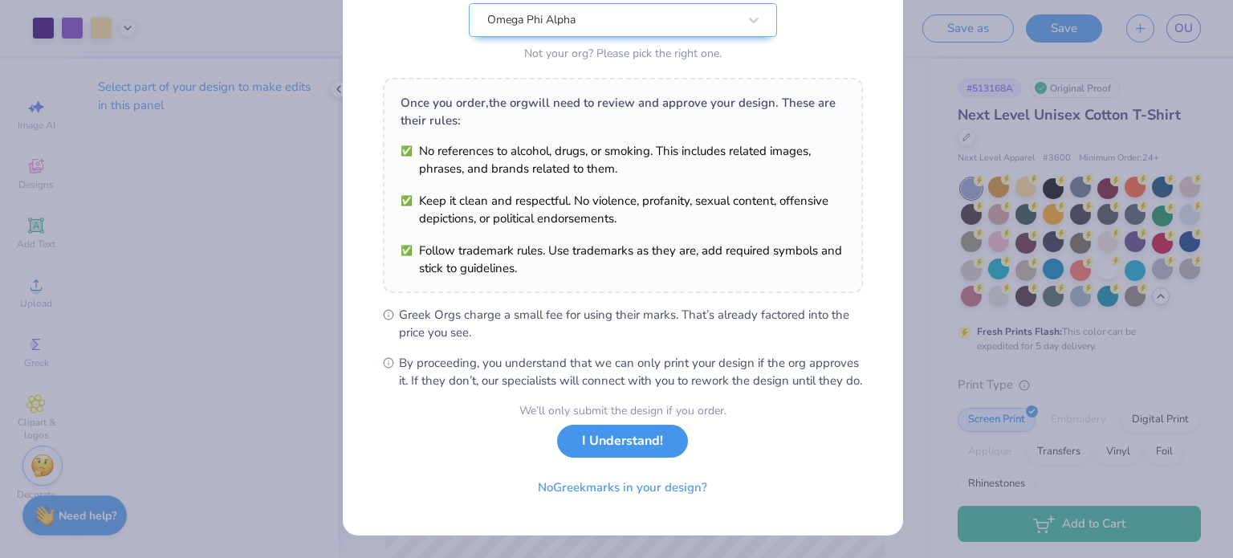
click at [615, 443] on button "I Understand!" at bounding box center [622, 441] width 131 height 33
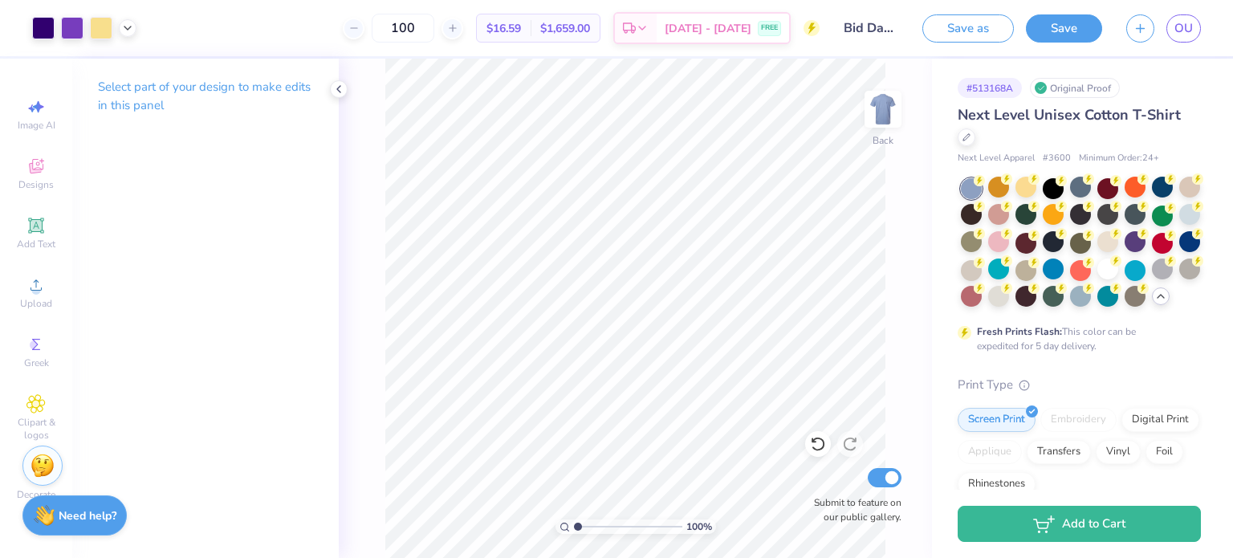
scroll to position [0, 0]
click at [334, 85] on icon at bounding box center [338, 89] width 13 height 13
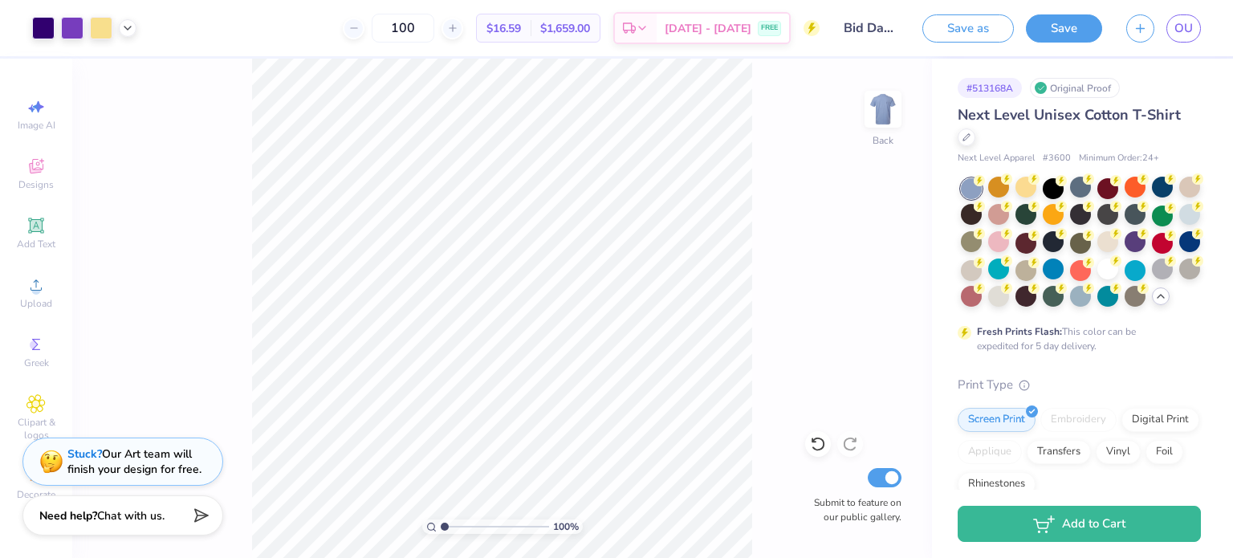
type input "1"
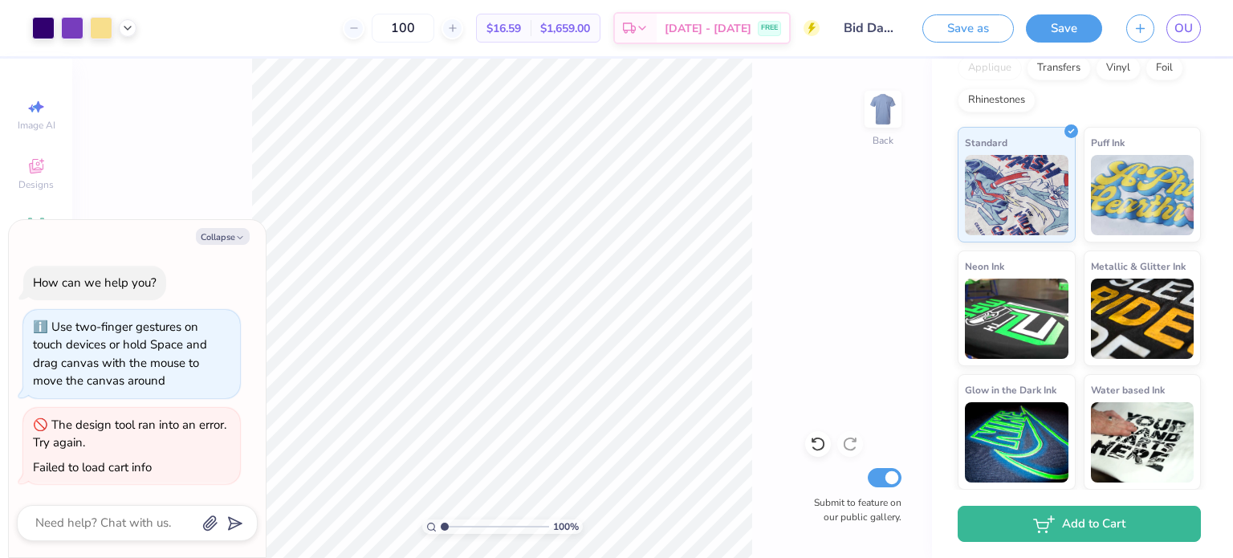
scroll to position [410, 0]
click at [222, 228] on button "Collapse" at bounding box center [223, 236] width 54 height 17
type textarea "x"
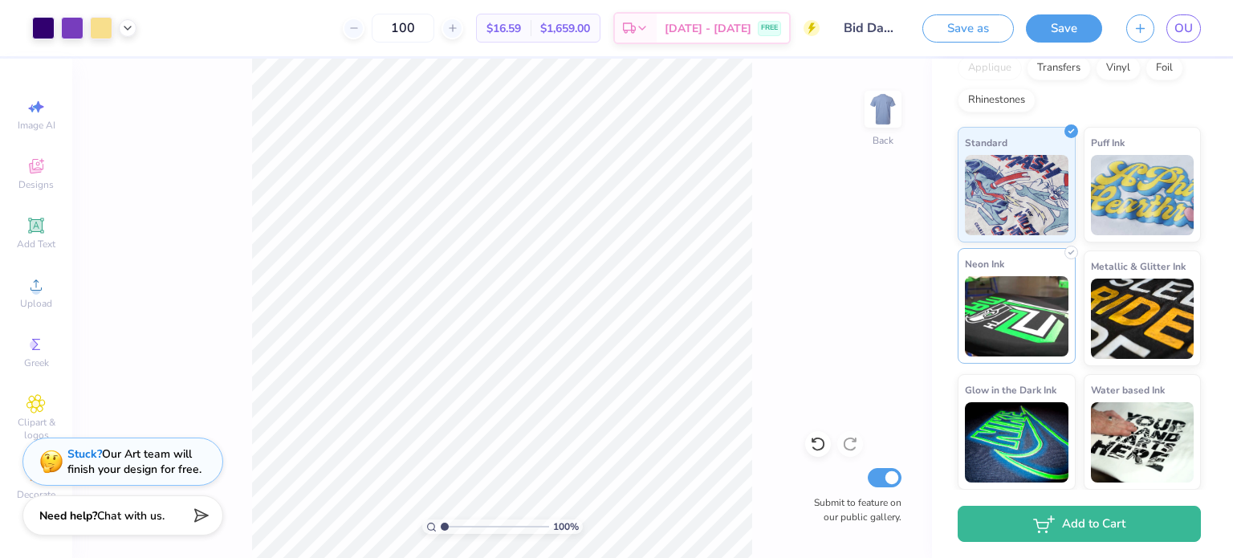
scroll to position [0, 0]
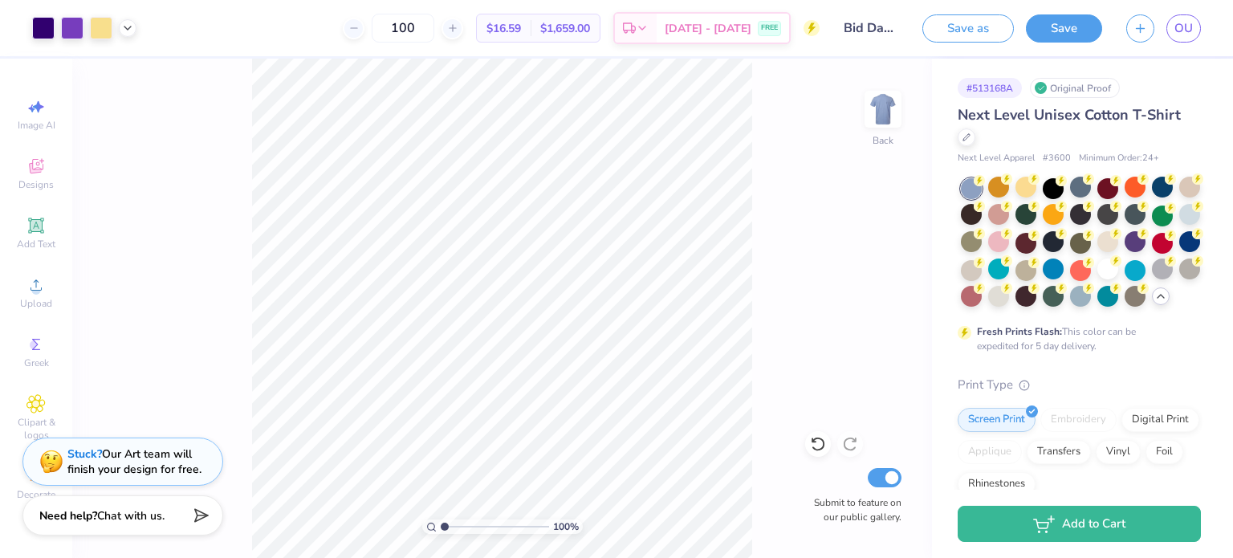
click at [1048, 12] on div "Save as Save OU" at bounding box center [1078, 28] width 311 height 56
click at [1051, 26] on button "Save" at bounding box center [1064, 26] width 76 height 28
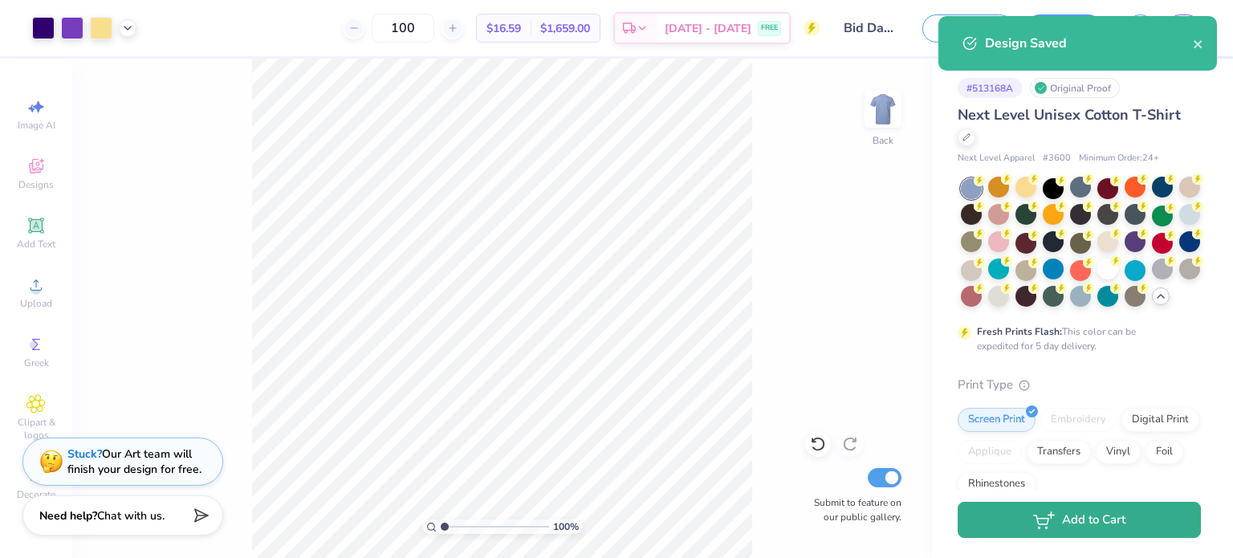
click at [1086, 529] on button "Add to Cart" at bounding box center [1079, 520] width 243 height 36
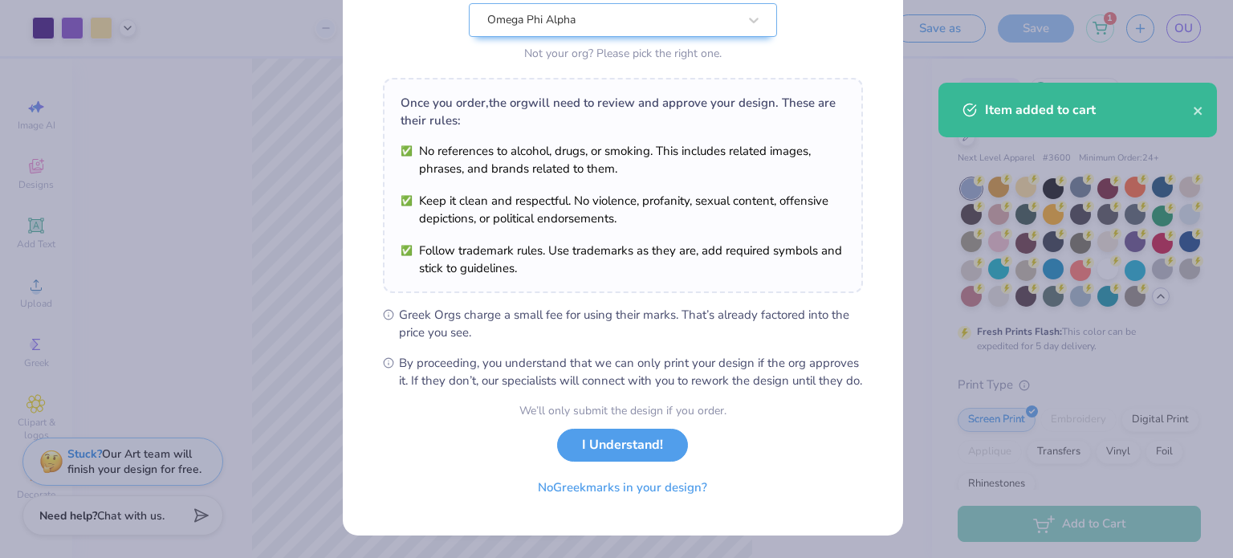
scroll to position [189, 0]
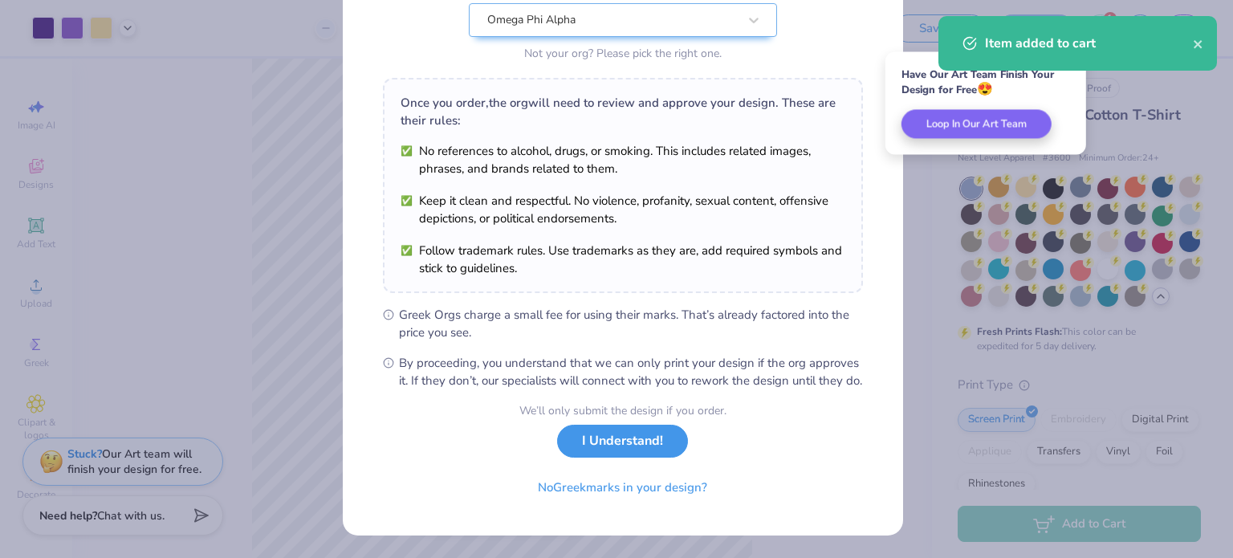
click at [623, 452] on button "I Understand!" at bounding box center [622, 441] width 131 height 33
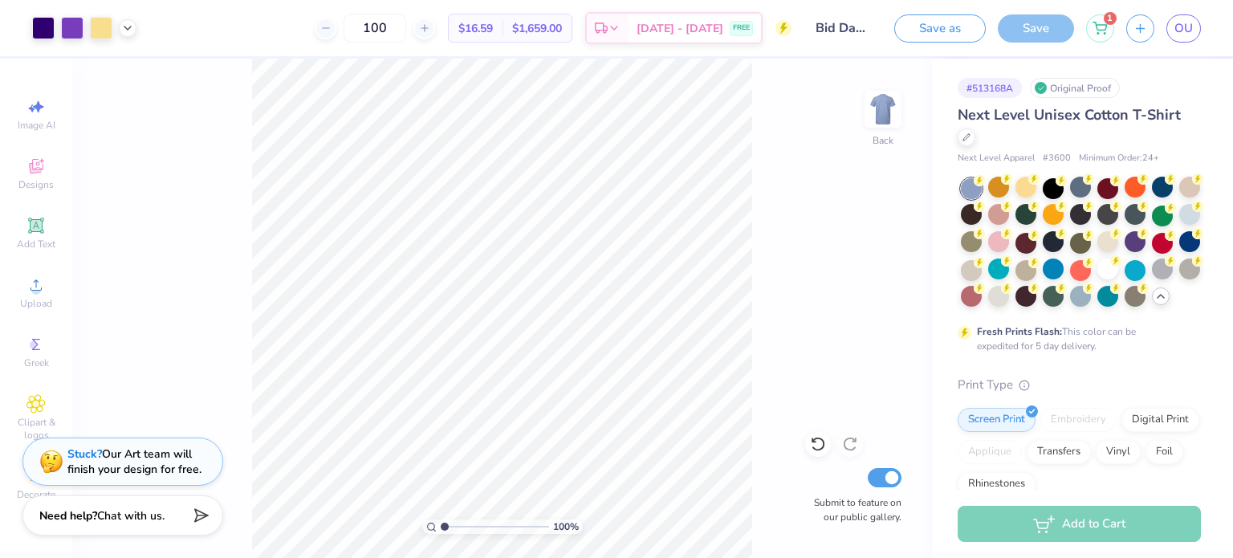
click at [1099, 42] on div "Save as Save 1 OU" at bounding box center [1063, 28] width 339 height 56
click at [1104, 37] on div "1" at bounding box center [1100, 26] width 28 height 28
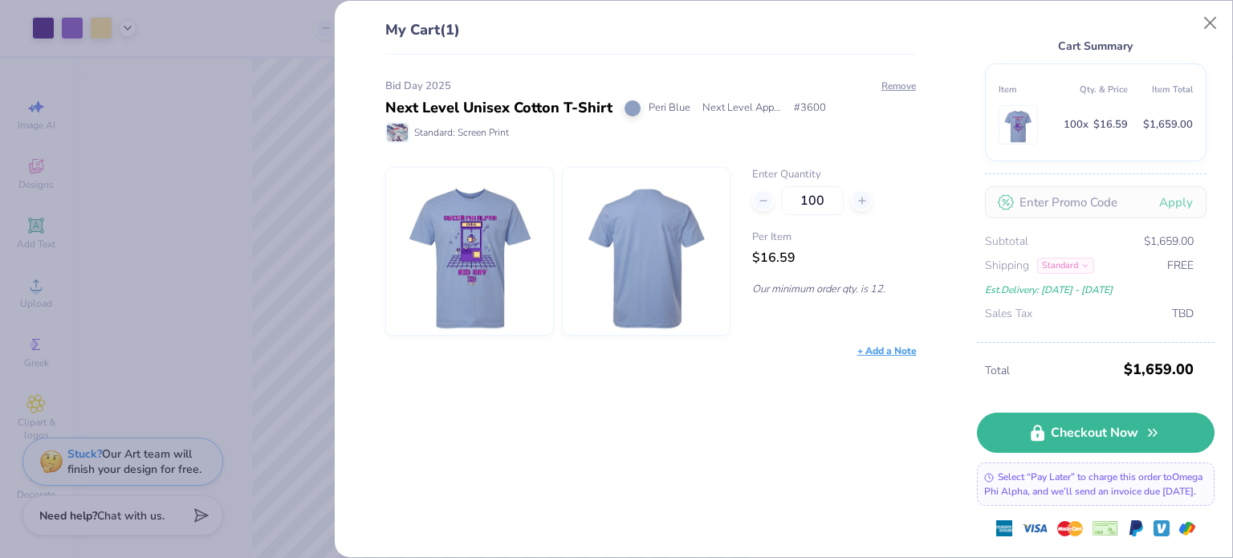
scroll to position [55, 0]
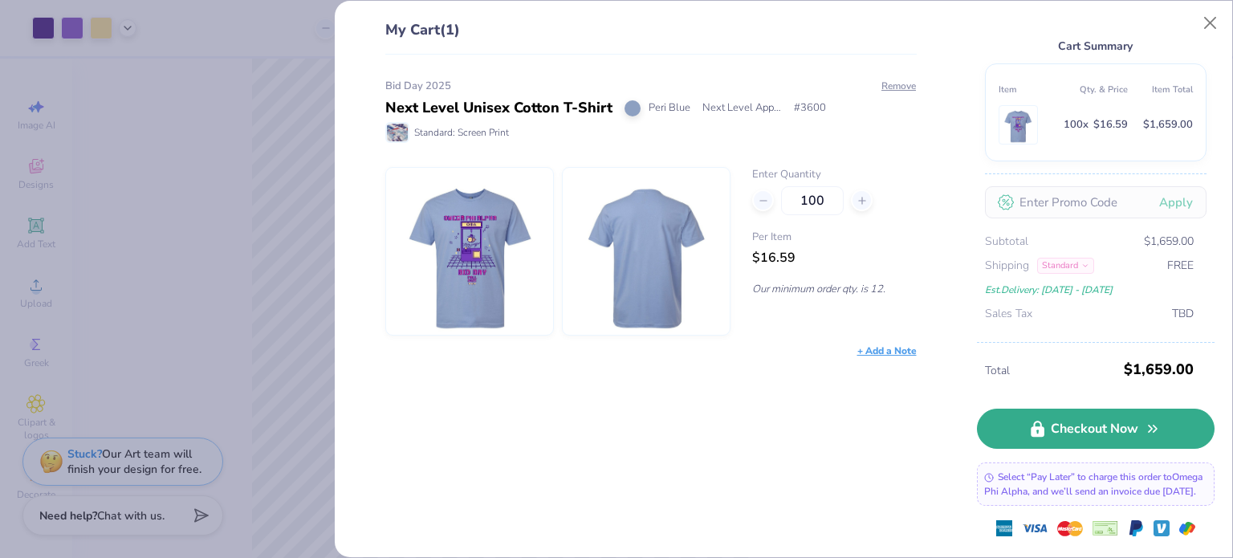
click at [1063, 421] on link "Checkout Now" at bounding box center [1096, 429] width 238 height 40
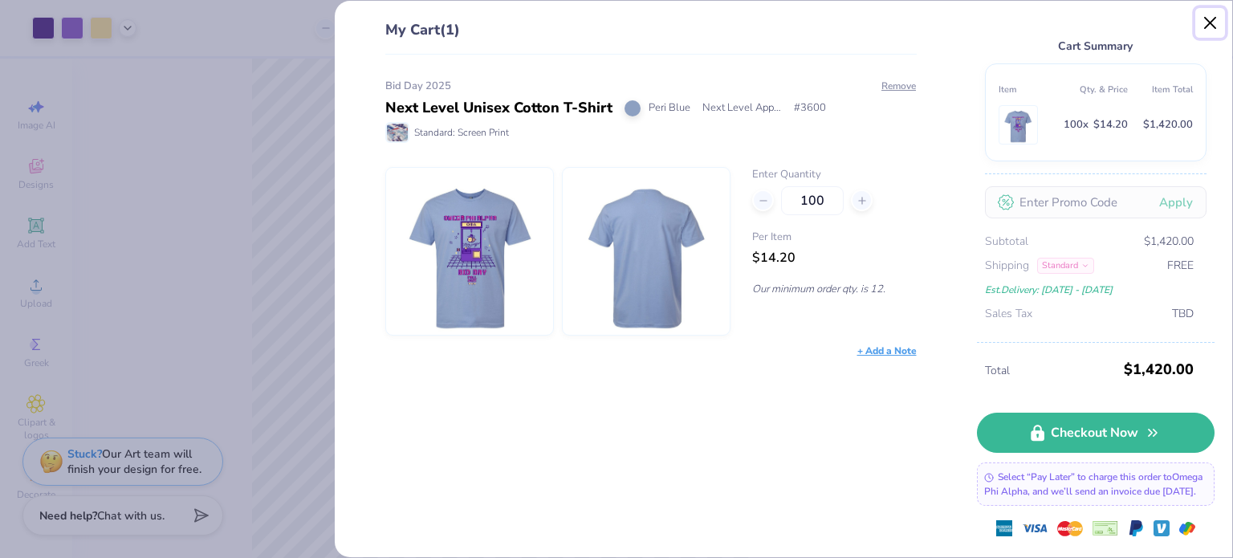
click at [1209, 28] on button "Close" at bounding box center [1211, 23] width 31 height 31
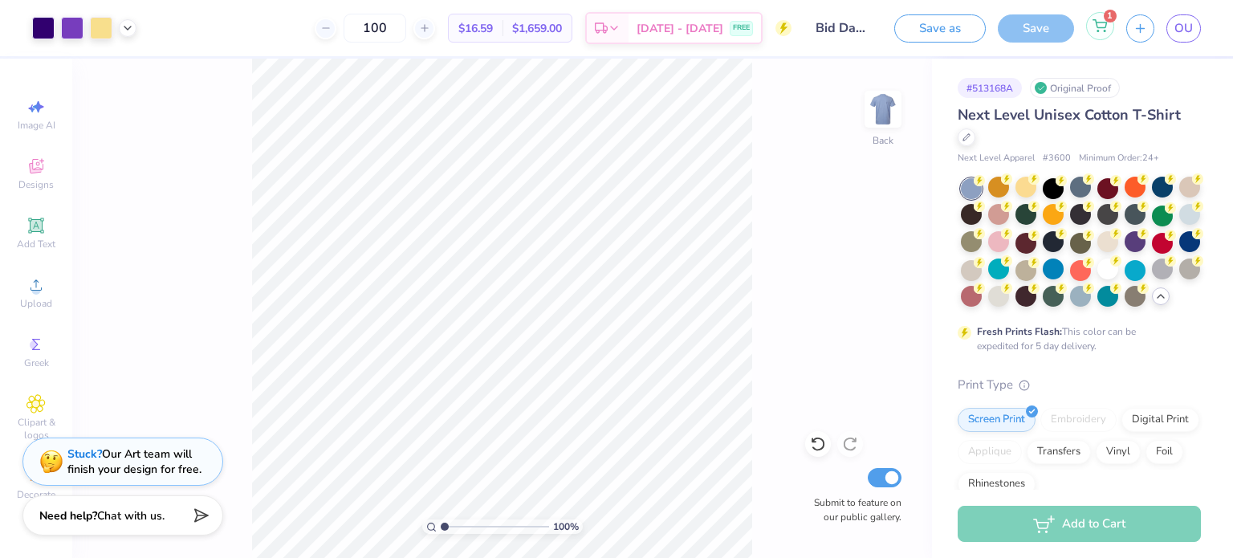
click at [1088, 27] on div "1" at bounding box center [1100, 26] width 28 height 28
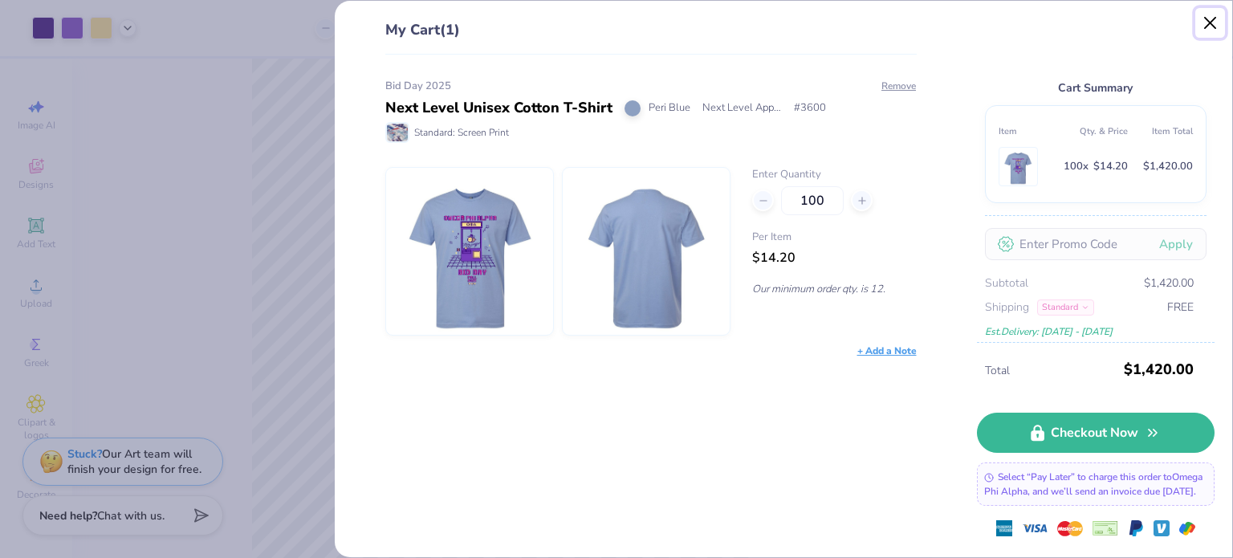
click at [1211, 28] on button "Close" at bounding box center [1211, 23] width 31 height 31
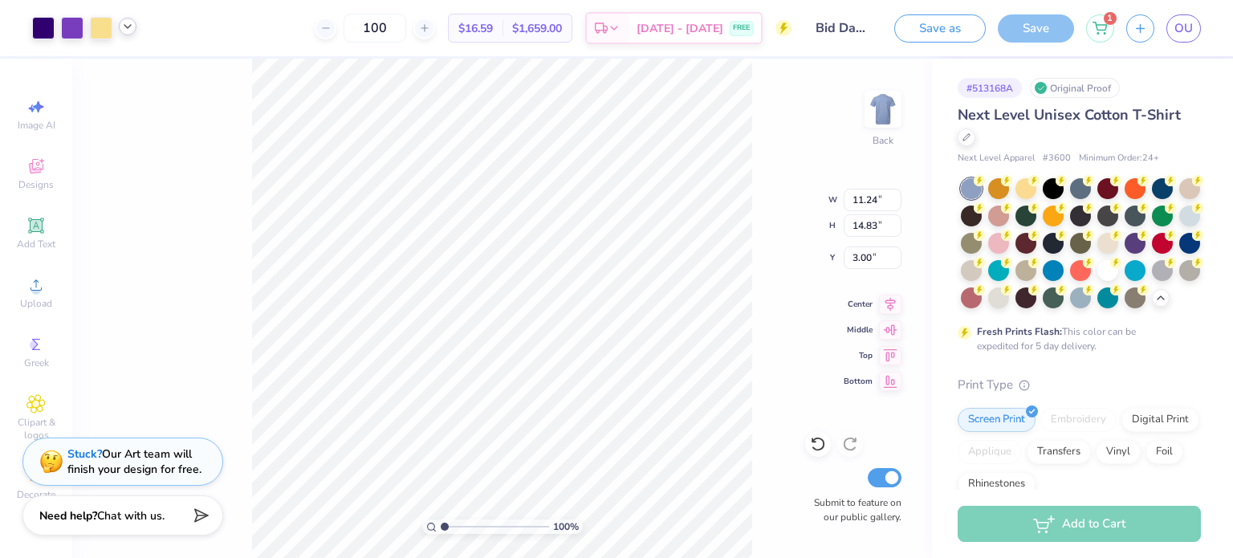
click at [128, 28] on icon at bounding box center [127, 26] width 13 height 13
click at [130, 71] on div at bounding box center [127, 67] width 22 height 22
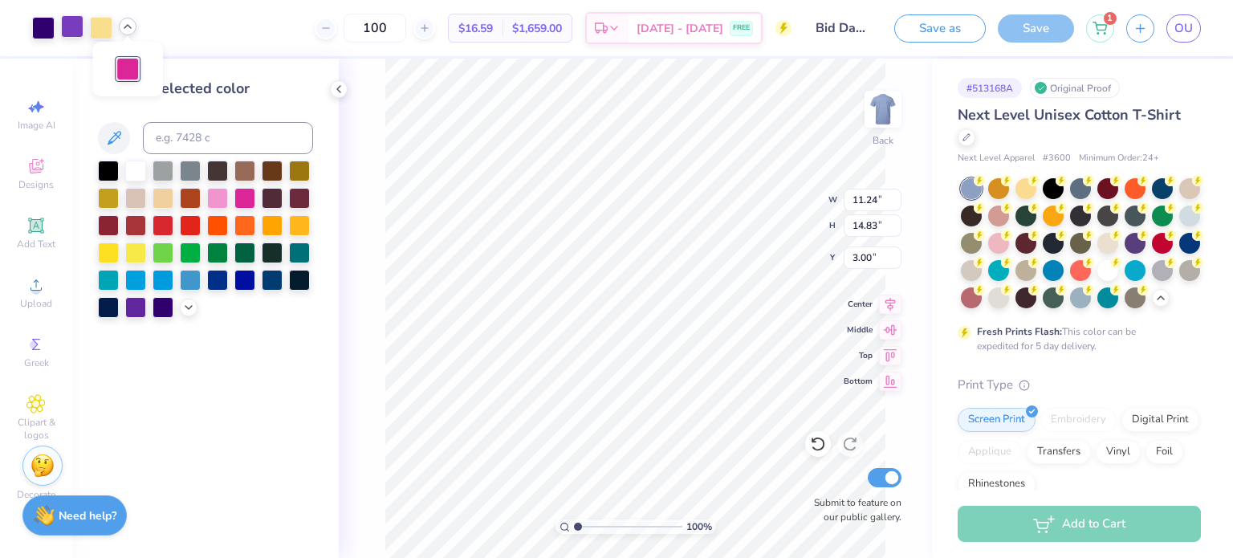
click at [73, 29] on div at bounding box center [72, 26] width 22 height 22
click at [191, 308] on icon at bounding box center [188, 306] width 13 height 13
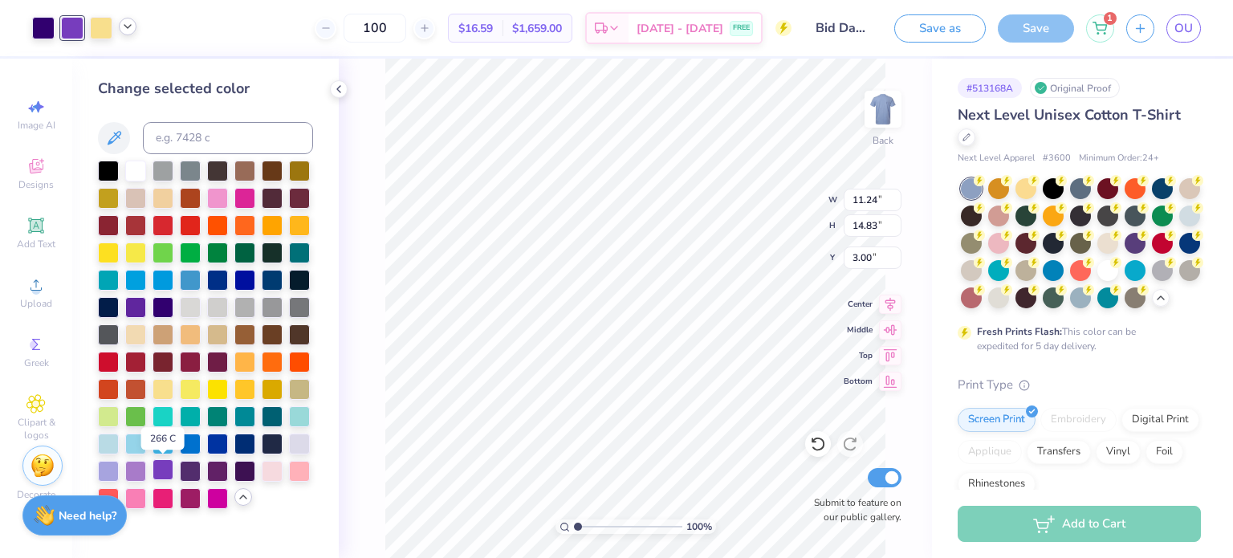
click at [161, 472] on div at bounding box center [163, 469] width 21 height 21
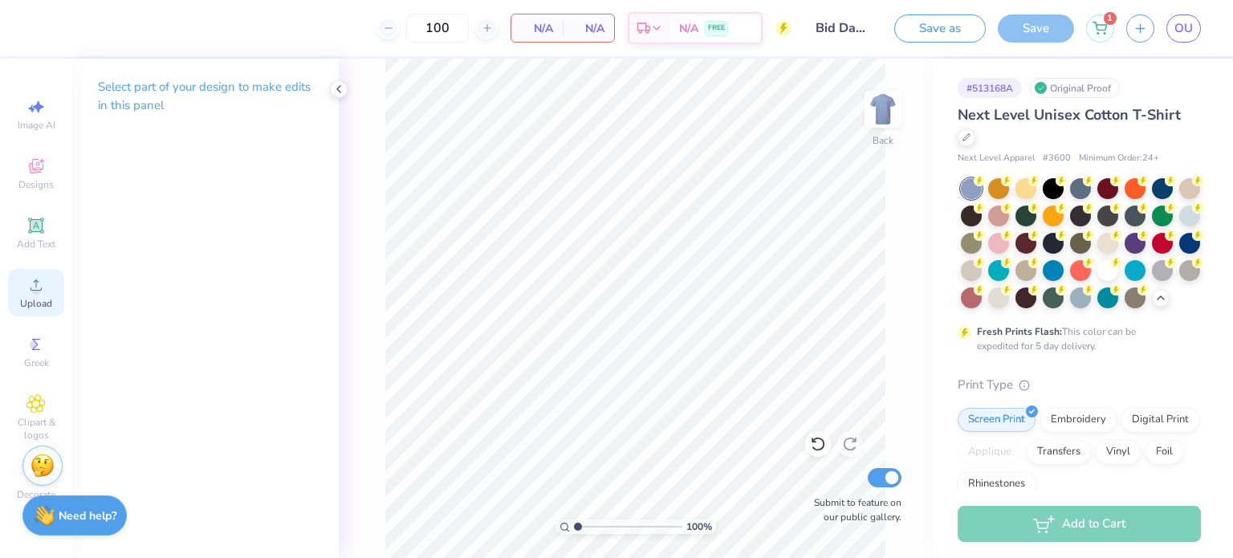
click at [35, 293] on circle at bounding box center [35, 290] width 9 height 9
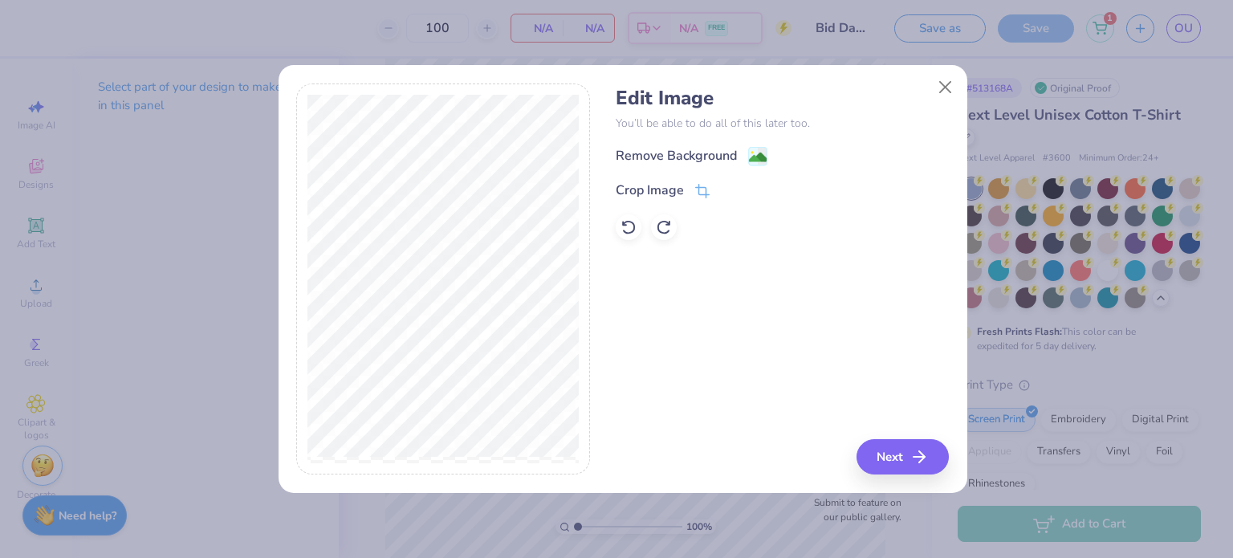
click at [769, 157] on div "Remove Background" at bounding box center [782, 156] width 333 height 20
click at [764, 157] on image at bounding box center [758, 159] width 18 height 18
click at [937, 468] on button "Next" at bounding box center [905, 456] width 92 height 35
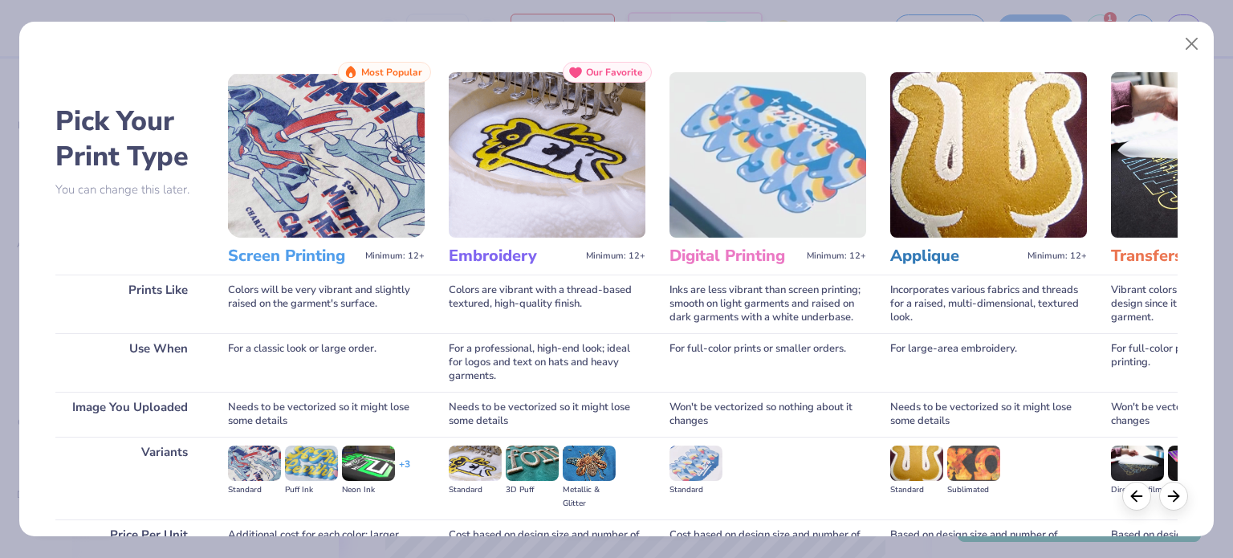
scroll to position [161, 0]
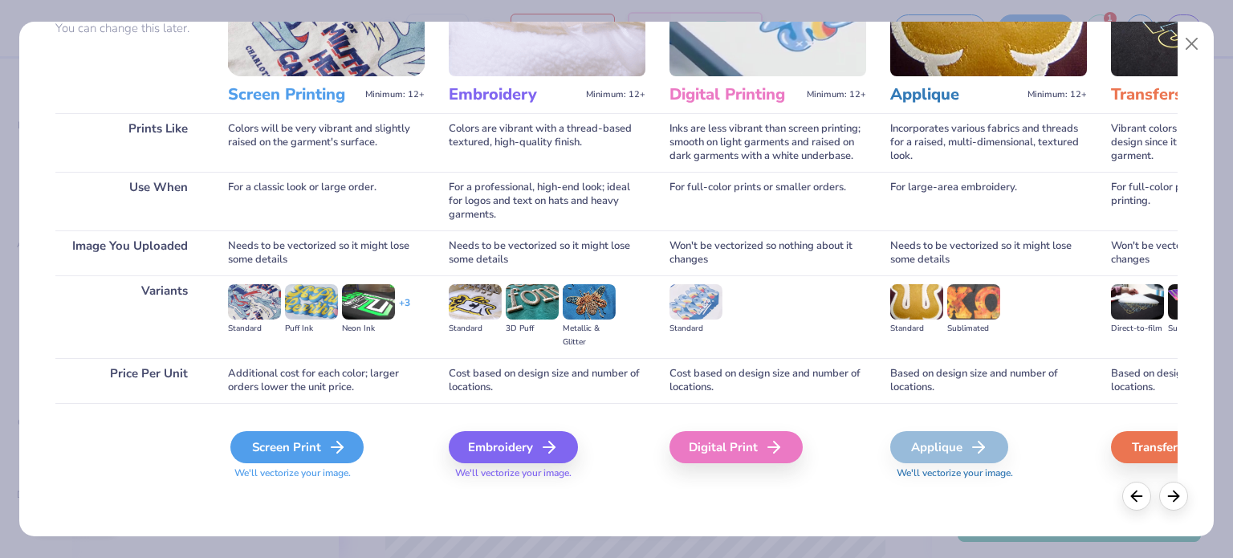
click at [273, 452] on div "Screen Print" at bounding box center [296, 447] width 133 height 32
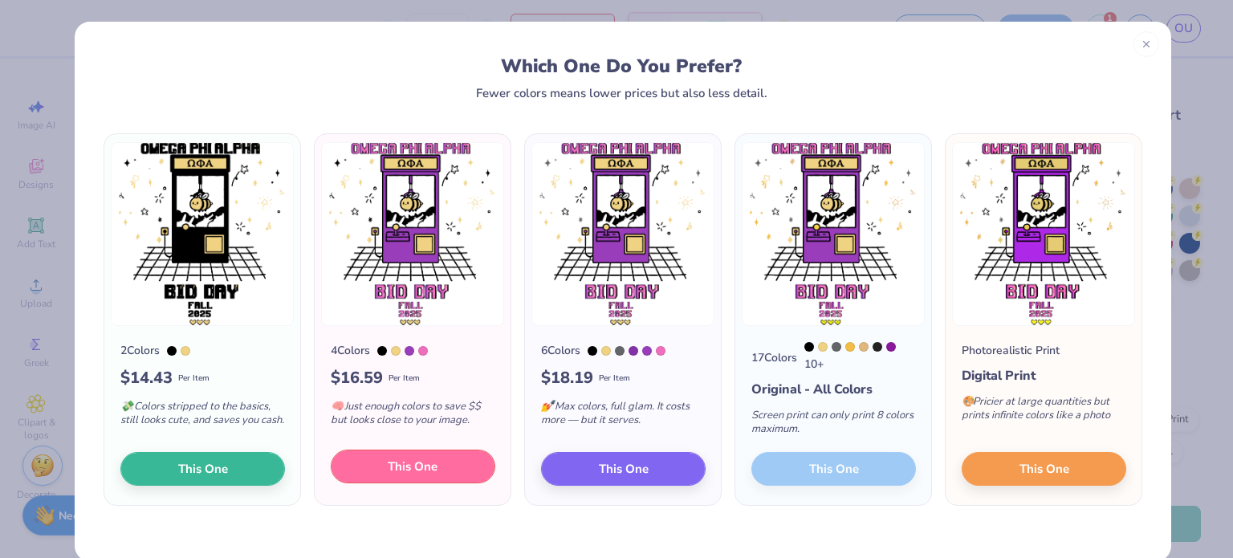
click at [411, 468] on span "This One" at bounding box center [413, 467] width 50 height 18
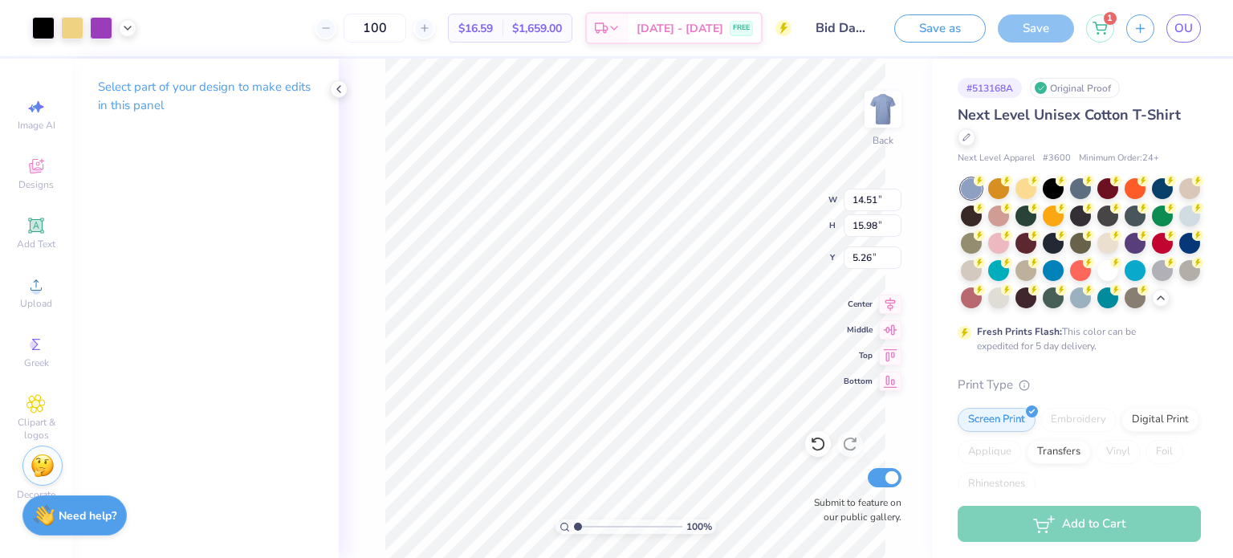
drag, startPoint x: 666, startPoint y: 273, endPoint x: 666, endPoint y: 221, distance: 52.2
click at [666, 221] on div at bounding box center [616, 279] width 1233 height 558
type input "3.00"
type input "13.39"
type input "14.75"
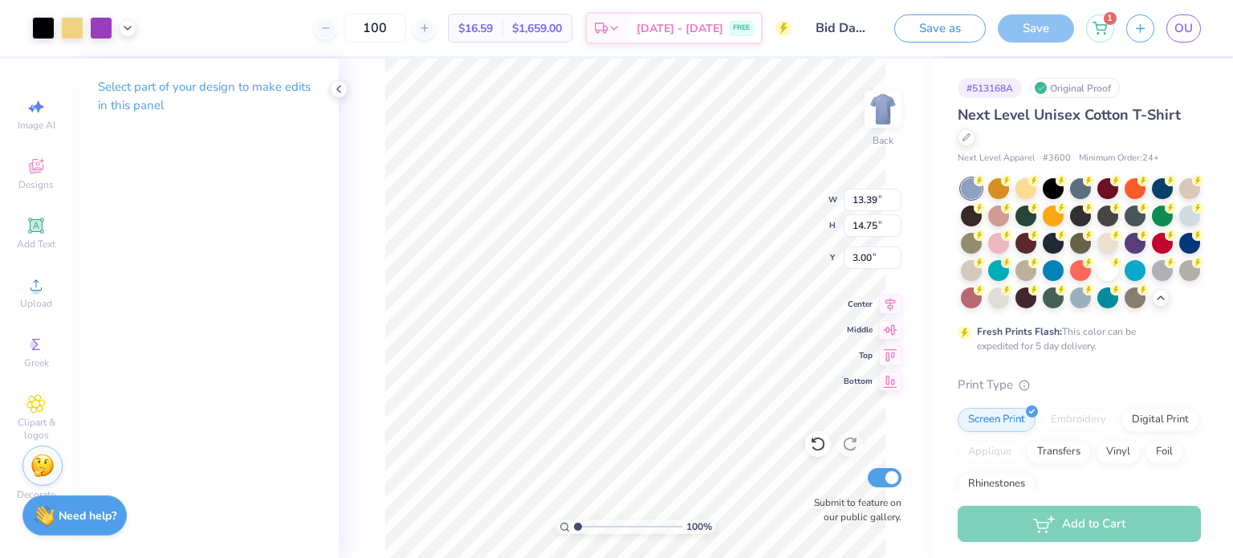
type input "12.47"
type input "13.74"
type input "3.76"
type input "5.06"
type input "5.03"
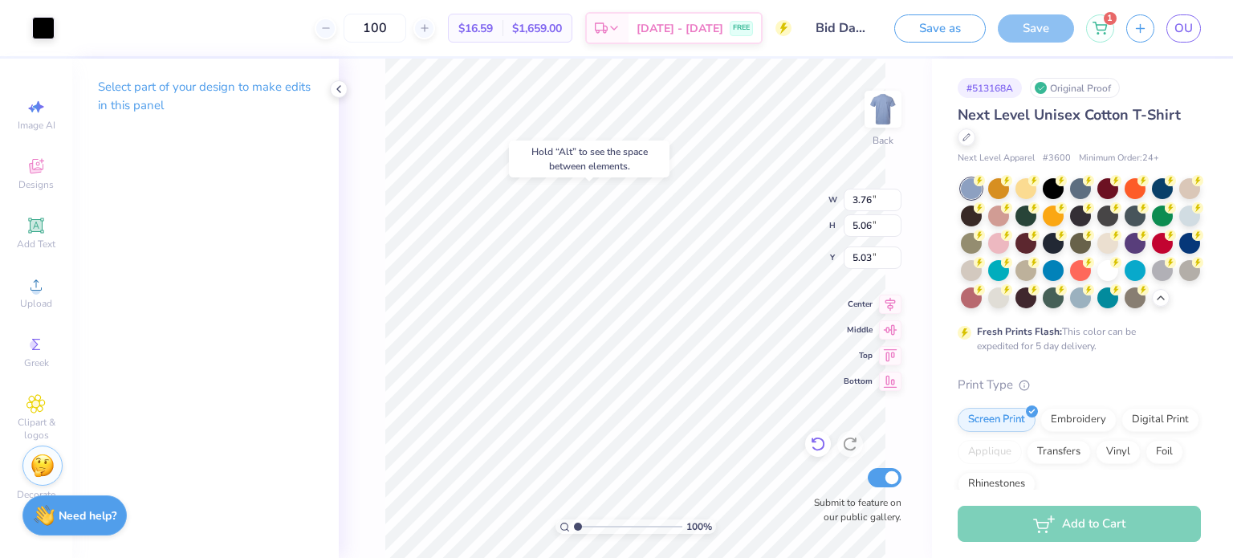
click at [825, 446] on icon at bounding box center [818, 444] width 16 height 16
click at [820, 438] on icon at bounding box center [818, 445] width 14 height 14
type input "11.77"
type input "12.97"
type input "12.09"
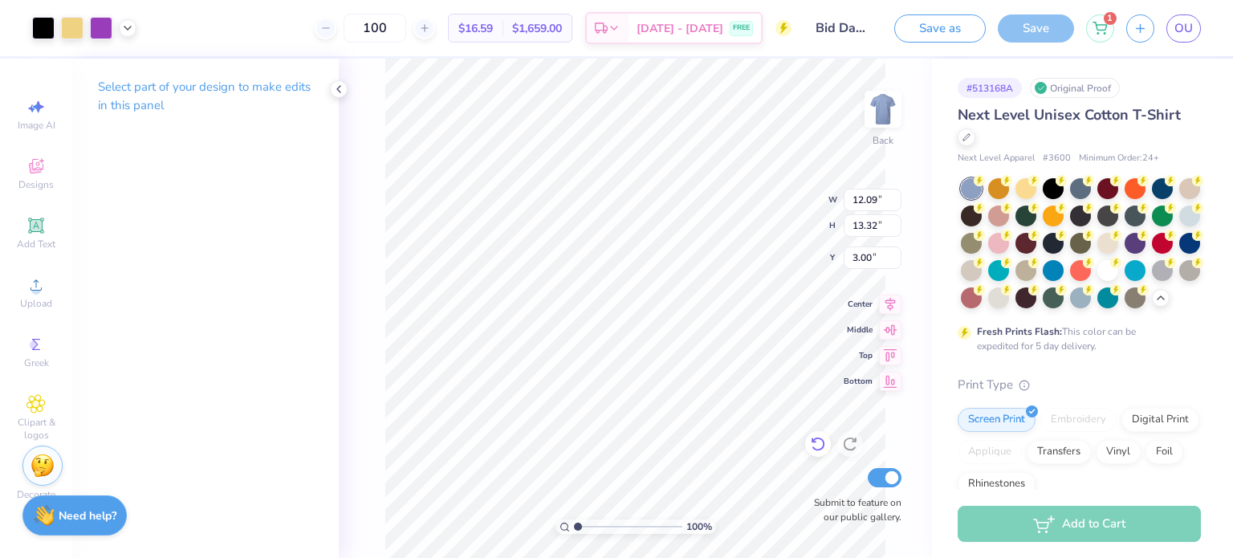
type input "13.32"
click at [128, 24] on icon at bounding box center [127, 26] width 13 height 13
click at [101, 31] on div at bounding box center [101, 26] width 22 height 22
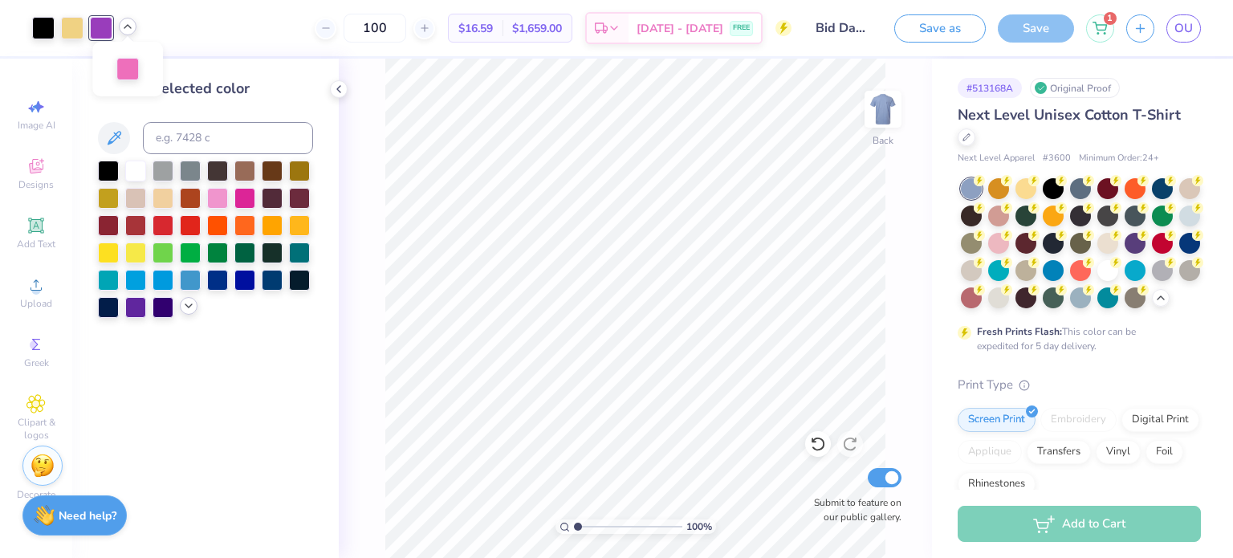
click at [190, 310] on icon at bounding box center [188, 306] width 13 height 13
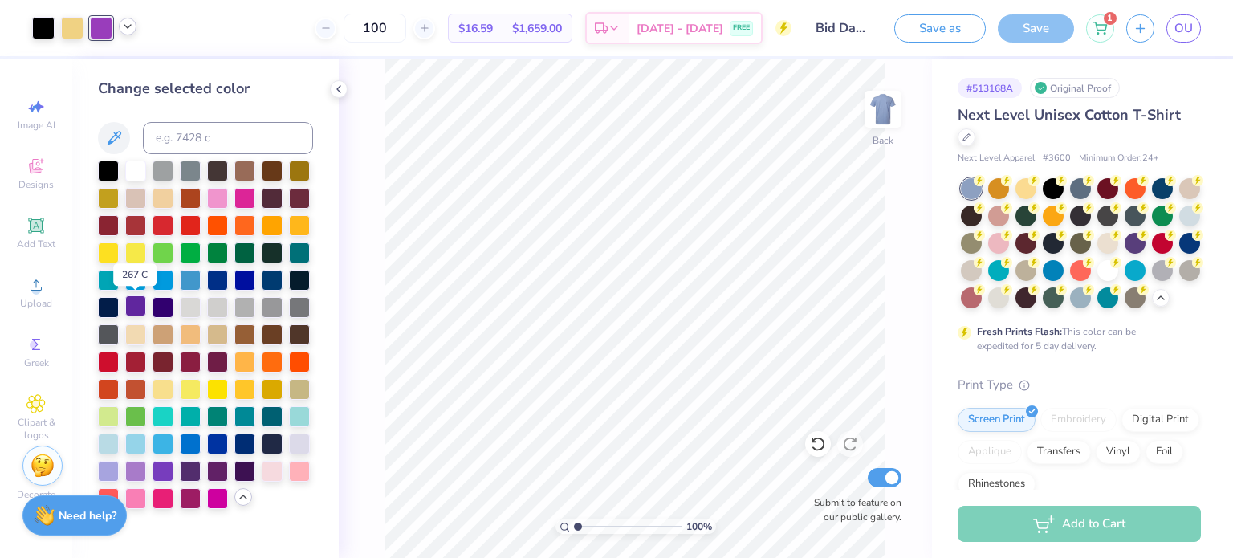
click at [132, 311] on div at bounding box center [135, 305] width 21 height 21
click at [162, 471] on div at bounding box center [163, 469] width 21 height 21
click at [128, 31] on icon at bounding box center [127, 26] width 13 height 13
click at [131, 76] on div at bounding box center [127, 67] width 22 height 22
click at [248, 198] on div at bounding box center [244, 196] width 21 height 21
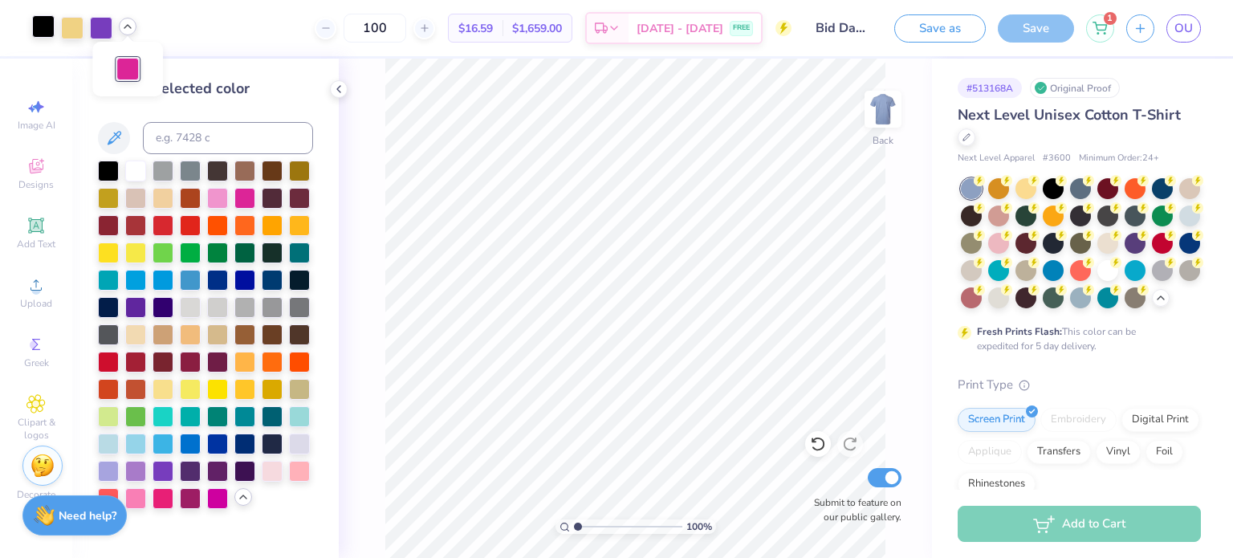
click at [43, 26] on div at bounding box center [43, 26] width 22 height 22
click at [163, 304] on div at bounding box center [163, 305] width 21 height 21
click at [135, 79] on div at bounding box center [127, 67] width 22 height 22
click at [140, 494] on div at bounding box center [135, 497] width 21 height 21
click at [220, 494] on div at bounding box center [217, 497] width 21 height 21
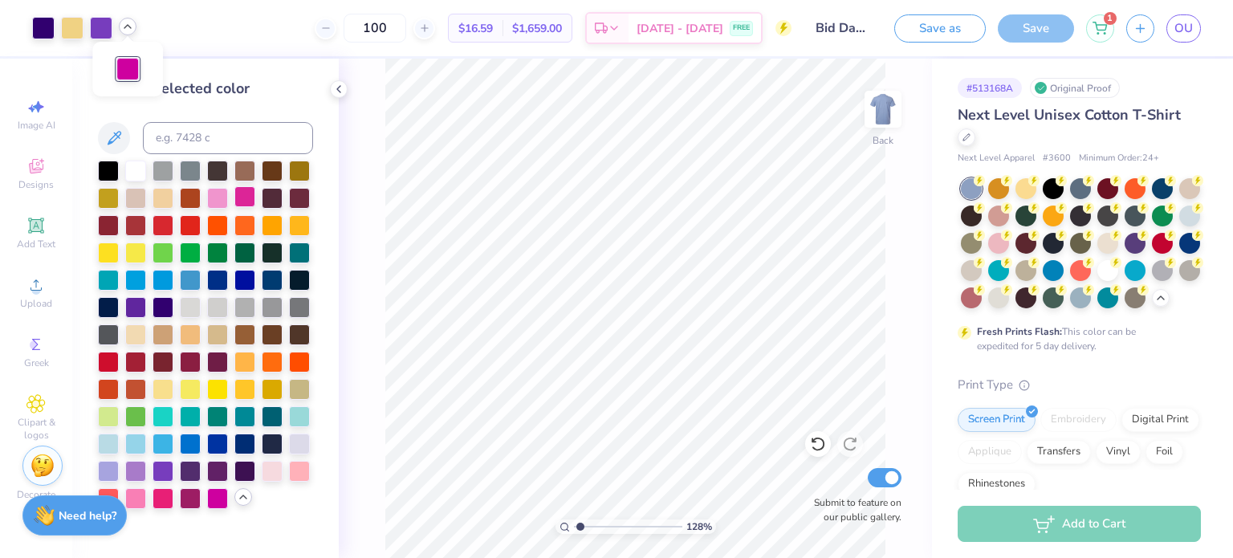
click at [249, 200] on div at bounding box center [244, 196] width 21 height 21
click at [242, 195] on div at bounding box center [244, 196] width 21 height 21
click at [213, 502] on div at bounding box center [217, 497] width 21 height 21
click at [246, 198] on div at bounding box center [244, 196] width 21 height 21
click at [209, 497] on div at bounding box center [217, 497] width 21 height 21
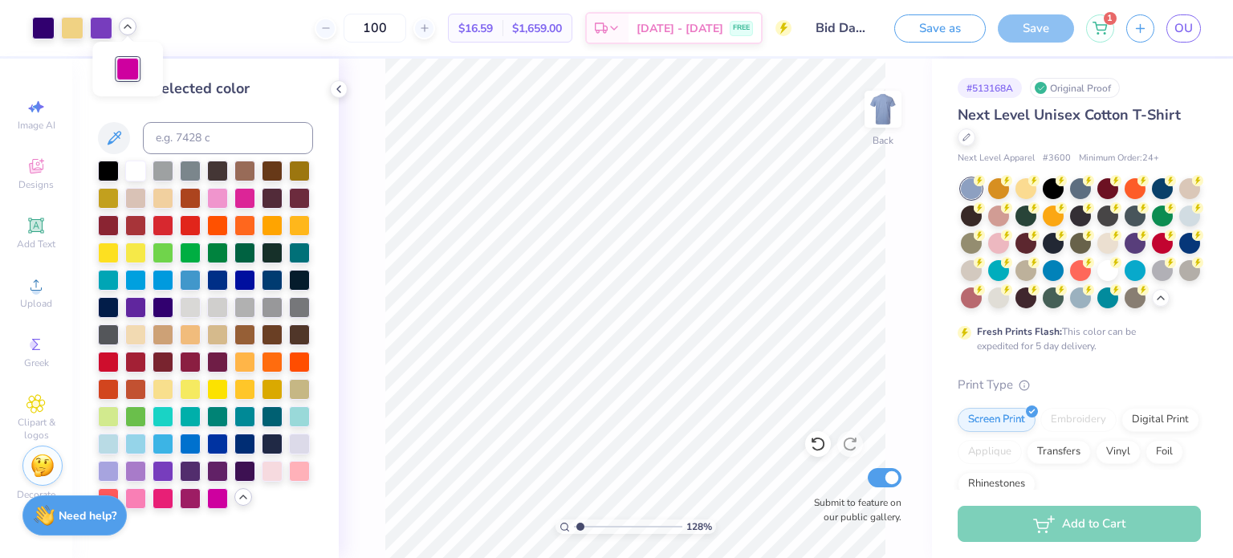
click at [64, 11] on div "Art colors" at bounding box center [68, 28] width 137 height 56
click at [71, 22] on div at bounding box center [72, 26] width 22 height 22
click at [188, 394] on div at bounding box center [190, 387] width 21 height 21
click at [165, 391] on div at bounding box center [163, 387] width 21 height 21
click at [164, 198] on div at bounding box center [163, 196] width 21 height 21
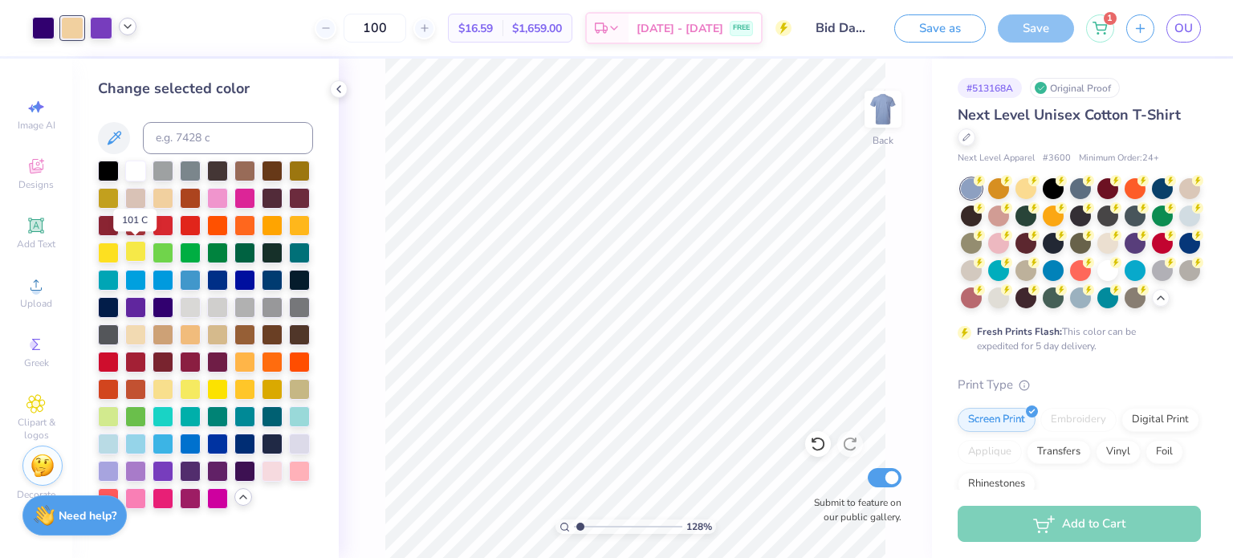
click at [127, 251] on div at bounding box center [135, 251] width 21 height 21
click at [163, 385] on div at bounding box center [163, 387] width 21 height 21
click at [48, 33] on div at bounding box center [43, 26] width 22 height 22
click at [244, 467] on div at bounding box center [244, 469] width 21 height 21
click at [218, 471] on div at bounding box center [217, 469] width 21 height 21
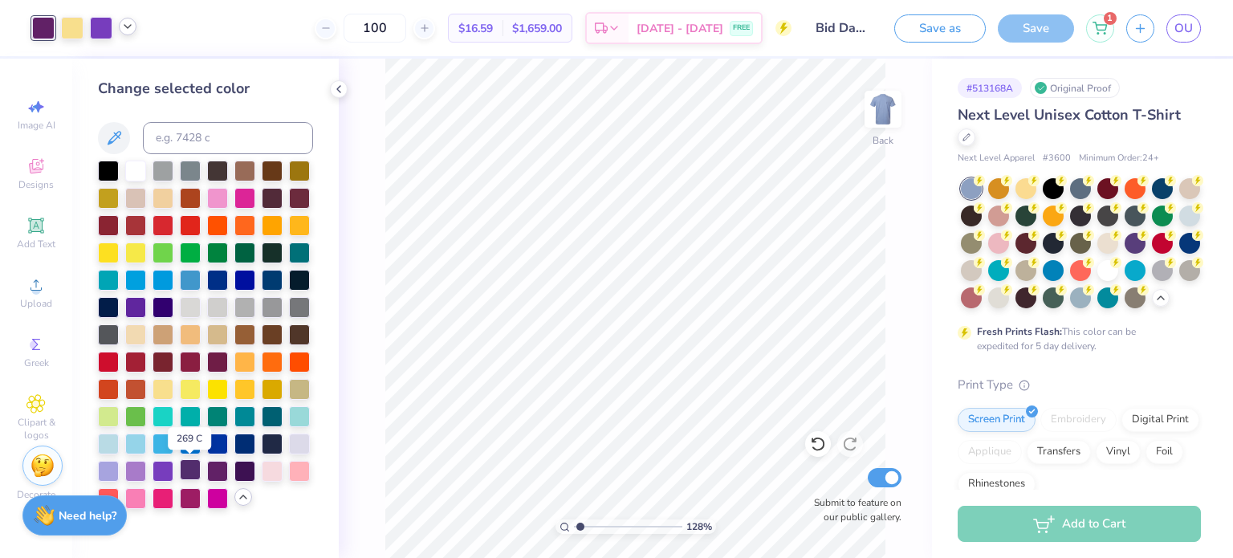
click at [189, 475] on div at bounding box center [190, 469] width 21 height 21
click at [169, 304] on div at bounding box center [163, 305] width 21 height 21
click at [247, 471] on div at bounding box center [244, 469] width 21 height 21
click at [215, 468] on div at bounding box center [217, 469] width 21 height 21
click at [193, 471] on div at bounding box center [190, 469] width 21 height 21
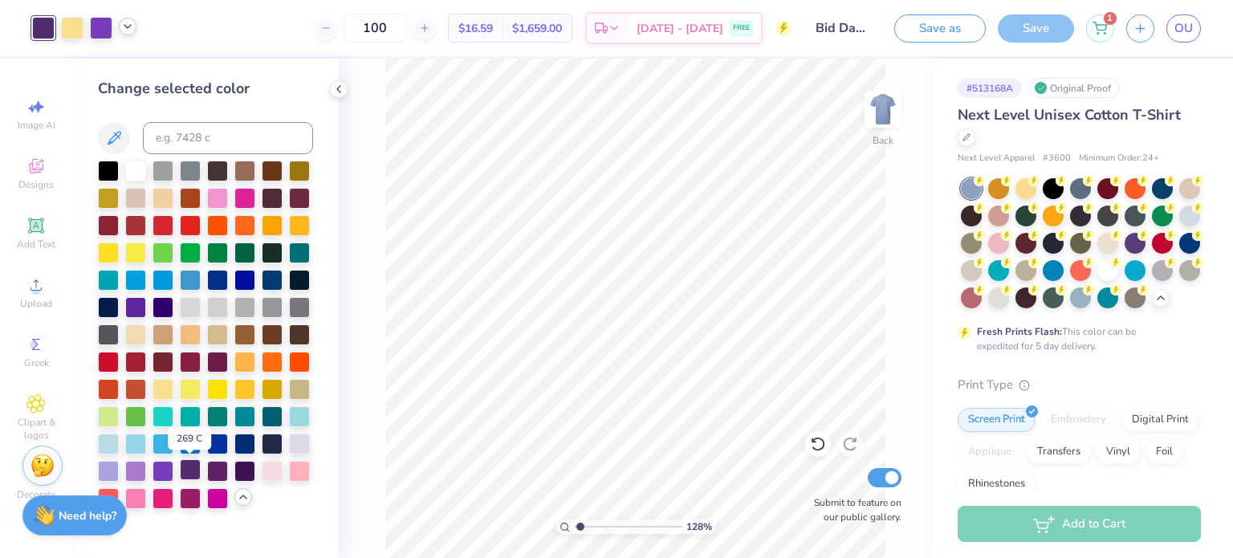
click at [190, 471] on div at bounding box center [190, 469] width 21 height 21
click at [219, 471] on div at bounding box center [217, 469] width 21 height 21
click at [243, 473] on div at bounding box center [244, 469] width 21 height 21
click at [106, 166] on div at bounding box center [108, 169] width 21 height 21
click at [247, 475] on div at bounding box center [244, 469] width 21 height 21
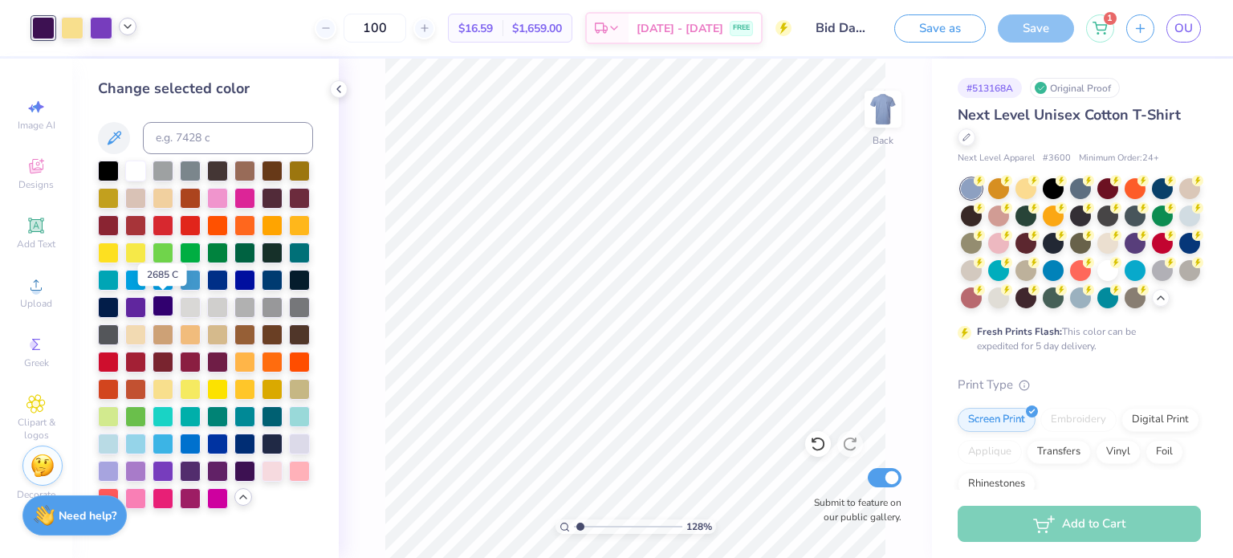
click at [165, 308] on div at bounding box center [163, 305] width 21 height 21
click at [163, 306] on div at bounding box center [163, 305] width 21 height 21
click at [189, 468] on div at bounding box center [190, 469] width 21 height 21
click at [169, 308] on div at bounding box center [163, 305] width 21 height 21
click at [191, 467] on div at bounding box center [190, 469] width 21 height 21
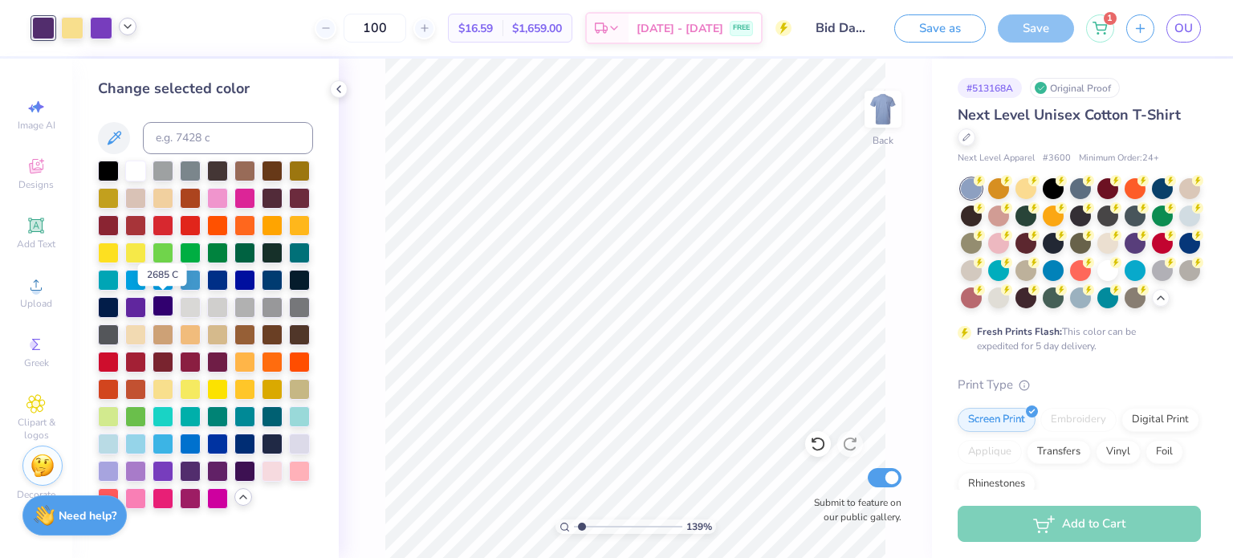
click at [161, 305] on div at bounding box center [163, 305] width 21 height 21
click at [189, 470] on div at bounding box center [190, 469] width 21 height 21
click at [218, 469] on div at bounding box center [217, 469] width 21 height 21
click at [241, 465] on div at bounding box center [244, 469] width 21 height 21
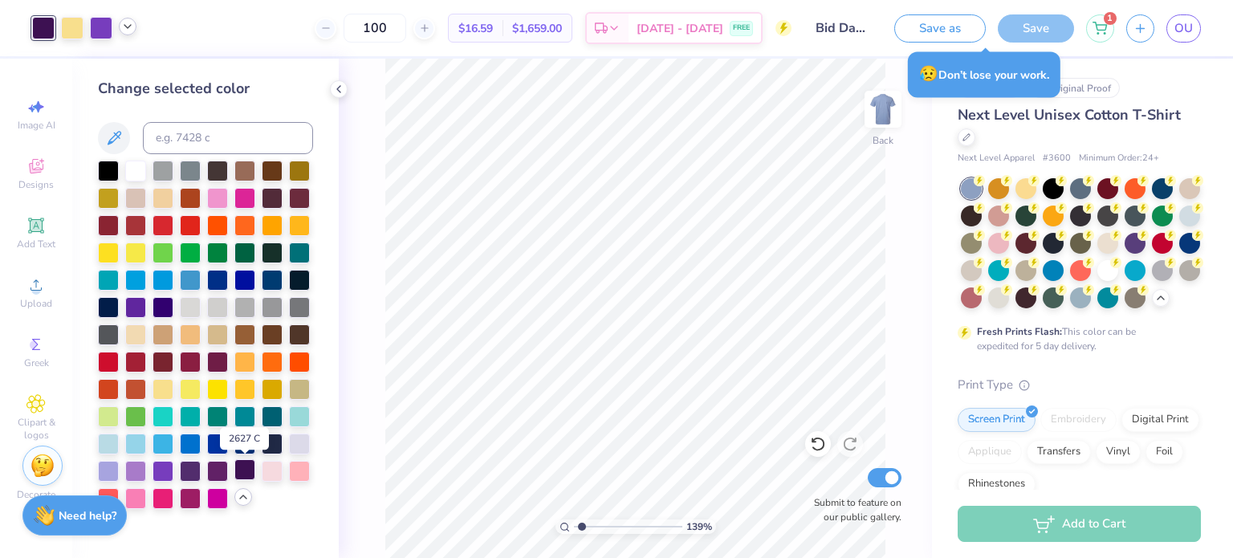
click at [240, 463] on div at bounding box center [244, 469] width 21 height 21
click at [164, 304] on div at bounding box center [163, 305] width 21 height 21
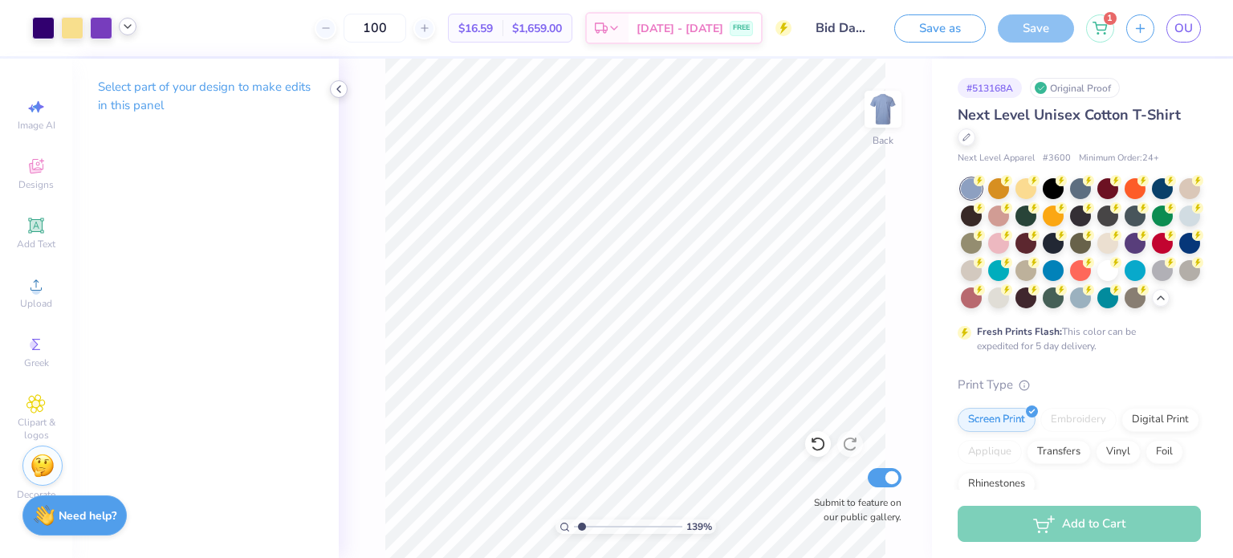
click at [342, 87] on icon at bounding box center [338, 89] width 13 height 13
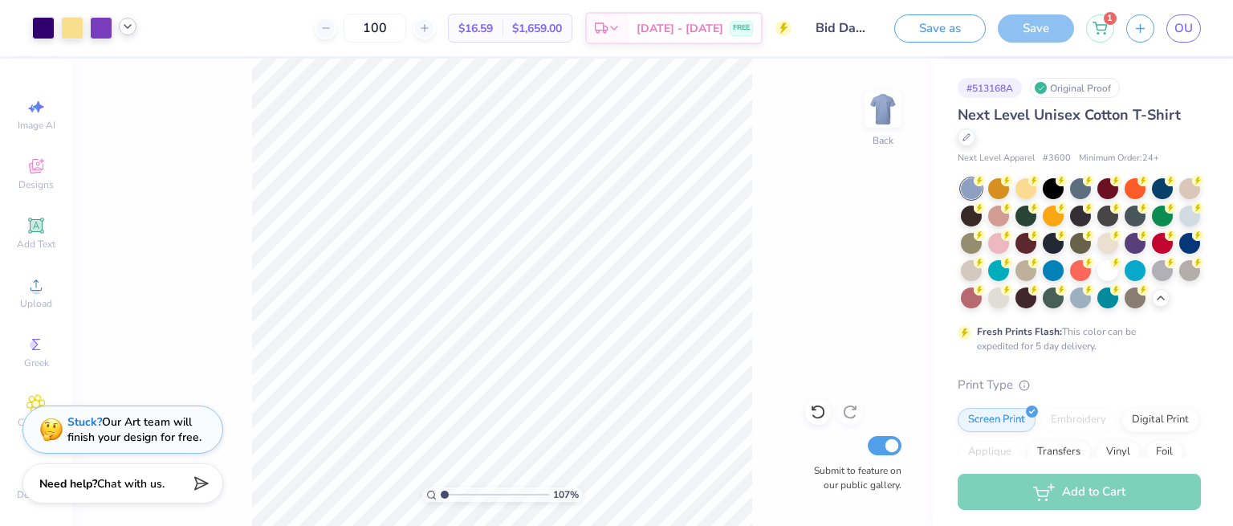
type input "1"
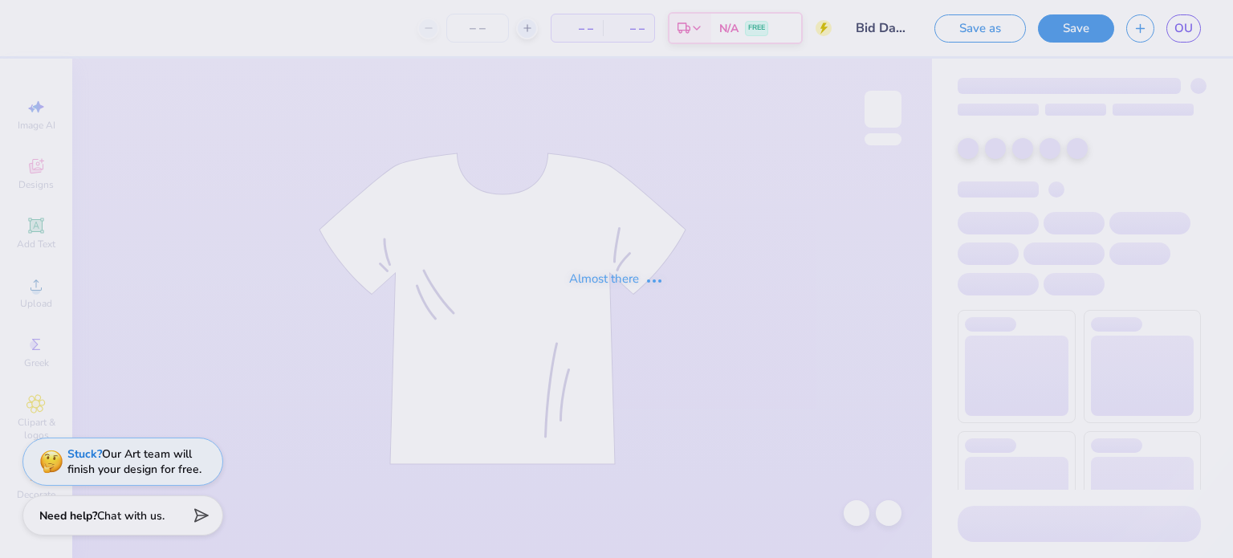
type input "100"
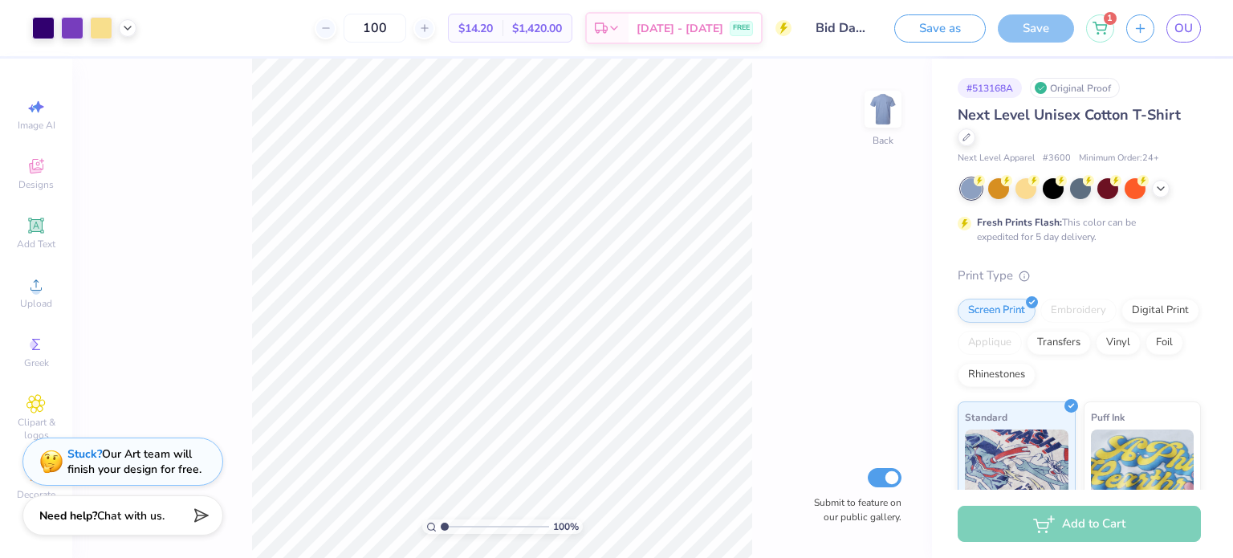
click at [120, 39] on div at bounding box center [84, 28] width 104 height 22
click at [122, 34] on div at bounding box center [128, 27] width 18 height 18
click at [135, 67] on div at bounding box center [127, 67] width 22 height 22
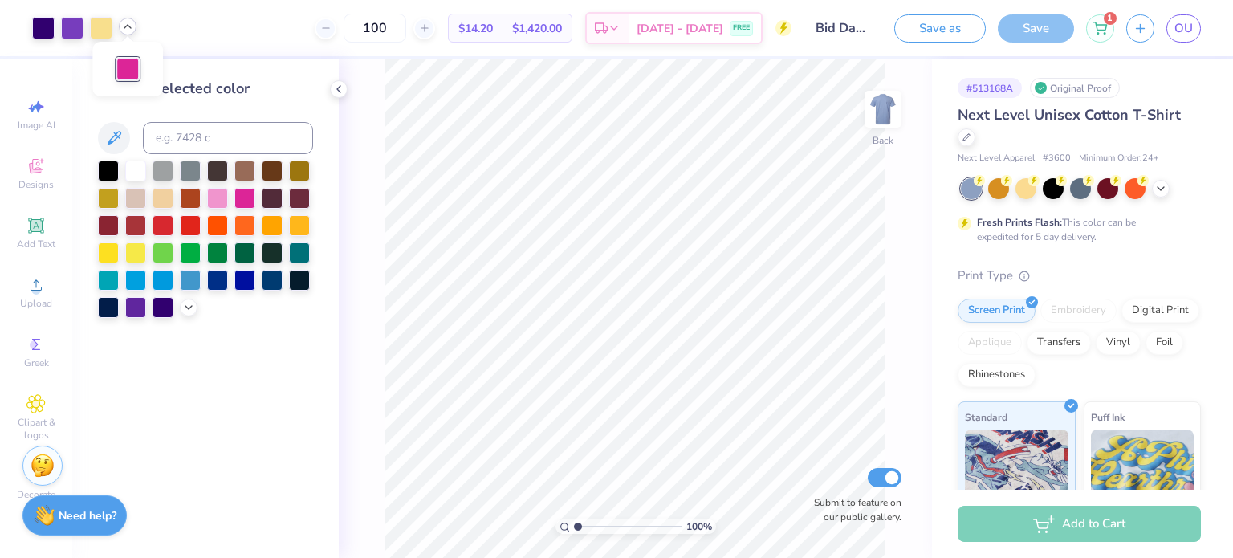
click at [186, 317] on div at bounding box center [205, 239] width 215 height 157
click at [188, 304] on icon at bounding box center [188, 306] width 13 height 13
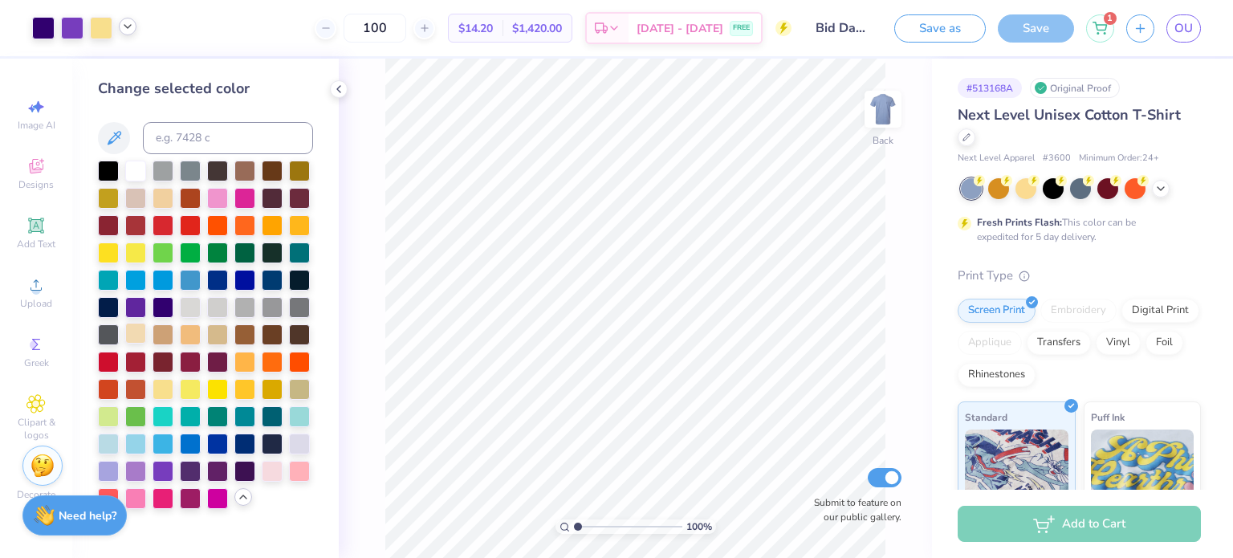
click at [138, 337] on div at bounding box center [135, 333] width 21 height 21
click at [165, 391] on div at bounding box center [163, 387] width 21 height 21
click at [245, 468] on div at bounding box center [244, 469] width 21 height 21
click at [214, 489] on div at bounding box center [217, 497] width 21 height 21
click at [177, 145] on input at bounding box center [228, 138] width 170 height 32
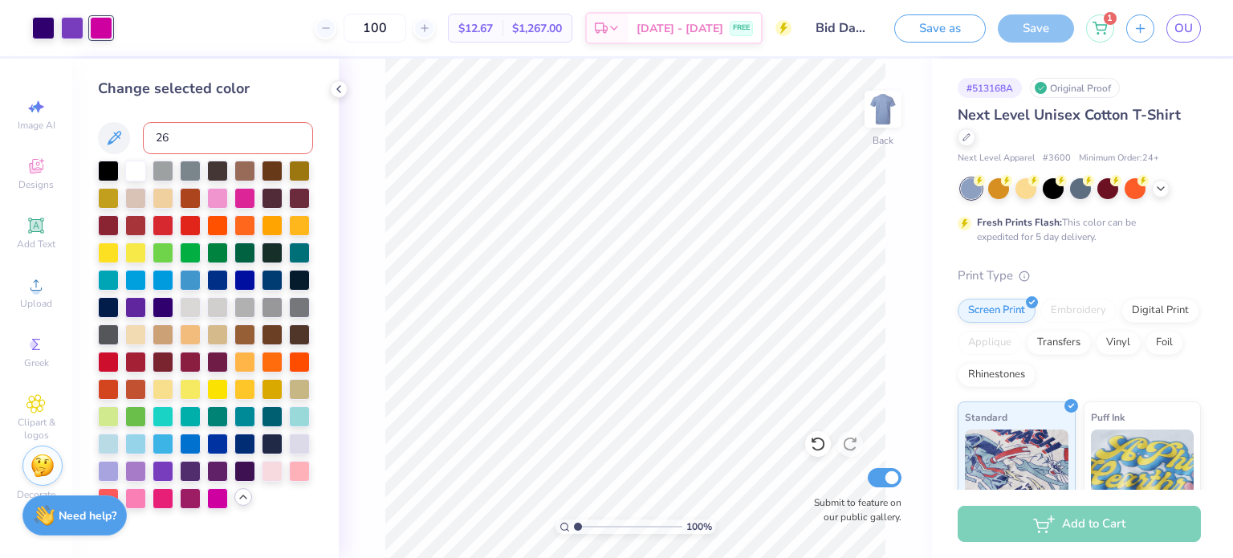
type input "266"
click at [818, 446] on icon at bounding box center [818, 444] width 16 height 16
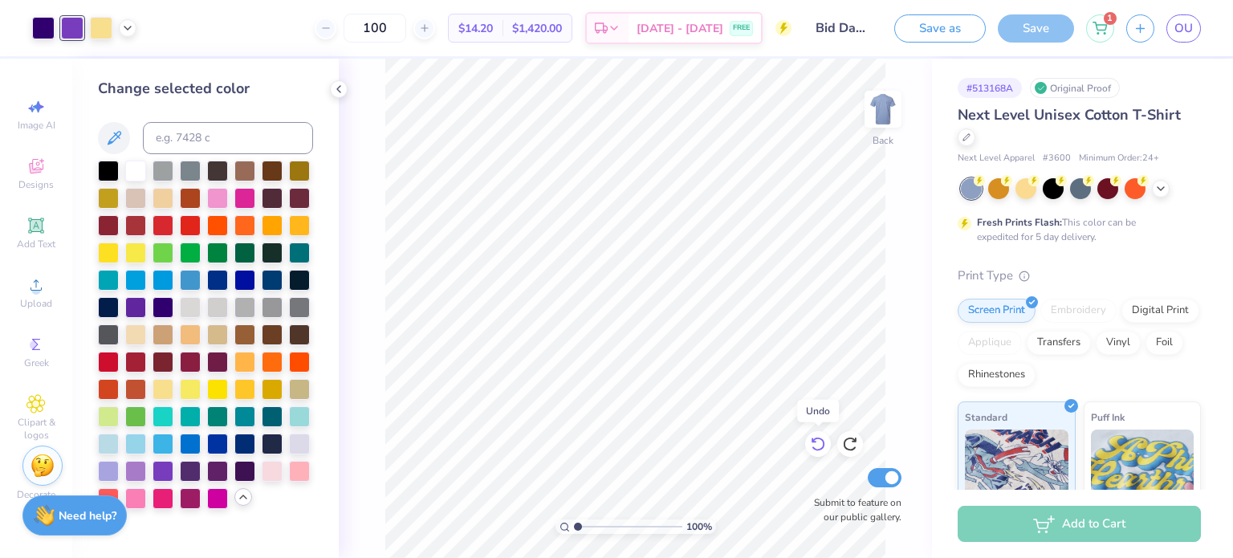
click at [818, 446] on icon at bounding box center [818, 444] width 16 height 16
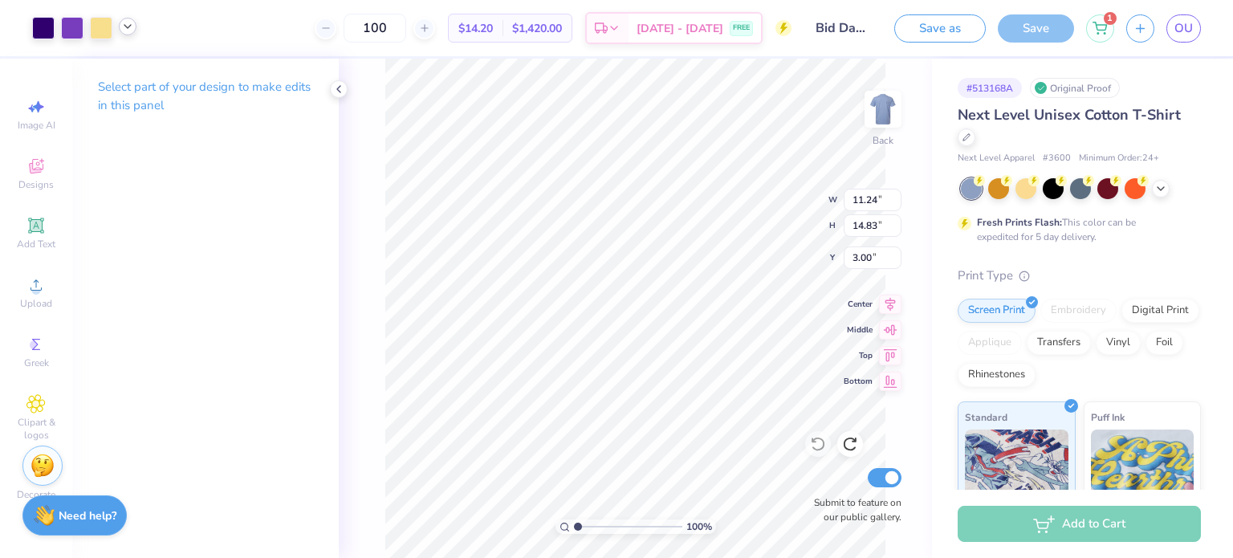
click at [135, 31] on div at bounding box center [128, 27] width 18 height 18
click at [130, 59] on div at bounding box center [127, 67] width 22 height 22
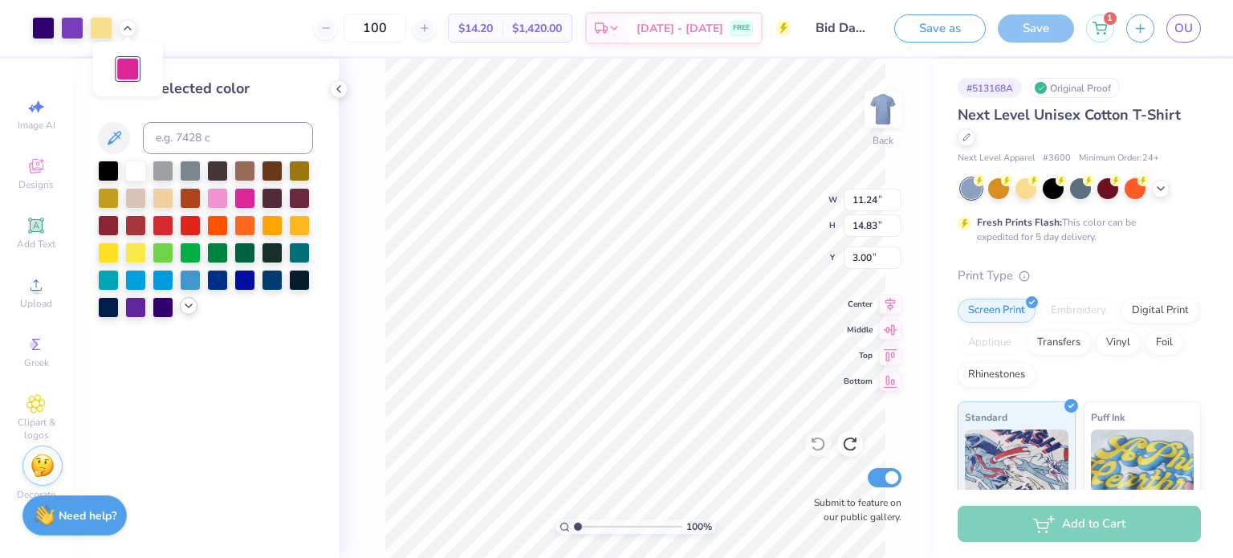
click at [192, 304] on polyline at bounding box center [188, 305] width 6 height 3
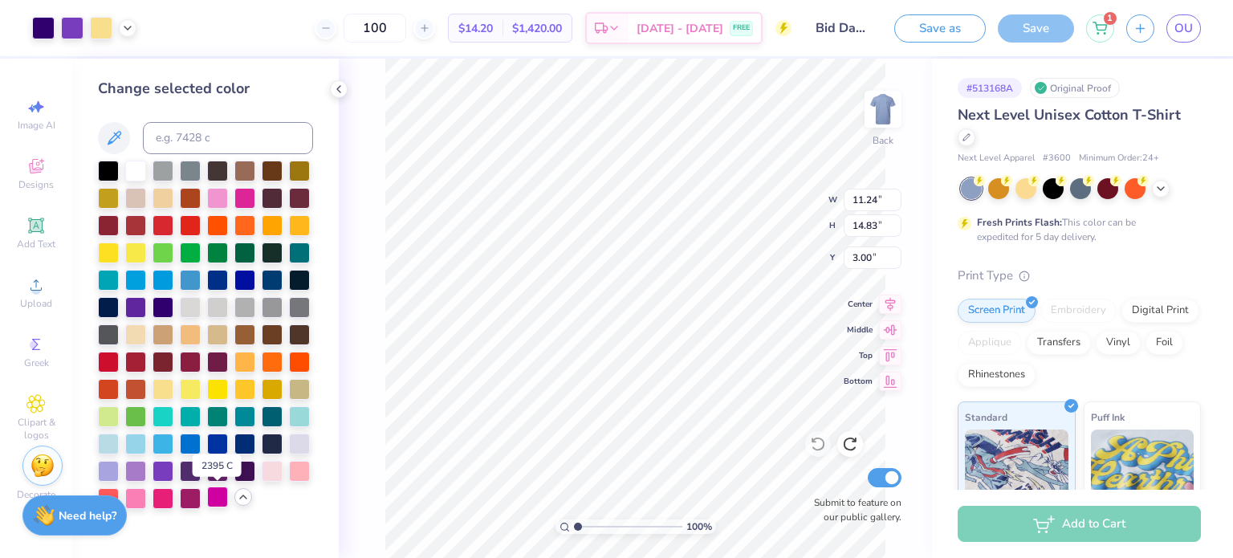
click at [207, 503] on div at bounding box center [217, 497] width 21 height 21
click at [127, 28] on polyline at bounding box center [127, 26] width 6 height 3
click at [165, 467] on div at bounding box center [163, 469] width 21 height 21
click at [810, 442] on icon at bounding box center [818, 444] width 16 height 16
click at [1105, 32] on div "1" at bounding box center [1100, 26] width 28 height 28
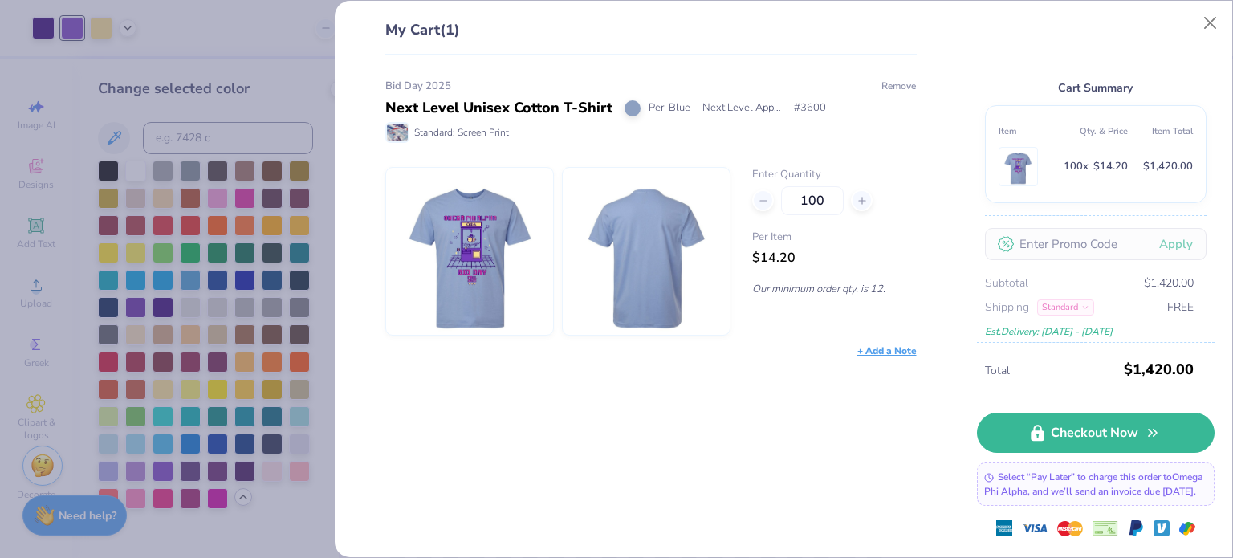
click at [903, 88] on button "Remove" at bounding box center [899, 86] width 36 height 14
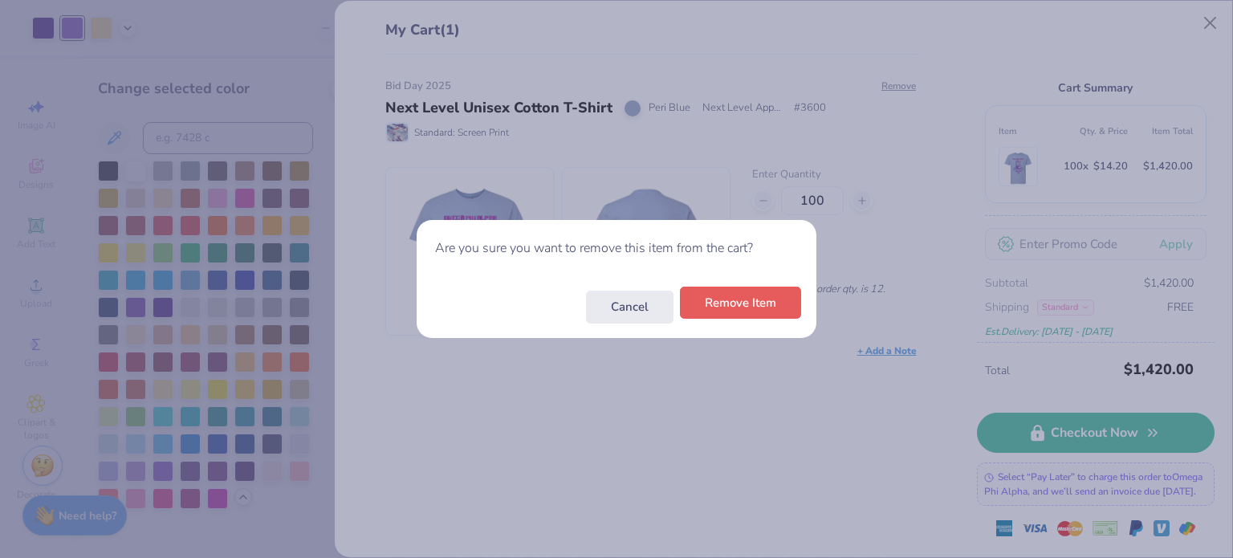
click at [760, 309] on button "Remove Item" at bounding box center [740, 303] width 121 height 33
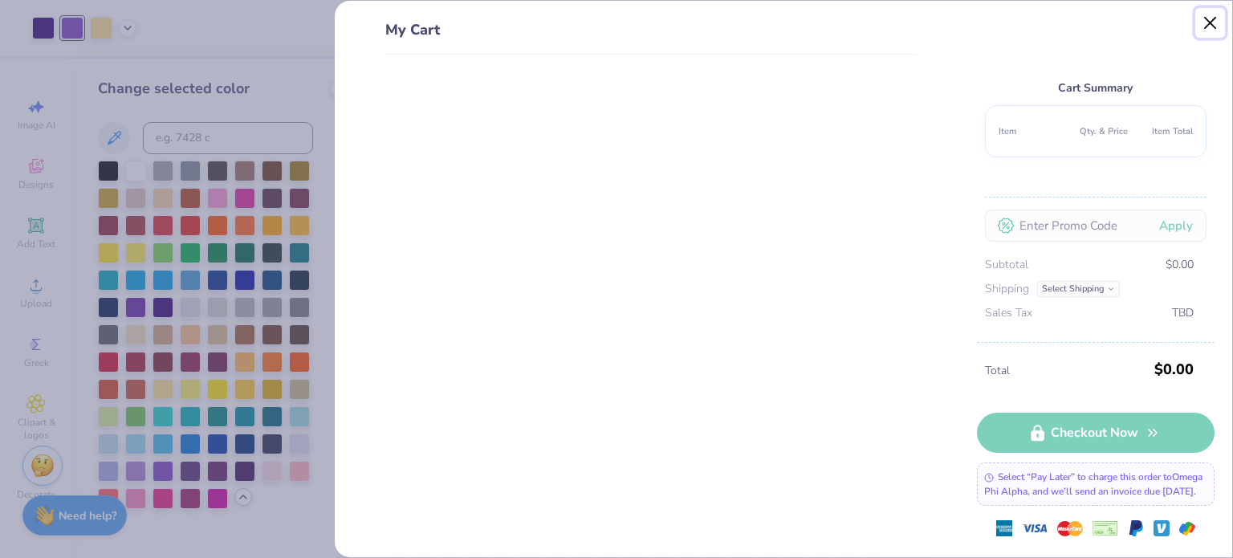
click at [1206, 22] on button "Close" at bounding box center [1211, 23] width 31 height 31
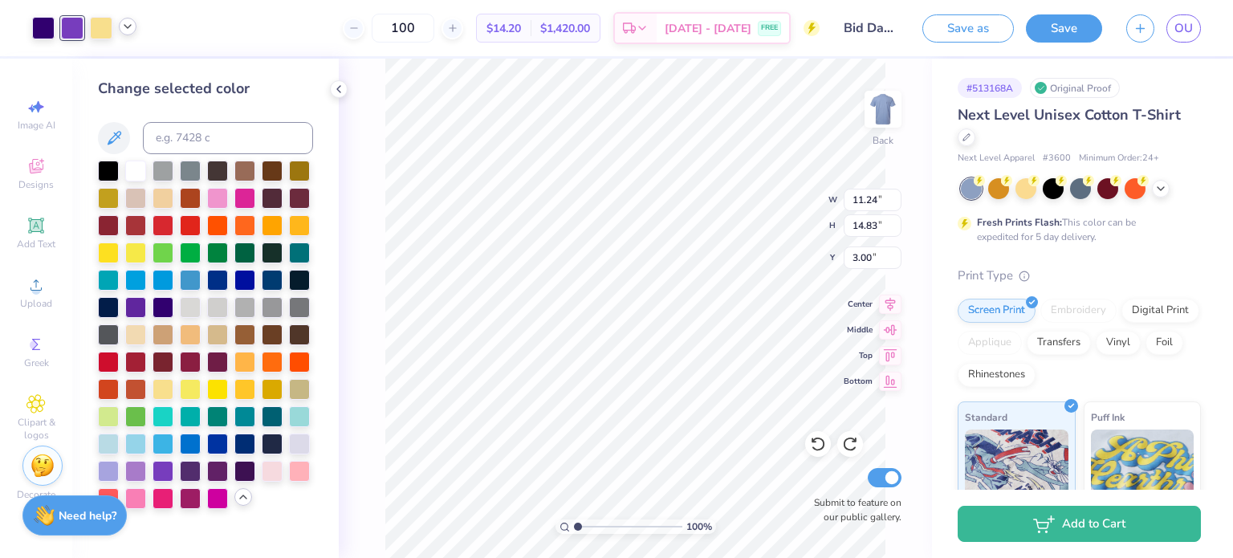
click at [124, 34] on div at bounding box center [128, 27] width 18 height 18
click at [346, 454] on div "100 % Back W 11.24 11.24 " H 14.83 14.83 " Y 3.00 3.00 " Center Middle Top Bott…" at bounding box center [635, 308] width 593 height 499
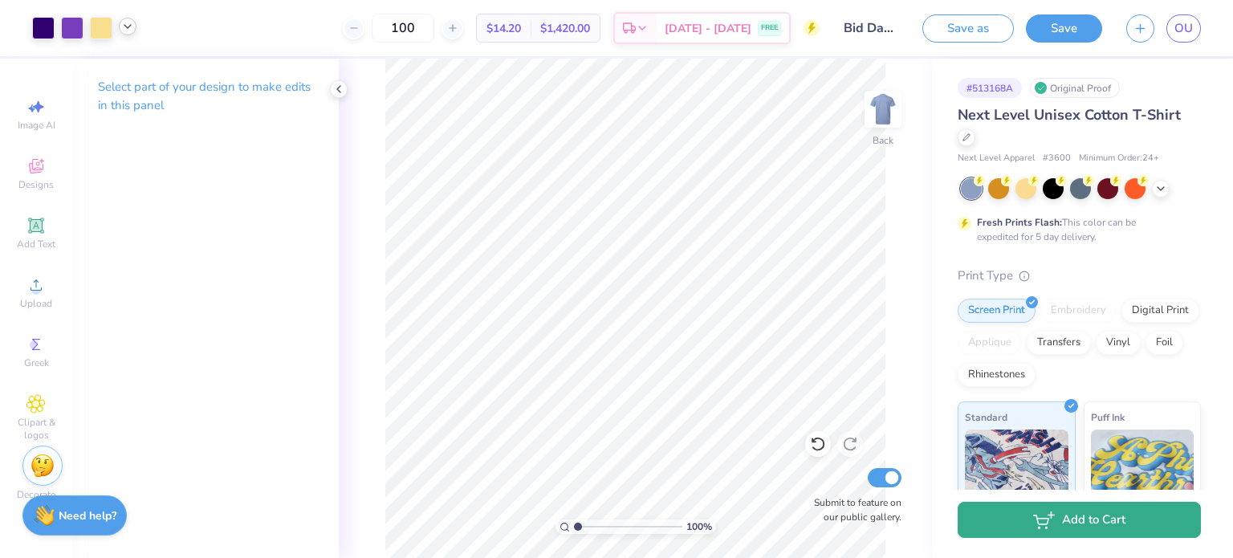
click at [1054, 507] on button "Add to Cart" at bounding box center [1079, 520] width 243 height 36
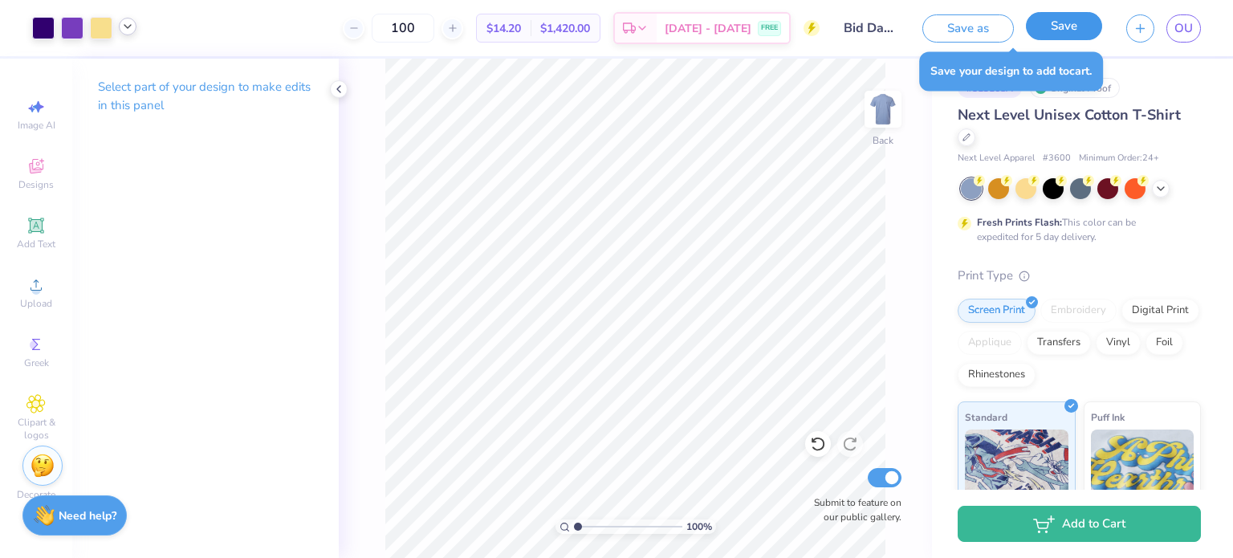
click at [1070, 27] on button "Save" at bounding box center [1064, 26] width 76 height 28
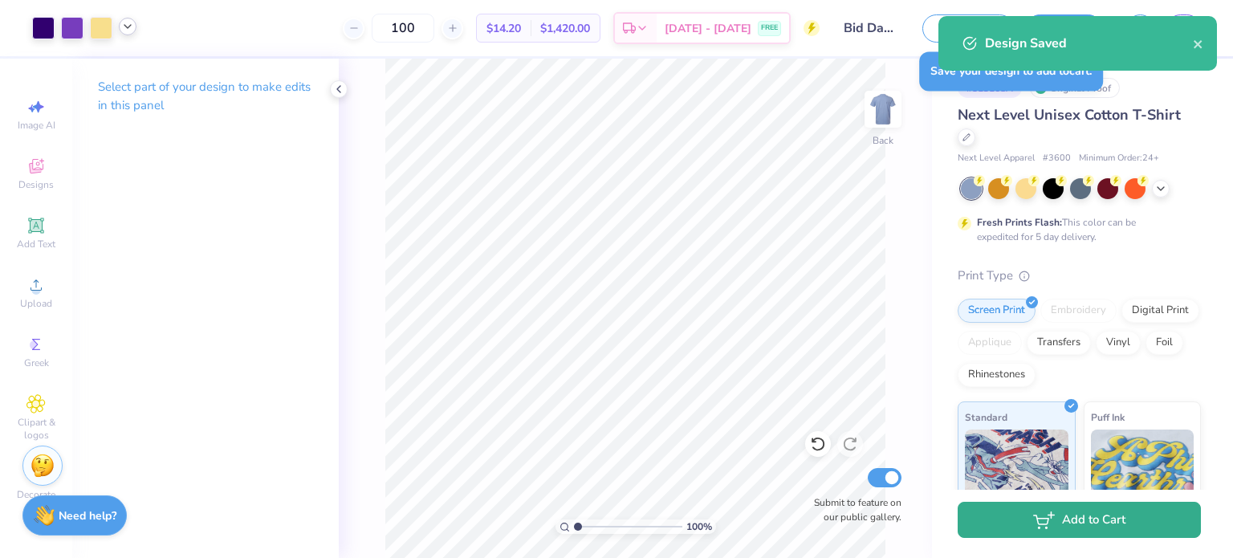
click at [1070, 523] on button "Add to Cart" at bounding box center [1079, 520] width 243 height 36
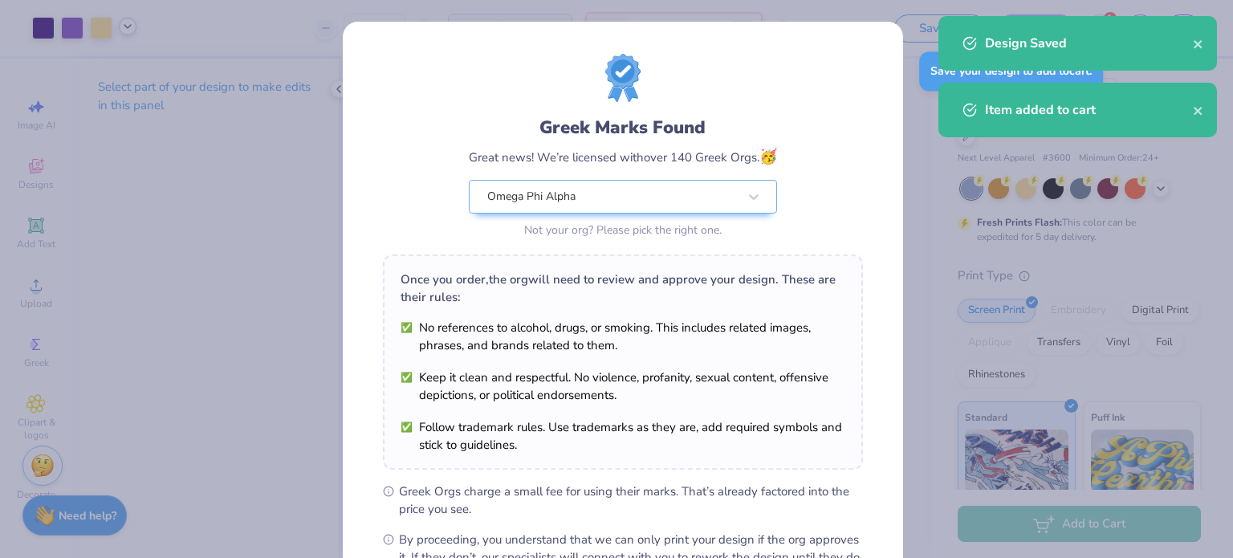
scroll to position [192, 0]
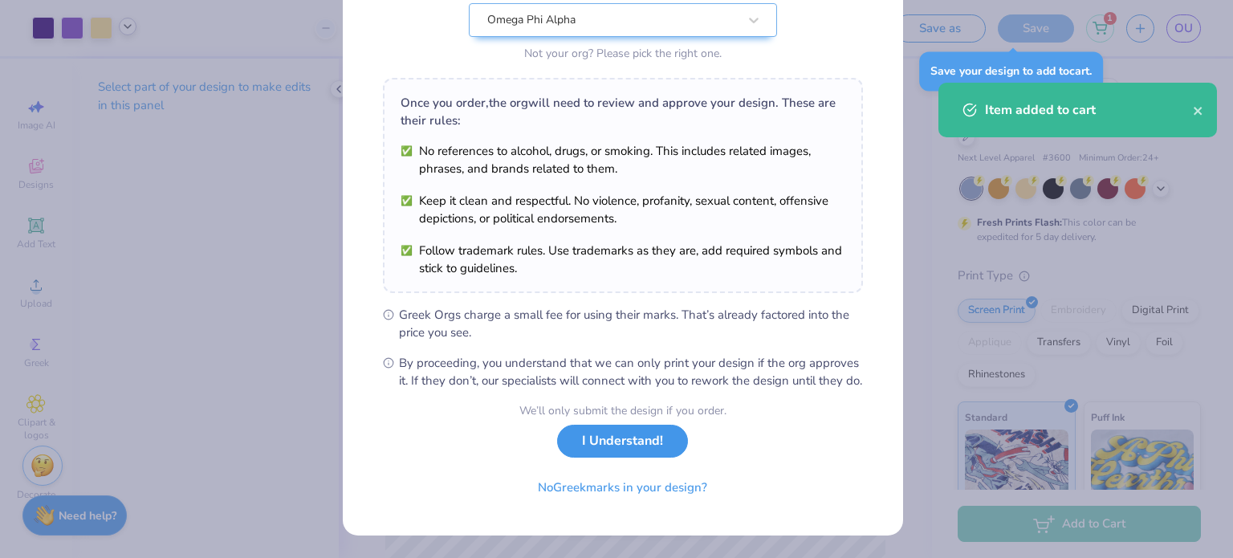
click at [621, 450] on button "I Understand!" at bounding box center [622, 441] width 131 height 33
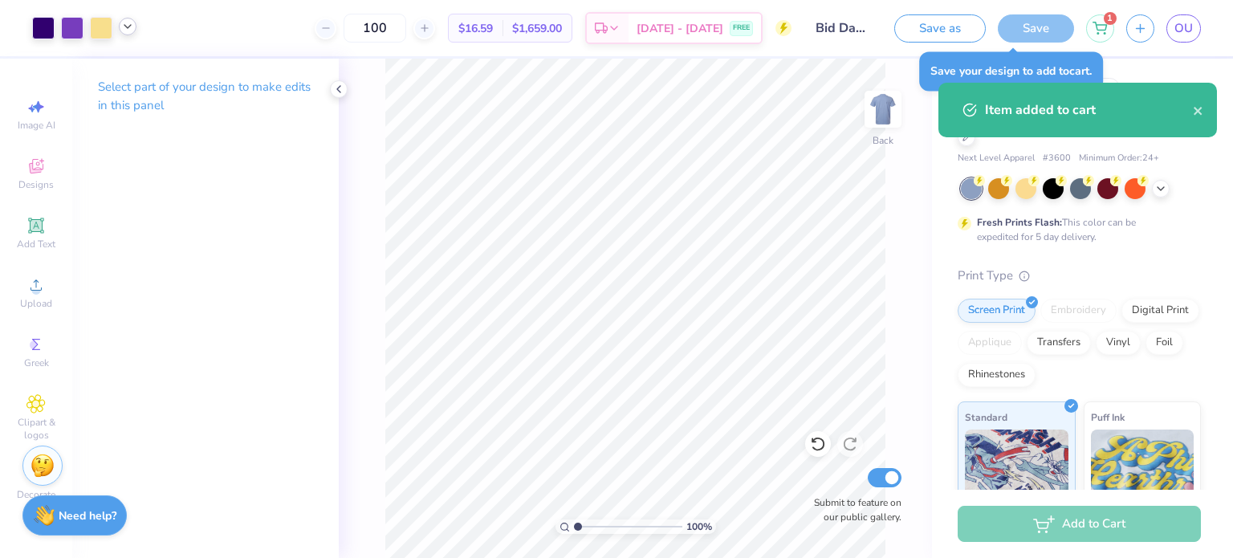
scroll to position [0, 0]
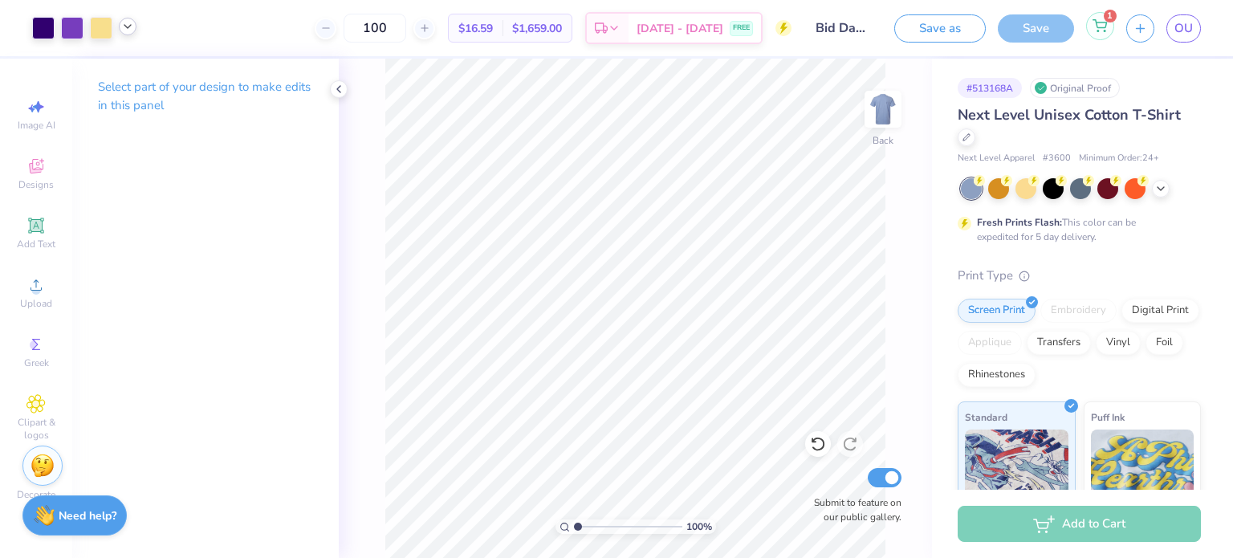
click at [1094, 26] on icon at bounding box center [1100, 25] width 14 height 13
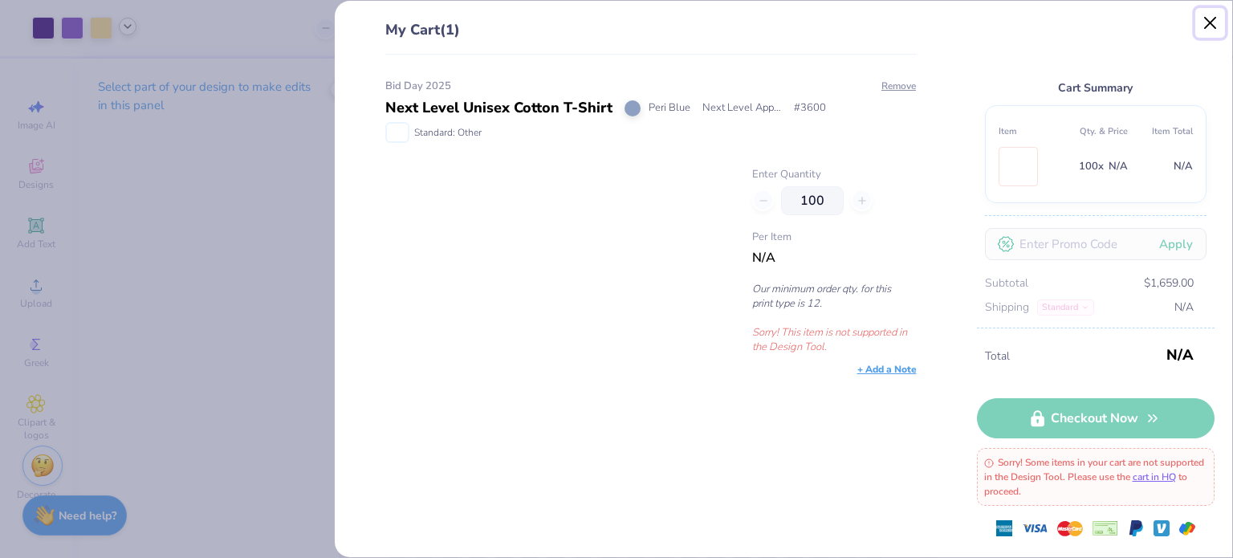
click at [1209, 22] on button "Close" at bounding box center [1211, 23] width 31 height 31
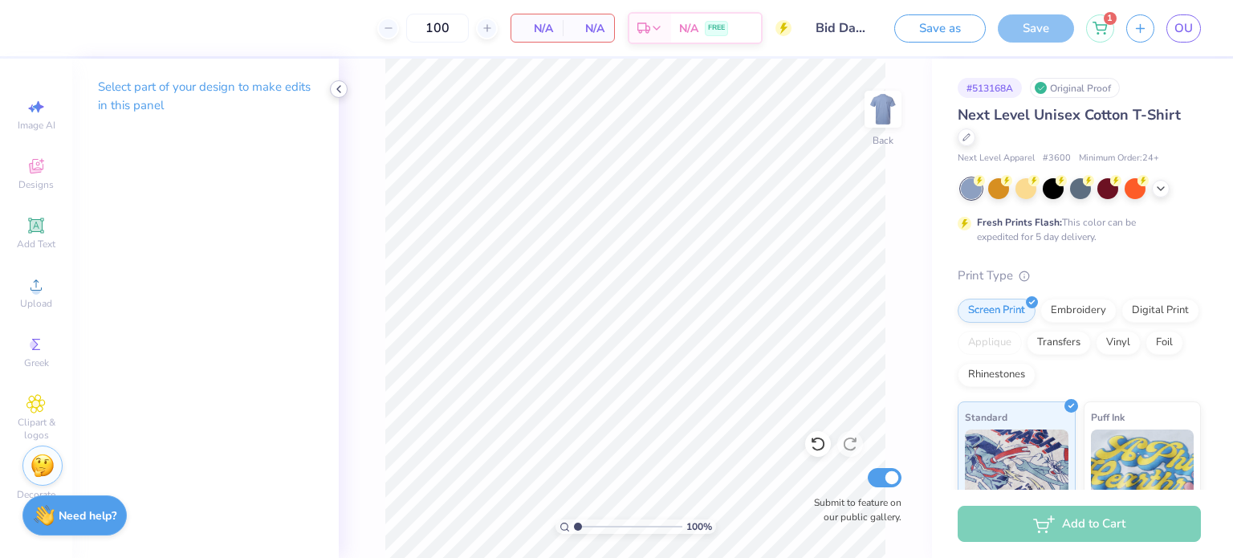
click at [334, 92] on icon at bounding box center [338, 89] width 13 height 13
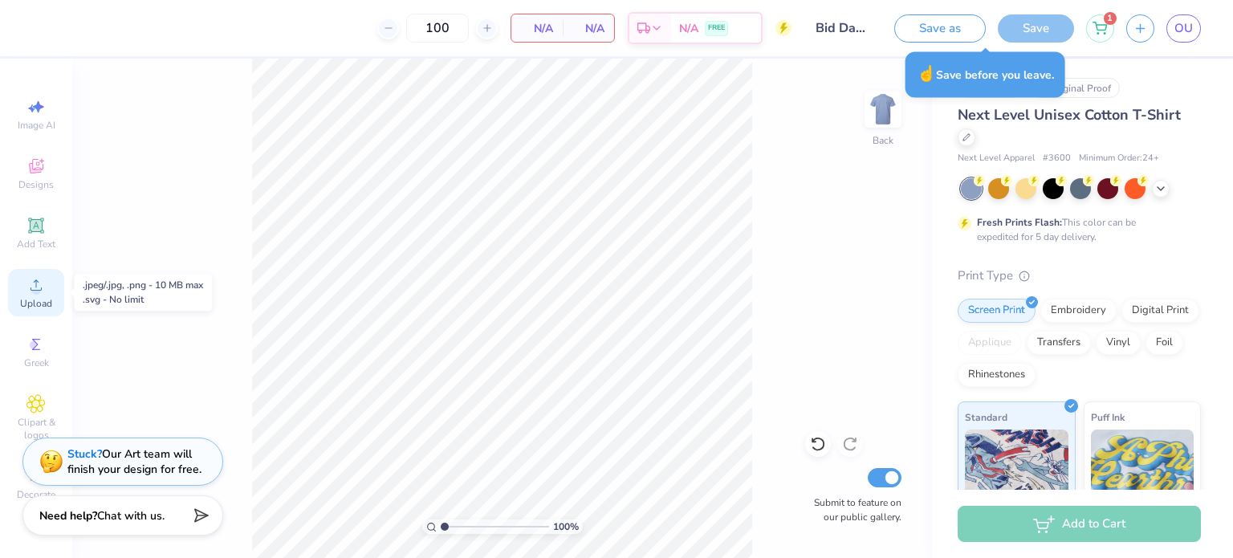
click at [39, 295] on div "Upload" at bounding box center [36, 292] width 56 height 47
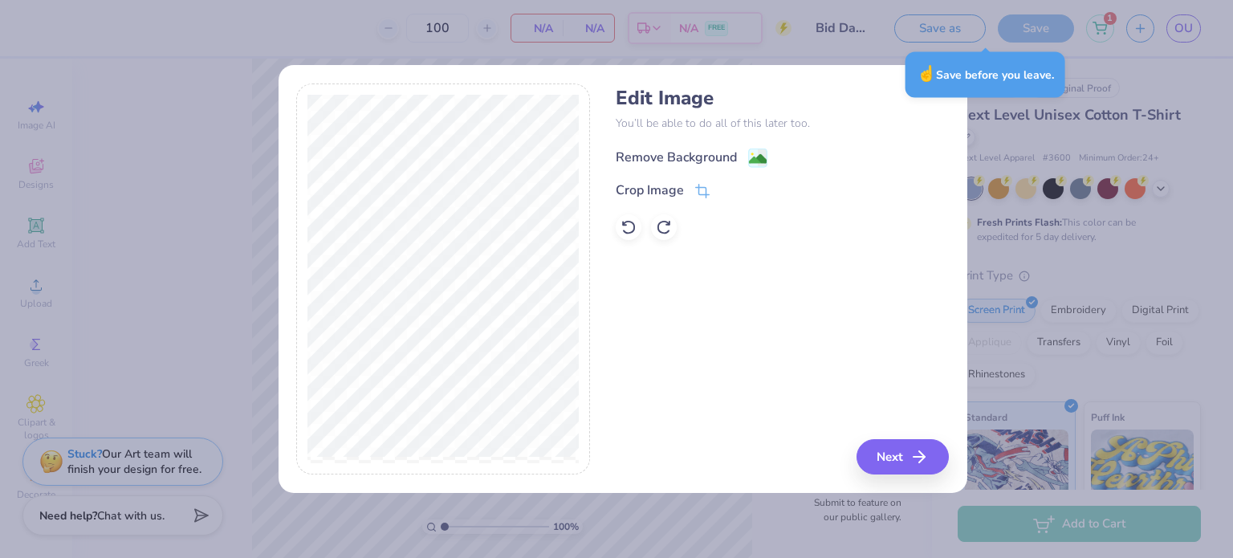
click at [729, 157] on div "Remove Background" at bounding box center [676, 157] width 121 height 19
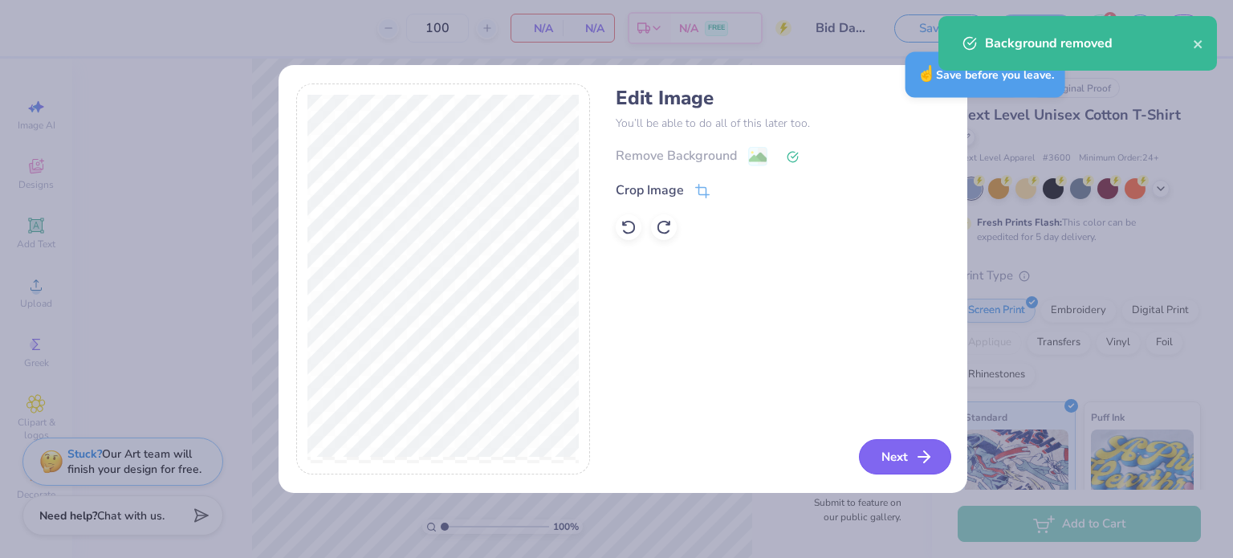
click at [889, 463] on button "Next" at bounding box center [905, 456] width 92 height 35
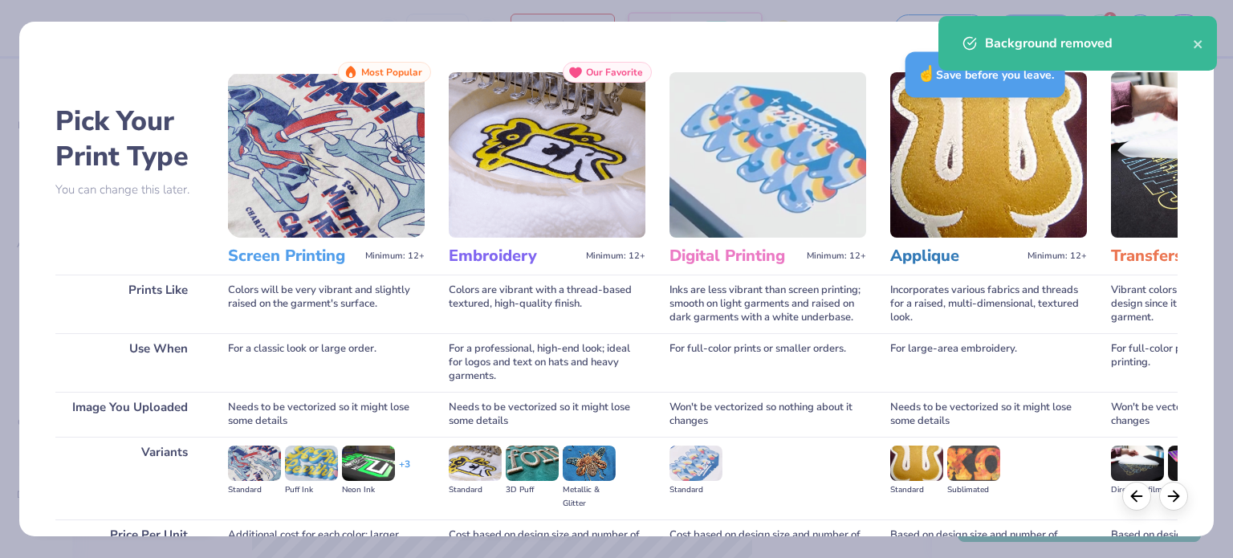
scroll to position [161, 0]
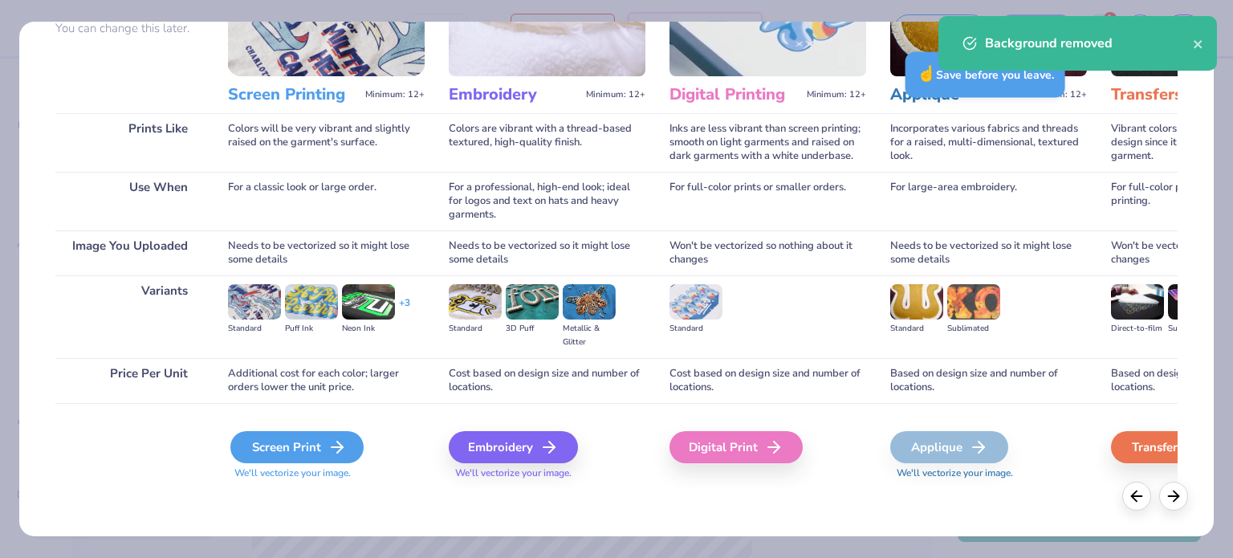
click at [273, 442] on div "Screen Print" at bounding box center [296, 447] width 133 height 32
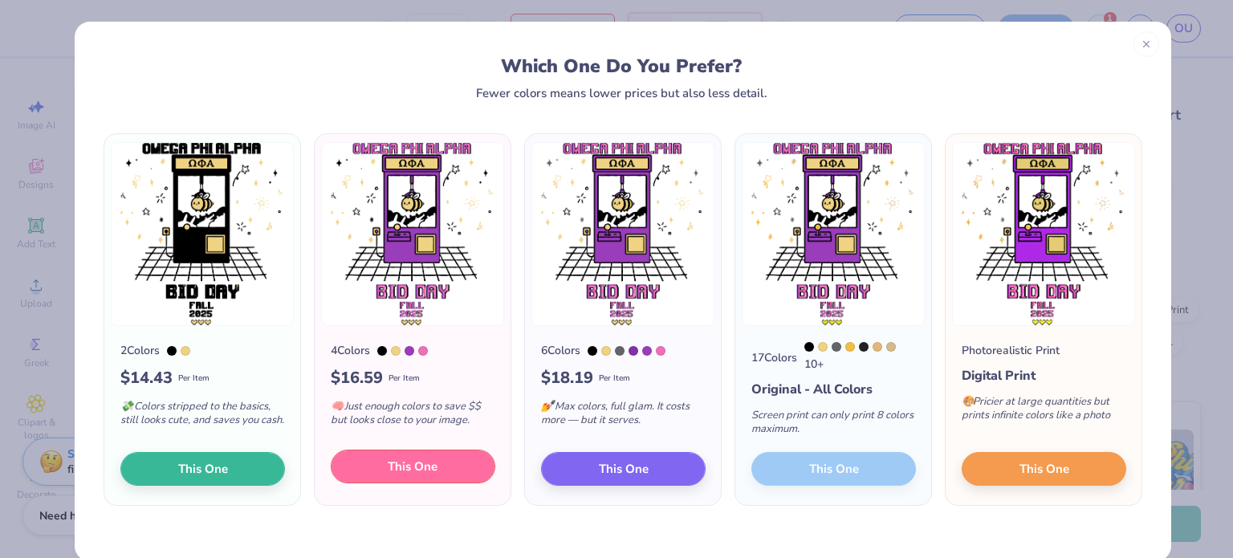
click at [395, 465] on span "This One" at bounding box center [413, 467] width 50 height 18
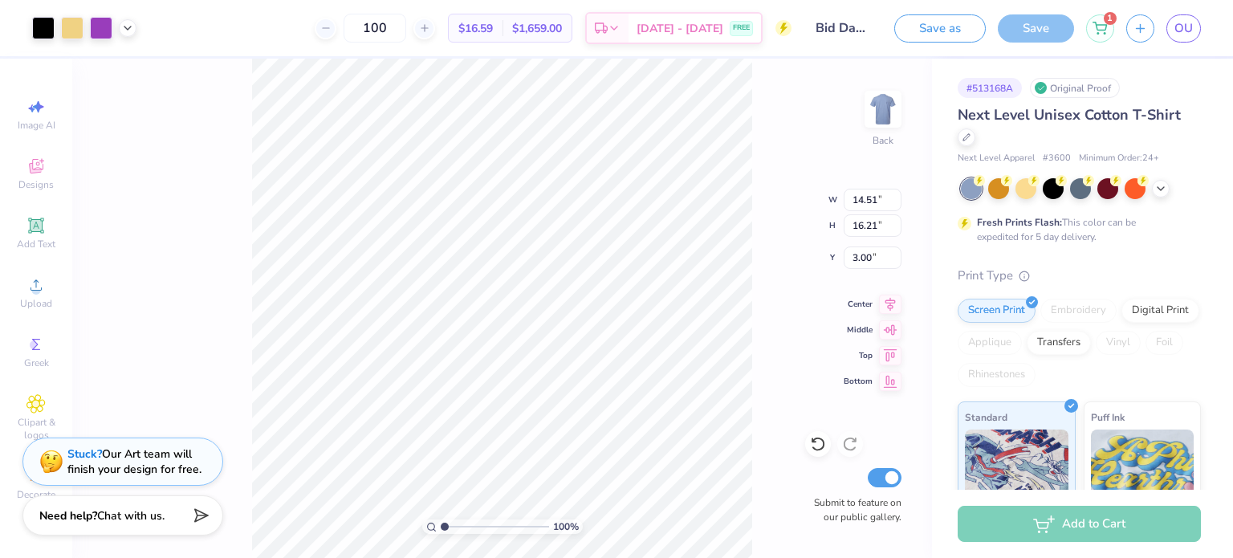
type input "3.00"
type input "12.52"
type input "13.98"
click at [132, 29] on icon at bounding box center [127, 26] width 13 height 13
click at [128, 30] on icon at bounding box center [127, 26] width 13 height 13
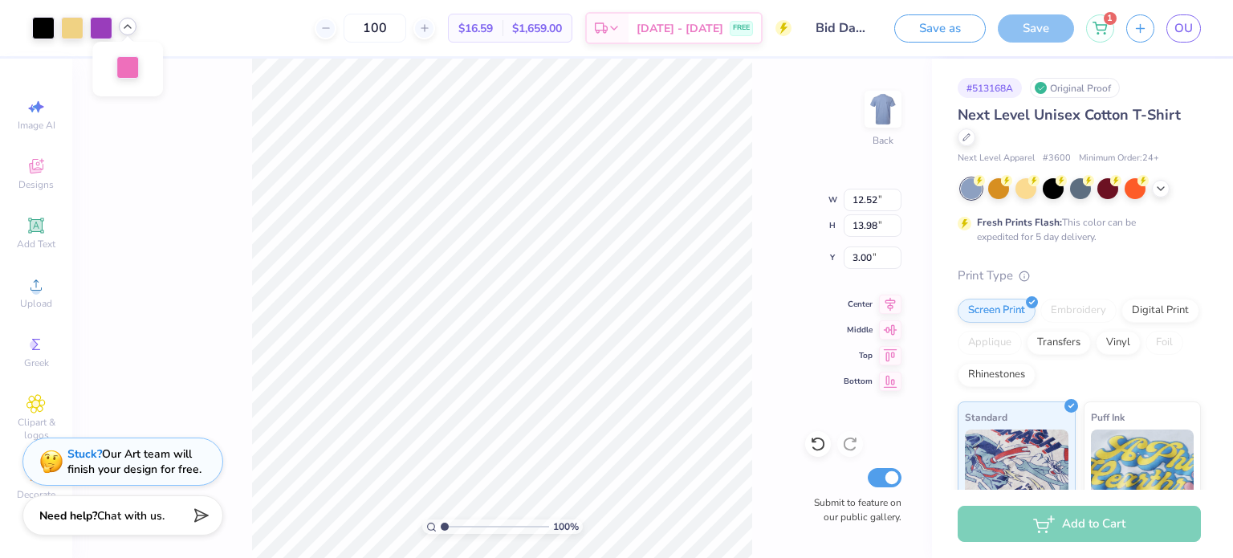
click at [133, 73] on div at bounding box center [127, 67] width 22 height 22
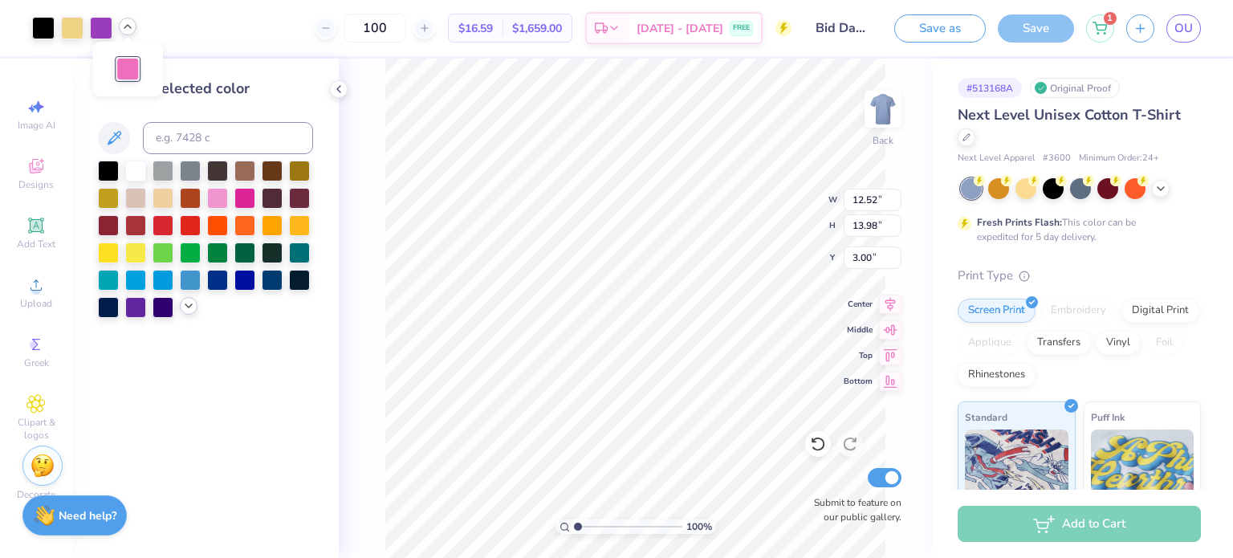
click at [189, 305] on icon at bounding box center [188, 306] width 13 height 13
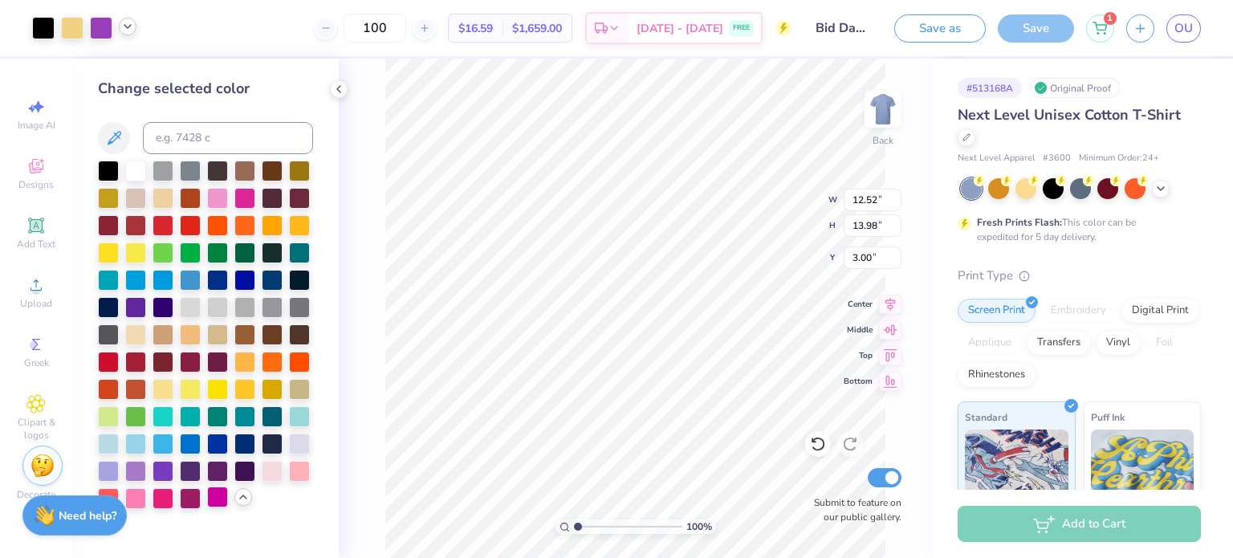
click at [218, 499] on div at bounding box center [217, 497] width 21 height 21
click at [98, 28] on div at bounding box center [101, 26] width 22 height 22
click at [168, 470] on div at bounding box center [163, 469] width 21 height 21
click at [810, 445] on icon at bounding box center [818, 444] width 16 height 16
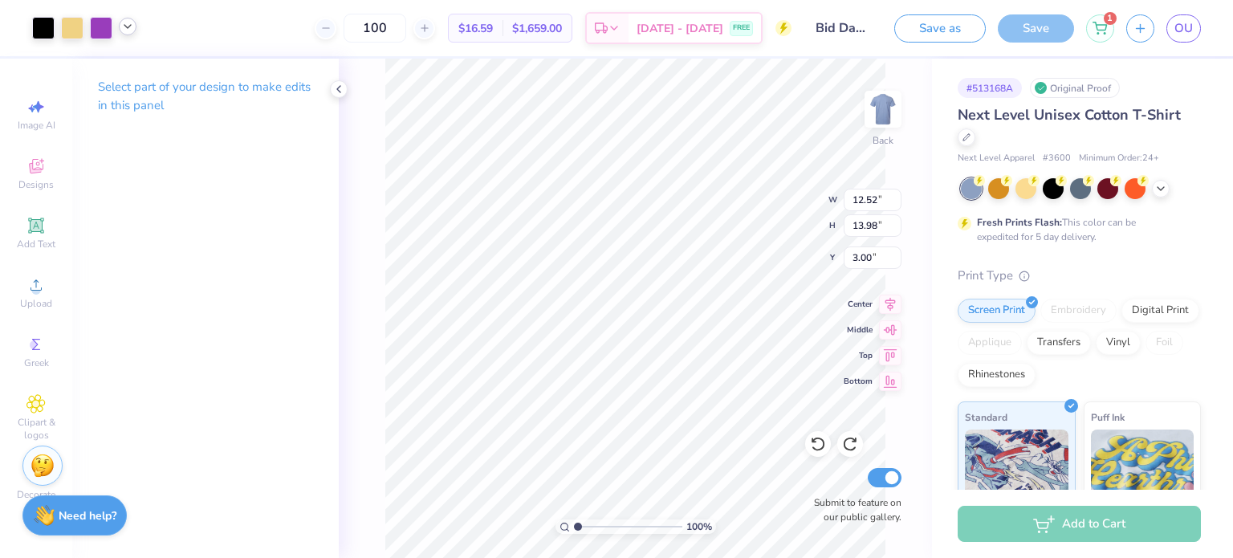
click at [125, 31] on icon at bounding box center [127, 26] width 13 height 13
click at [100, 31] on div at bounding box center [101, 26] width 22 height 22
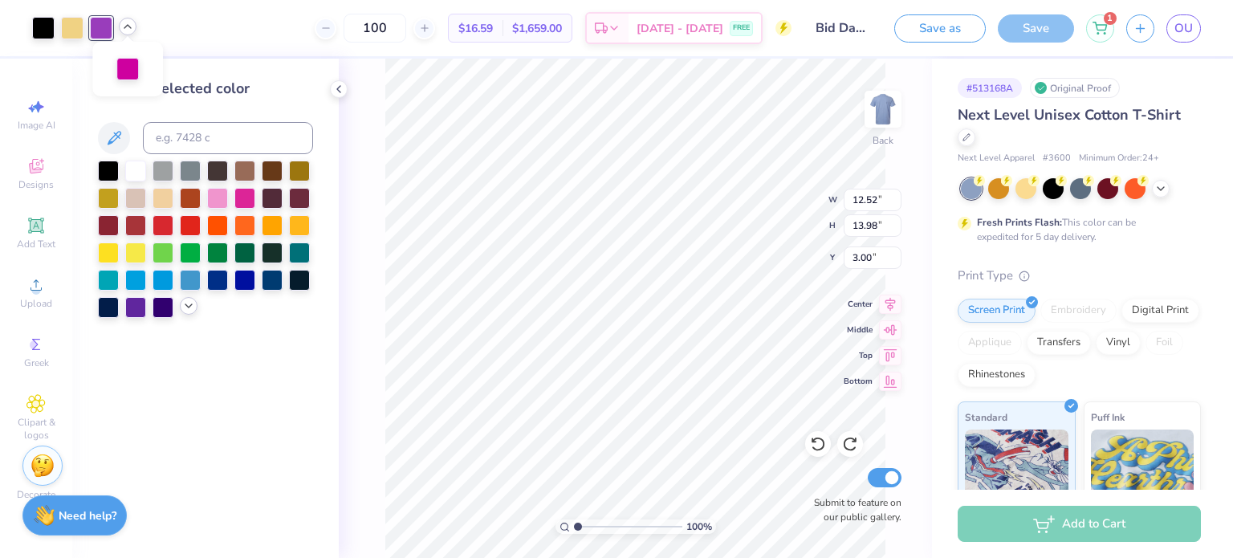
click at [186, 311] on icon at bounding box center [188, 306] width 13 height 13
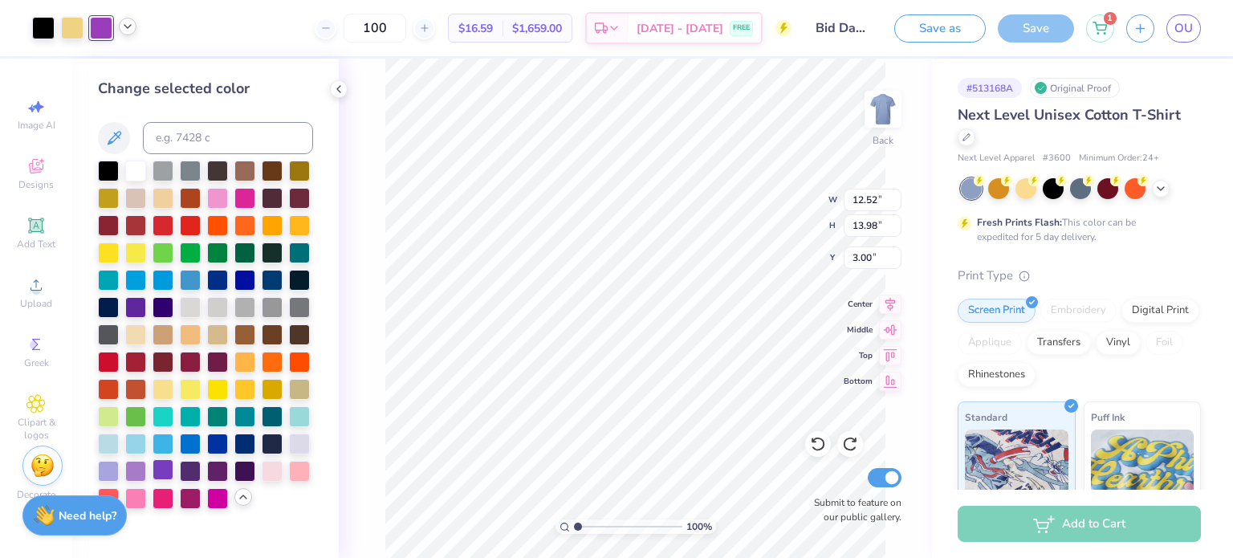
click at [161, 475] on div at bounding box center [163, 469] width 21 height 21
click at [77, 28] on div at bounding box center [72, 26] width 22 height 22
click at [167, 390] on div at bounding box center [163, 387] width 21 height 21
click at [35, 29] on div at bounding box center [43, 26] width 22 height 22
click at [167, 301] on div at bounding box center [163, 305] width 21 height 21
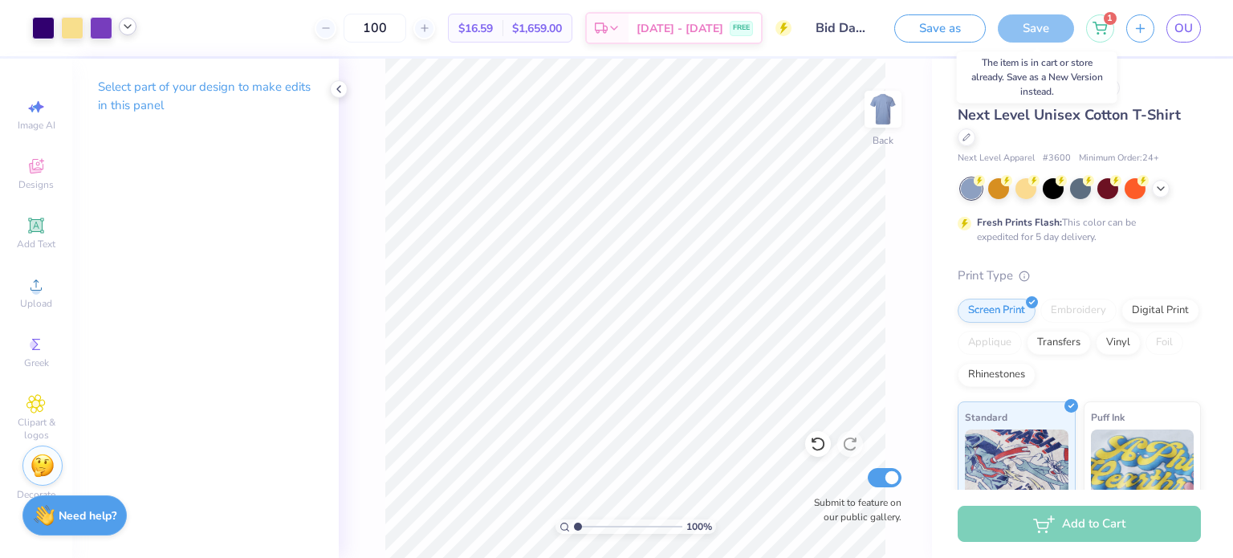
click at [1025, 31] on div "Save" at bounding box center [1036, 28] width 76 height 28
click at [1097, 31] on icon at bounding box center [1100, 25] width 14 height 13
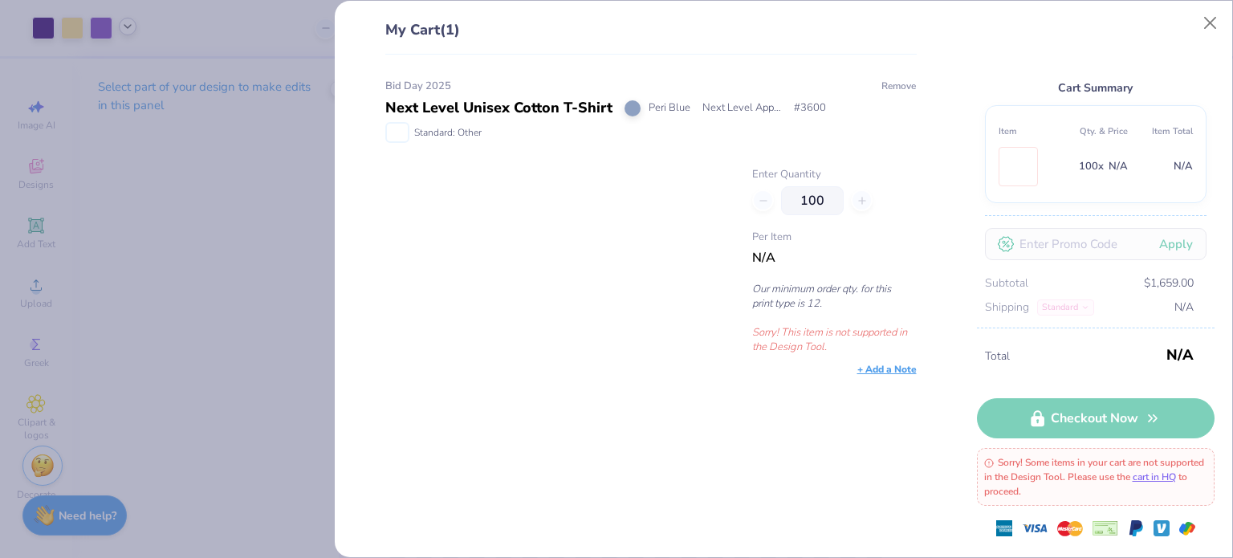
click at [902, 85] on button "Remove" at bounding box center [899, 86] width 36 height 14
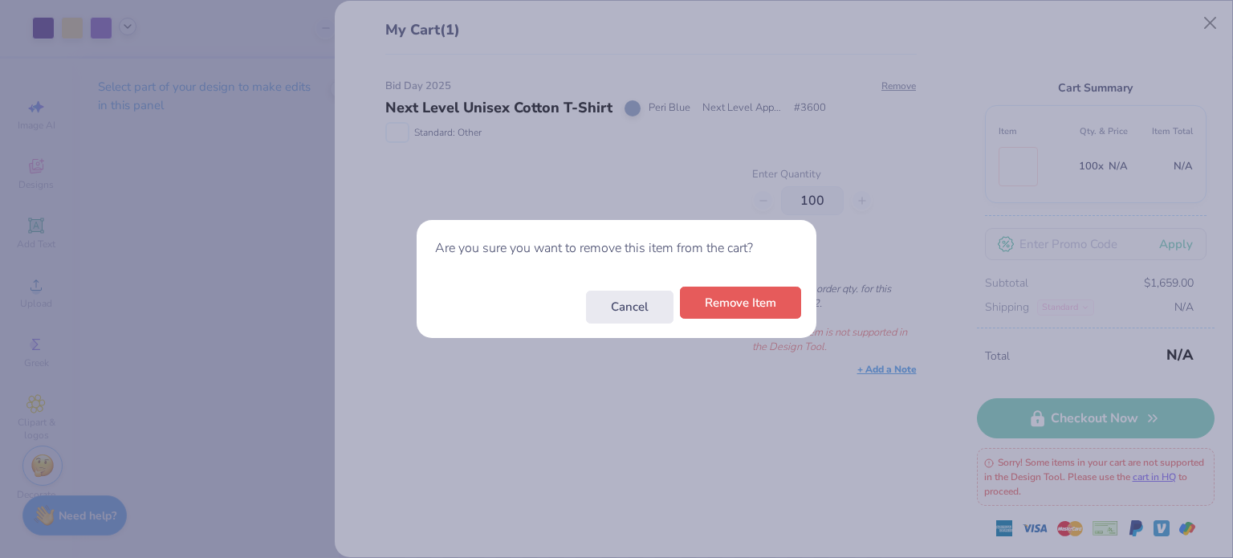
click at [781, 291] on button "Remove Item" at bounding box center [740, 303] width 121 height 33
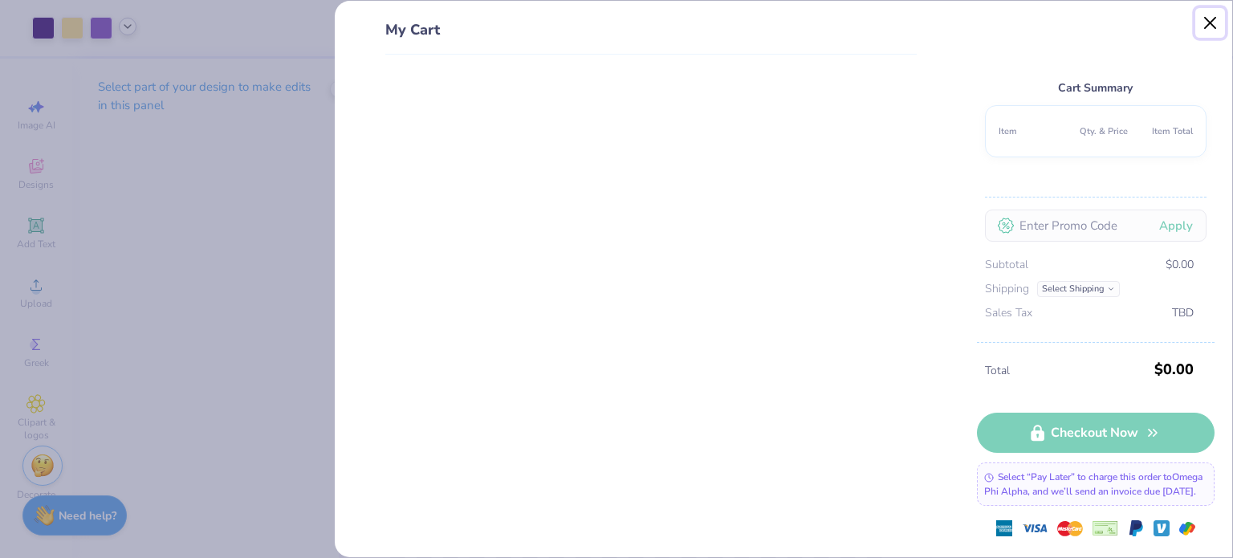
click at [1220, 26] on button "Close" at bounding box center [1211, 23] width 31 height 31
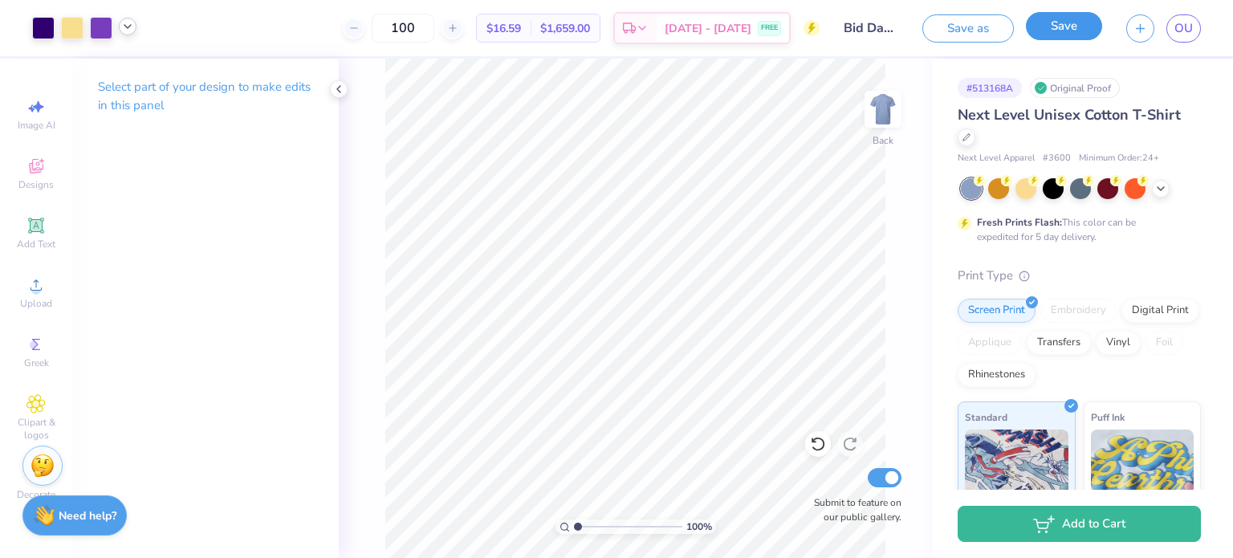
click at [1058, 38] on button "Save" at bounding box center [1064, 26] width 76 height 28
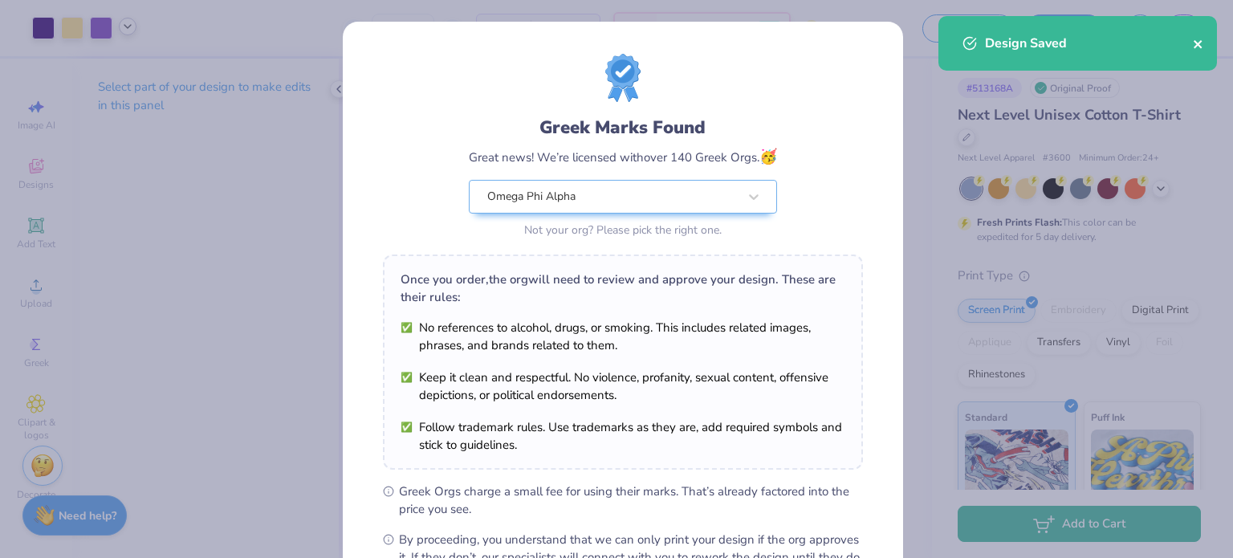
click at [1203, 47] on icon "close" at bounding box center [1198, 44] width 11 height 13
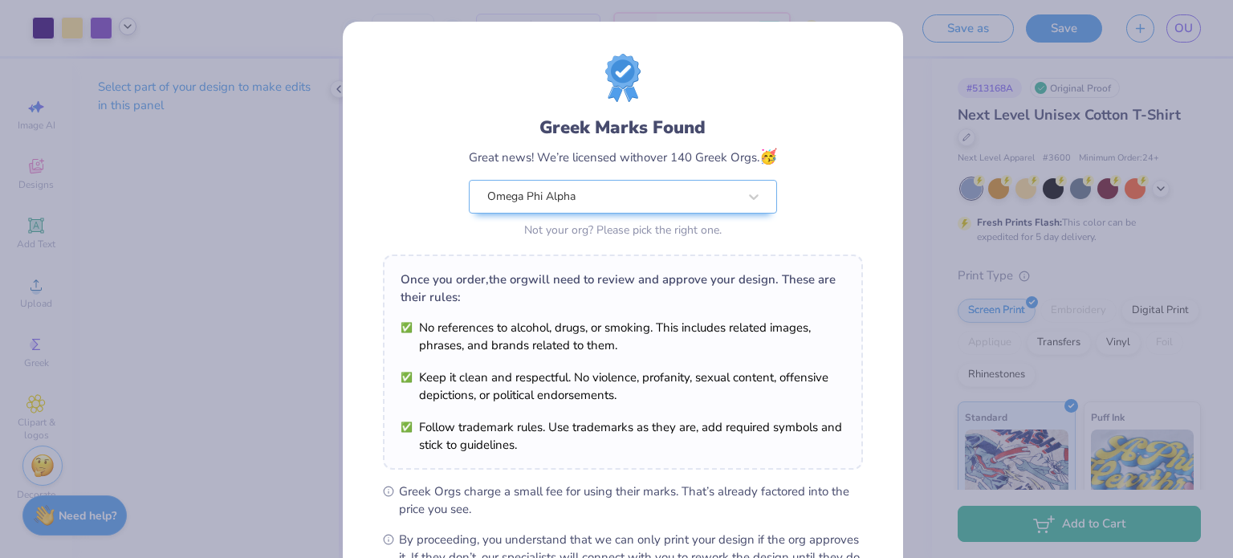
scroll to position [192, 0]
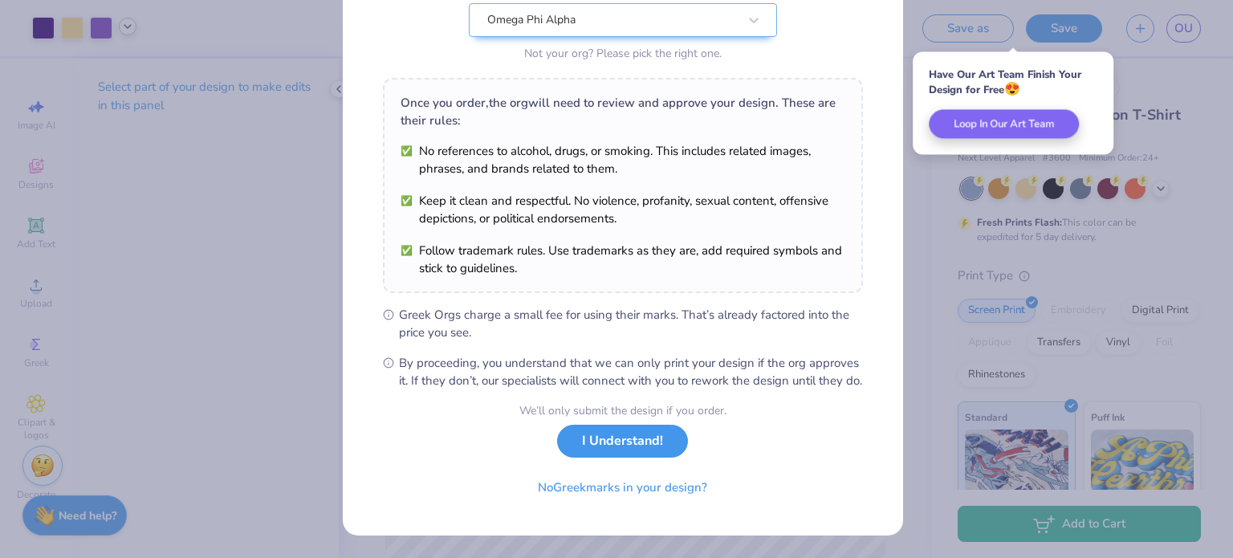
click at [625, 443] on button "I Understand!" at bounding box center [622, 441] width 131 height 33
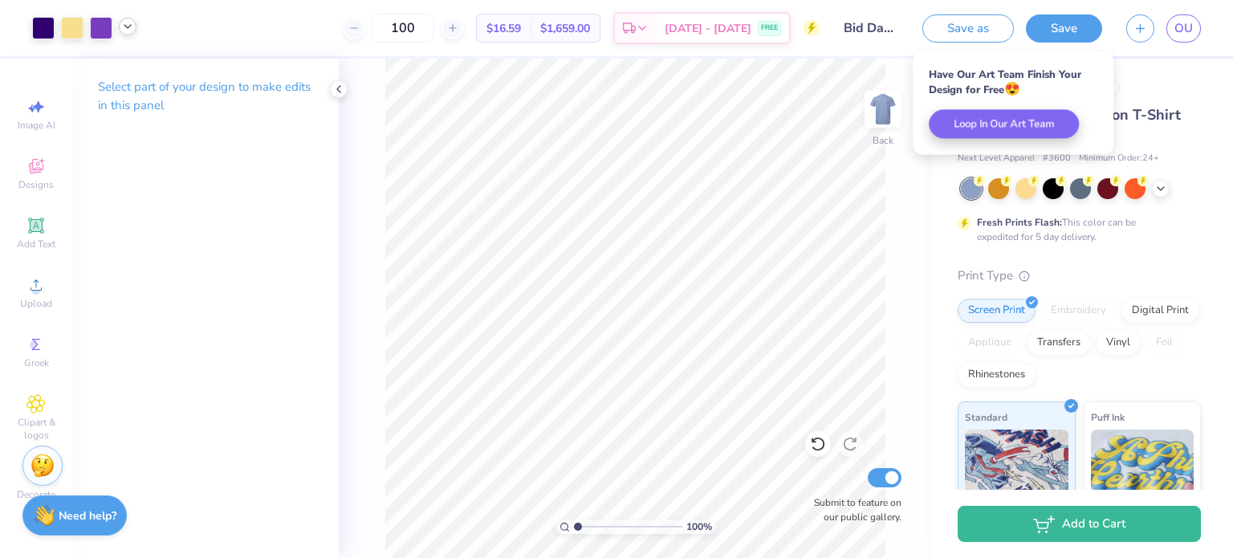
scroll to position [0, 0]
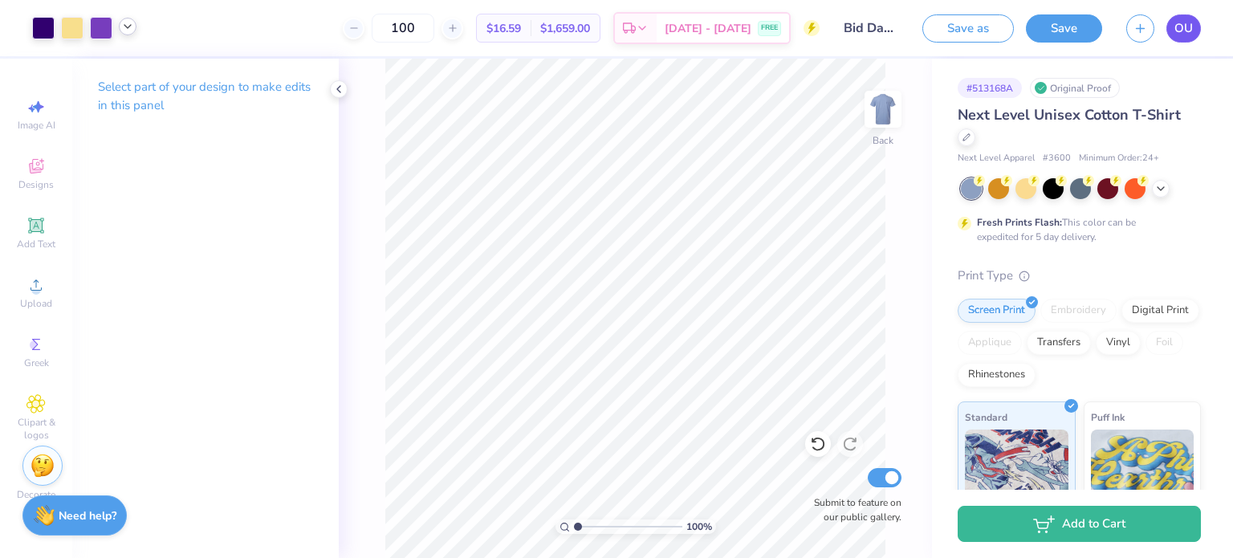
click at [1179, 31] on span "OU" at bounding box center [1184, 28] width 18 height 18
